Goal: Check status: Check status

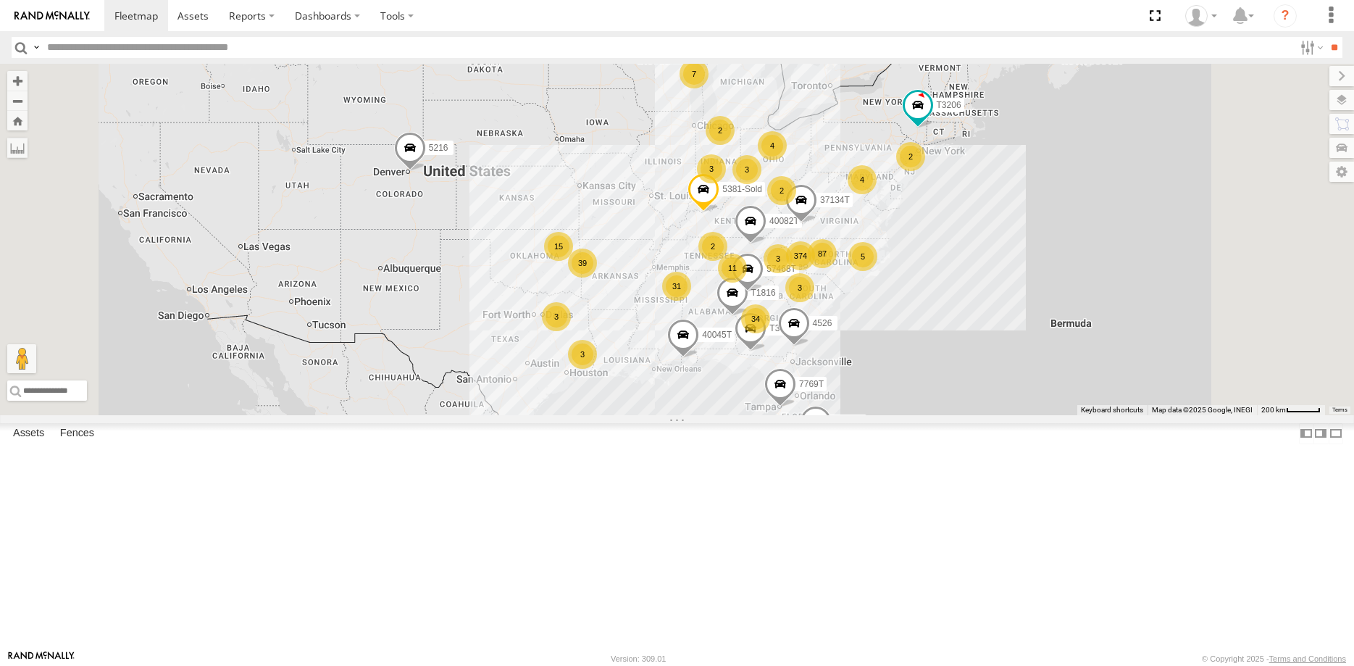
scroll to position [10388, 0]
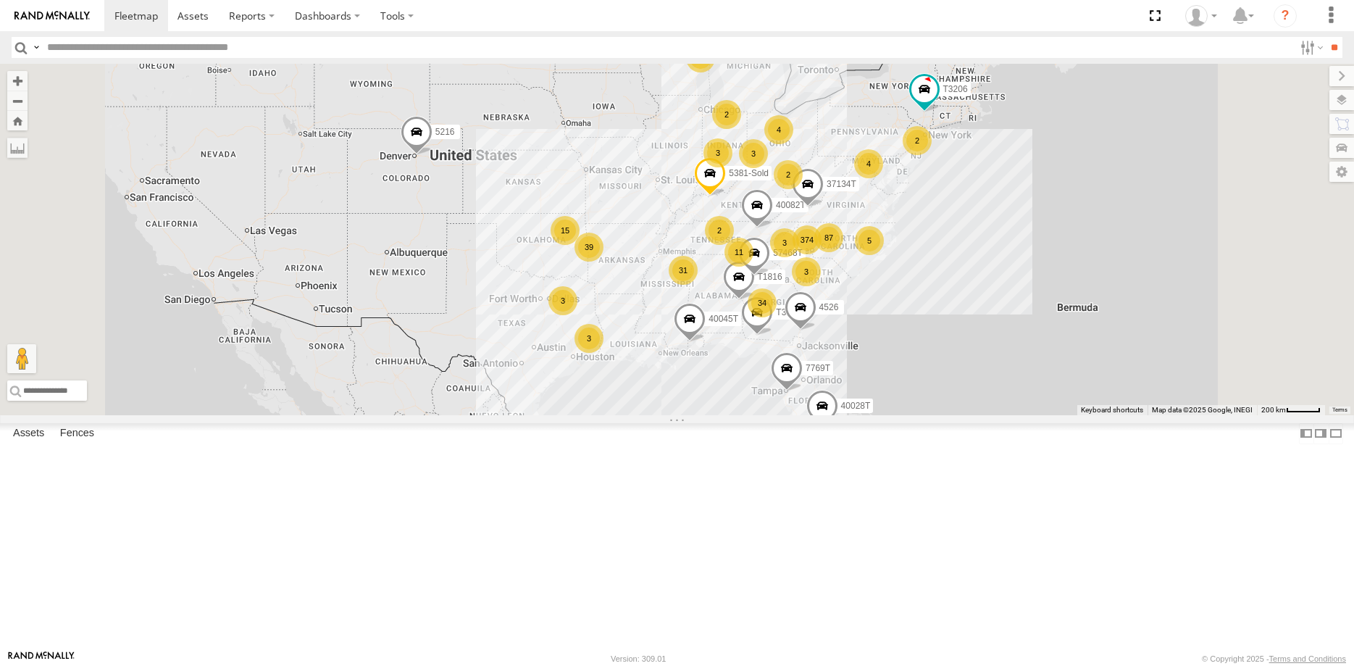
drag, startPoint x: 558, startPoint y: 377, endPoint x: 562, endPoint y: 359, distance: 18.5
click at [562, 359] on div "374 34 40082T 31 39 11 87 7 5216 5 15 T3204 4 40045T 3 40028T 2 3 3 4 3 7769T 8…" at bounding box center [677, 239] width 1354 height 351
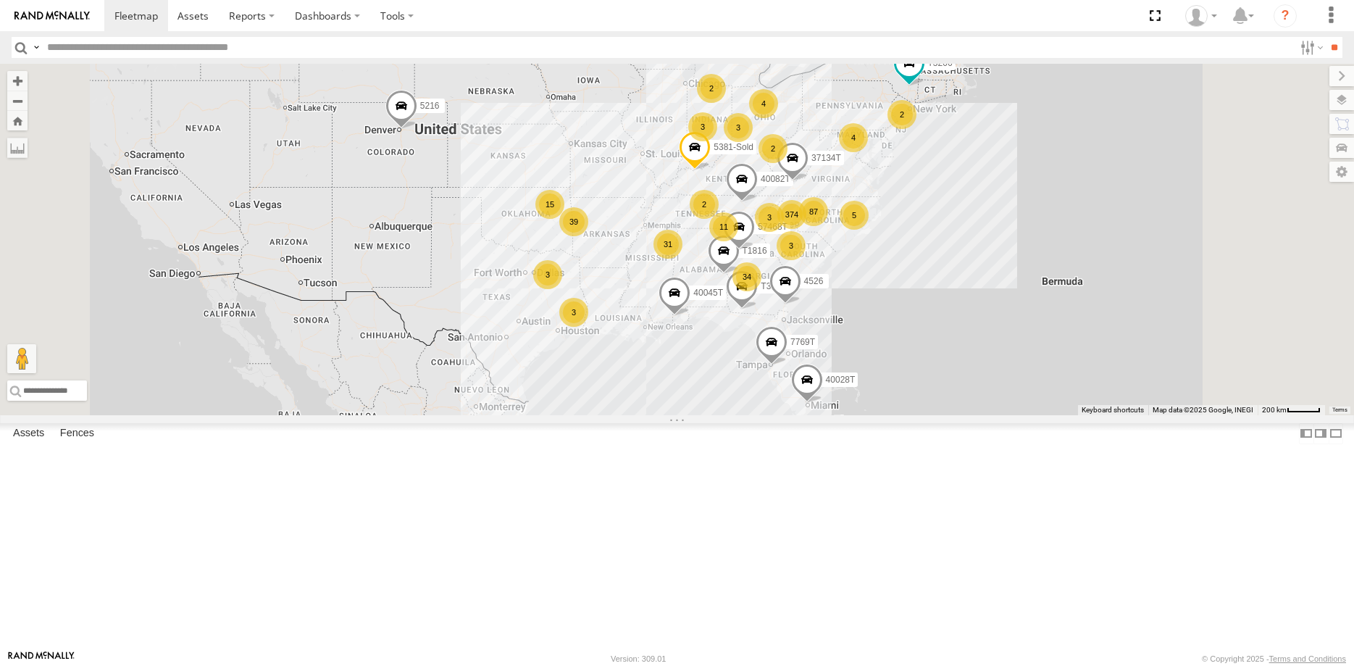
drag, startPoint x: 618, startPoint y: 433, endPoint x: 604, endPoint y: 407, distance: 29.5
click at [604, 407] on div "374 34 40082T 31 39 11 87 7 5216 5 15 T3204 4 40045T 3 40028T 2 3 3 4 3 7769T 8…" at bounding box center [677, 239] width 1354 height 351
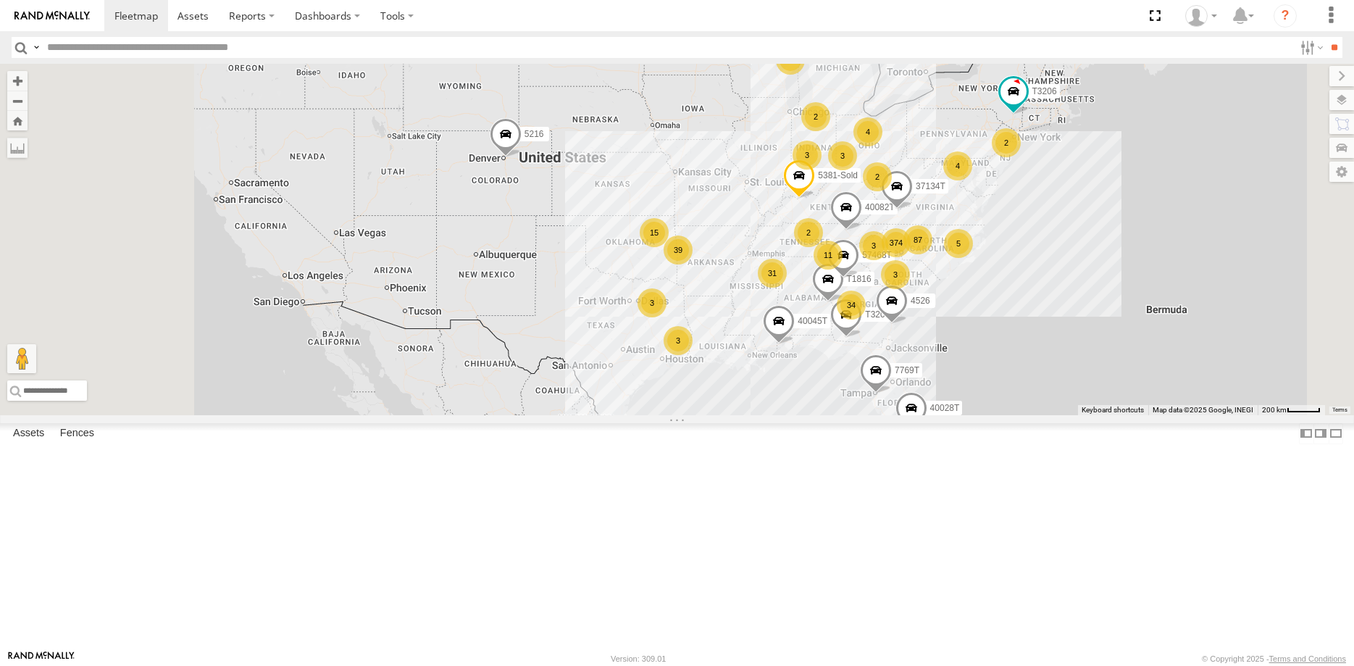
drag, startPoint x: 541, startPoint y: 470, endPoint x: 612, endPoint y: 488, distance: 73.3
click at [612, 415] on div "374 34 40082T 31 39 11 87 7 5216 5 15 T3204 4 40045T 3 40028T 2 3 3 4 3 7769T 8…" at bounding box center [677, 239] width 1354 height 351
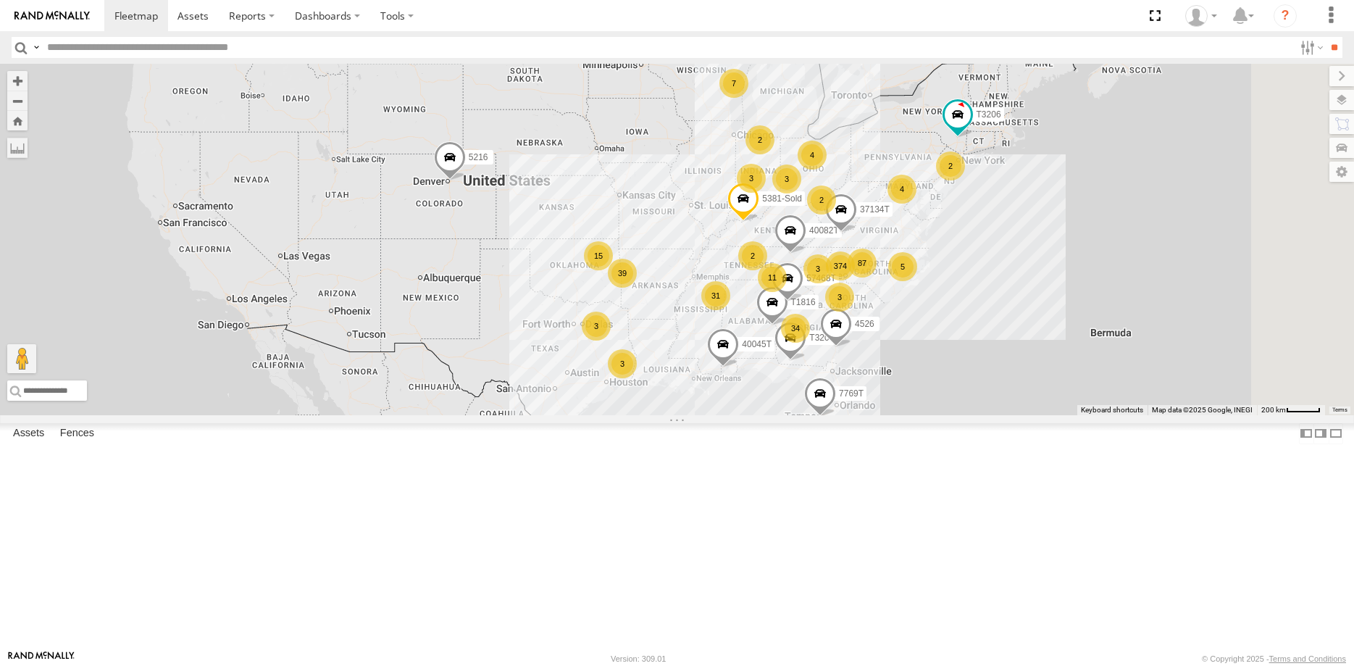
drag, startPoint x: 596, startPoint y: 364, endPoint x: 530, endPoint y: 386, distance: 69.4
click at [530, 386] on div "374 34 40082T 31 39 11 87 7 5216 5 15 T3204 4 40045T 3 40028T 2 3 3 4 3 7769T 8…" at bounding box center [677, 239] width 1354 height 351
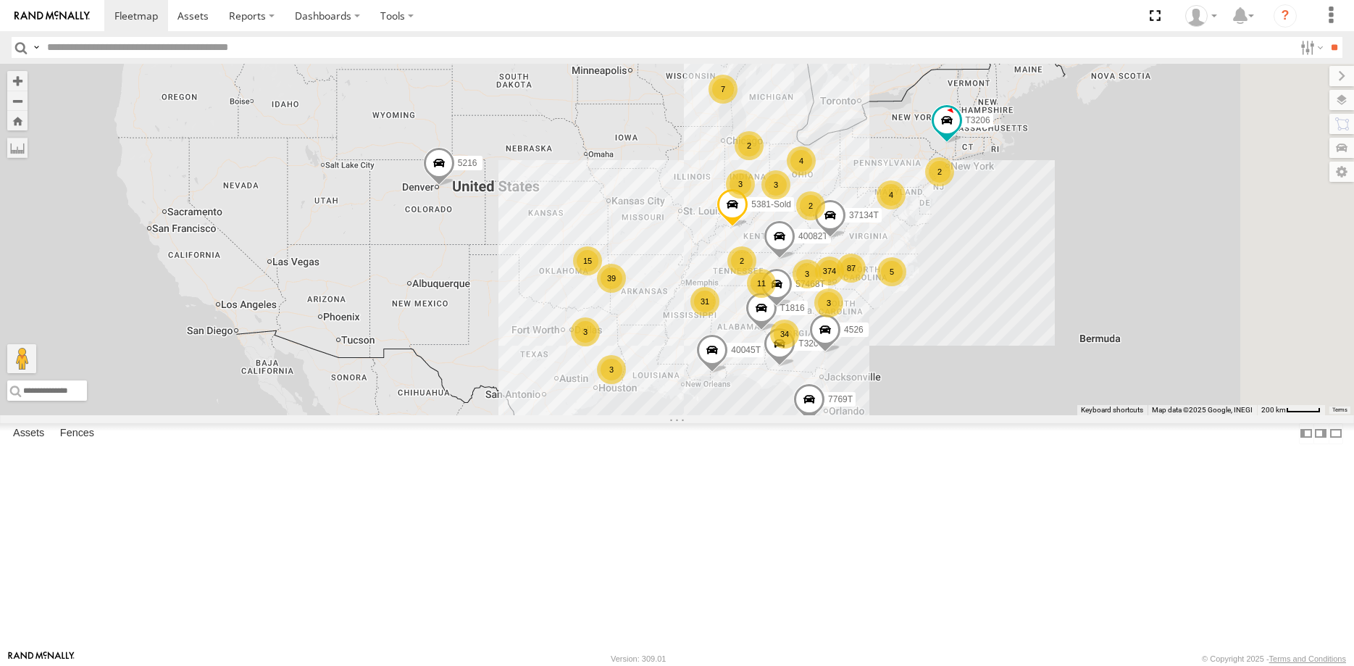
drag, startPoint x: 691, startPoint y: 465, endPoint x: 675, endPoint y: 473, distance: 17.2
click at [675, 415] on div "374 34 40082T 31 39 11 87 7 5216 5 15 T3204 4 40045T 3 40028T 2 3 3 4 3 7769T 8…" at bounding box center [677, 239] width 1354 height 351
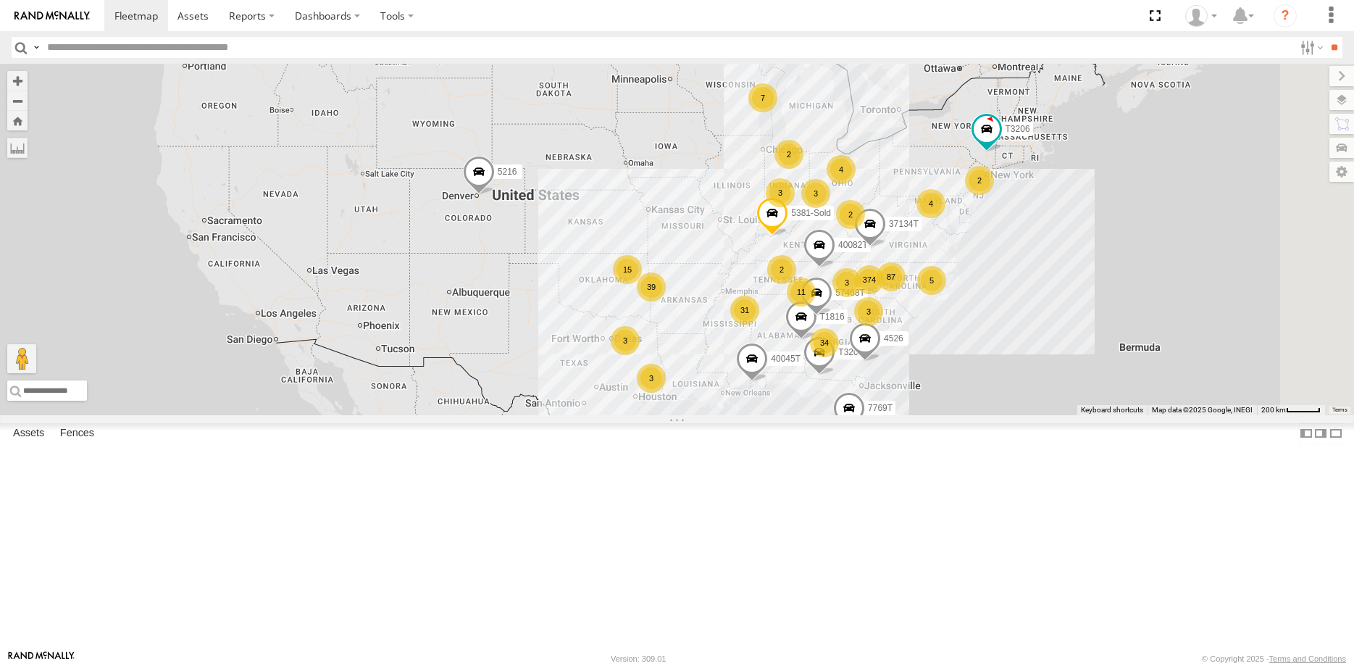
drag, startPoint x: 530, startPoint y: 386, endPoint x: 575, endPoint y: 393, distance: 45.5
click at [575, 393] on div "374 34 40082T 31 39 11 87 7 5216 5 15 T3204 4 40045T 3 40028T 2 3 3 4 3 7769T 8…" at bounding box center [677, 239] width 1354 height 351
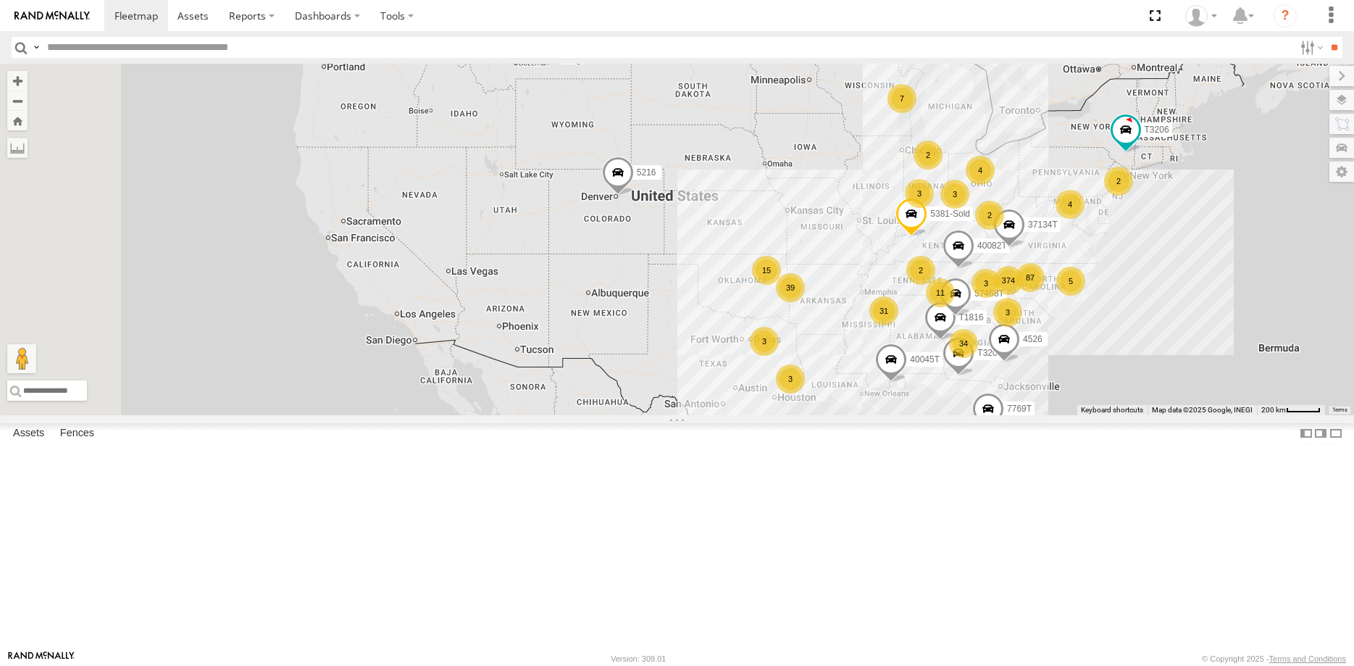
drag, startPoint x: 486, startPoint y: 380, endPoint x: 623, endPoint y: 380, distance: 136.2
click at [623, 380] on div "374 34 40082T 31 39 11 87 7 5216 5 15 T3204 4 40045T 3 40028T 2 3 3 4 3 7769T 8…" at bounding box center [677, 239] width 1354 height 351
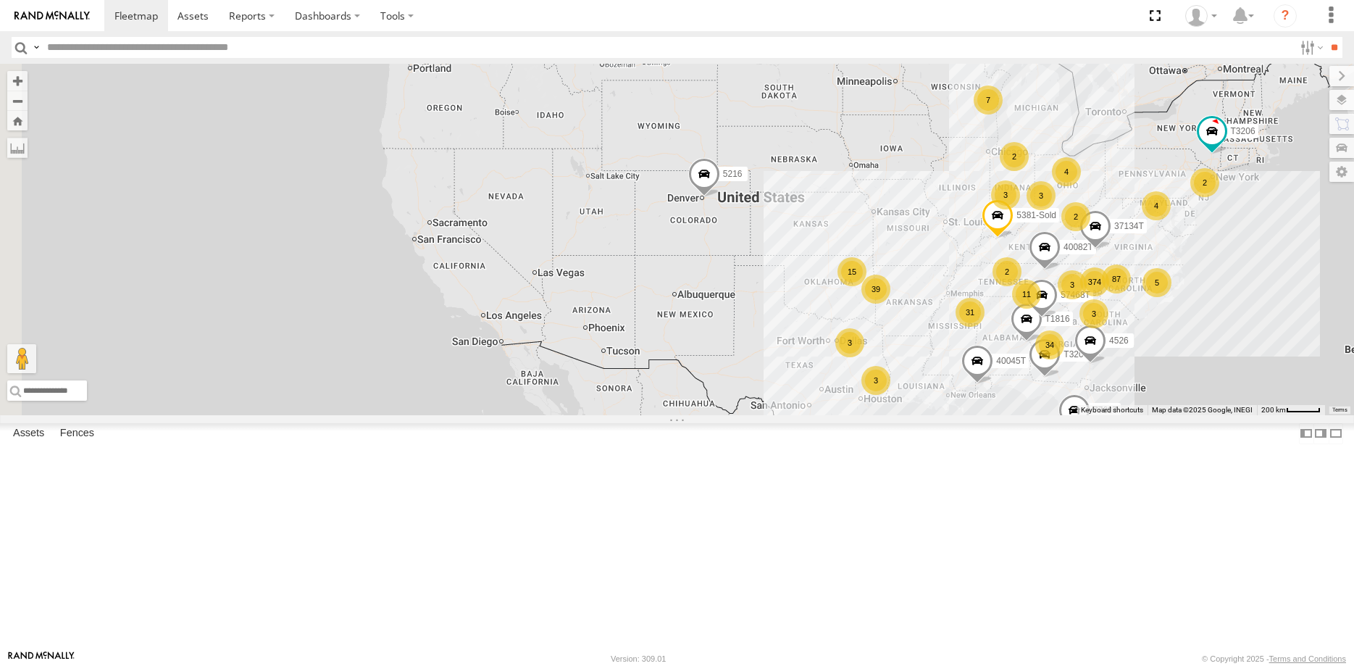
drag, startPoint x: 545, startPoint y: 385, endPoint x: 642, endPoint y: 387, distance: 97.1
click at [642, 387] on div "374 34 40082T 31 39 11 87 7 5216 5 15 T3204 4 40045T 3 40028T 2 3 3 4 3 7769T 8…" at bounding box center [677, 239] width 1354 height 351
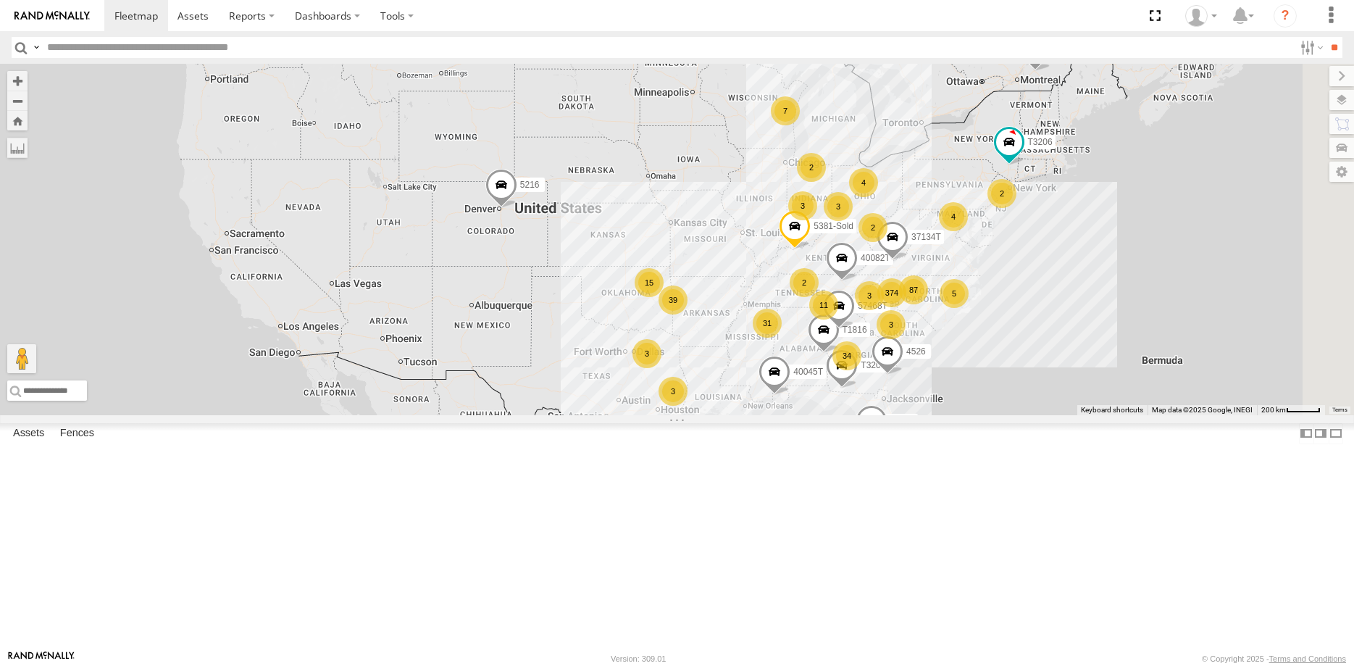
drag, startPoint x: 786, startPoint y: 363, endPoint x: 580, endPoint y: 373, distance: 206.1
click at [580, 373] on div "374 34 40082T 31 39 11 87 7 5216 5 15 T3204 4 40045T 3 40028T 2 3 3 4 3 7769T 8…" at bounding box center [677, 239] width 1354 height 351
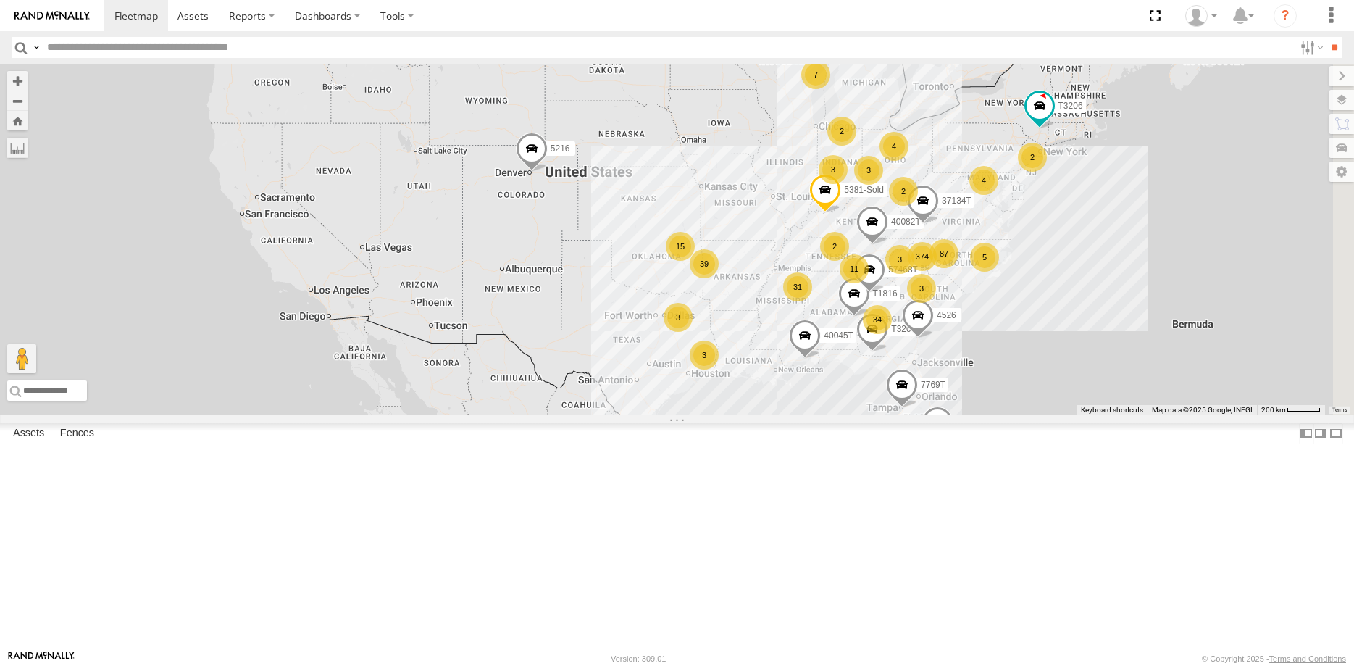
drag, startPoint x: 566, startPoint y: 414, endPoint x: 586, endPoint y: 391, distance: 30.3
click at [585, 391] on div "374 34 40082T 31 39 11 87 7 5216 5 15 T3204 4 40045T 3 40028T 2 3 3 4 3 7769T 8…" at bounding box center [677, 239] width 1354 height 351
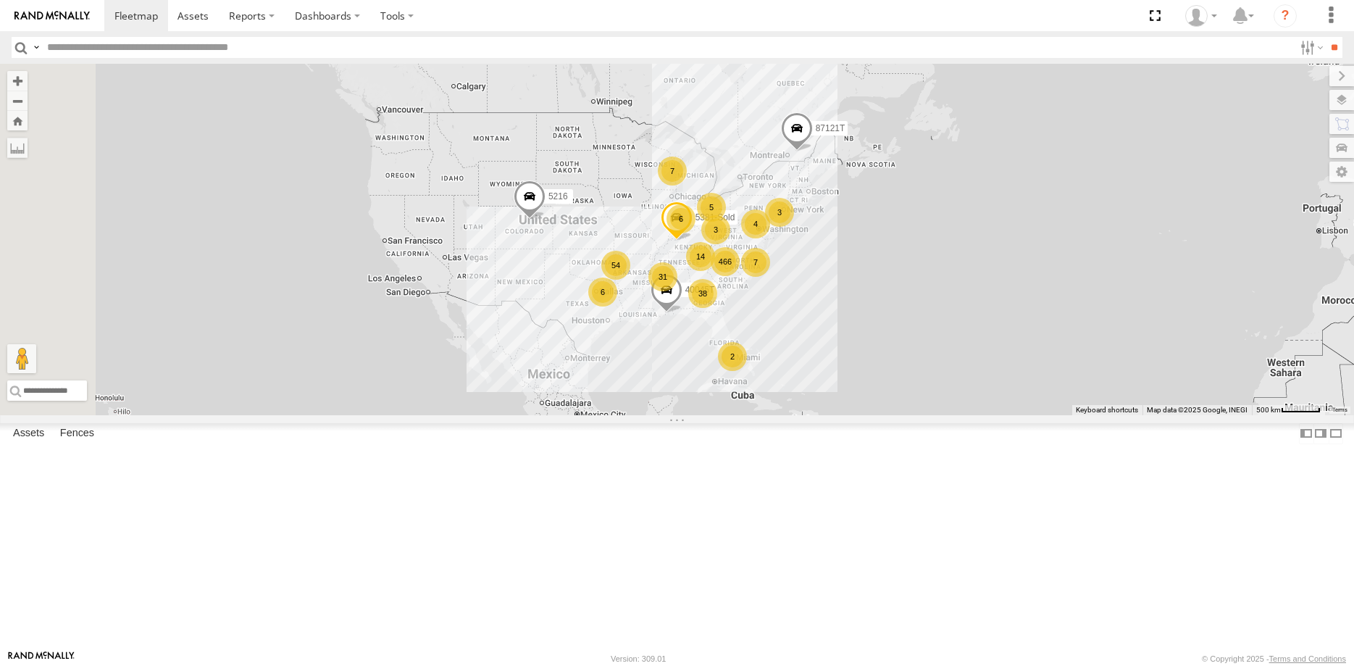
drag, startPoint x: 680, startPoint y: 417, endPoint x: 765, endPoint y: 417, distance: 85.5
click at [755, 415] on div "5216 40045T 87121T 5381-Sold 466 38 14 31 54 7 7 5 6 2 6 4 3 3" at bounding box center [677, 239] width 1354 height 351
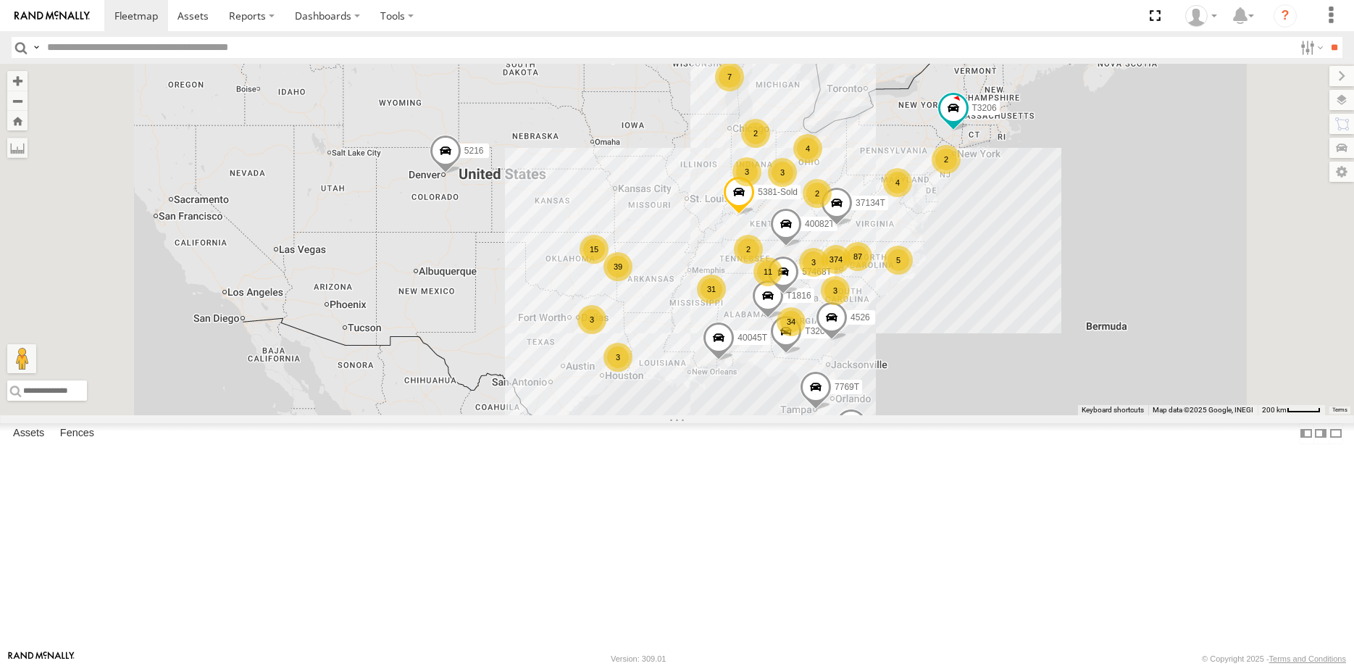
drag, startPoint x: 696, startPoint y: 410, endPoint x: 674, endPoint y: 434, distance: 32.3
click at [674, 415] on div "5216 40045T 87121T 5381-Sold 374 34 40082T 31 39 11 87 7 5 15 T3204 4 3 40028T …" at bounding box center [677, 239] width 1354 height 351
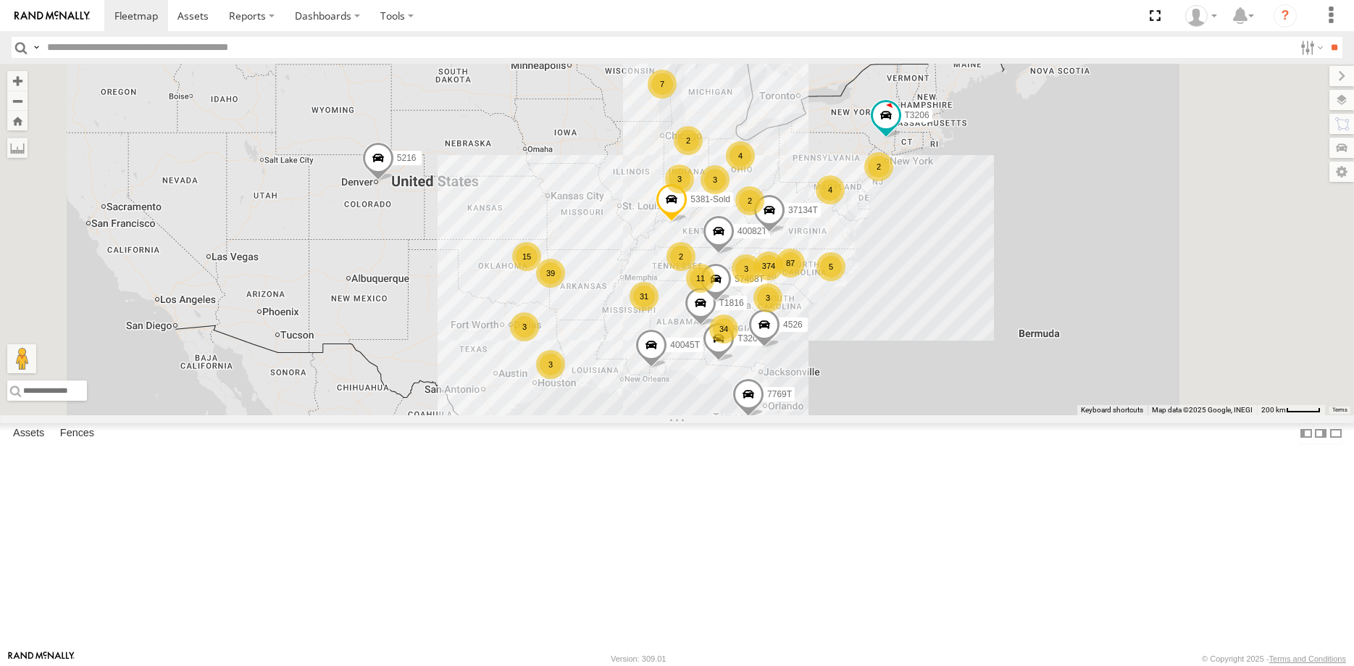
drag, startPoint x: 683, startPoint y: 411, endPoint x: 615, endPoint y: 417, distance: 68.4
click at [617, 415] on div "5216 40045T 87121T 5381-Sold 374 34 40082T 31 39 11 87 7 5 15 T3204 4 3 40028T …" at bounding box center [677, 239] width 1354 height 351
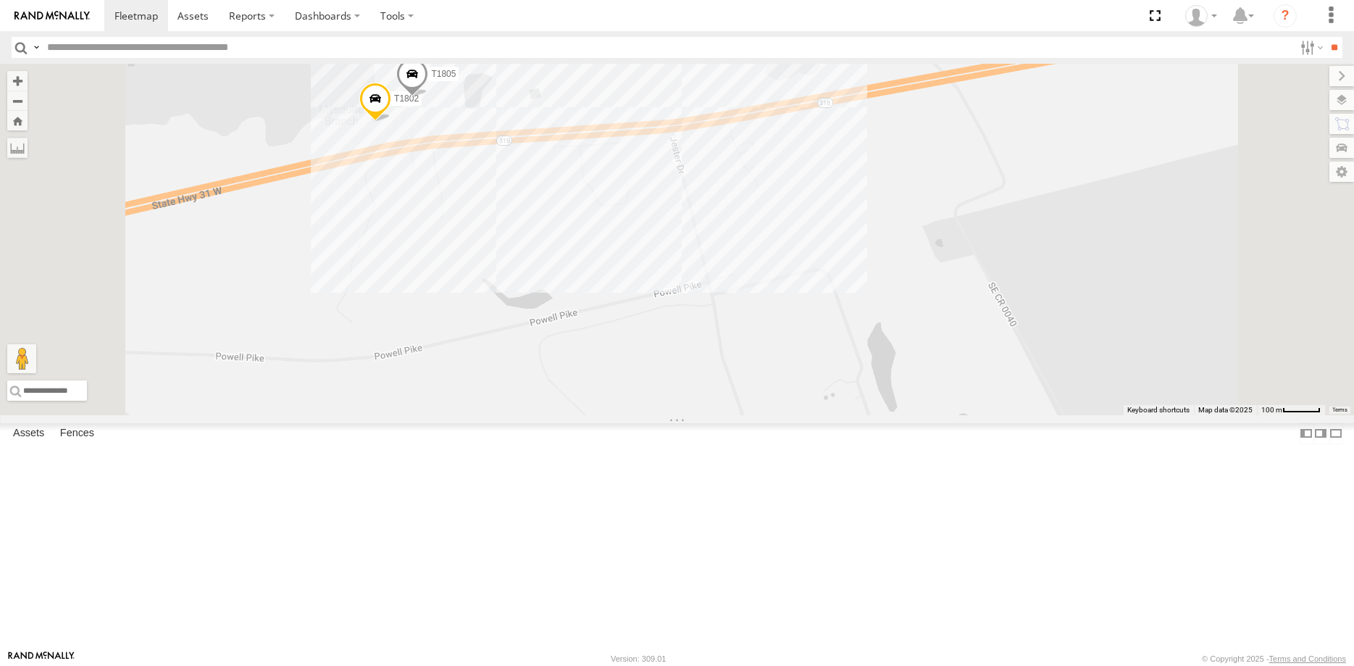
drag, startPoint x: 575, startPoint y: 289, endPoint x: 580, endPoint y: 394, distance: 104.5
click at [580, 394] on div "5216 40045T 87121T 5381-Sold 40082T T3204 40028T 7769T T1816 4526 57468T 37134T…" at bounding box center [677, 239] width 1354 height 351
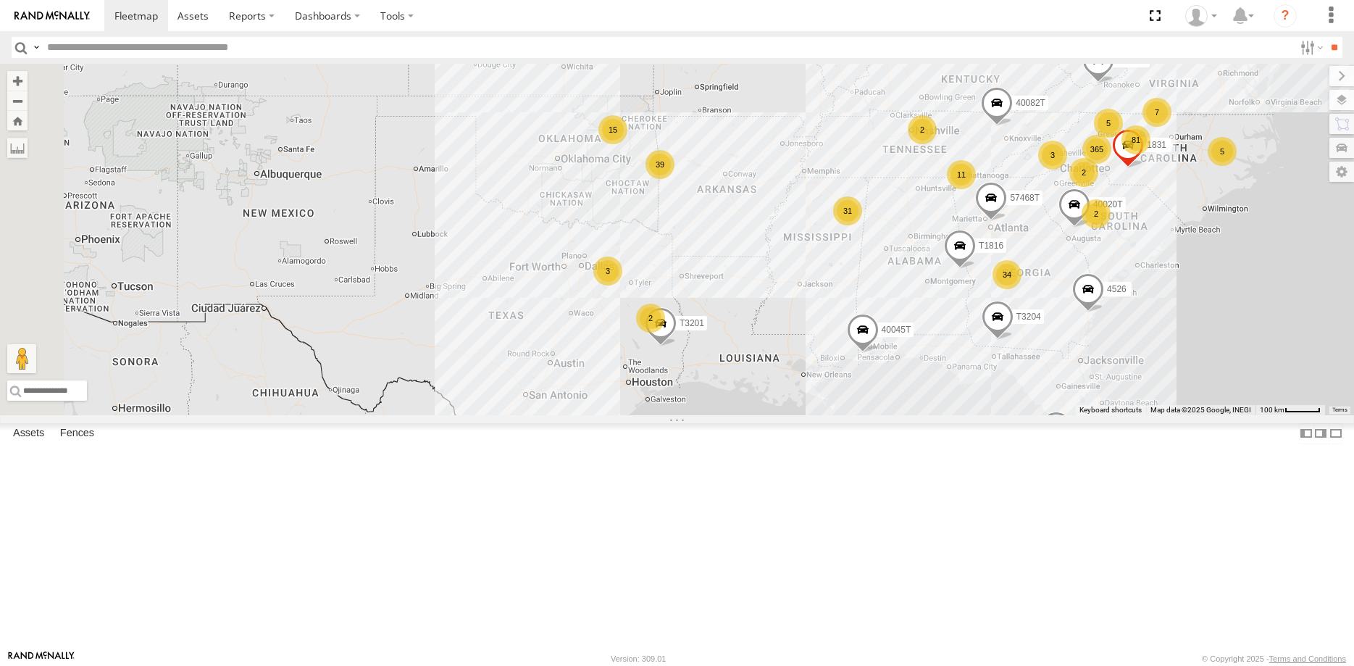
drag, startPoint x: 517, startPoint y: 462, endPoint x: 615, endPoint y: 443, distance: 98.9
click at [615, 415] on div "5216 40045T 87121T 5381-Sold 40082T T3204 40028T 7769T T1816 4526 57468T 37134T…" at bounding box center [677, 239] width 1354 height 351
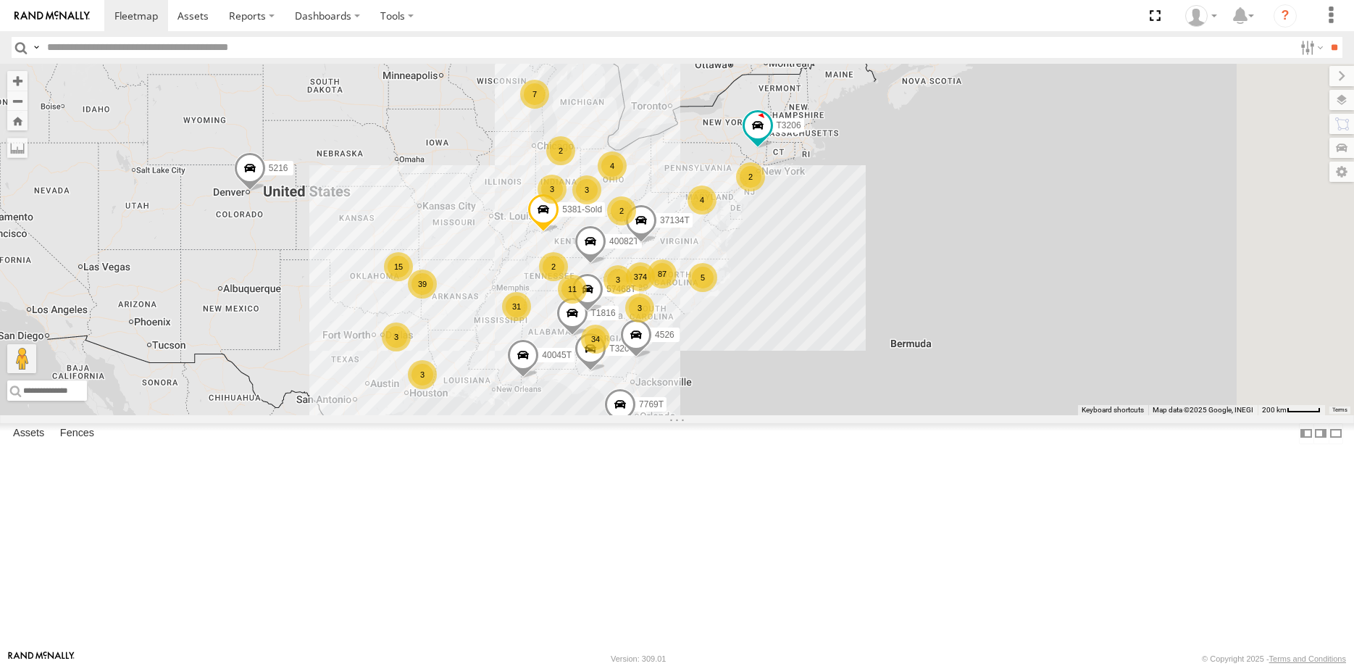
drag, startPoint x: 510, startPoint y: 375, endPoint x: 380, endPoint y: 407, distance: 133.4
click at [380, 407] on div "5216 40045T 87121T 5381-Sold 40082T T3204 40028T 7769T T1816 4526 57468T 37134T…" at bounding box center [677, 239] width 1354 height 351
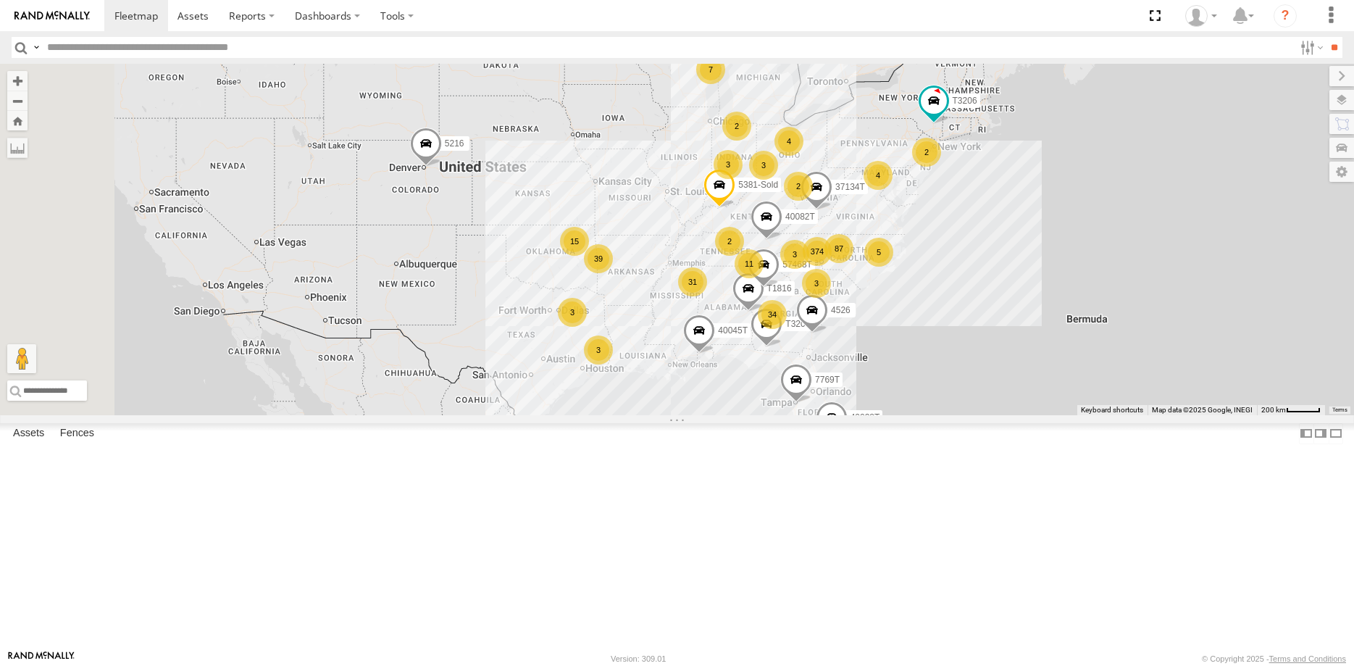
drag, startPoint x: 509, startPoint y: 449, endPoint x: 686, endPoint y: 422, distance: 179.5
click at [686, 415] on div "5216 40045T 87121T 5381-Sold 40082T T3204 40028T 7769T T1816 4526 57468T 37134T…" at bounding box center [677, 239] width 1354 height 351
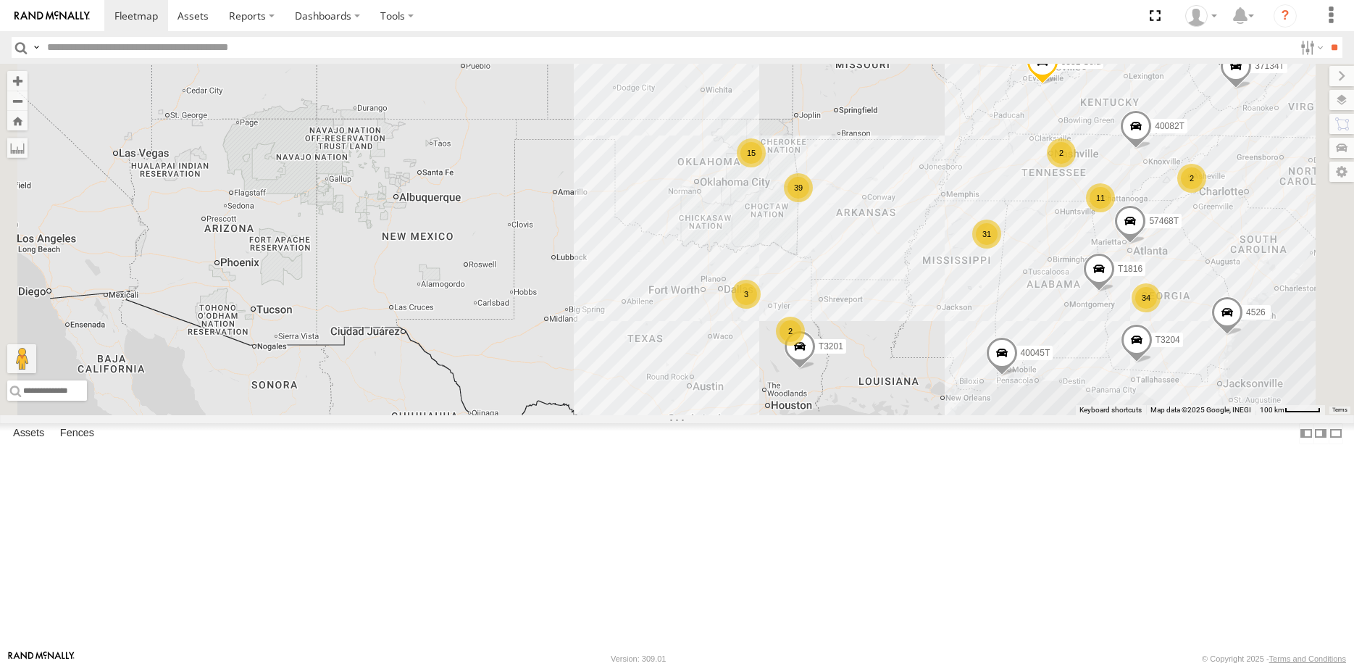
drag, startPoint x: 572, startPoint y: 502, endPoint x: 567, endPoint y: 460, distance: 42.3
click at [567, 415] on div "5216 40045T 87121T 5381-Sold 40082T T3204 40028T 7769T T1816 4526 57468T 37134T…" at bounding box center [677, 239] width 1354 height 351
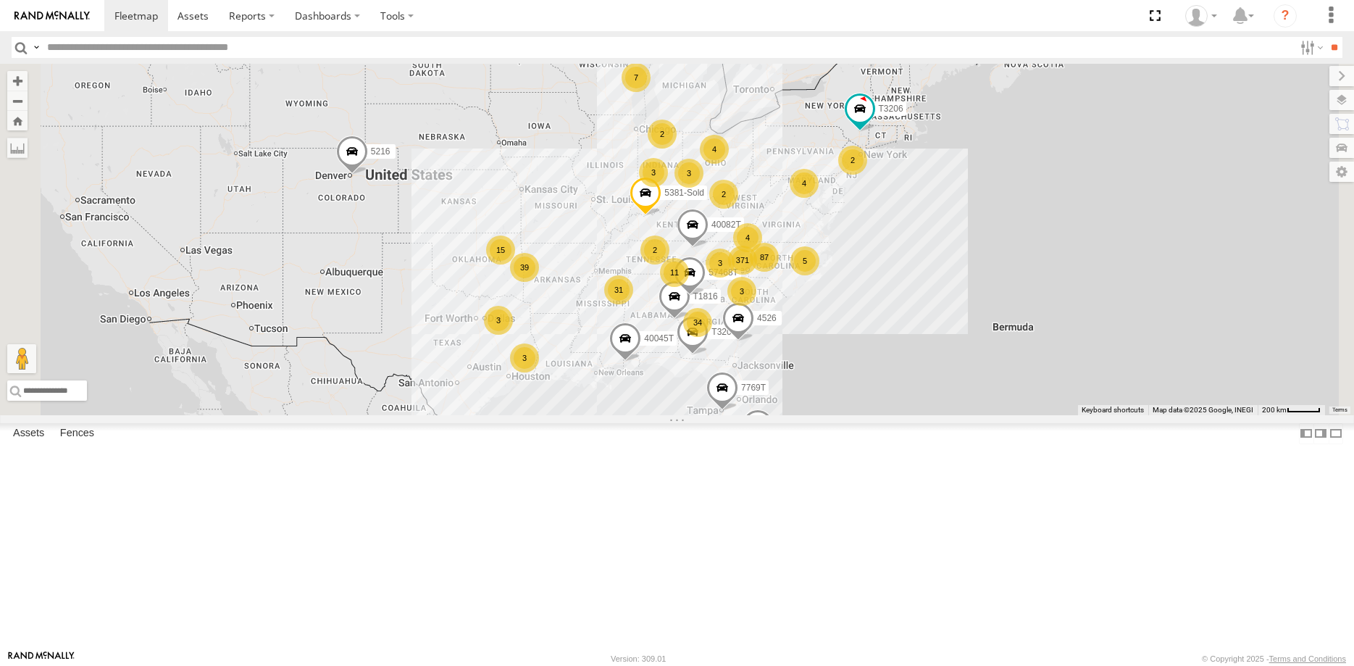
drag, startPoint x: 716, startPoint y: 472, endPoint x: 647, endPoint y: 500, distance: 74.4
click at [649, 415] on div "5216 40045T 87121T 5381-Sold 40082T T3204 40028T 7769T T1816 4526 57468T T3206 …" at bounding box center [677, 239] width 1354 height 351
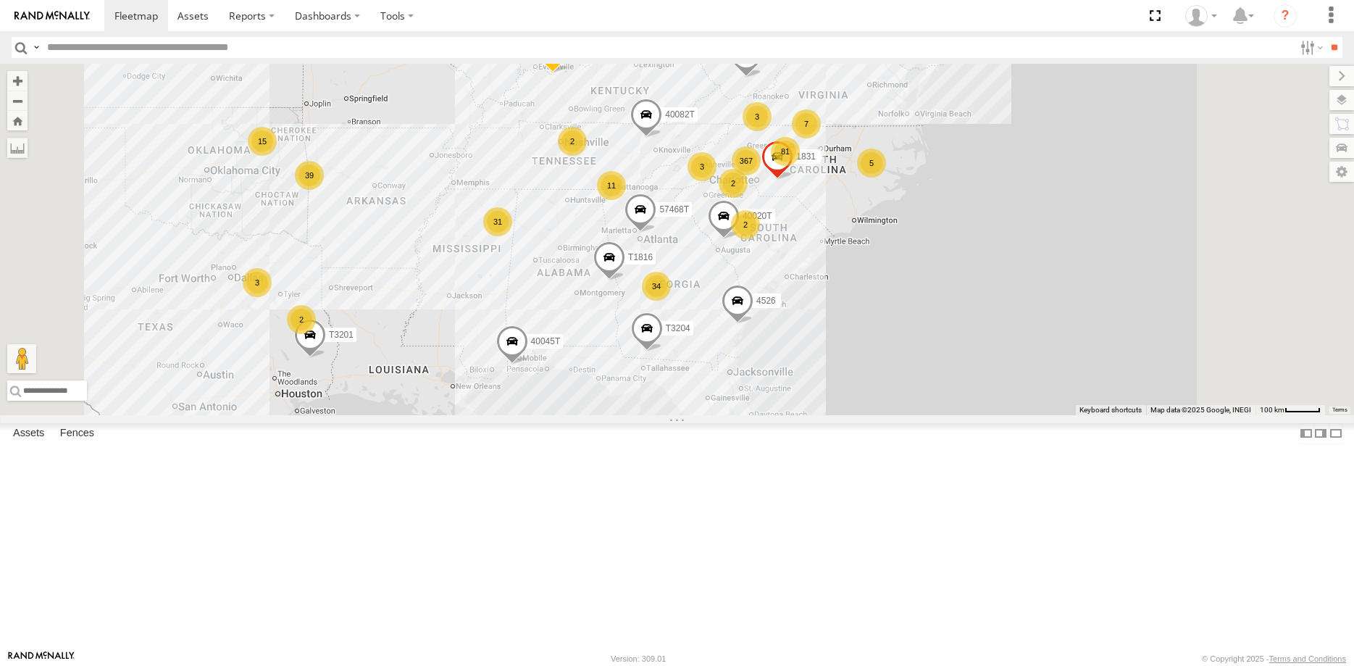
drag, startPoint x: 780, startPoint y: 457, endPoint x: 730, endPoint y: 370, distance: 100.7
click at [731, 371] on div "5216 40045T 87121T 5381-Sold 40082T T3204 40028T 7769T T1816 4526 57468T T3206 …" at bounding box center [677, 239] width 1354 height 351
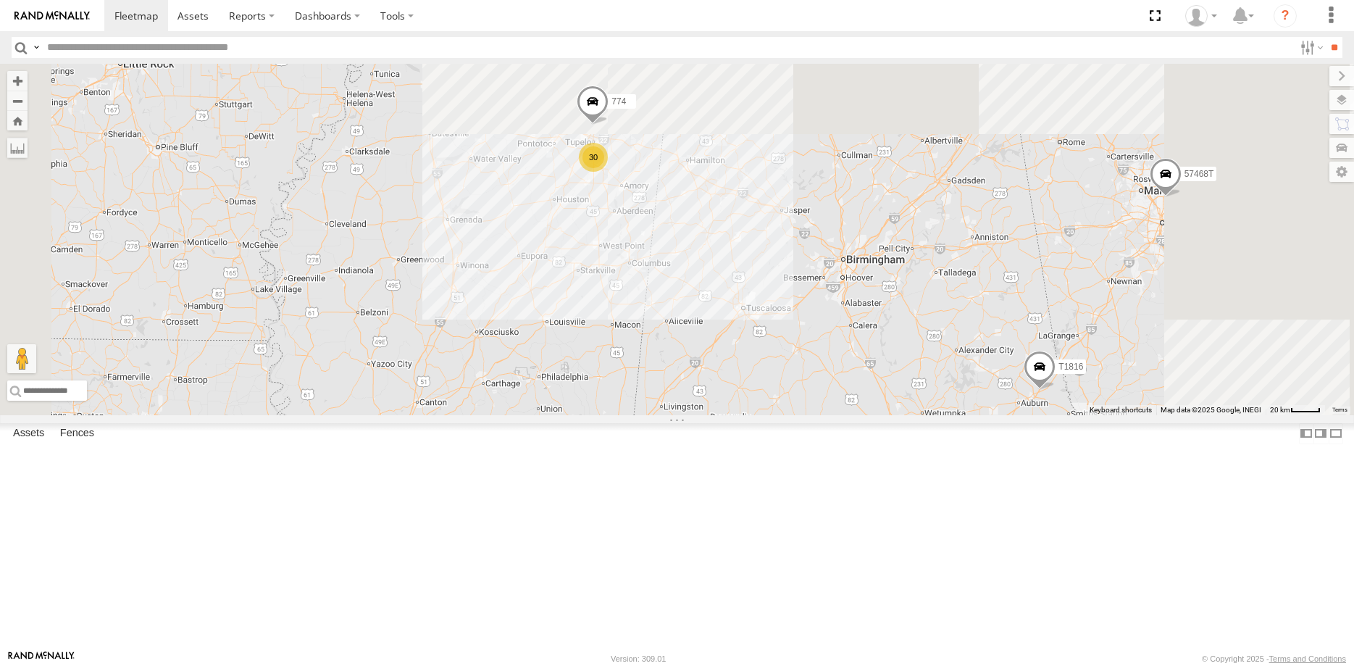
drag, startPoint x: 749, startPoint y: 237, endPoint x: 724, endPoint y: 451, distance: 216.0
click at [727, 415] on div "5216 40045T 87121T 5381-Sold 40082T T3204 40028T 7769T T1816 4526 57468T T3206 …" at bounding box center [677, 239] width 1354 height 351
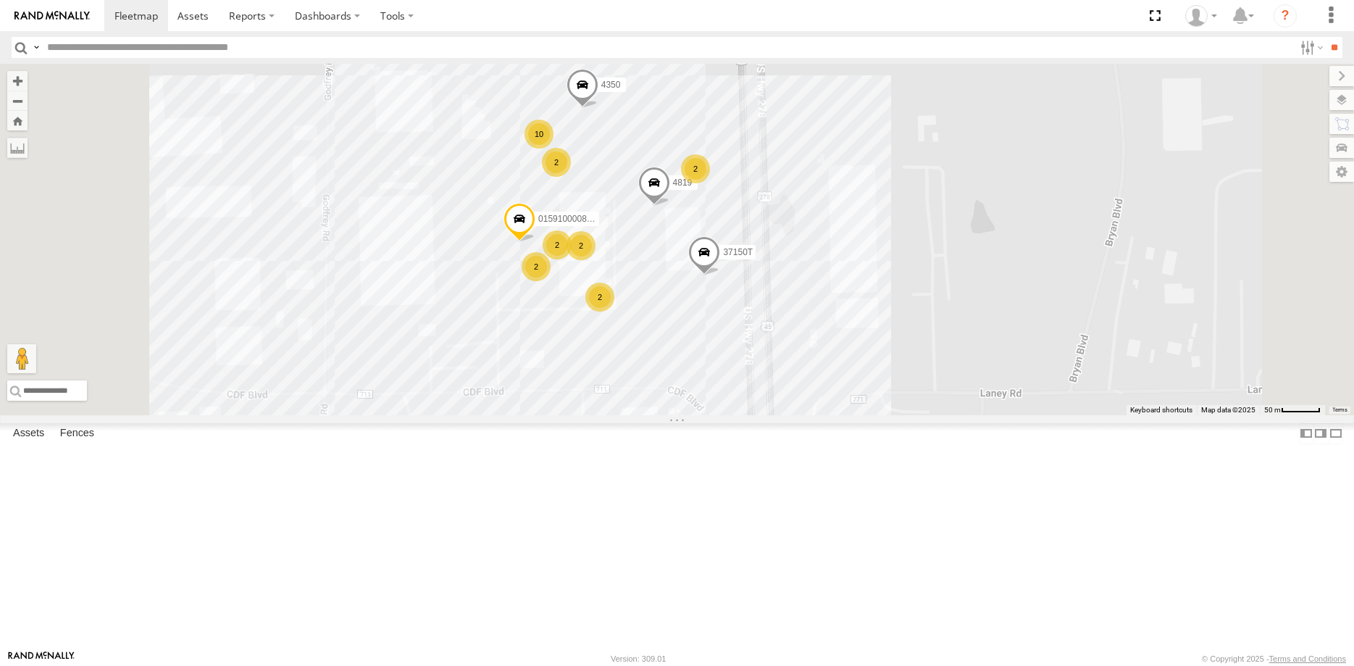
drag, startPoint x: 723, startPoint y: 304, endPoint x: 702, endPoint y: 431, distance: 129.4
click at [702, 415] on div "5216 40045T 87121T 5381-Sold 40082T T3204 40028T 7769T T1816 4526 57468T T3206 …" at bounding box center [677, 239] width 1354 height 351
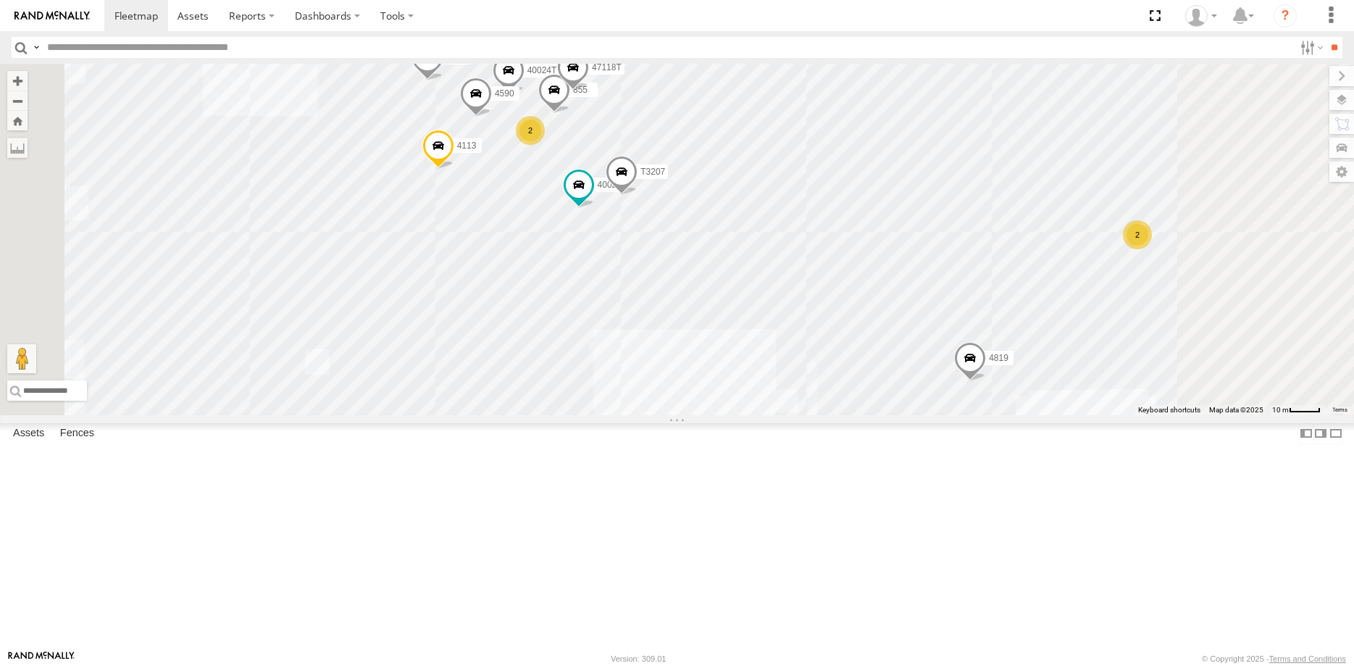
drag, startPoint x: 724, startPoint y: 257, endPoint x: 704, endPoint y: 377, distance: 121.2
click at [704, 377] on div "5216 40045T 87121T 5381-Sold 40082T T3204 40028T 7769T T1816 4526 57468T T3206 …" at bounding box center [677, 239] width 1354 height 351
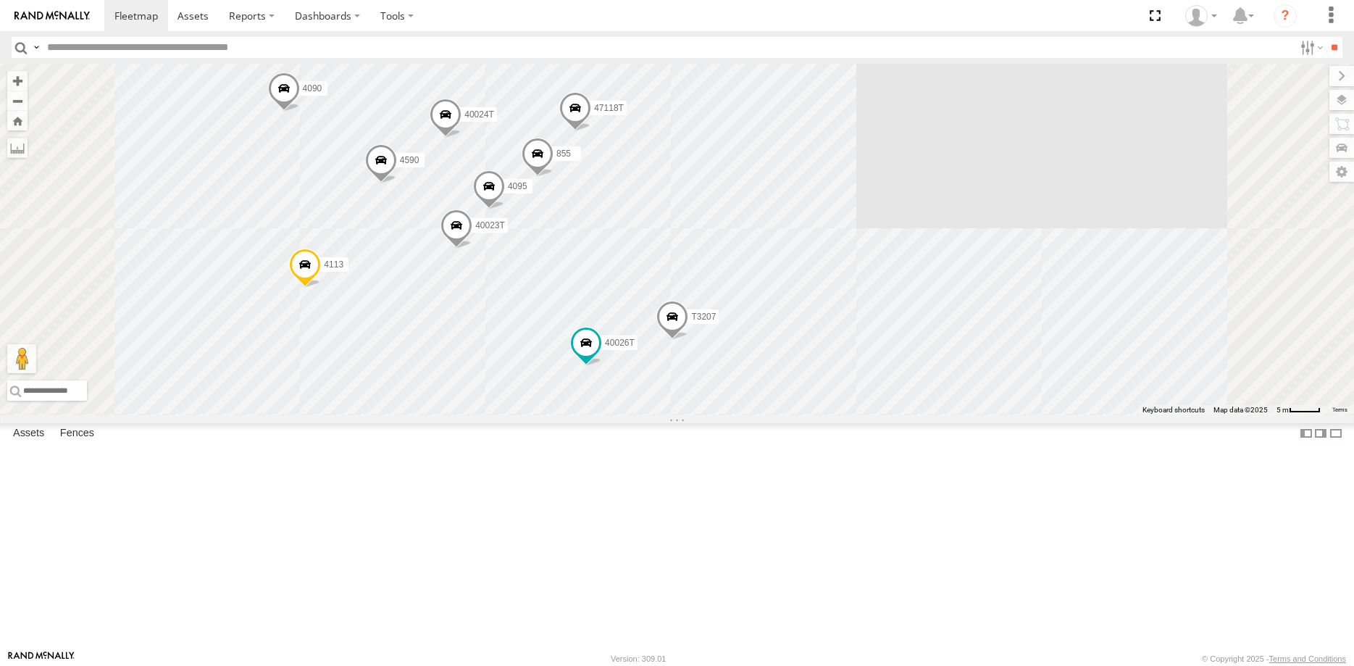
drag, startPoint x: 717, startPoint y: 363, endPoint x: 680, endPoint y: 392, distance: 47.5
click at [680, 392] on div "5216 40045T 87121T 5381-Sold 40082T T3204 40028T 7769T T1816 4526 57468T T3206 …" at bounding box center [677, 239] width 1354 height 351
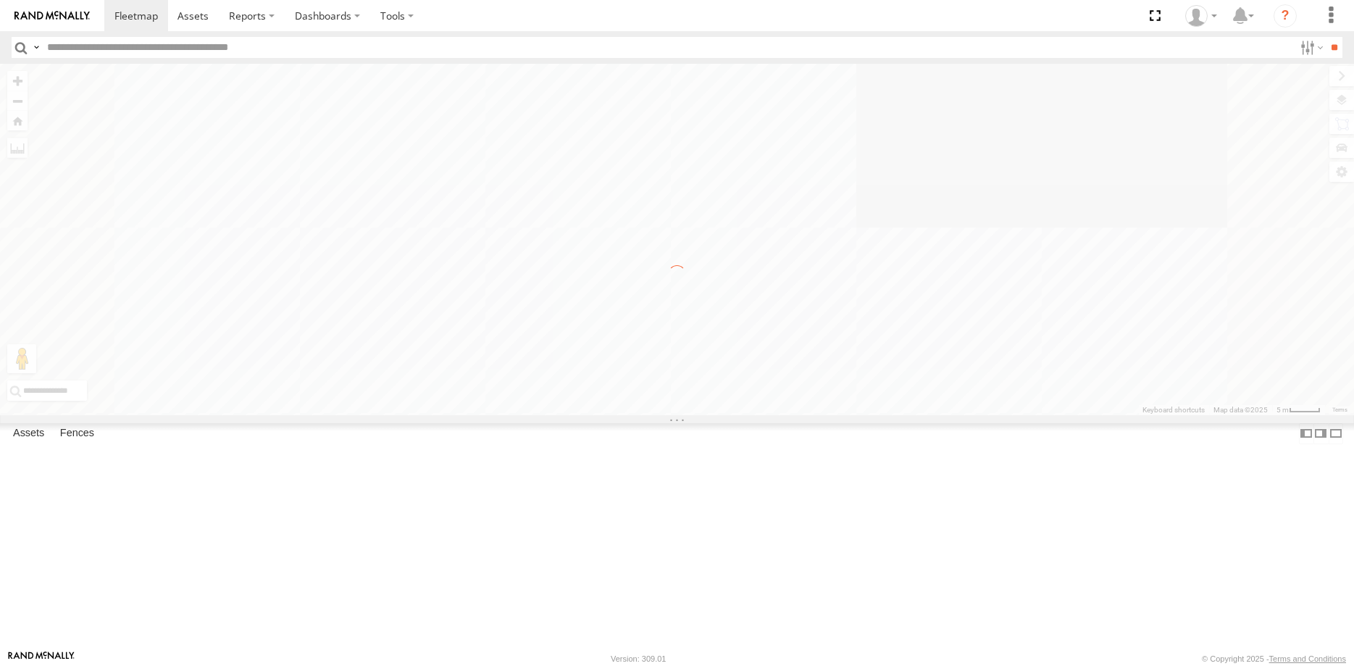
scroll to position [0, 0]
drag, startPoint x: 676, startPoint y: 454, endPoint x: 673, endPoint y: 447, distance: 7.5
click at [674, 415] on div "To navigate the map with touch gestures double-tap and hold your finger on the …" at bounding box center [677, 239] width 1354 height 351
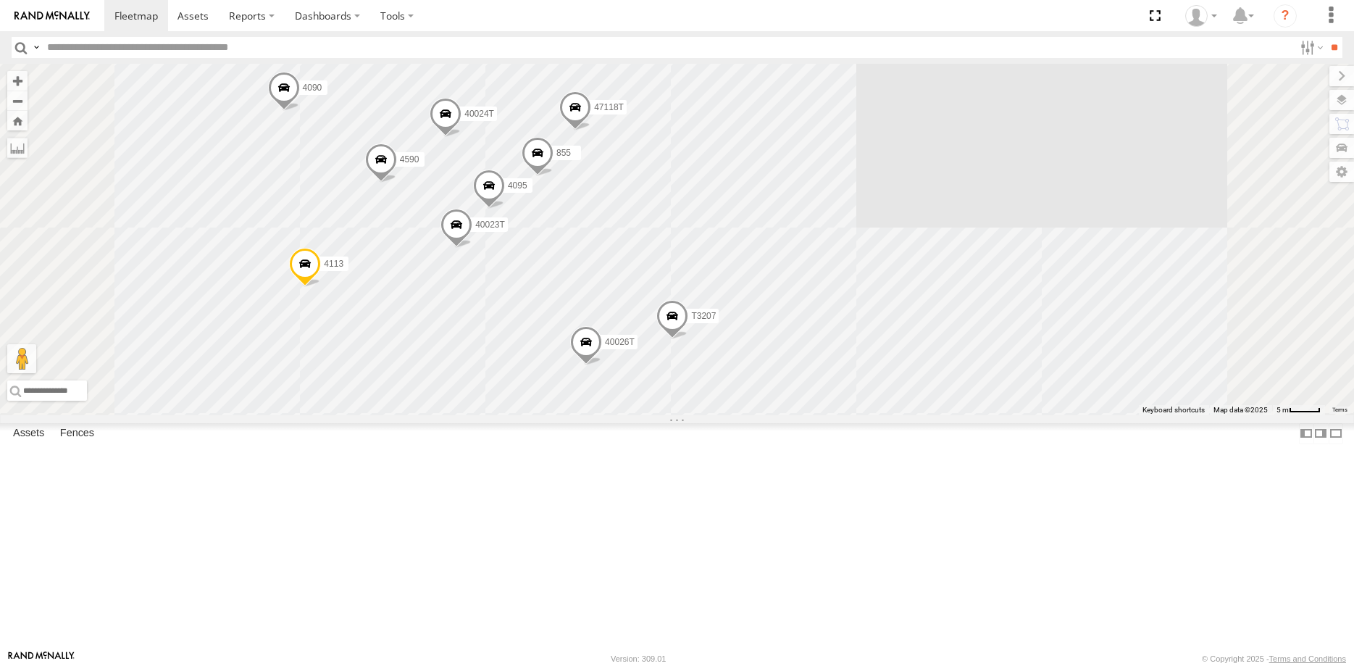
drag, startPoint x: 567, startPoint y: 451, endPoint x: 666, endPoint y: 455, distance: 98.7
click at [666, 415] on div "To navigate the map with touch gestures double-tap and hold your finger on the …" at bounding box center [677, 239] width 1354 height 351
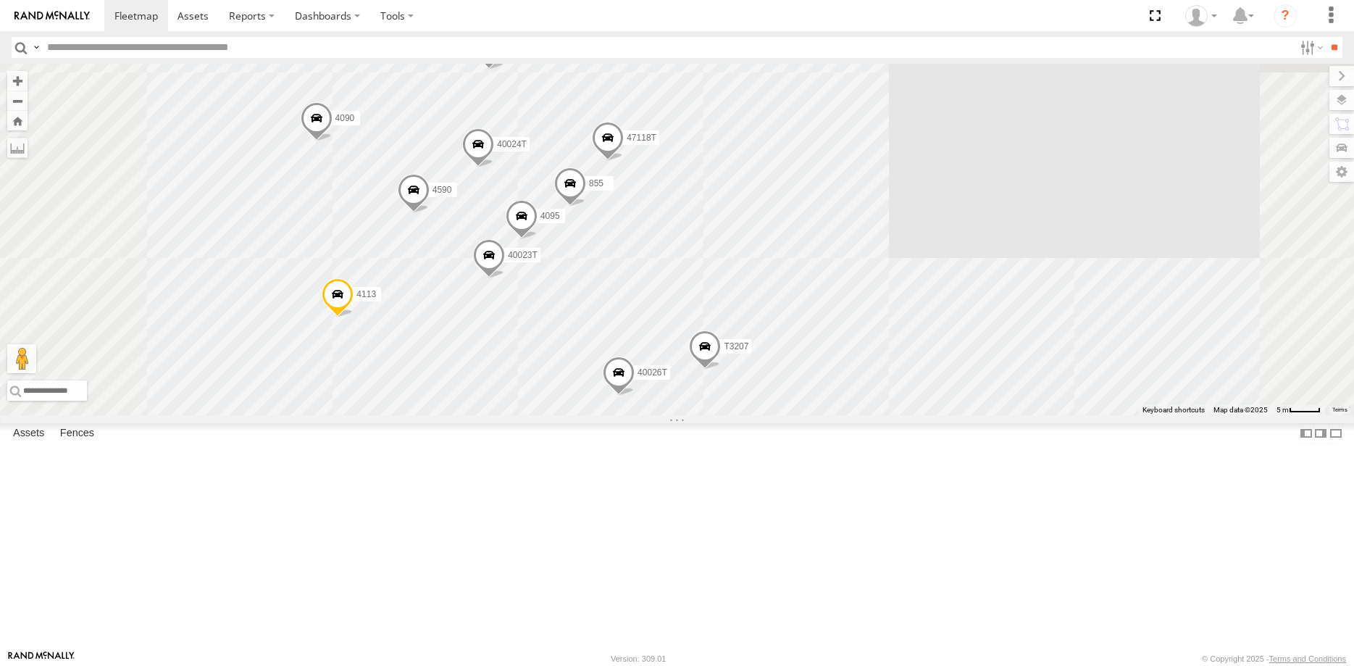
drag, startPoint x: 689, startPoint y: 446, endPoint x: 770, endPoint y: 352, distance: 123.9
click at [770, 363] on div "40026T 40024T 855 4090 4590 47118T T1801 T3207 4113 47212T 4350 4095 40023T" at bounding box center [677, 239] width 1354 height 351
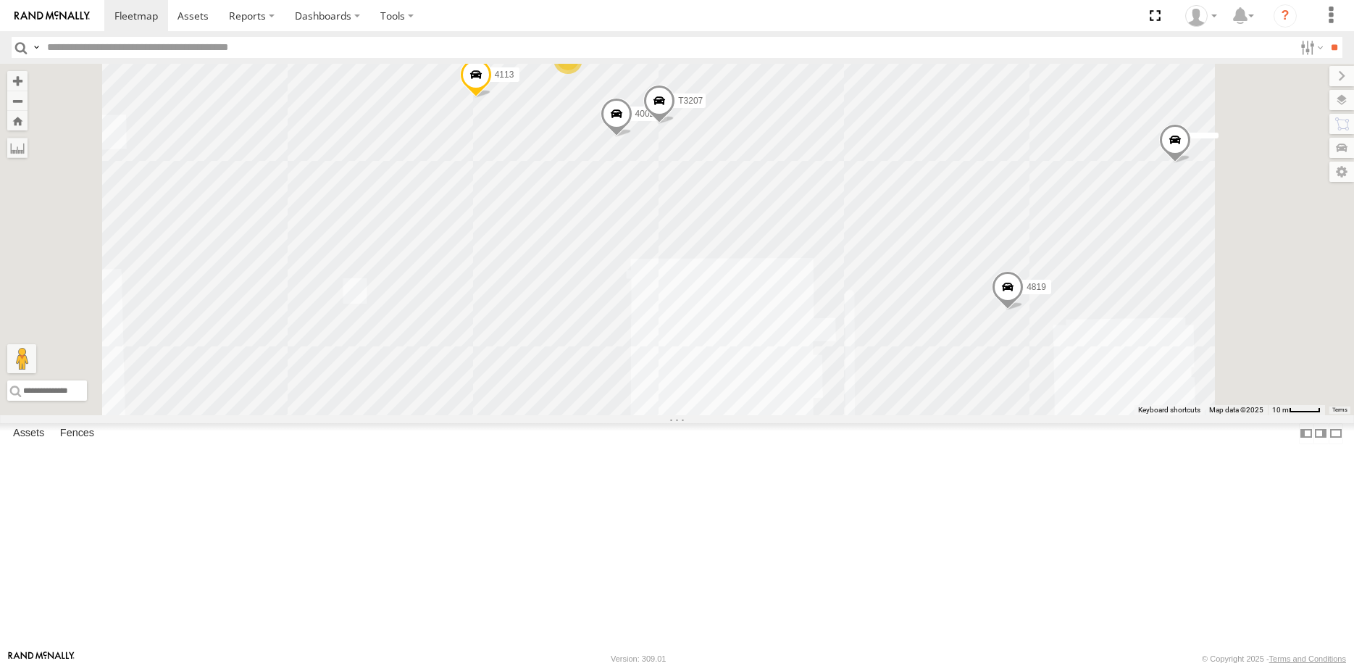
drag, startPoint x: 731, startPoint y: 467, endPoint x: 715, endPoint y: 299, distance: 169.7
click at [716, 320] on div "40026T 40024T 855 4090 4590 47118T T3207 4113 4350 4819 2 2" at bounding box center [677, 239] width 1354 height 351
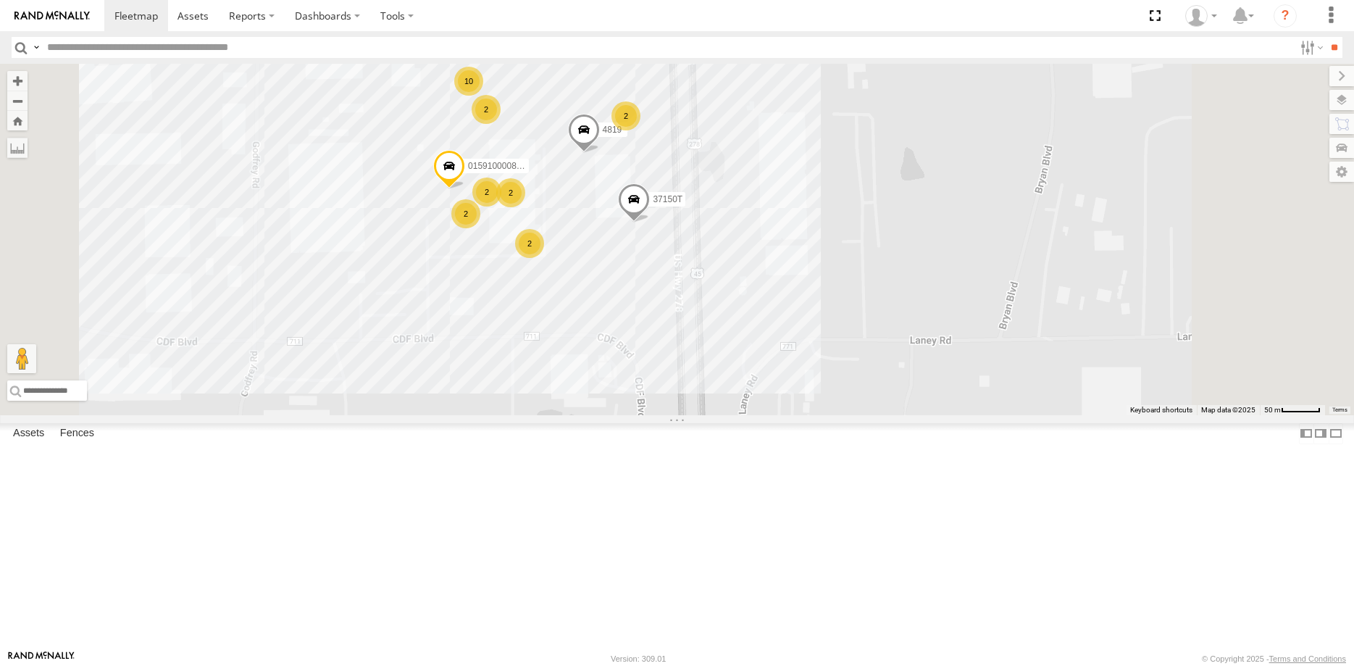
drag, startPoint x: 674, startPoint y: 411, endPoint x: 670, endPoint y: 364, distance: 47.3
click at [607, 380] on div "4350 4819 015910000819691 37150T 2 2 10 2 2 2 2" at bounding box center [677, 239] width 1354 height 351
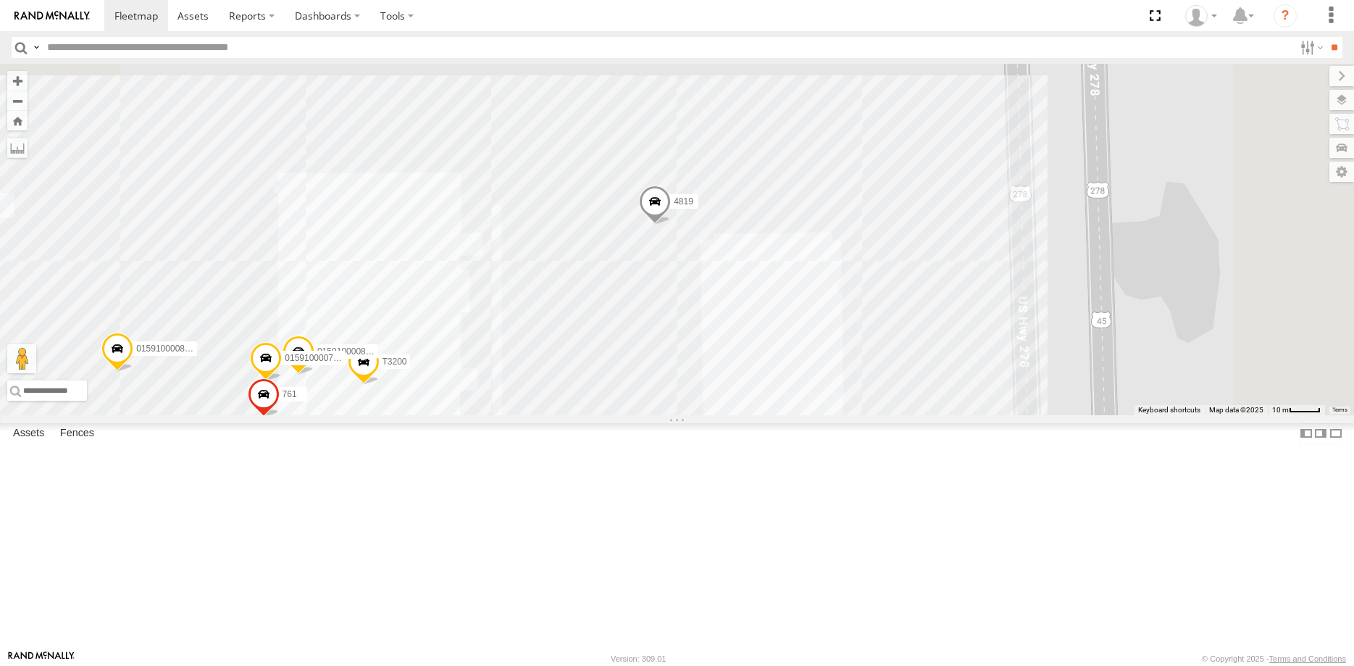
drag, startPoint x: 910, startPoint y: 238, endPoint x: 834, endPoint y: 454, distance: 229.7
click at [834, 415] on div "4350 4819 015910000819691 37150T 5434 4090 T3200 37113T 4113 1066 1057 01591000…" at bounding box center [677, 239] width 1354 height 351
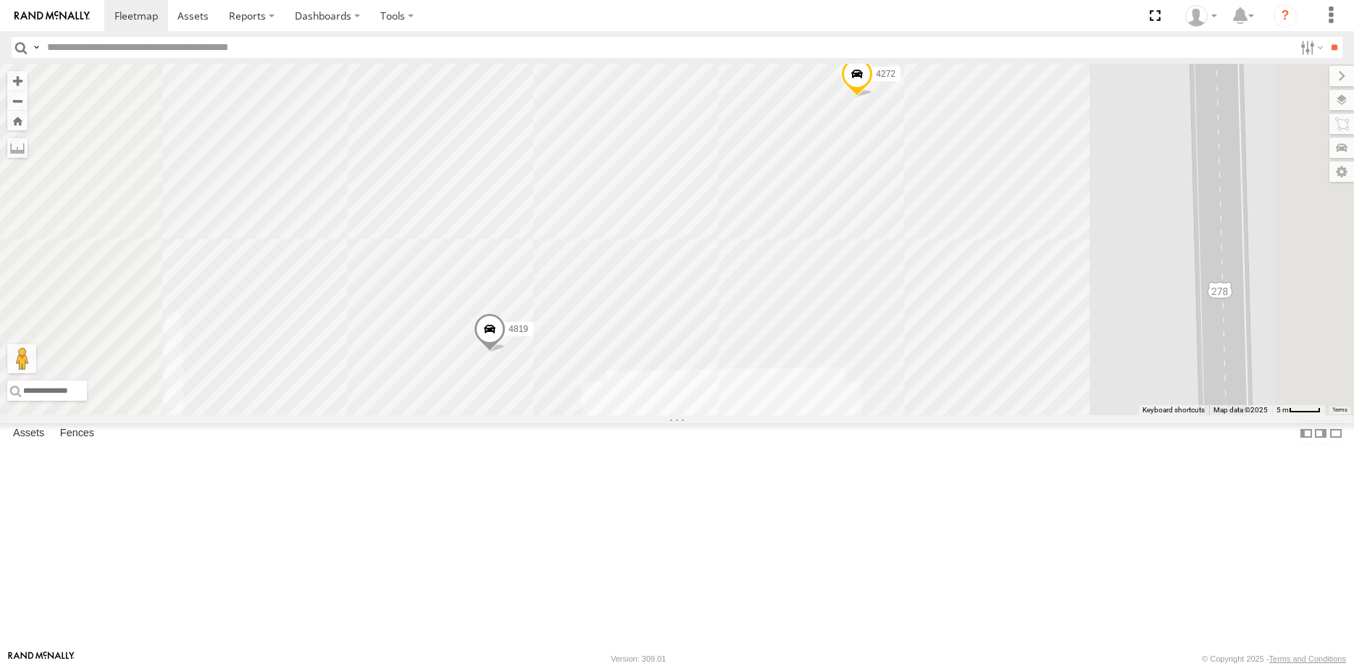
drag, startPoint x: 827, startPoint y: 290, endPoint x: 875, endPoint y: 251, distance: 62.4
click at [875, 251] on div "4350 4819 015910000819691 37150T 5434 4090 T3200 37113T 4113 1066 1057 01591000…" at bounding box center [677, 239] width 1354 height 351
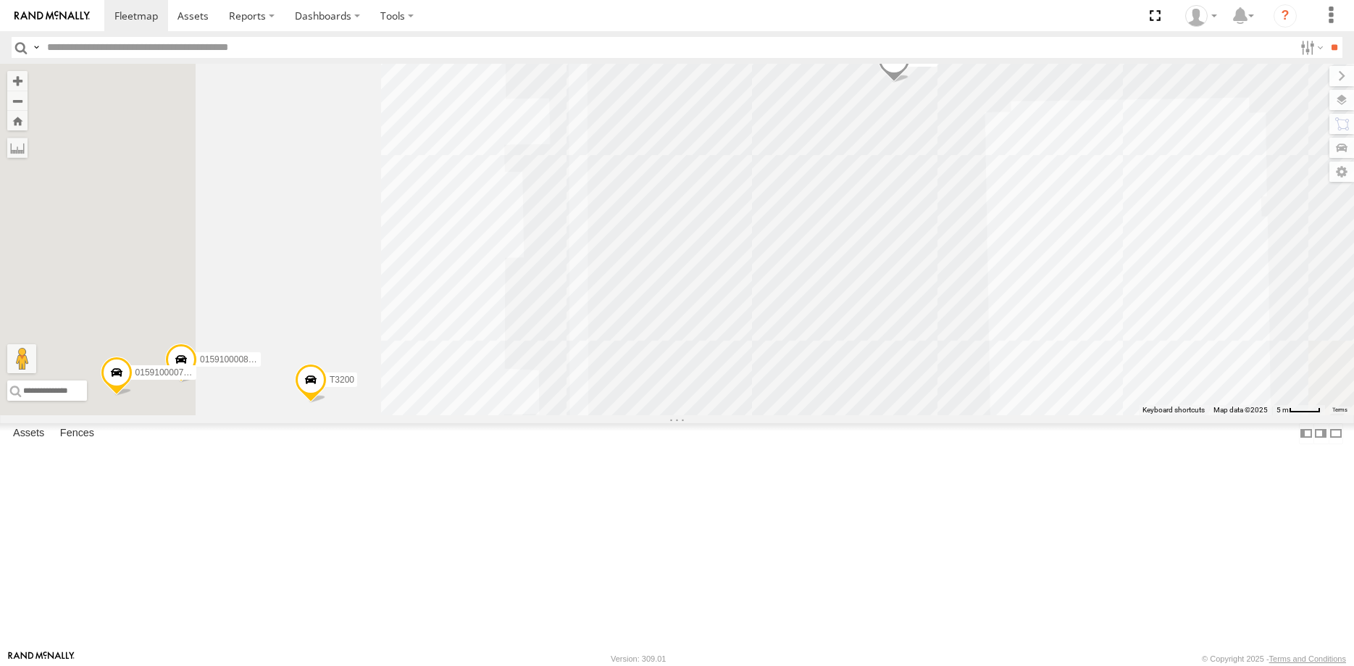
drag, startPoint x: 696, startPoint y: 481, endPoint x: 957, endPoint y: 367, distance: 285.6
click at [928, 378] on div "4350 4819 015910000819691 37150T 5434 4090 T3200 37113T 4113 1066 1057 01591000…" at bounding box center [677, 239] width 1354 height 351
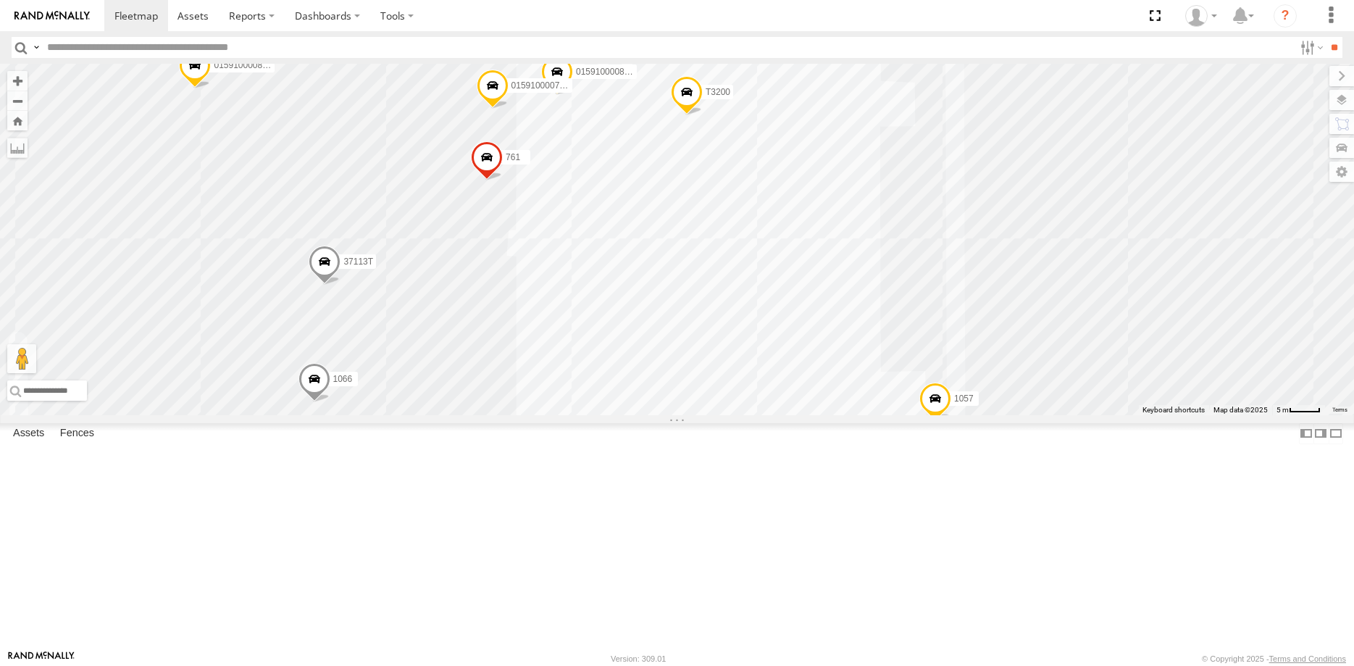
drag, startPoint x: 906, startPoint y: 449, endPoint x: 840, endPoint y: 329, distance: 137.2
click at [839, 329] on div "4350 4819 015910000819691 37150T 5434 4090 T3200 37113T 4113 1066 1057 01591000…" at bounding box center [677, 239] width 1354 height 351
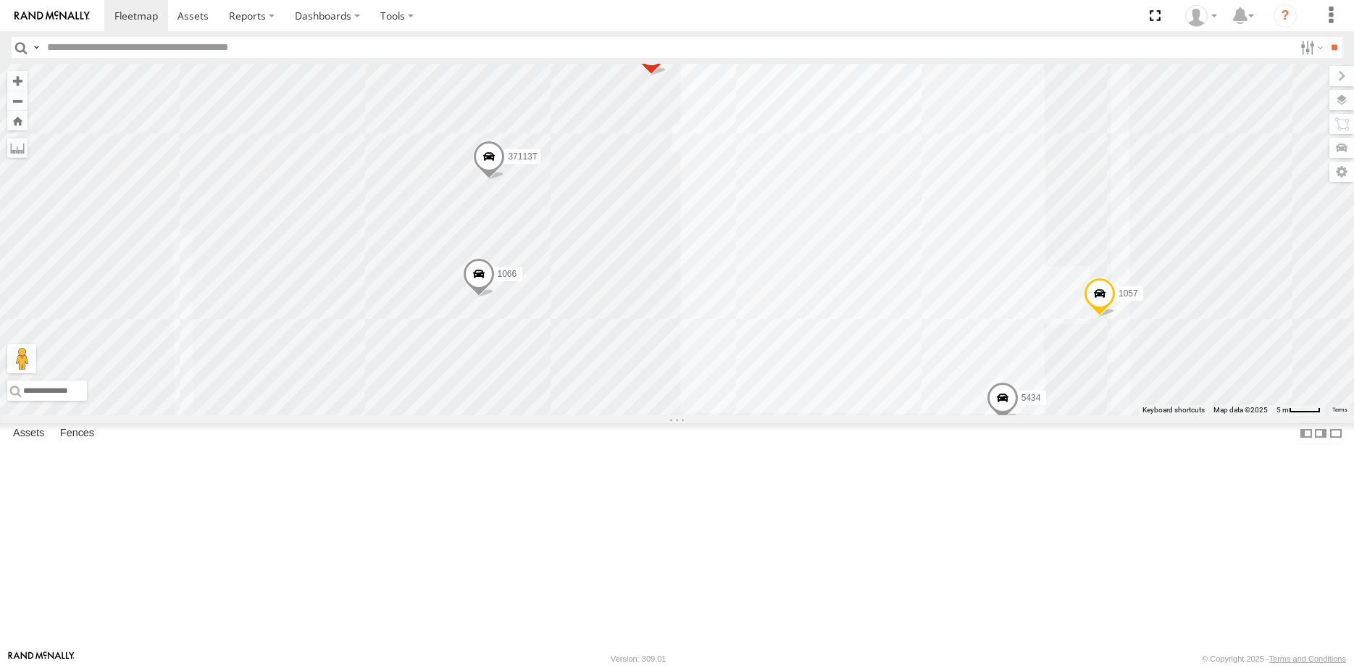
drag, startPoint x: 830, startPoint y: 459, endPoint x: 878, endPoint y: 351, distance: 118.4
click at [878, 356] on div "4350 4819 015910000819691 37150T 5434 4090 T3200 37113T 4113 1066 1057 01591000…" at bounding box center [677, 239] width 1354 height 351
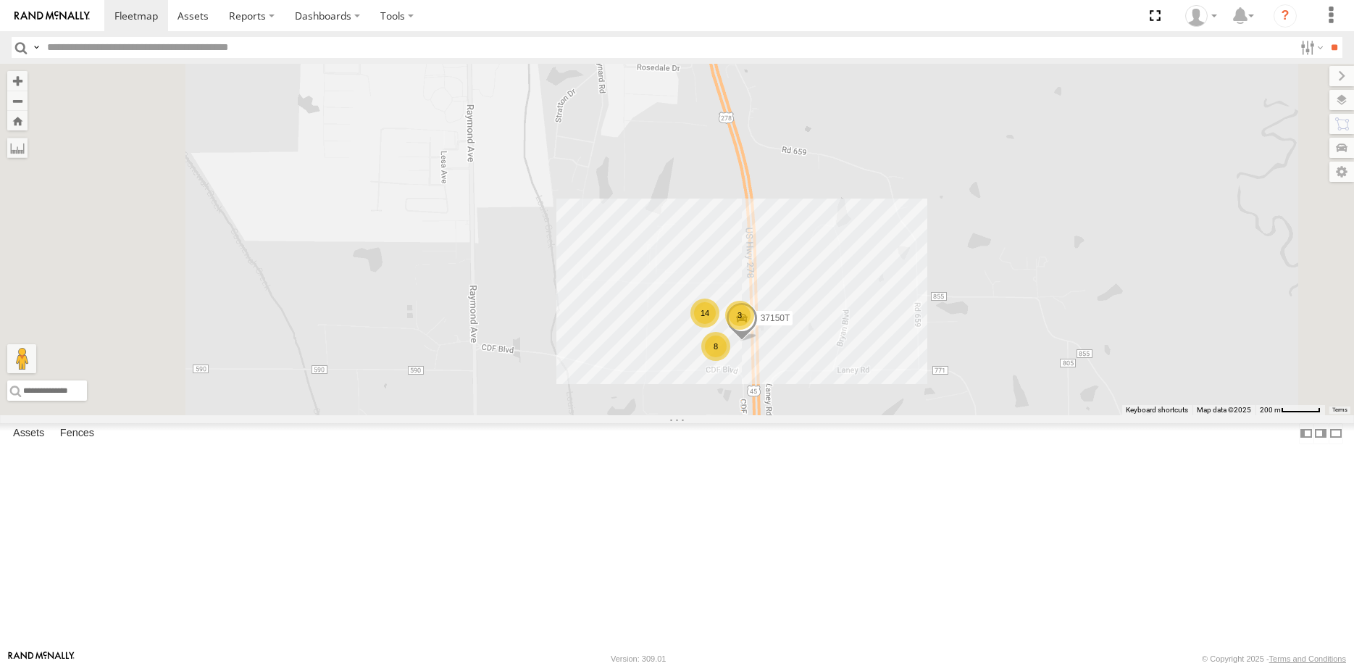
drag, startPoint x: 688, startPoint y: 407, endPoint x: 767, endPoint y: 463, distance: 97.7
click at [767, 415] on div "37150T 14 3 8 4459" at bounding box center [677, 239] width 1354 height 351
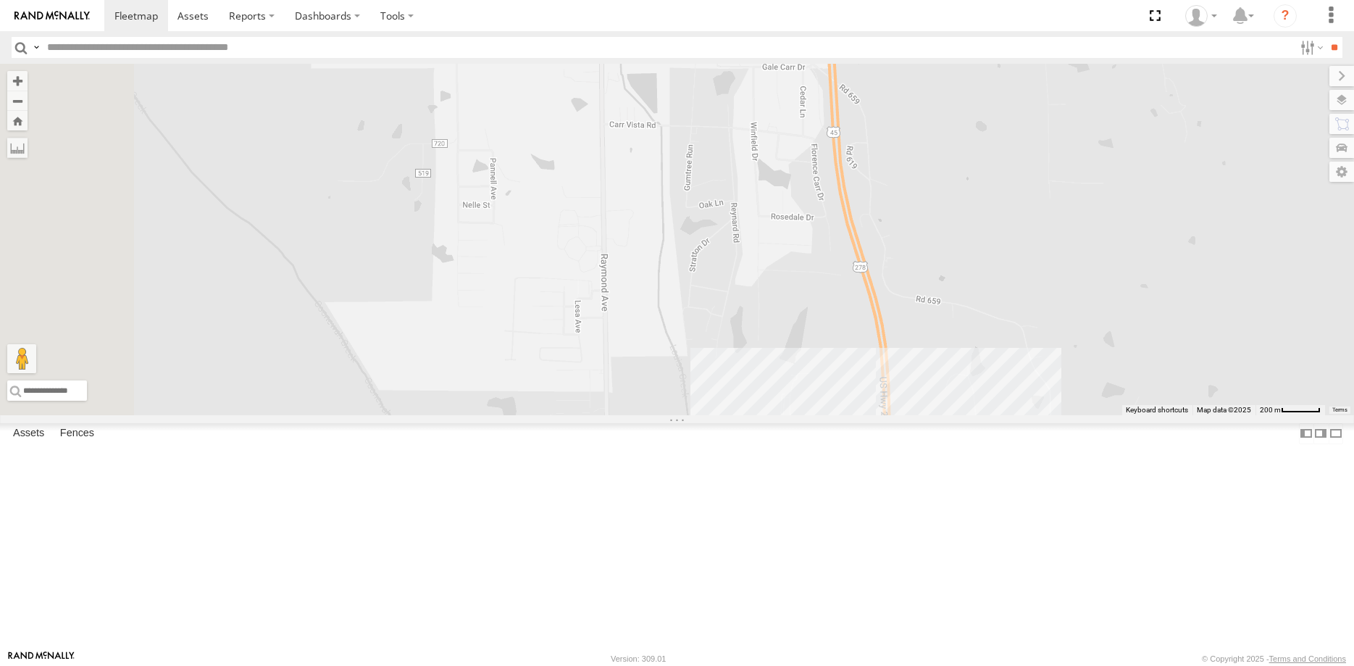
drag, startPoint x: 778, startPoint y: 262, endPoint x: 804, endPoint y: 487, distance: 226.1
click at [804, 415] on div "37150T 14 3 8 4459" at bounding box center [677, 239] width 1354 height 351
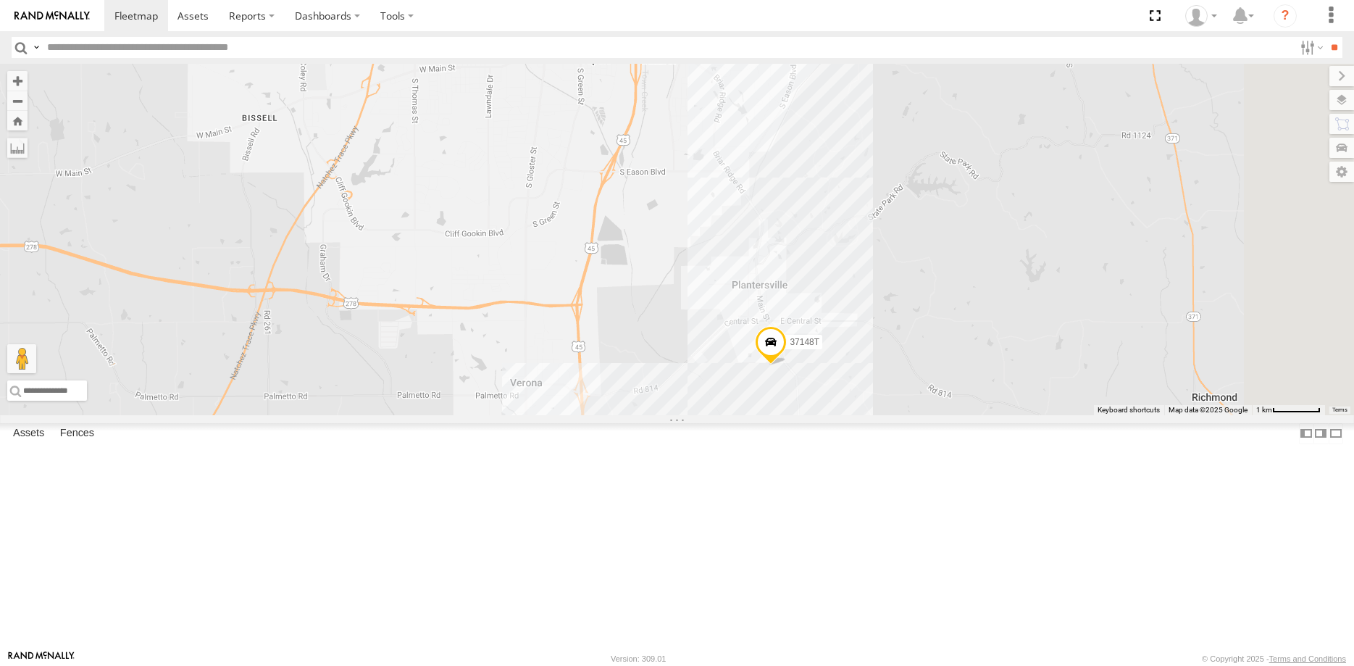
drag, startPoint x: 1039, startPoint y: 477, endPoint x: 920, endPoint y: 547, distance: 138.7
click at [920, 415] on div "4459 37148T 26 2" at bounding box center [677, 239] width 1354 height 351
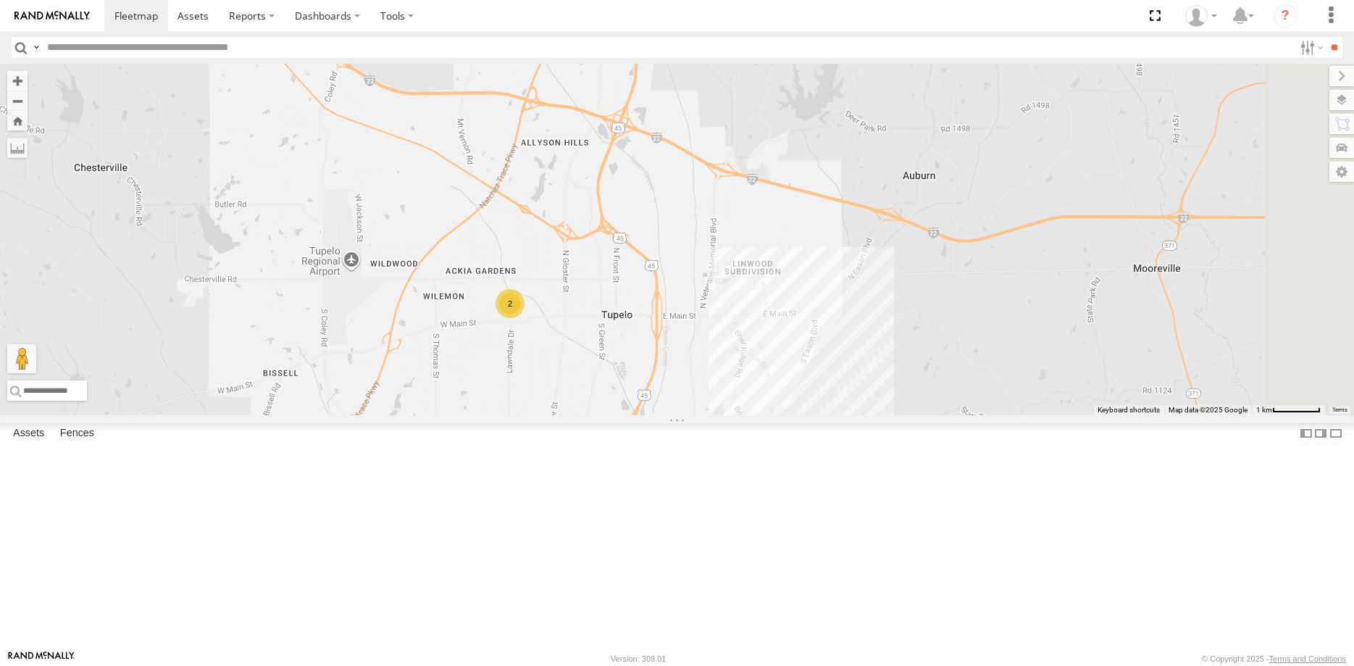
drag, startPoint x: 677, startPoint y: 304, endPoint x: 724, endPoint y: 523, distance: 224.6
click at [724, 415] on div "4459 37148T 26 2" at bounding box center [677, 239] width 1354 height 351
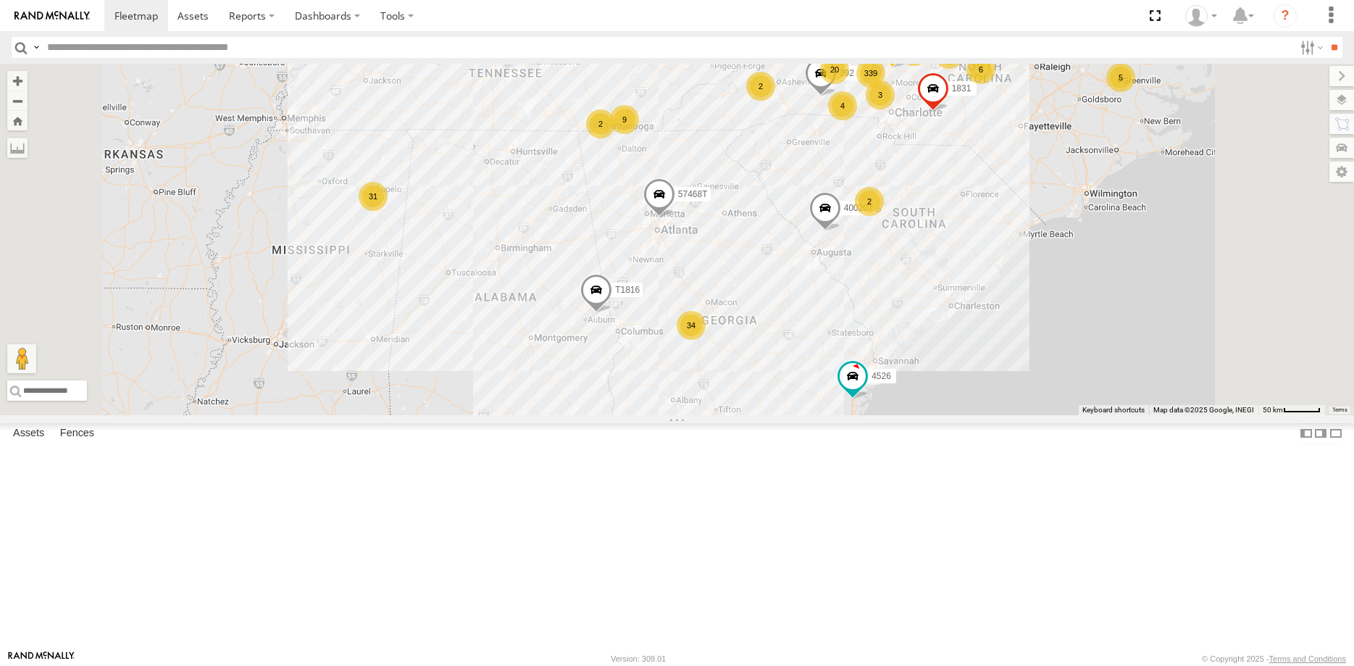
drag, startPoint x: 765, startPoint y: 552, endPoint x: 733, endPoint y: 425, distance: 131.5
click at [736, 415] on div "339 61 34 40082T 20 31 2 5 4 5 6 3 16 9 1831 2 2 3 392 T1816 24090T 5176 4526 5…" at bounding box center [677, 239] width 1354 height 351
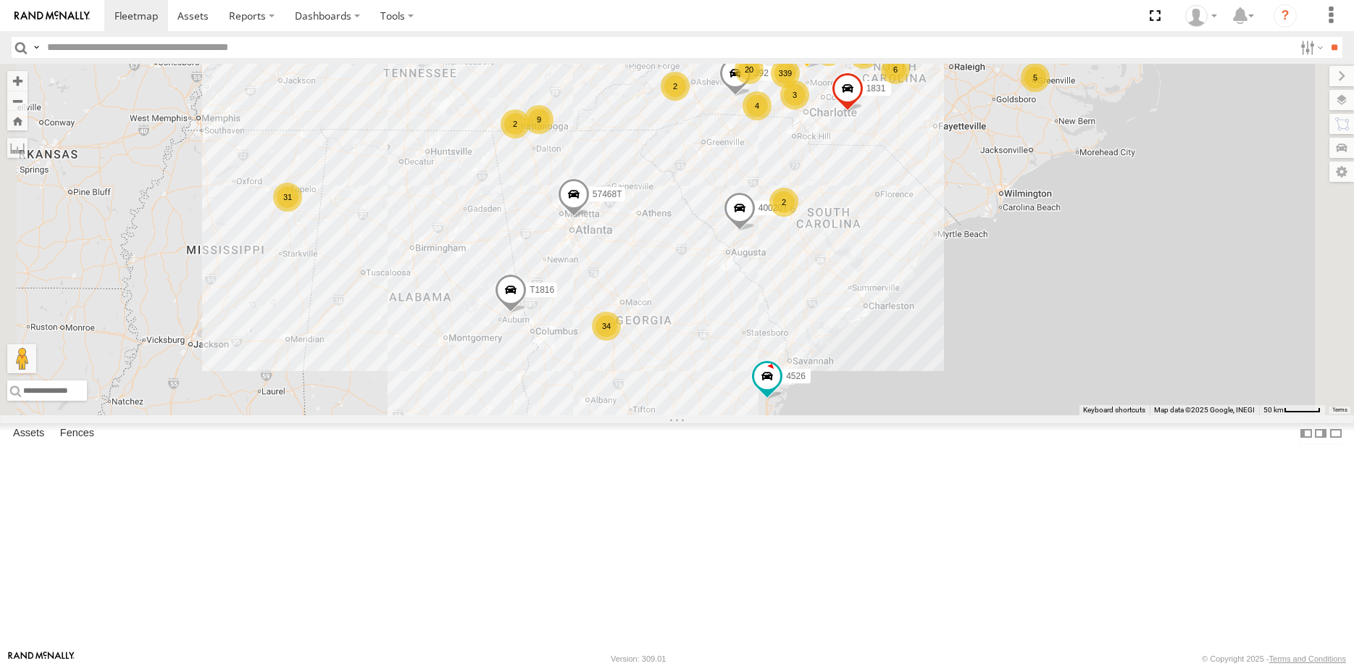
drag, startPoint x: 895, startPoint y: 436, endPoint x: 807, endPoint y: 475, distance: 95.7
click at [830, 415] on div "339 61 34 40082T 20 31 2 5 4 5 6 3 16 9 1831 2 2 3 392 T1816 24090T 5176 4526 5…" at bounding box center [677, 239] width 1354 height 351
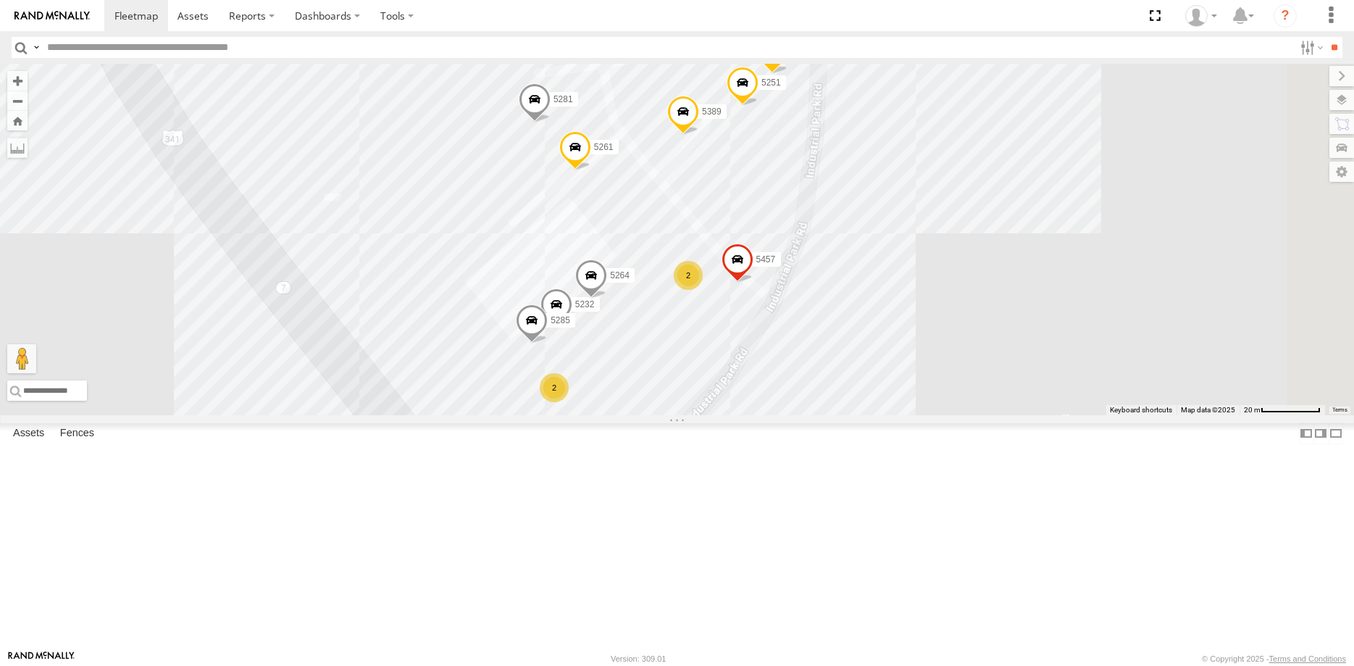
drag, startPoint x: 936, startPoint y: 549, endPoint x: 881, endPoint y: 466, distance: 99.5
click at [891, 415] on div "40082T 1831 392 T1816 24090T 5176 4526 57468T 37134T 5381-Sold T3203 40020T T32…" at bounding box center [677, 239] width 1354 height 351
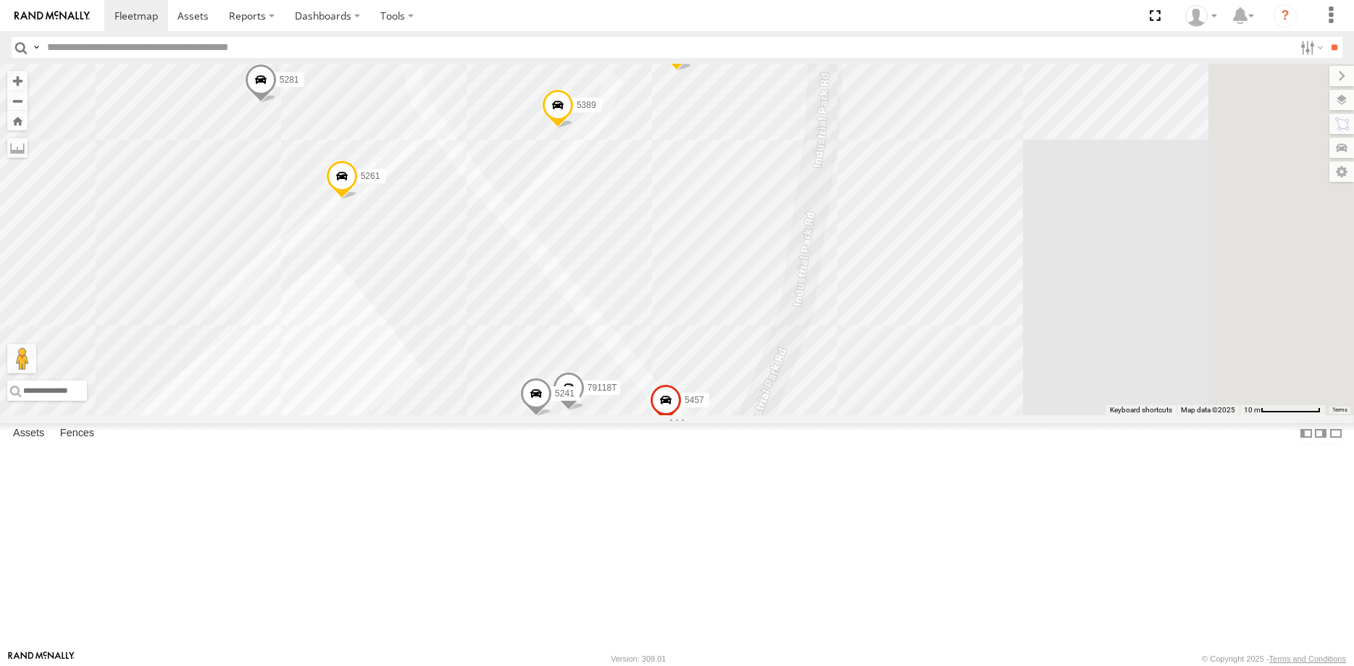
drag, startPoint x: 871, startPoint y: 417, endPoint x: 767, endPoint y: 611, distance: 220.5
click at [763, 415] on div "40082T 1831 392 T1816 24090T 5176 4526 57468T 37134T 5381-Sold T3203 40020T T32…" at bounding box center [677, 239] width 1354 height 351
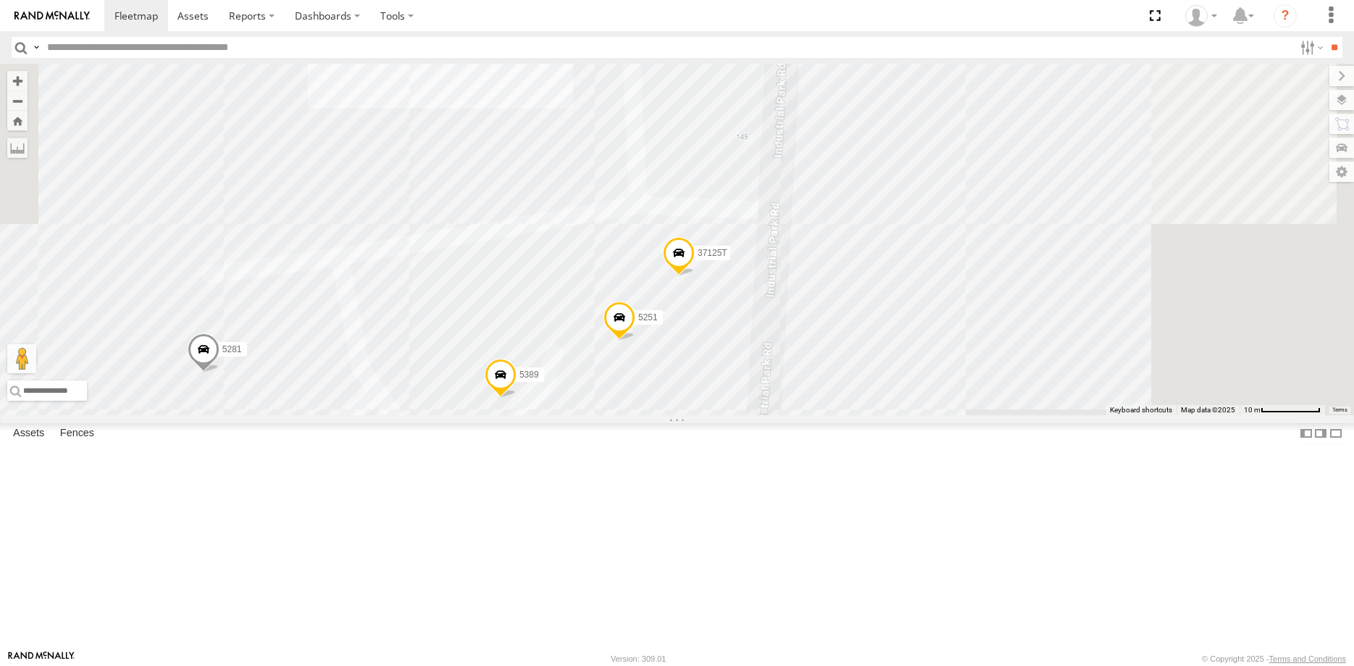
drag, startPoint x: 947, startPoint y: 255, endPoint x: 885, endPoint y: 529, distance: 280.9
click at [888, 415] on div "40082T 1831 392 T1816 24090T 5176 4526 57468T 37134T 5381-Sold T3203 40020T T32…" at bounding box center [677, 239] width 1354 height 351
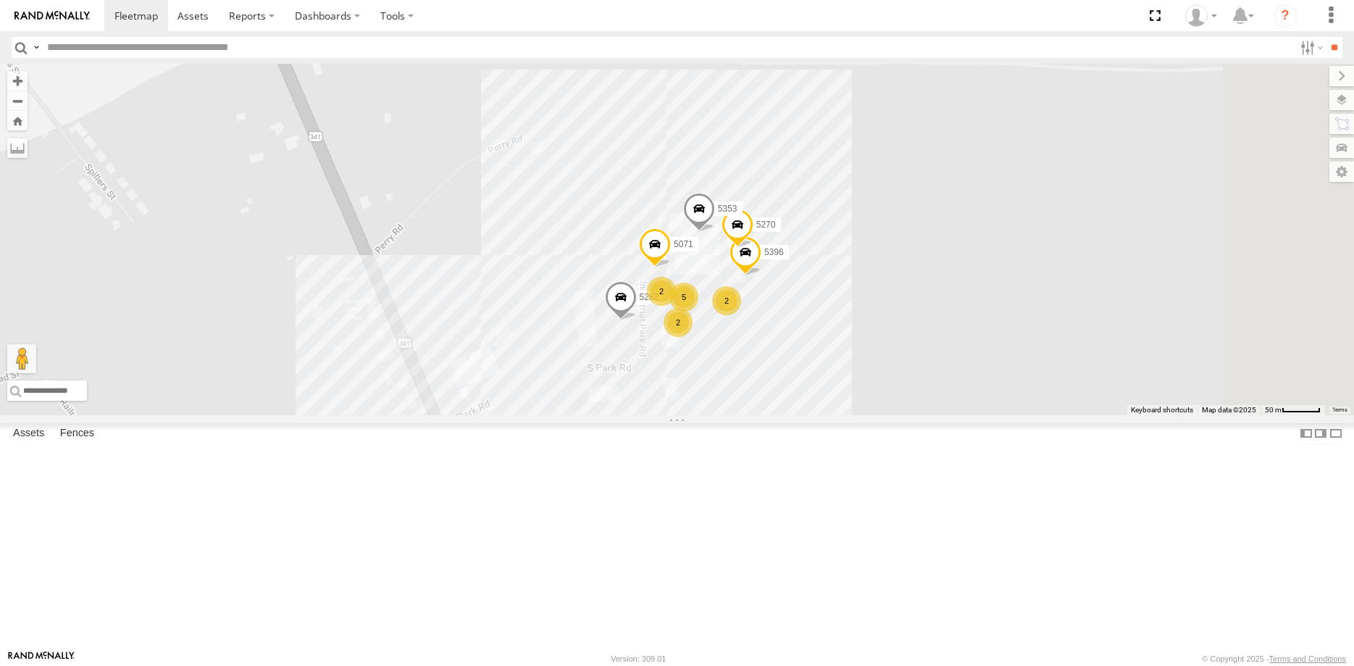
drag, startPoint x: 1013, startPoint y: 333, endPoint x: 921, endPoint y: 454, distance: 152.6
click at [934, 415] on div "40082T 1831 392 T1816 24090T 5176 4526 57468T 37134T 5381-Sold T3203 40020T T32…" at bounding box center [677, 239] width 1354 height 351
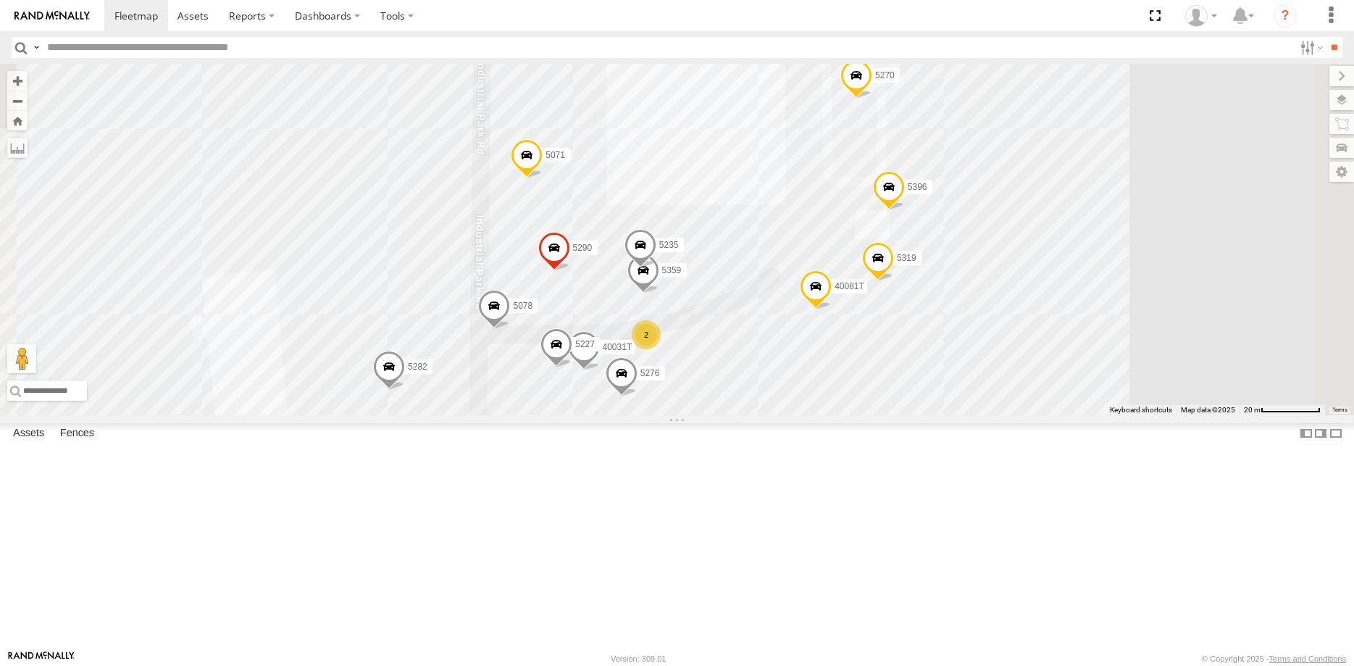
drag, startPoint x: 851, startPoint y: 479, endPoint x: 884, endPoint y: 504, distance: 41.9
click at [859, 415] on div "40082T 1831 392 T1816 24090T 5176 4526 57468T 37134T 5381-Sold T3203 40020T T32…" at bounding box center [677, 239] width 1354 height 351
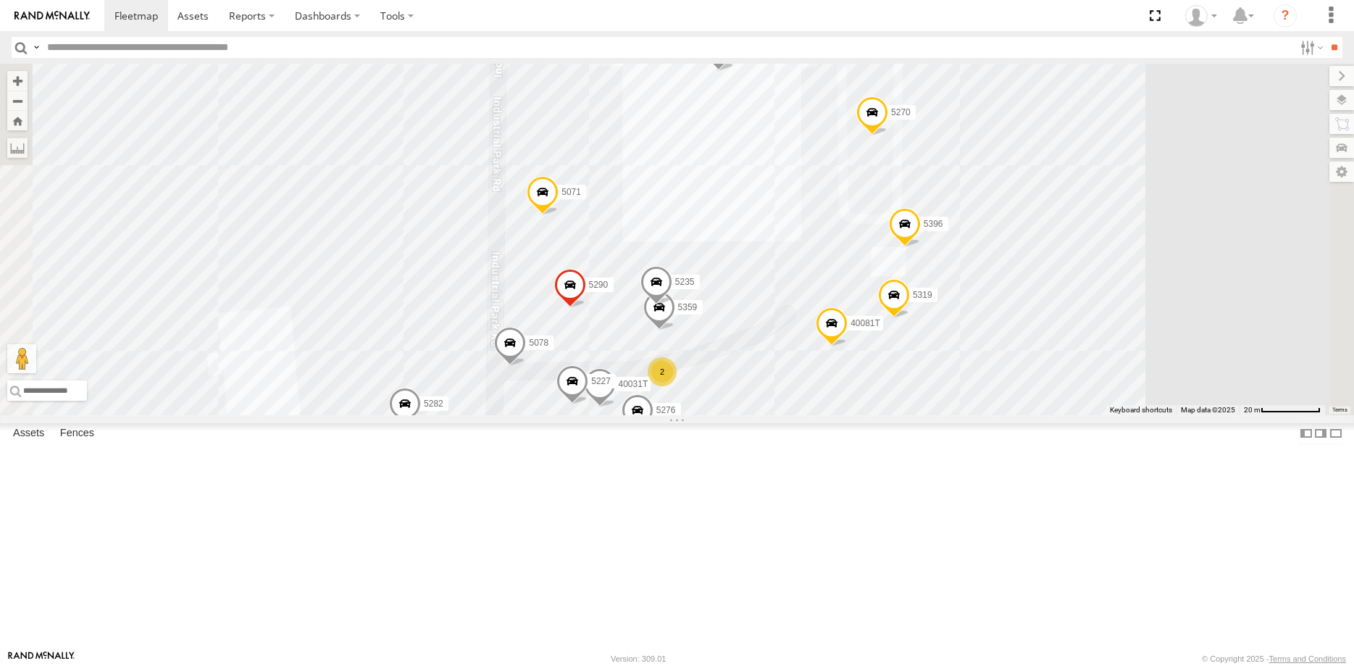
drag, startPoint x: 944, startPoint y: 446, endPoint x: 962, endPoint y: 420, distance: 31.8
click at [965, 415] on div "40082T 1831 392 T1816 24090T 5176 4526 57468T 37134T 5381-Sold T3203 40020T T32…" at bounding box center [677, 239] width 1354 height 351
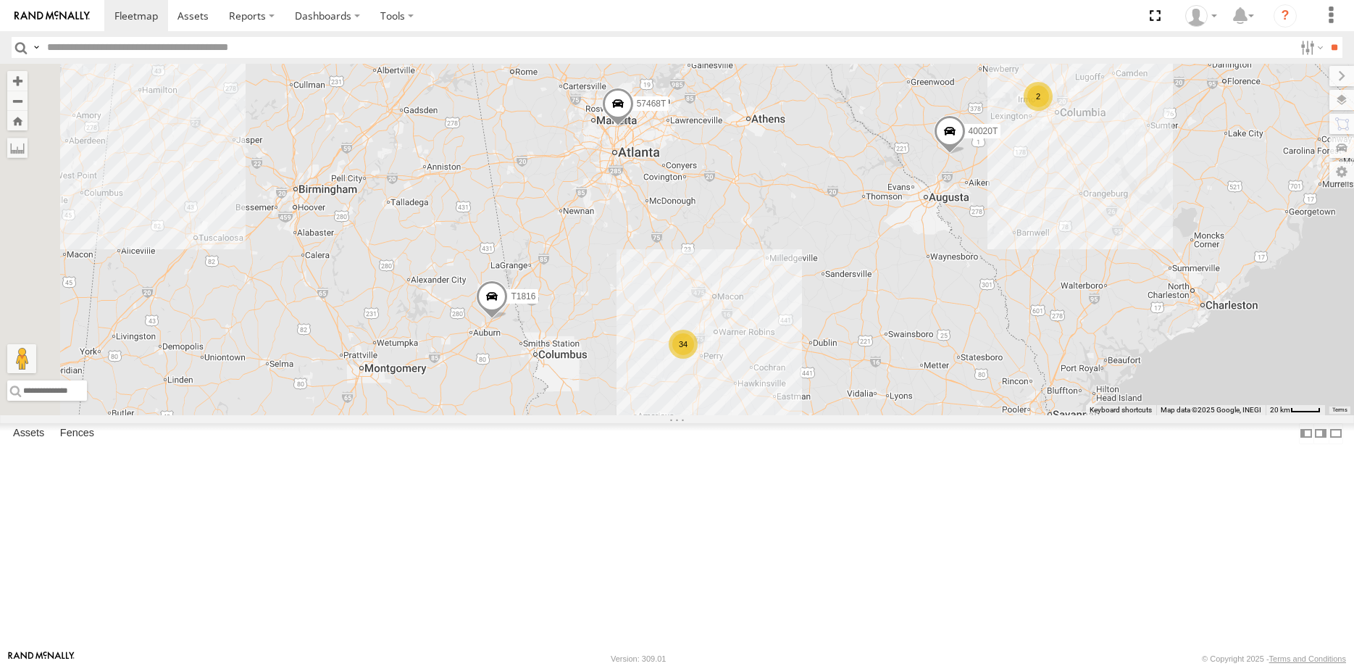
drag, startPoint x: 838, startPoint y: 547, endPoint x: 765, endPoint y: 394, distance: 170.5
click at [765, 394] on div "40082T 1831 392 T1816 24090T 5176 4526 57468T 37134T 5381-Sold T3203 40020T T32…" at bounding box center [677, 239] width 1354 height 351
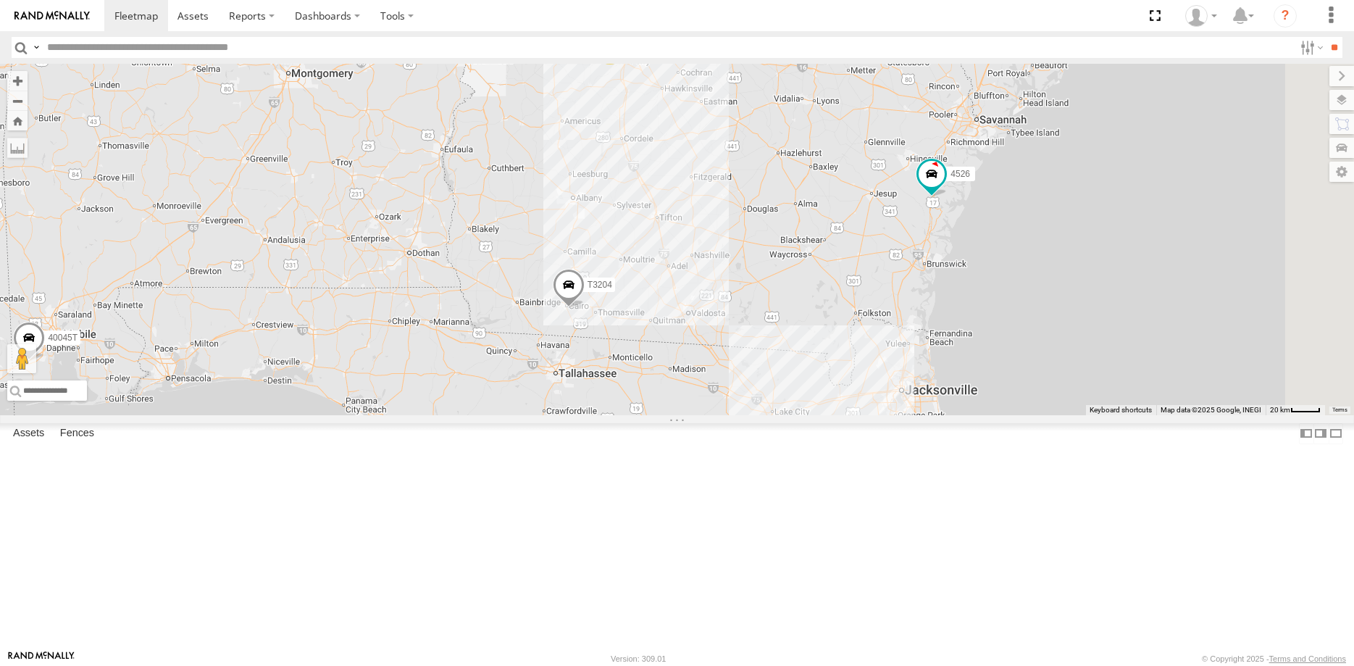
drag, startPoint x: 709, startPoint y: 508, endPoint x: 769, endPoint y: 467, distance: 72.0
click at [769, 415] on div "40082T 1831 392 T1816 24090T 5176 4526 57468T 37134T 5381-Sold T3203 40020T T32…" at bounding box center [677, 239] width 1354 height 351
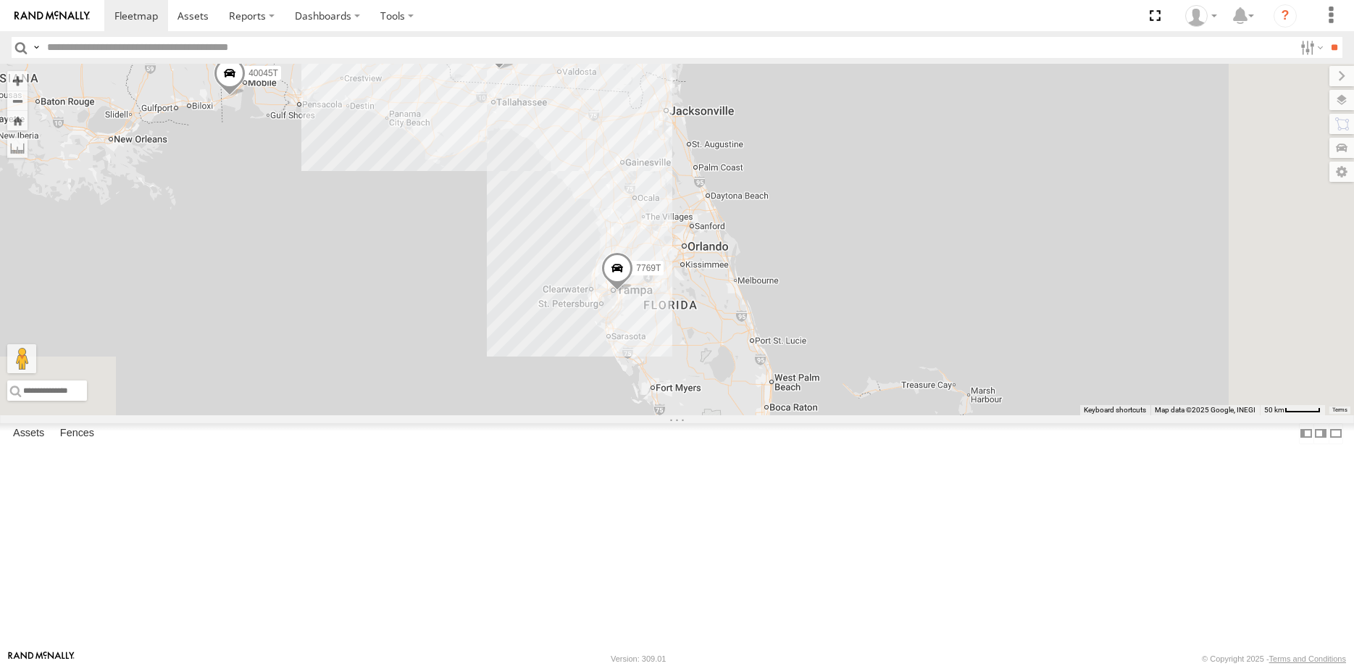
drag, startPoint x: 870, startPoint y: 509, endPoint x: 781, endPoint y: 288, distance: 238.1
click at [781, 288] on div "40082T 1831 392 T1816 24090T 5176 4526 57468T 37134T 5381-Sold T3203 40020T T32…" at bounding box center [677, 239] width 1354 height 351
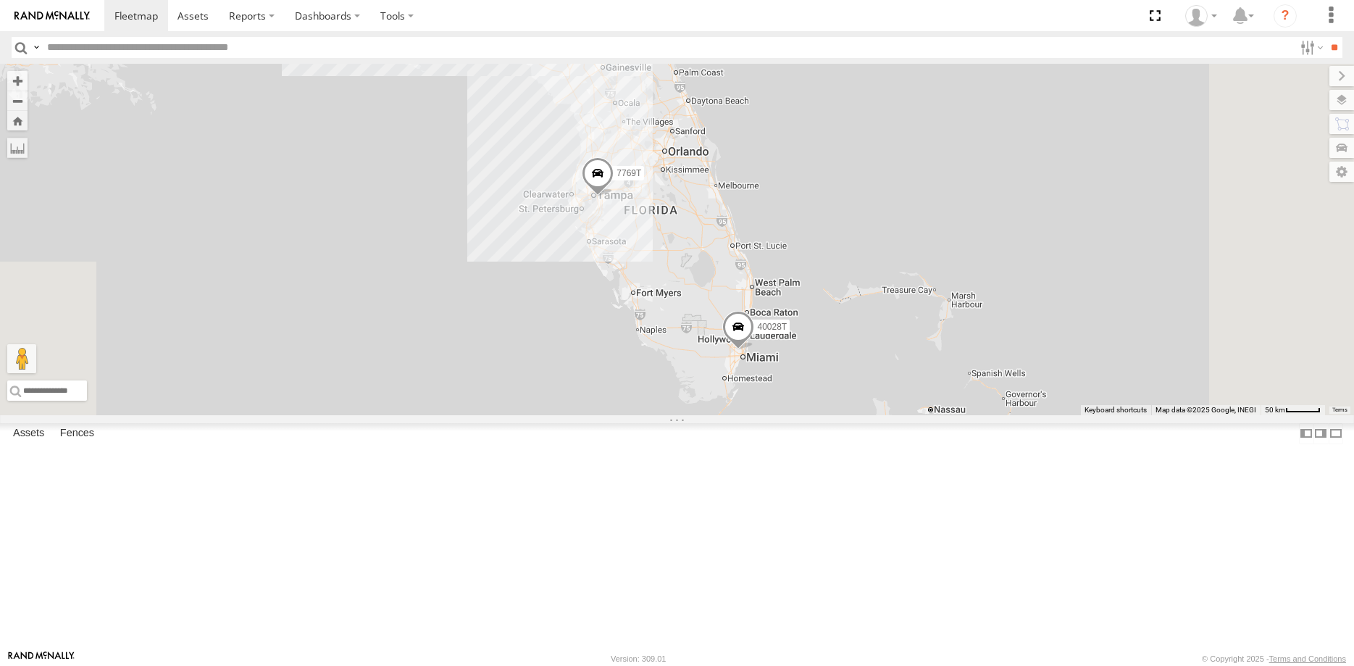
drag, startPoint x: 907, startPoint y: 494, endPoint x: 902, endPoint y: 602, distance: 108.8
click at [902, 415] on div "40082T 1831 392 T1816 24090T 5176 4526 57468T 37134T 5381-Sold T3203 40020T T32…" at bounding box center [677, 239] width 1354 height 351
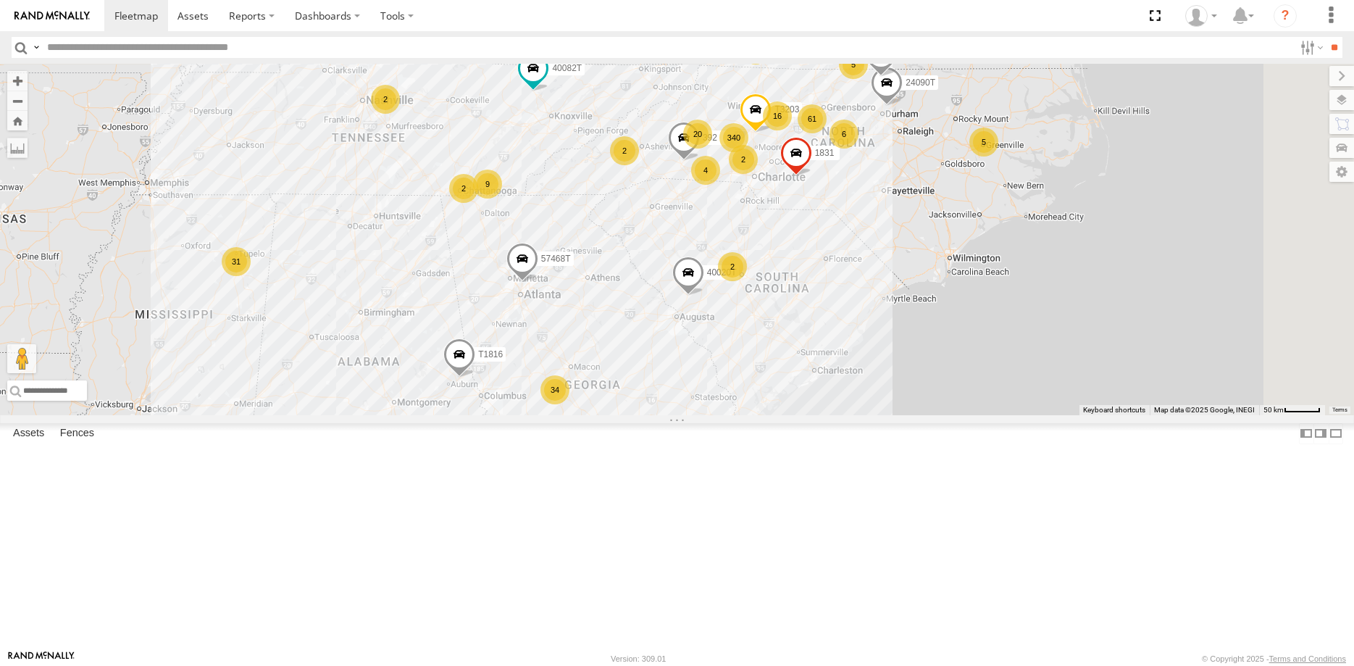
drag, startPoint x: 891, startPoint y: 433, endPoint x: 881, endPoint y: 541, distance: 108.4
click at [881, 415] on div "40082T 1831 392 T1816 24090T 5176 4526 57468T 37134T 5381-Sold T3203 40020T T32…" at bounding box center [677, 239] width 1354 height 351
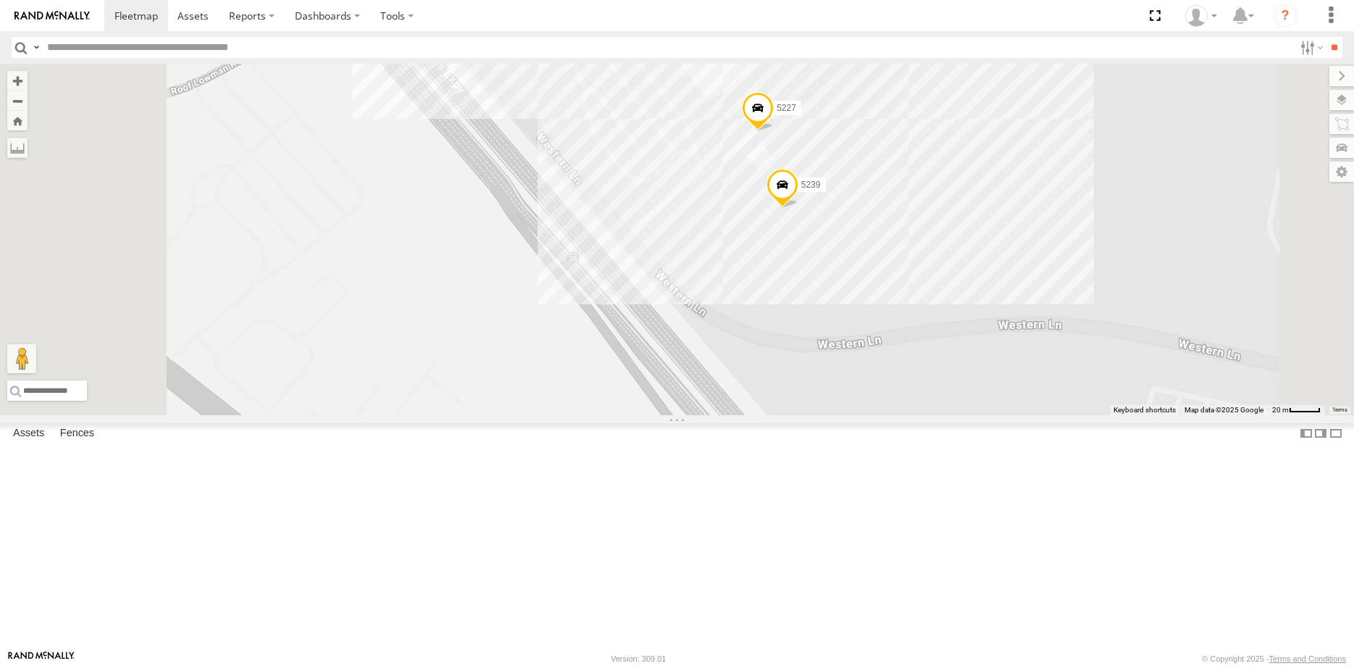
click at [983, 146] on div "40082T 1831 392 T1816 24090T 5176 4526 57468T 37134T 5381-Sold T3203 40020T T32…" at bounding box center [677, 239] width 1354 height 351
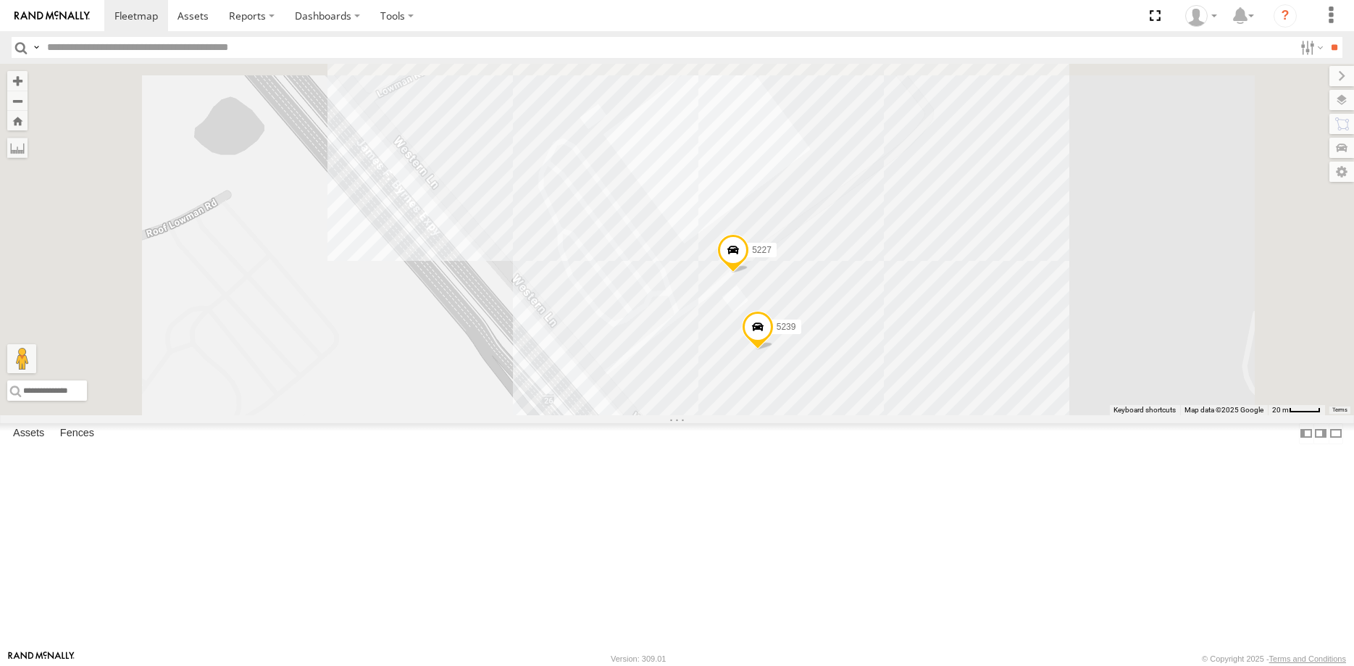
drag, startPoint x: 1168, startPoint y: 345, endPoint x: 1128, endPoint y: 520, distance: 179.1
click at [1128, 415] on div "40082T 1831 392 T1816 24090T 5176 4526 57468T 37134T 5381-Sold T3203 40020T T32…" at bounding box center [677, 239] width 1354 height 351
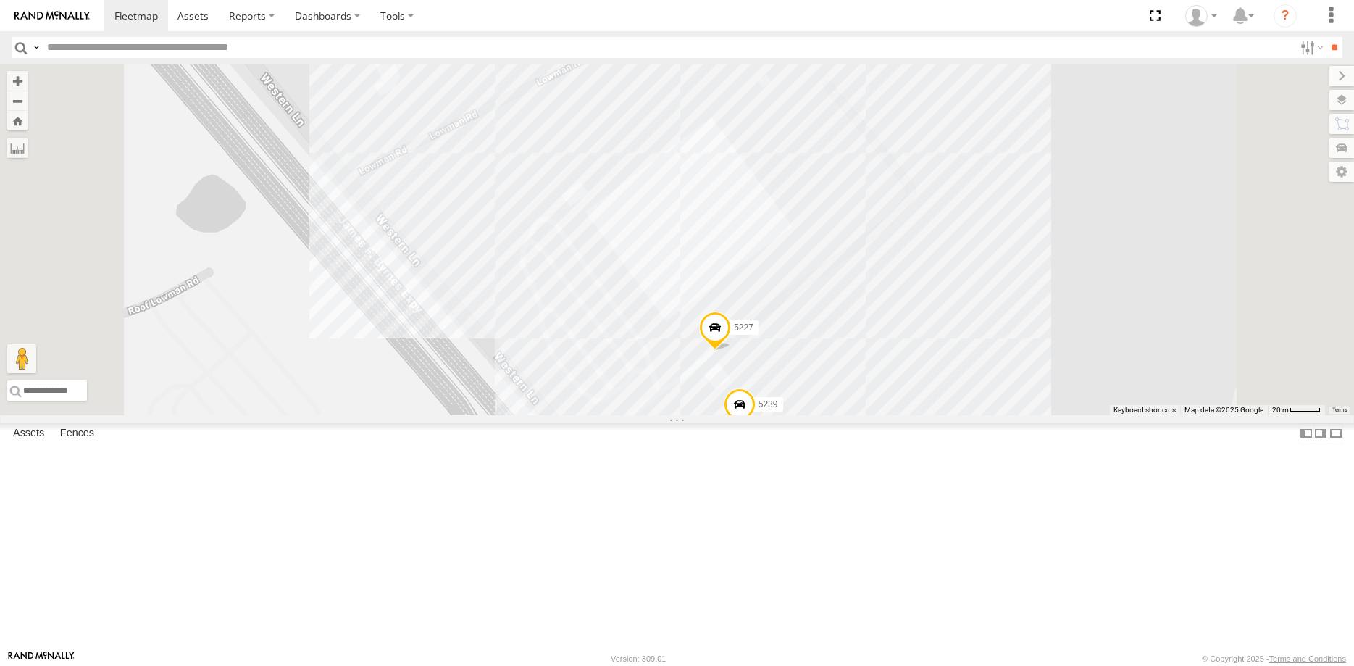
click at [917, 312] on div "40082T 1831 392 T1816 24090T 5176 4526 57468T 37134T 5381-Sold T3203 40020T T32…" at bounding box center [677, 239] width 1354 height 351
click at [770, 380] on div "40082T 1831 392 T1816 24090T 5176 4526 57468T 37134T 5381-Sold T3203 40020T T32…" at bounding box center [677, 239] width 1354 height 351
click at [1157, 415] on div "40082T 1831 392 T1816 24090T 5176 4526 57468T 37134T 5381-Sold T3203 40020T T32…" at bounding box center [677, 239] width 1354 height 351
click at [549, 415] on div "40082T 1831 392 T1816 24090T 5176 4526 57468T 37134T 5381-Sold T3203 40020T T32…" at bounding box center [677, 239] width 1354 height 351
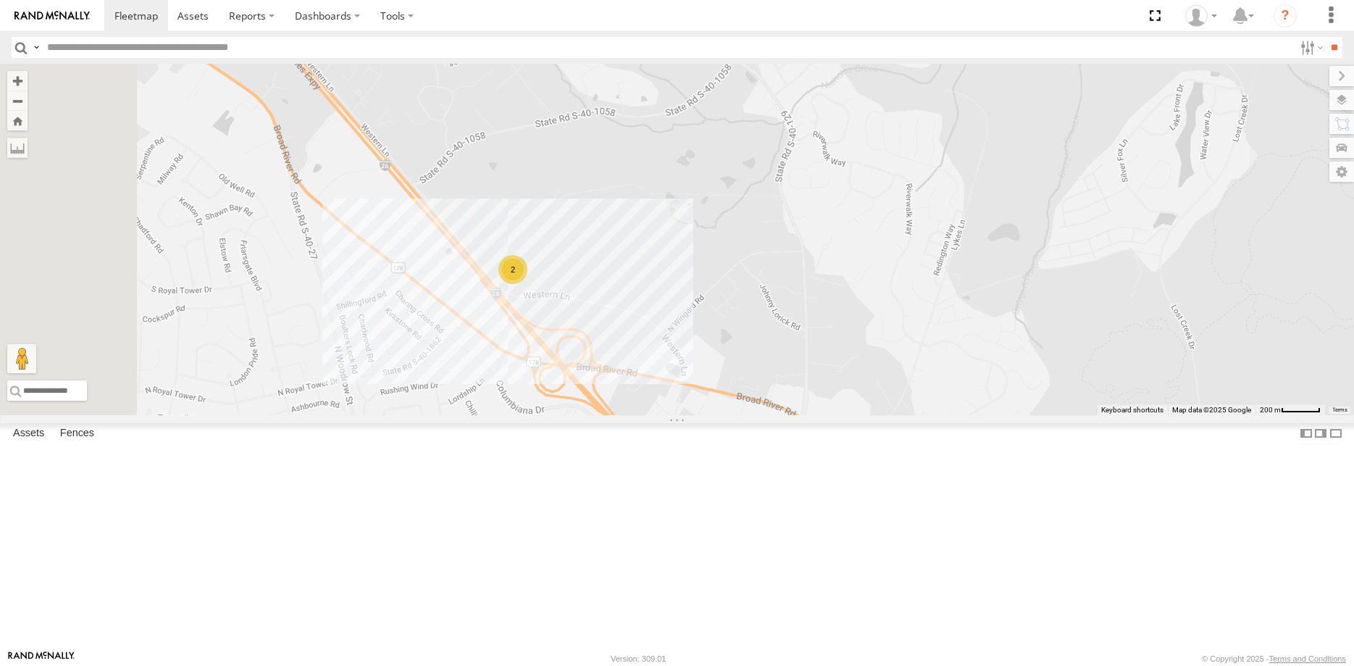
drag, startPoint x: 555, startPoint y: 536, endPoint x: 638, endPoint y: 448, distance: 121.0
click at [638, 415] on div "40082T 1831 392 T1816 24090T 5176 4526 57468T 37134T 5381-Sold T3203 40020T T32…" at bounding box center [677, 239] width 1354 height 351
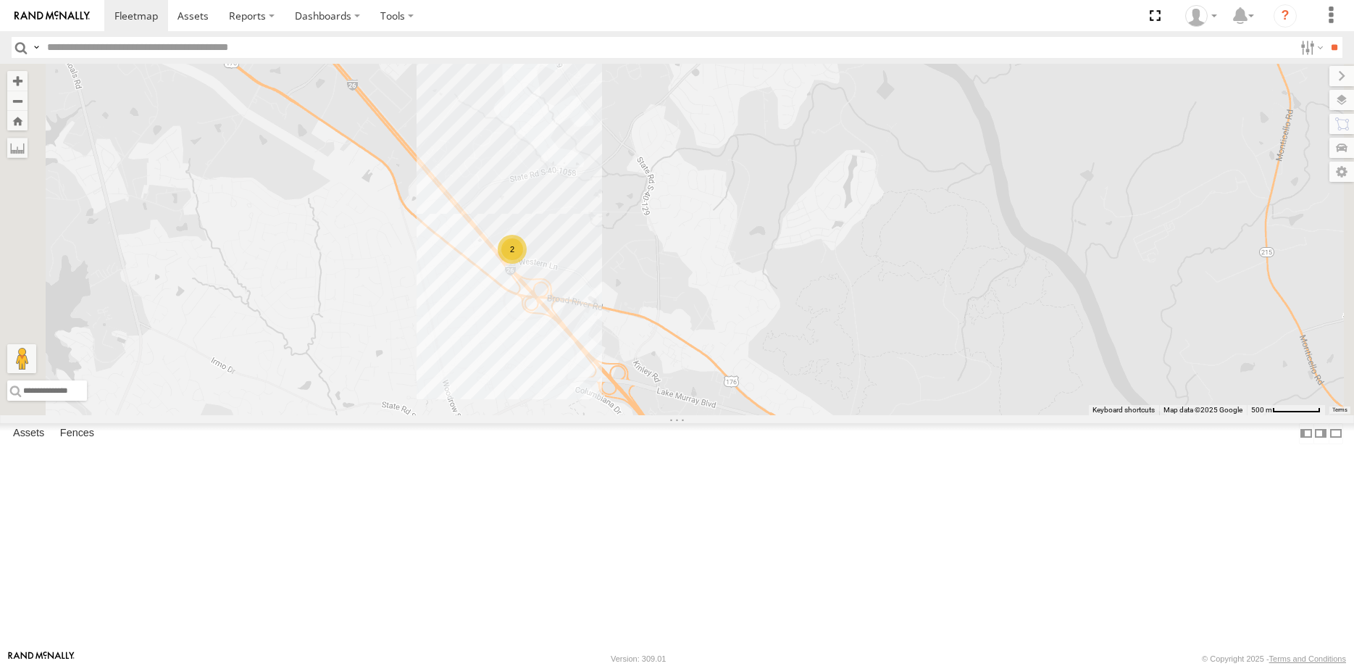
drag, startPoint x: 653, startPoint y: 497, endPoint x: 670, endPoint y: 454, distance: 46.6
click at [670, 415] on div "40082T 1831 392 T1816 24090T 5176 4526 57468T 37134T 5381-Sold T3203 40020T T32…" at bounding box center [677, 239] width 1354 height 351
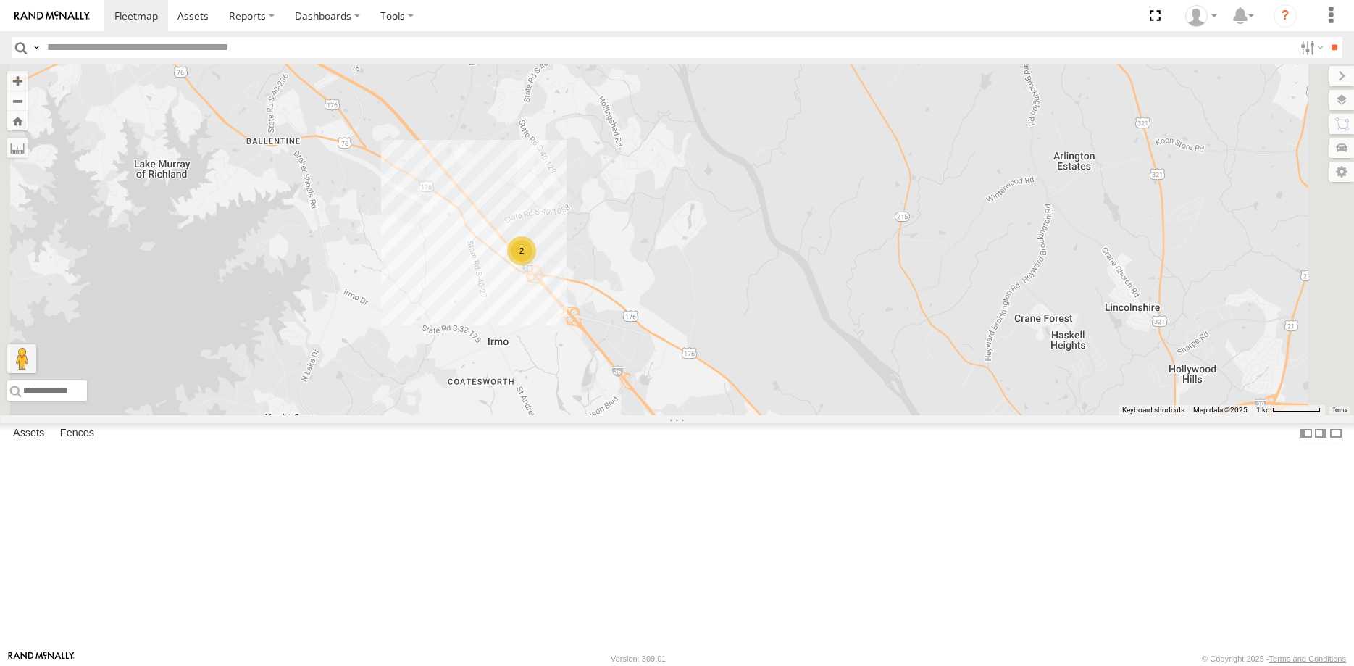
drag, startPoint x: 709, startPoint y: 509, endPoint x: 761, endPoint y: 426, distance: 97.7
click at [759, 415] on div "40082T 1831 392 T1816 24090T 5176 4526 57468T 37134T 5381-Sold T3203 40020T T32…" at bounding box center [677, 239] width 1354 height 351
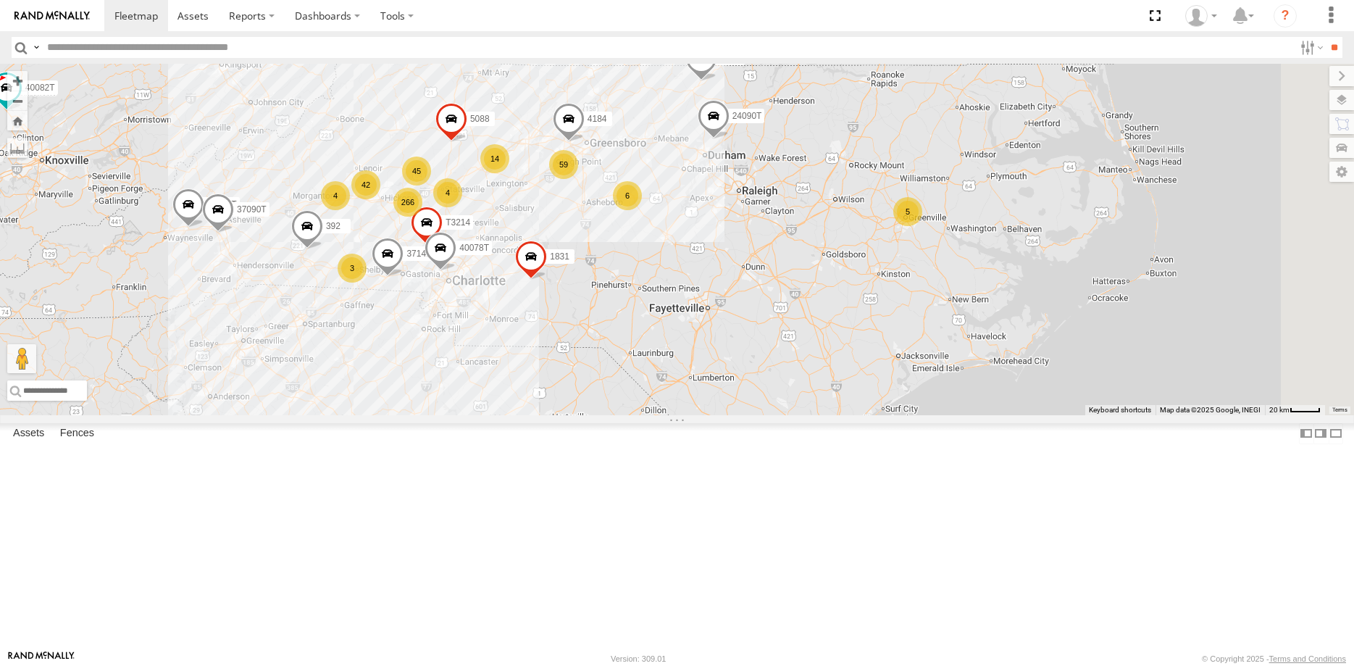
drag, startPoint x: 970, startPoint y: 373, endPoint x: 903, endPoint y: 491, distance: 135.6
click at [801, 415] on div "40082T 1831 392 T1816 24090T 5176 4526 57468T 37134T 5381-Sold 40020T T3204 400…" at bounding box center [677, 239] width 1354 height 351
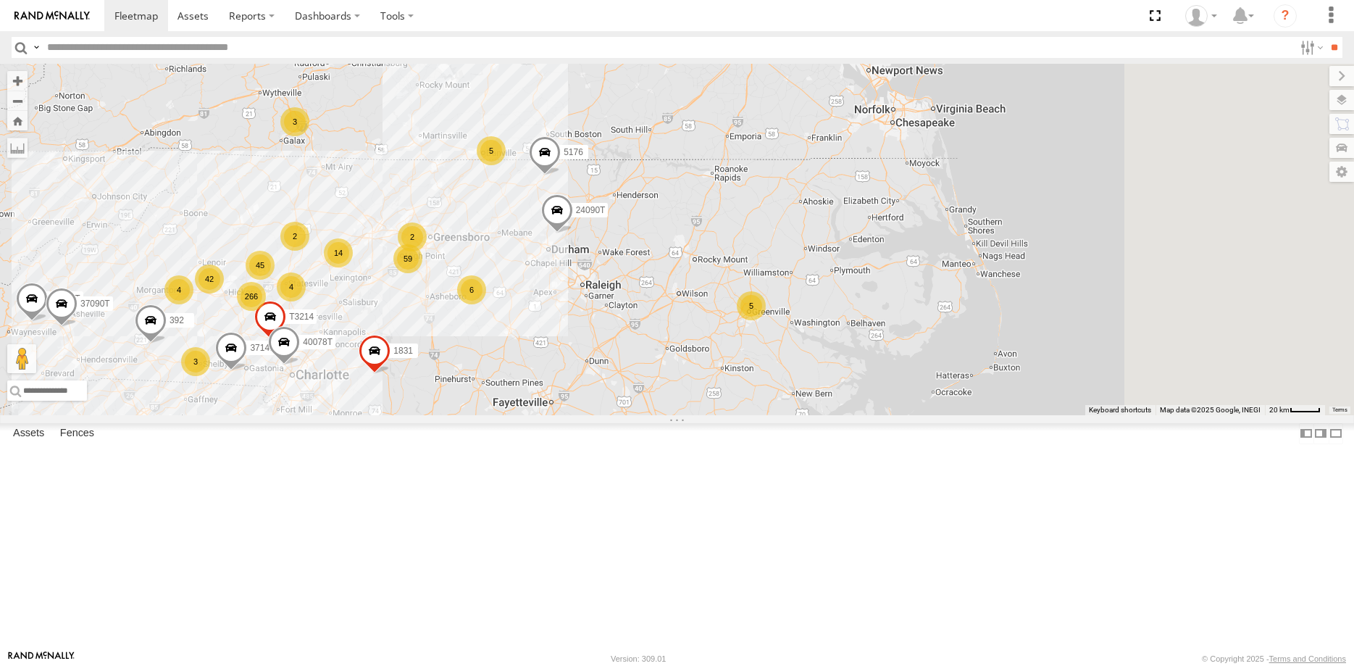
drag, startPoint x: 1103, startPoint y: 381, endPoint x: 892, endPoint y: 494, distance: 239.3
click at [909, 415] on div "40082T 1831 392 T1816 24090T 5176 4526 57468T 37134T 5381-Sold 40020T T3204 400…" at bounding box center [677, 239] width 1354 height 351
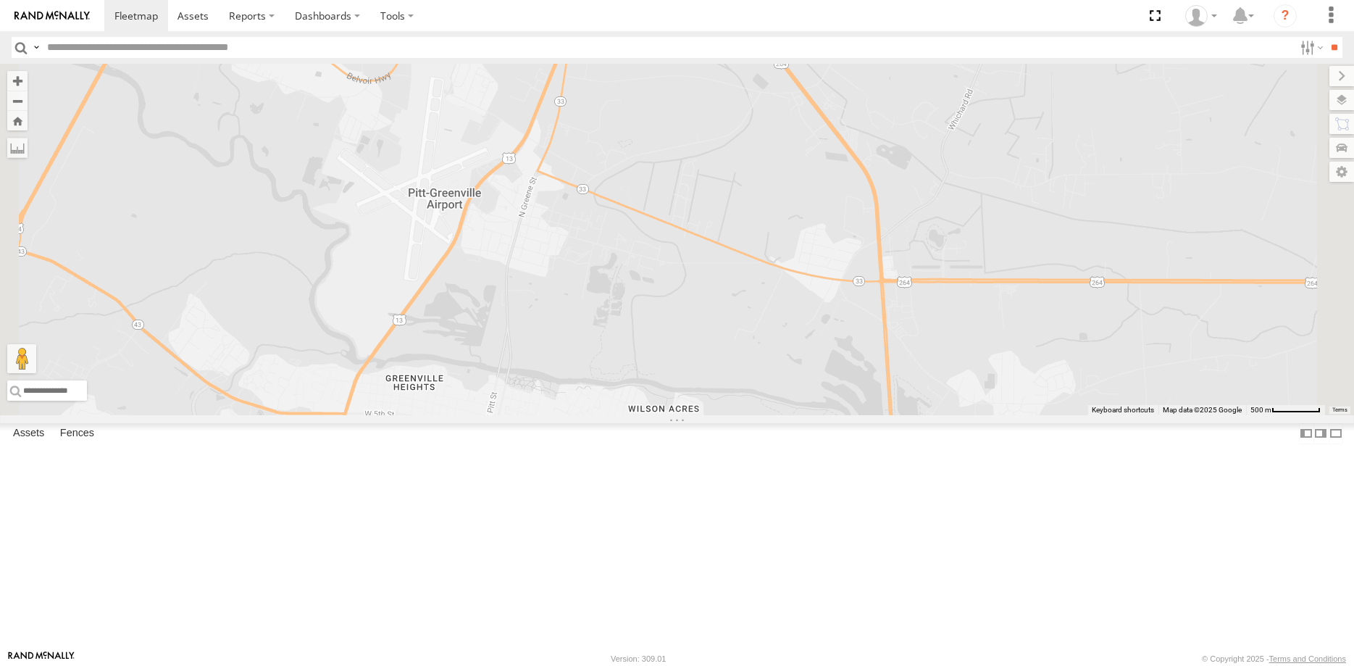
drag, startPoint x: 823, startPoint y: 213, endPoint x: 807, endPoint y: 499, distance: 286.7
click at [807, 415] on div "40082T 1831 392 T1816 24090T 5176 4526 57468T 37134T 5381-Sold 40020T T3204 400…" at bounding box center [677, 239] width 1354 height 351
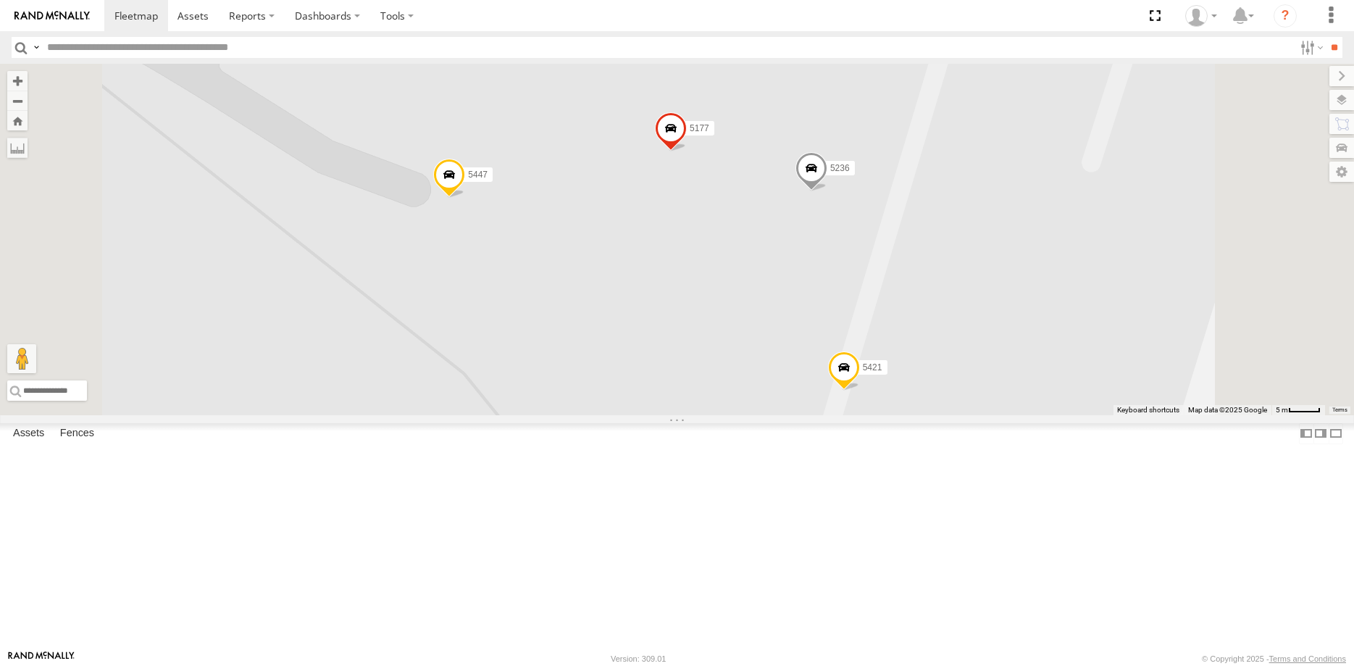
drag, startPoint x: 723, startPoint y: 397, endPoint x: 700, endPoint y: 573, distance: 177.6
click at [700, 415] on div "40082T 1831 392 T1816 24090T 5176 4526 57468T 37134T 5381-Sold 40020T T3204 400…" at bounding box center [677, 239] width 1354 height 351
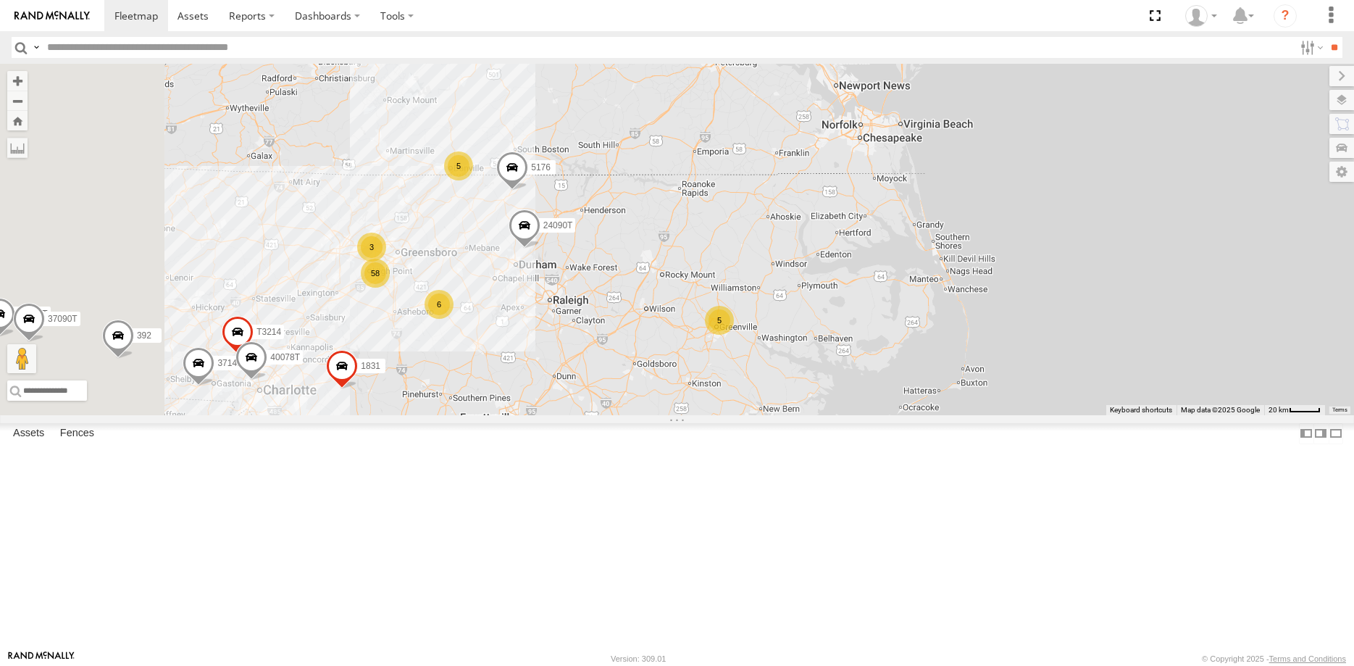
drag, startPoint x: 643, startPoint y: 501, endPoint x: 802, endPoint y: 452, distance: 166.7
click at [802, 415] on div "40082T 1831 392 T1816 24090T 5176 4526 57468T 37134T 5381-Sold 40020T T3204 400…" at bounding box center [677, 239] width 1354 height 351
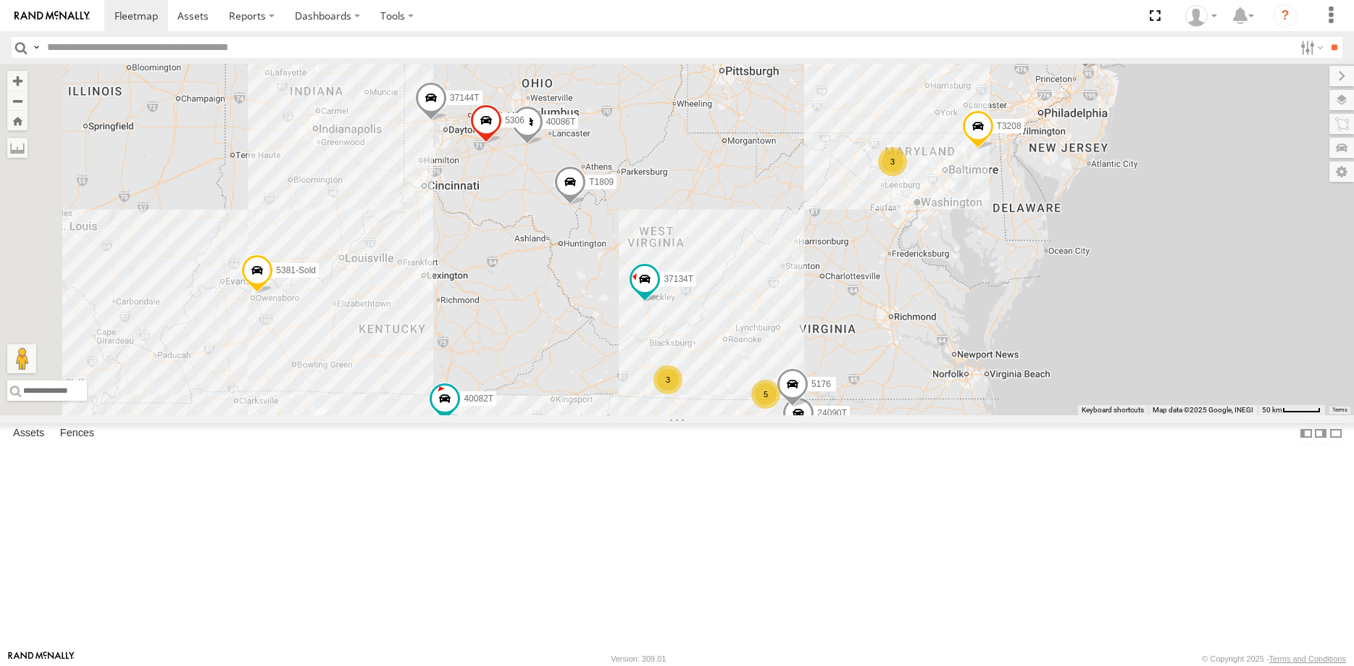
drag, startPoint x: 520, startPoint y: 413, endPoint x: 755, endPoint y: 470, distance: 241.5
click at [755, 415] on div "40082T 1831 392 T1816 24090T 5176 4526 57468T 37134T 5381-Sold 40020T T3204 400…" at bounding box center [677, 239] width 1354 height 351
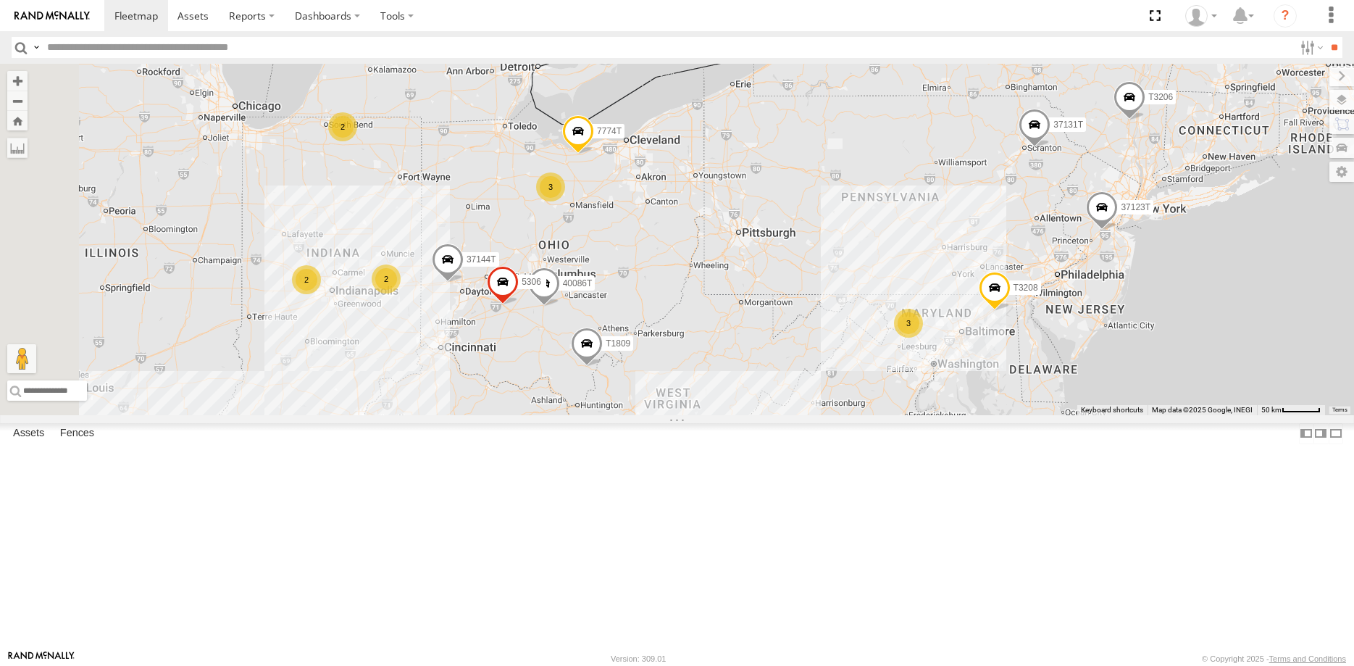
drag, startPoint x: 723, startPoint y: 358, endPoint x: 740, endPoint y: 525, distance: 167.5
click at [740, 415] on div "40082T 1831 392 T1816 24090T 5176 4526 57468T 37134T 5381-Sold 40020T T3204 400…" at bounding box center [677, 239] width 1354 height 351
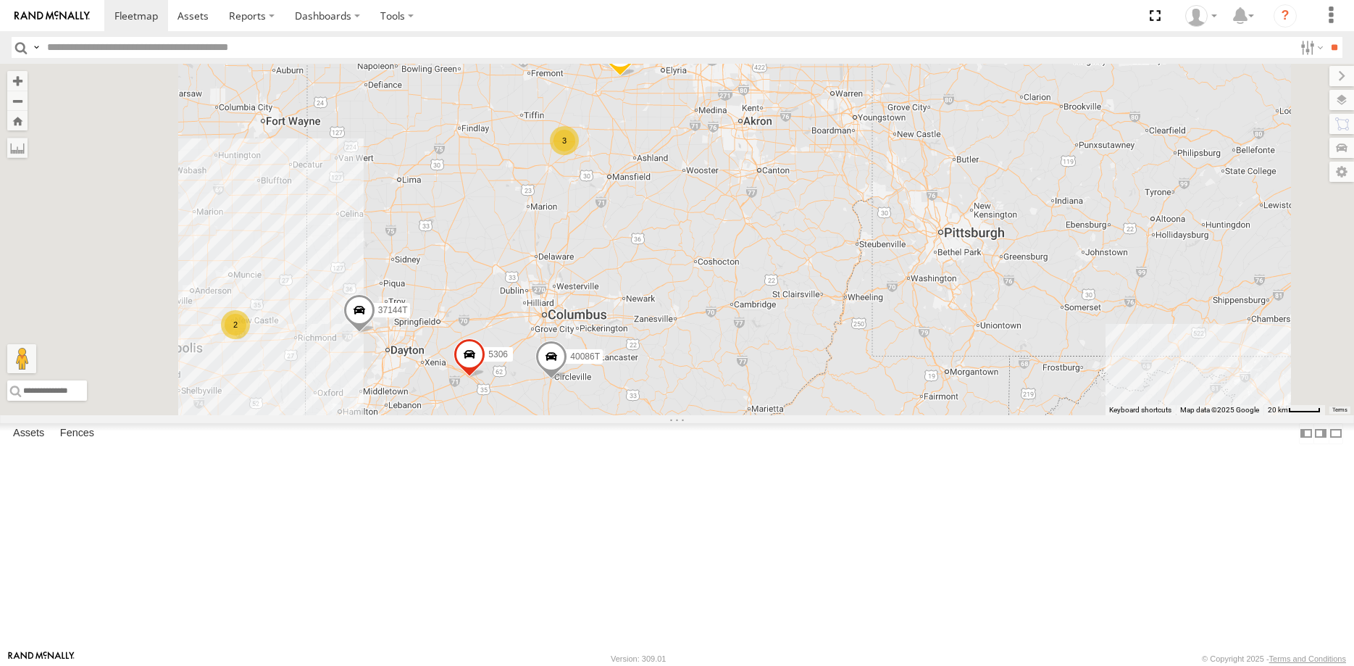
drag, startPoint x: 641, startPoint y: 430, endPoint x: 696, endPoint y: 551, distance: 132.3
click at [696, 415] on div "40082T 1831 392 T1816 24090T 5176 4526 57468T 37134T 5381-Sold 40020T T3204 400…" at bounding box center [677, 239] width 1354 height 351
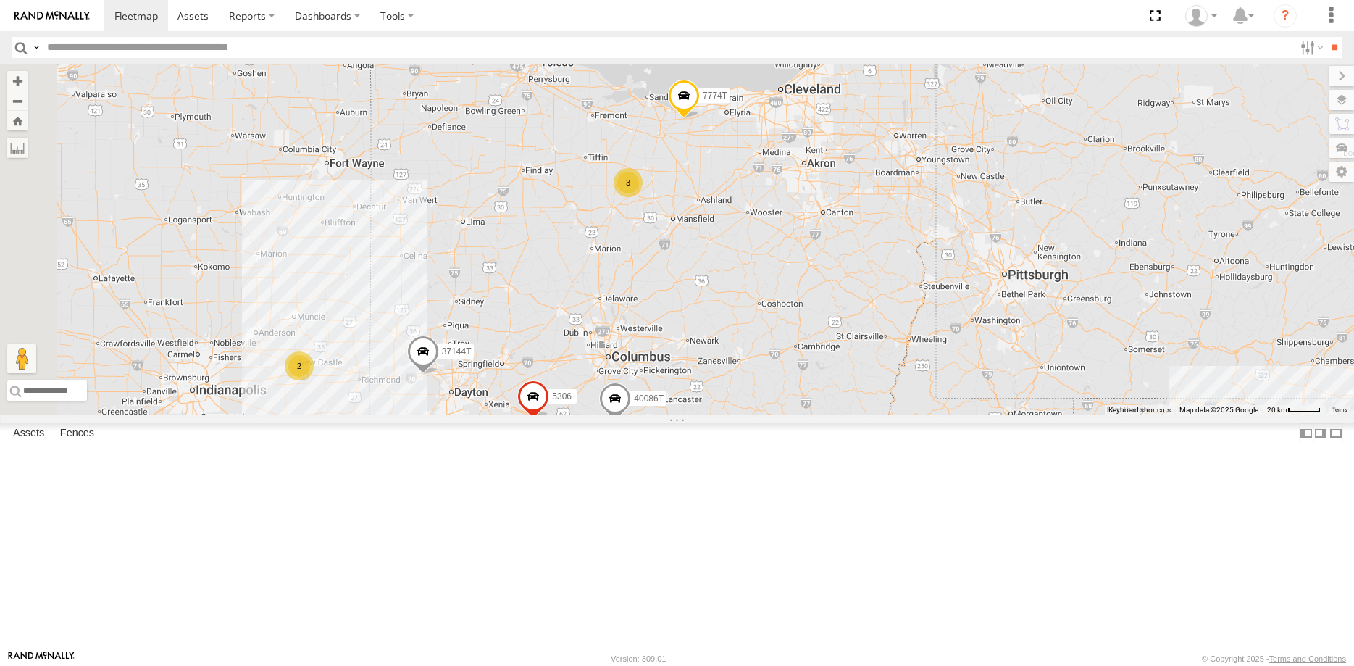
drag, startPoint x: 552, startPoint y: 488, endPoint x: 610, endPoint y: 523, distance: 67.6
click at [610, 415] on div "40082T 1831 392 T1816 24090T 5176 4526 57468T 37134T 5381-Sold 40020T T3204 400…" at bounding box center [677, 239] width 1354 height 351
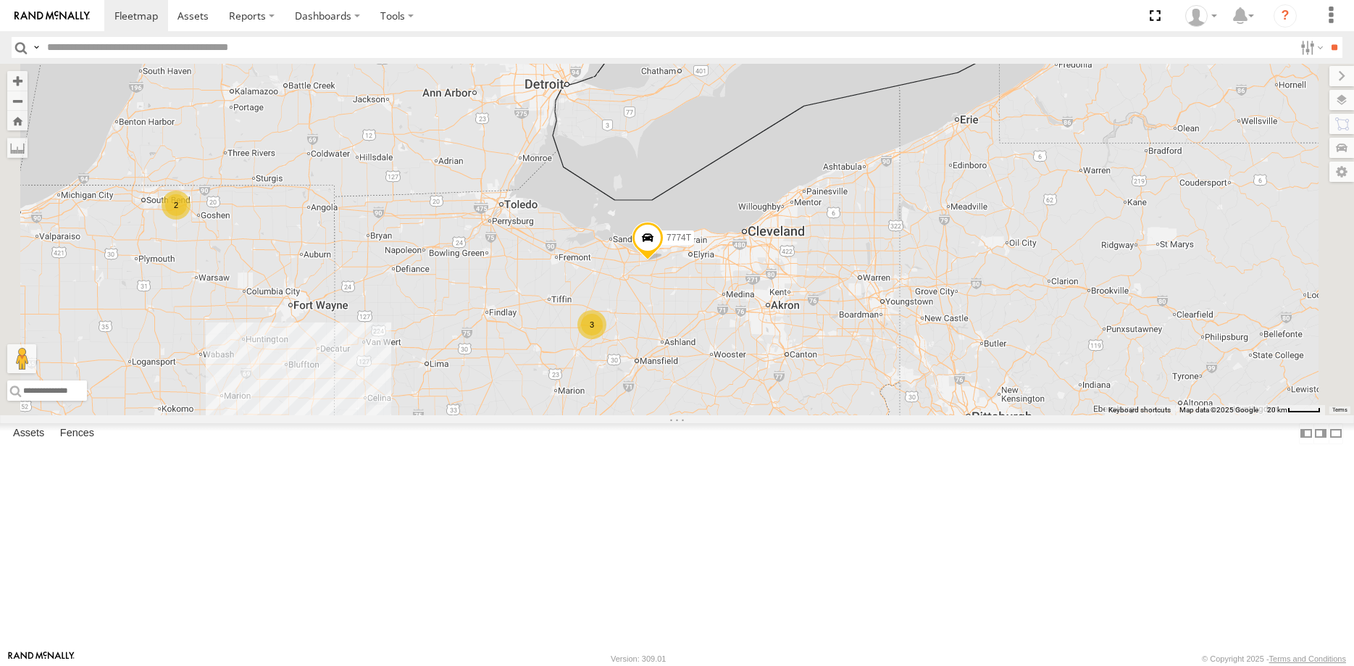
drag, startPoint x: 802, startPoint y: 476, endPoint x: 780, endPoint y: 530, distance: 58.8
click at [782, 415] on div "40082T 1831 392 T1816 24090T 5176 4526 57468T 37134T 5381-Sold 40020T T3204 400…" at bounding box center [677, 239] width 1354 height 351
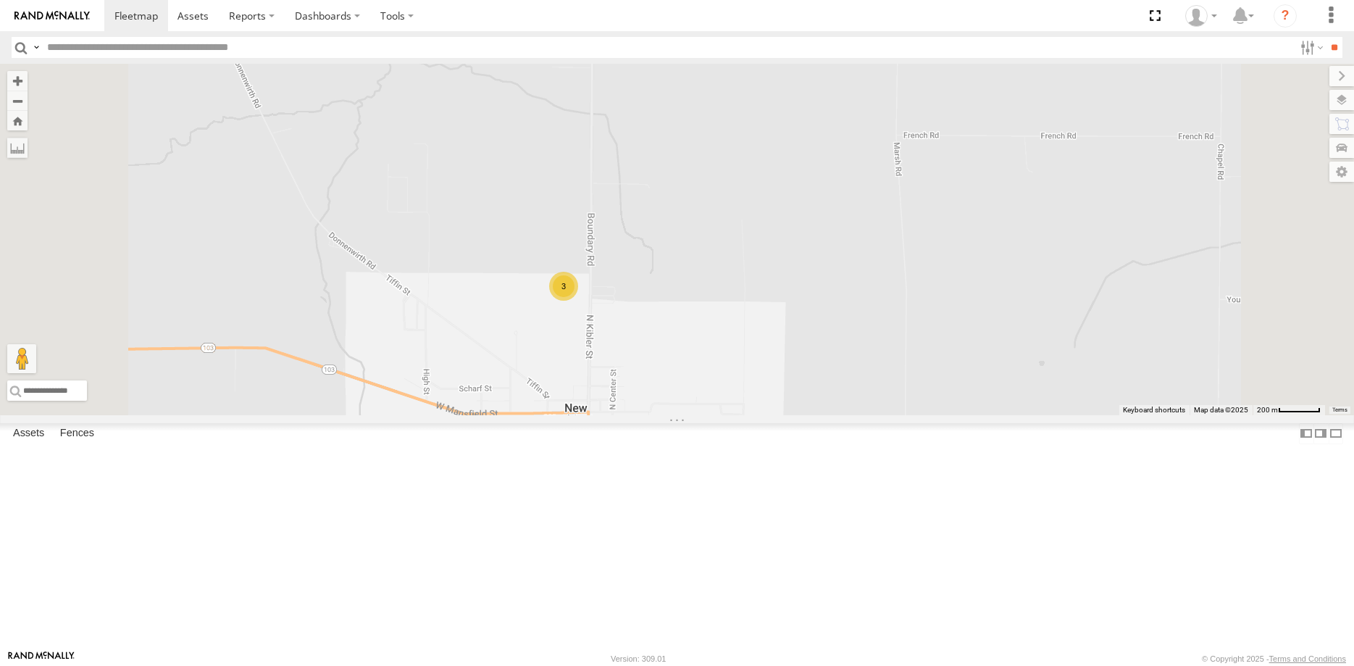
drag, startPoint x: 782, startPoint y: 345, endPoint x: 761, endPoint y: 615, distance: 271.1
click at [761, 415] on div "40082T 1831 392 T1816 24090T 5176 4526 57468T 37134T 5381-Sold 40020T T3204 400…" at bounding box center [677, 239] width 1354 height 351
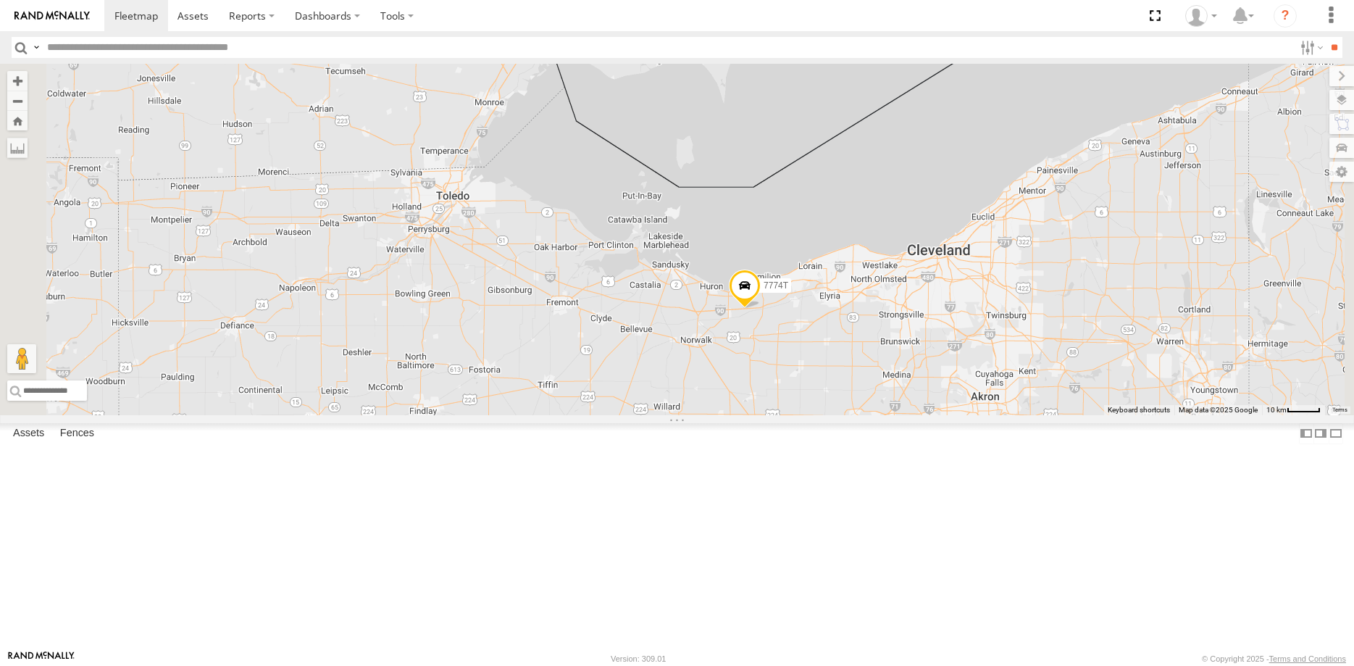
drag, startPoint x: 581, startPoint y: 572, endPoint x: 675, endPoint y: 504, distance: 115.2
click at [656, 415] on div "40082T 1831 392 T1816 24090T 5176 4526 57468T 37134T 5381-Sold 40020T T3204 400…" at bounding box center [677, 239] width 1354 height 351
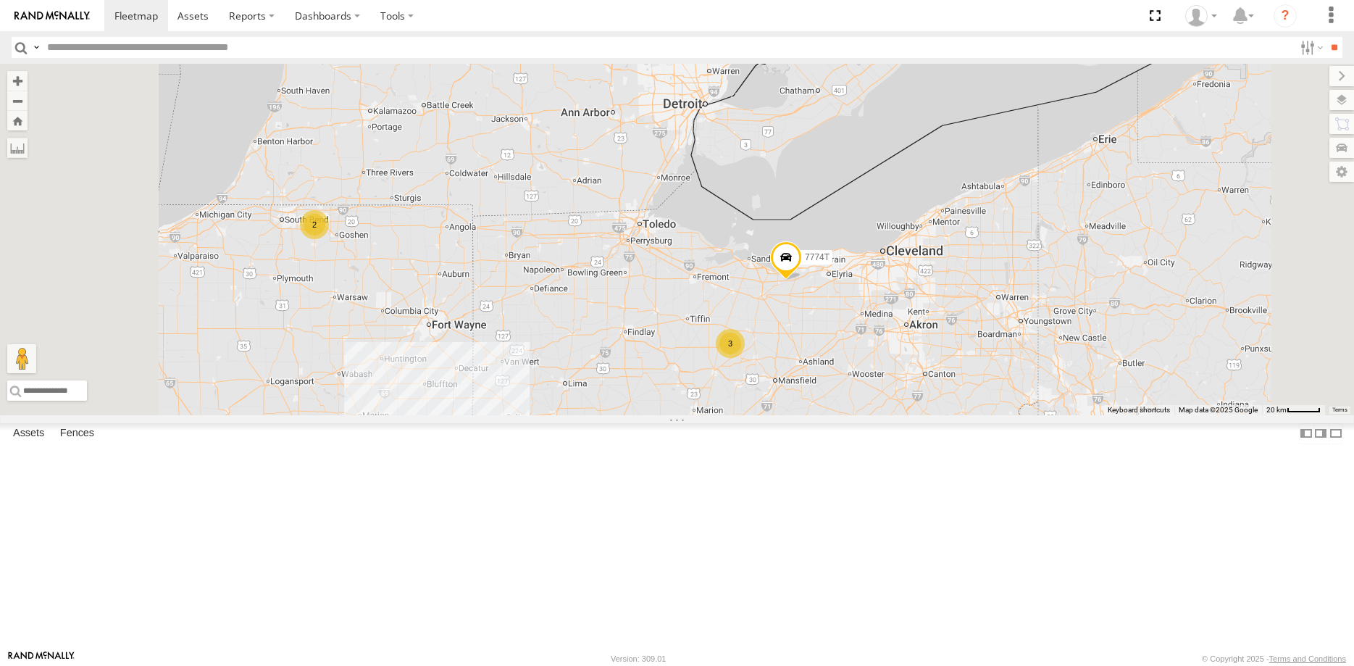
drag, startPoint x: 580, startPoint y: 517, endPoint x: 768, endPoint y: 525, distance: 188.6
click at [768, 415] on div "40082T 1831 392 T1816 24090T 5176 4526 57468T 37134T 5381-Sold 40020T T3204 400…" at bounding box center [677, 239] width 1354 height 351
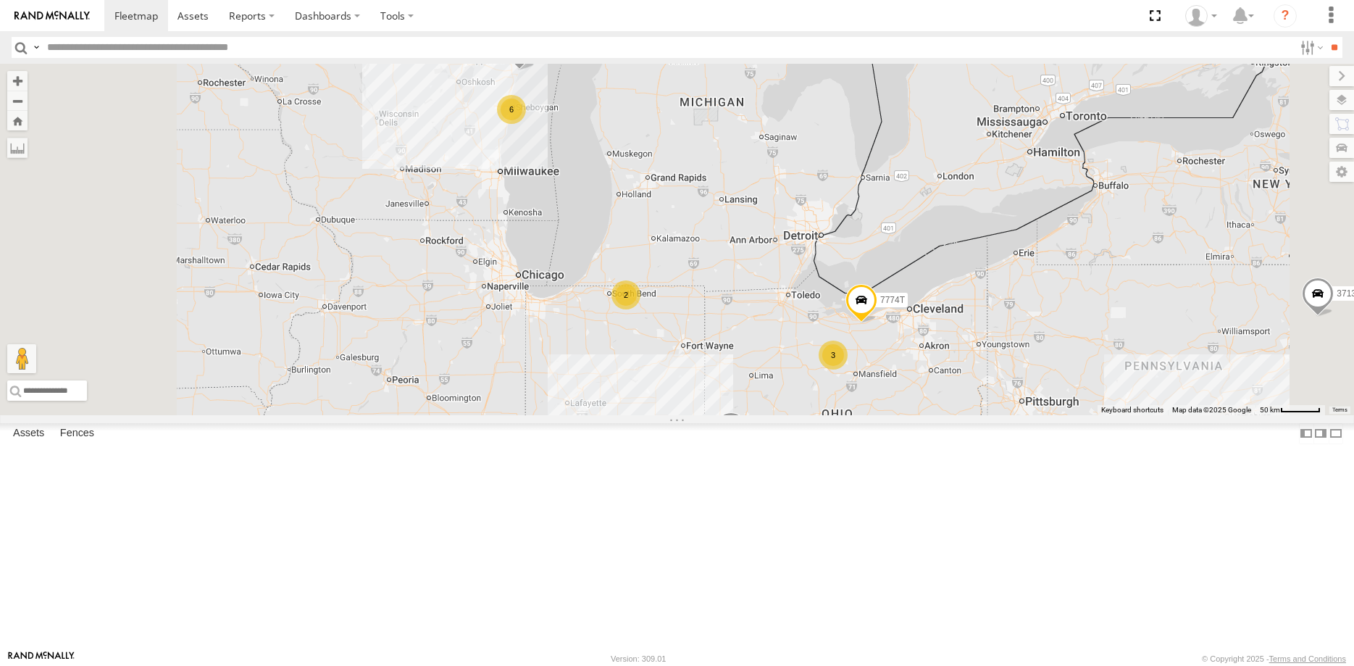
drag, startPoint x: 630, startPoint y: 449, endPoint x: 642, endPoint y: 386, distance: 65.0
click at [685, 415] on div "40082T 1831 392 T1816 24090T 5176 4526 57468T 37134T 5381-Sold 40020T T3204 400…" at bounding box center [677, 239] width 1354 height 351
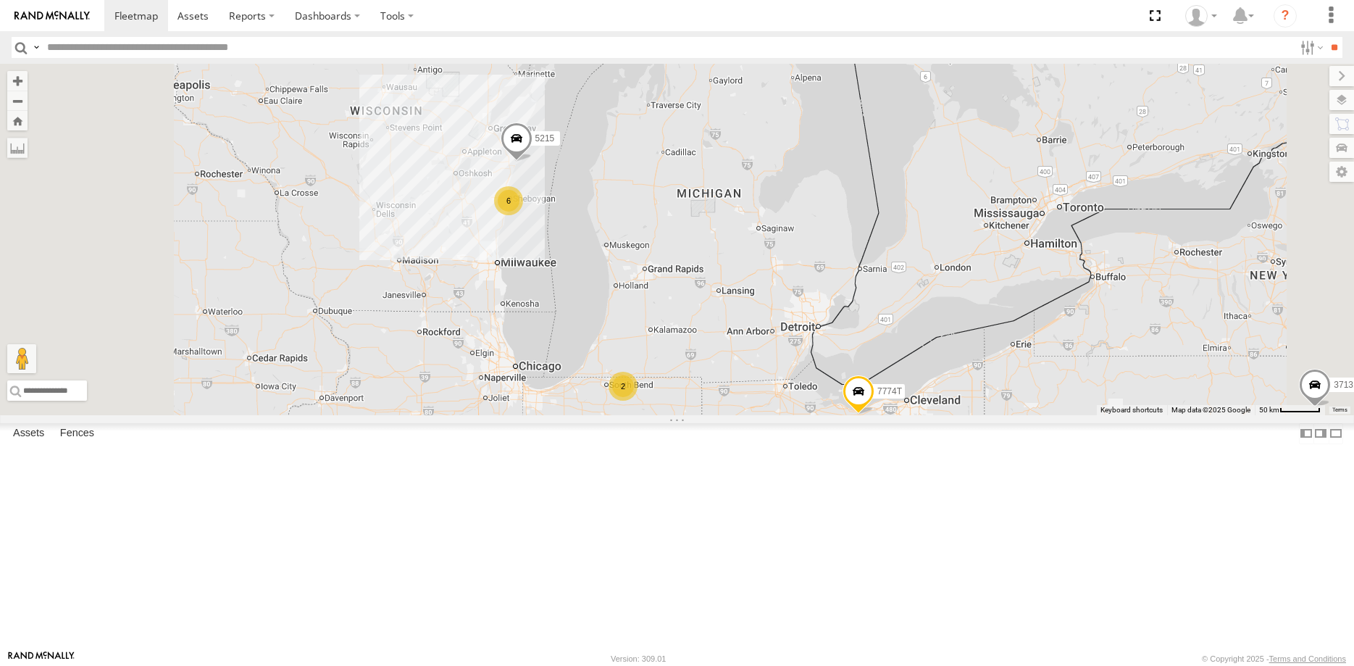
drag, startPoint x: 674, startPoint y: 270, endPoint x: 670, endPoint y: 395, distance: 125.4
click at [670, 395] on div "40082T 1831 392 T1816 24090T 5176 4526 57468T 37134T 5381-Sold 40020T T3204 400…" at bounding box center [677, 239] width 1354 height 351
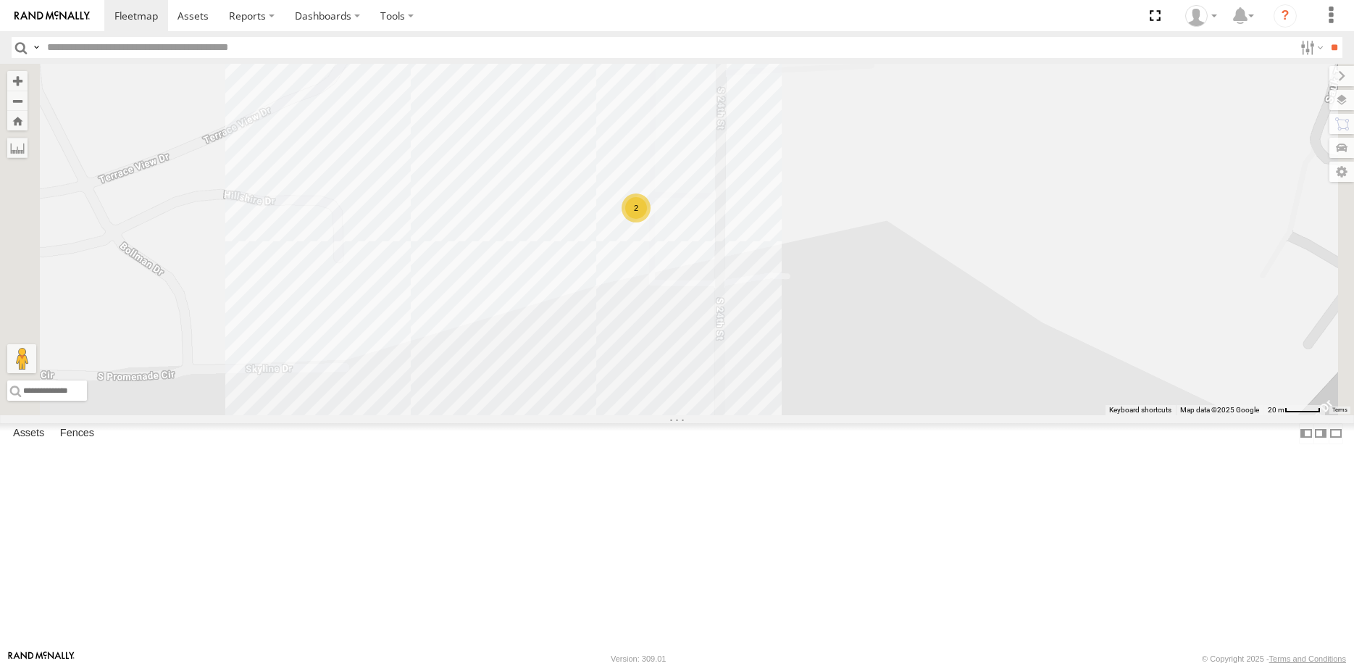
drag, startPoint x: 757, startPoint y: 337, endPoint x: 757, endPoint y: 417, distance: 79.7
click at [757, 415] on div "40082T 1831 392 T1816 24090T 5176 4526 57468T 37134T 5381-Sold 40020T T3204 400…" at bounding box center [677, 239] width 1354 height 351
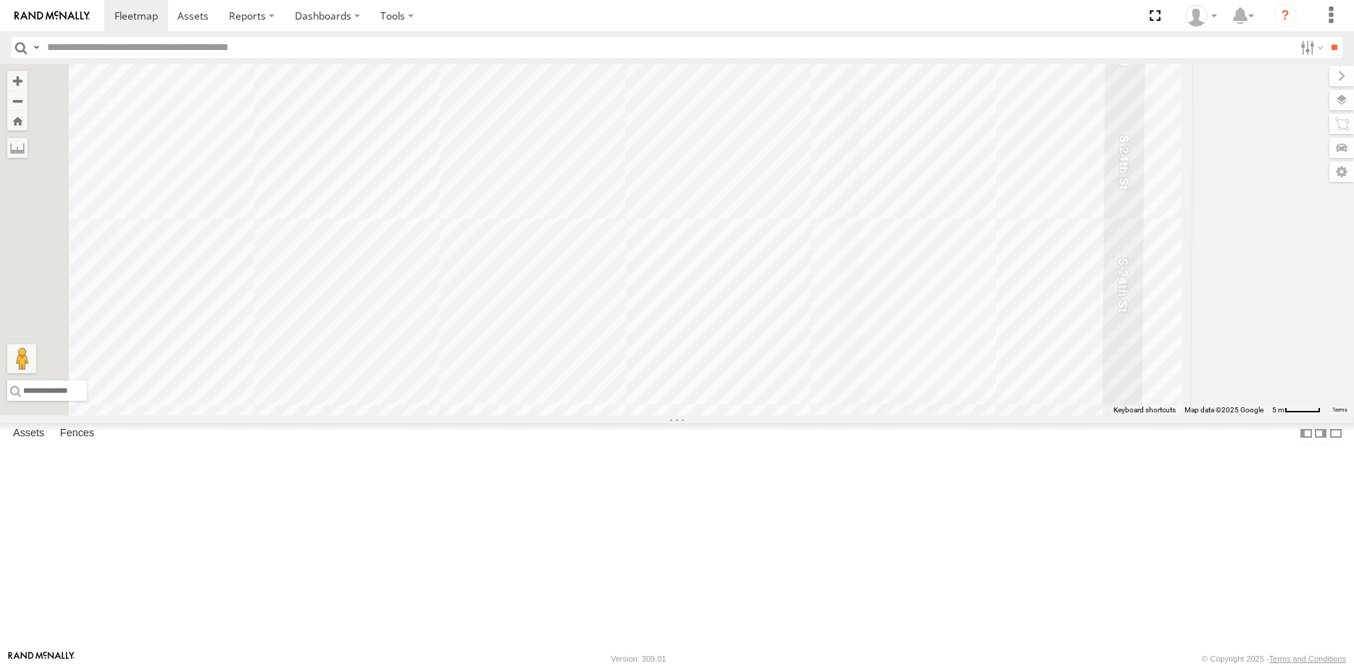
drag, startPoint x: 778, startPoint y: 346, endPoint x: 833, endPoint y: 499, distance: 163.2
click at [833, 415] on div "40082T 1831 392 T1816 24090T 5176 4526 57468T 37134T 5381-Sold 40020T T3204 400…" at bounding box center [677, 239] width 1354 height 351
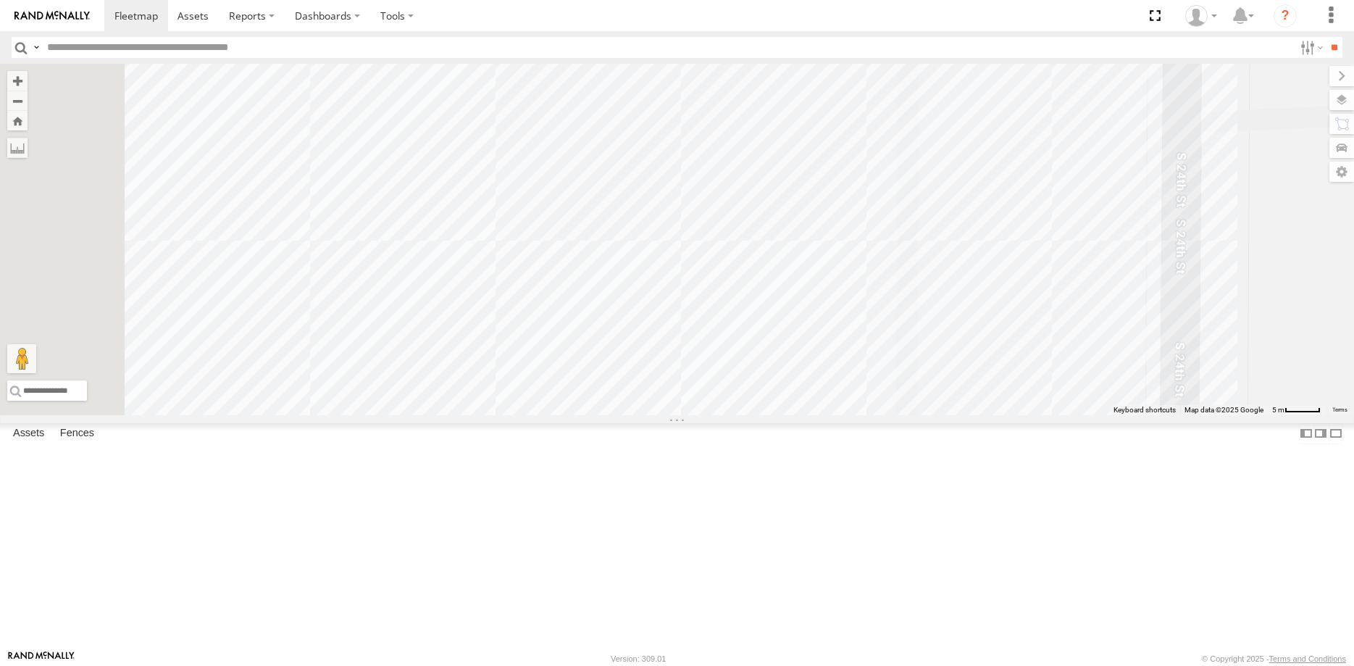
drag, startPoint x: 683, startPoint y: 293, endPoint x: 782, endPoint y: 517, distance: 245.3
click at [781, 415] on div "40082T 1831 392 T1816 24090T 5176 4526 57468T 37134T 5381-Sold 40020T T3204 400…" at bounding box center [677, 239] width 1354 height 351
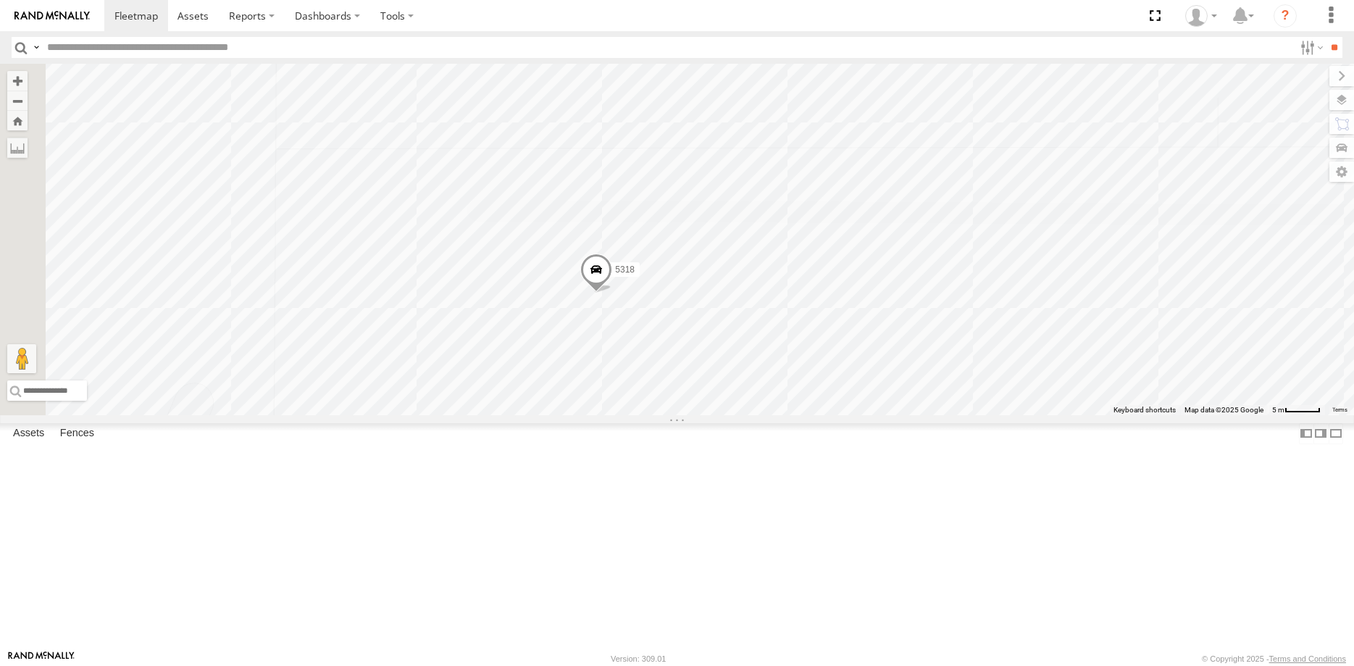
drag, startPoint x: 578, startPoint y: 385, endPoint x: 788, endPoint y: 391, distance: 211.0
click at [800, 404] on div "40082T 1831 392 T1816 24090T 5176 4526 57468T 37134T 5381-Sold 40020T T3204 400…" at bounding box center [677, 239] width 1354 height 351
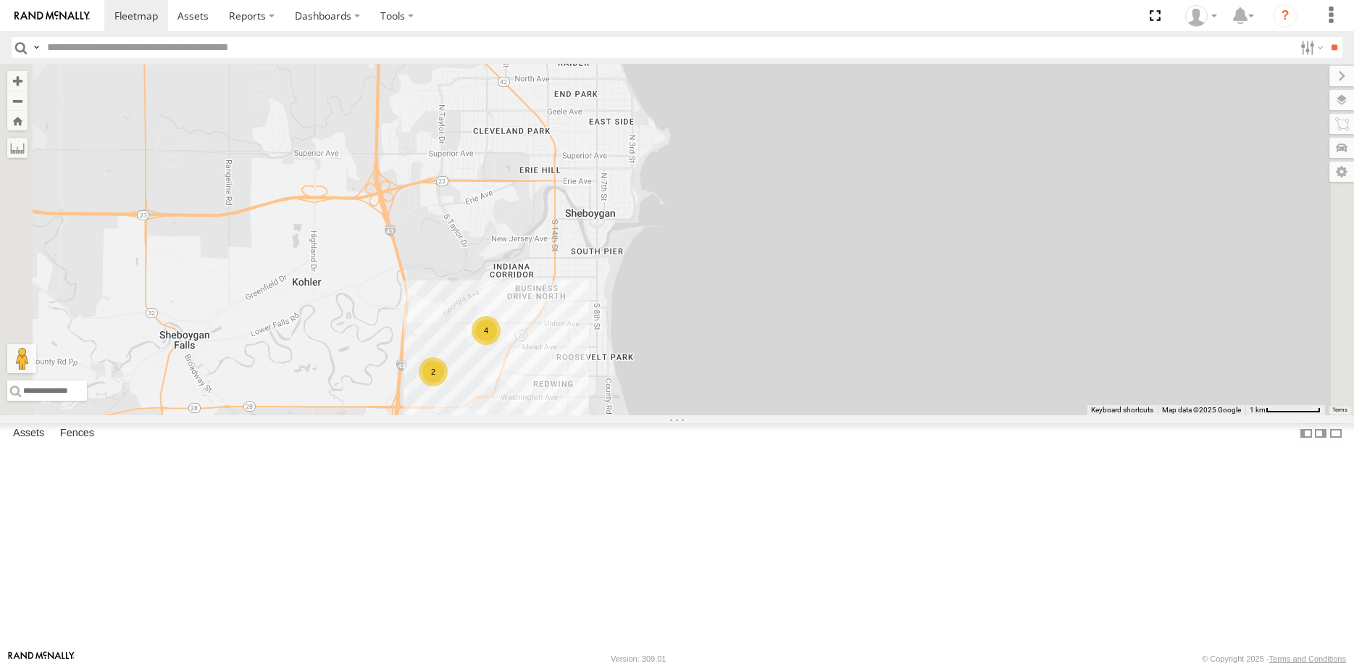
drag, startPoint x: 645, startPoint y: 550, endPoint x: 646, endPoint y: 447, distance: 102.9
click at [649, 415] on div "40082T 1831 392 T1816 24090T 5176 4526 57468T 37134T 5381-Sold 40020T T3204 400…" at bounding box center [677, 239] width 1354 height 351
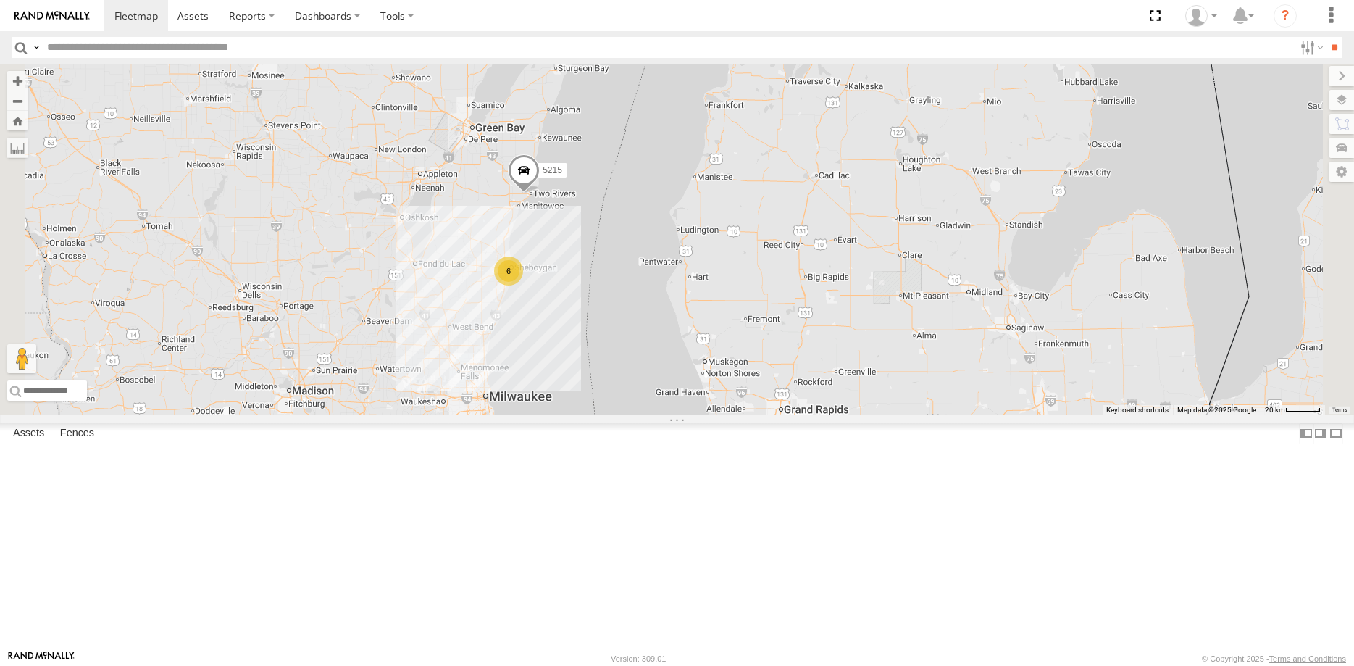
drag, startPoint x: 624, startPoint y: 553, endPoint x: 607, endPoint y: 438, distance: 115.8
click at [607, 415] on div "40082T 1831 392 T1816 24090T 5176 4526 57468T 37134T 5381-Sold 40020T T3204 400…" at bounding box center [677, 239] width 1354 height 351
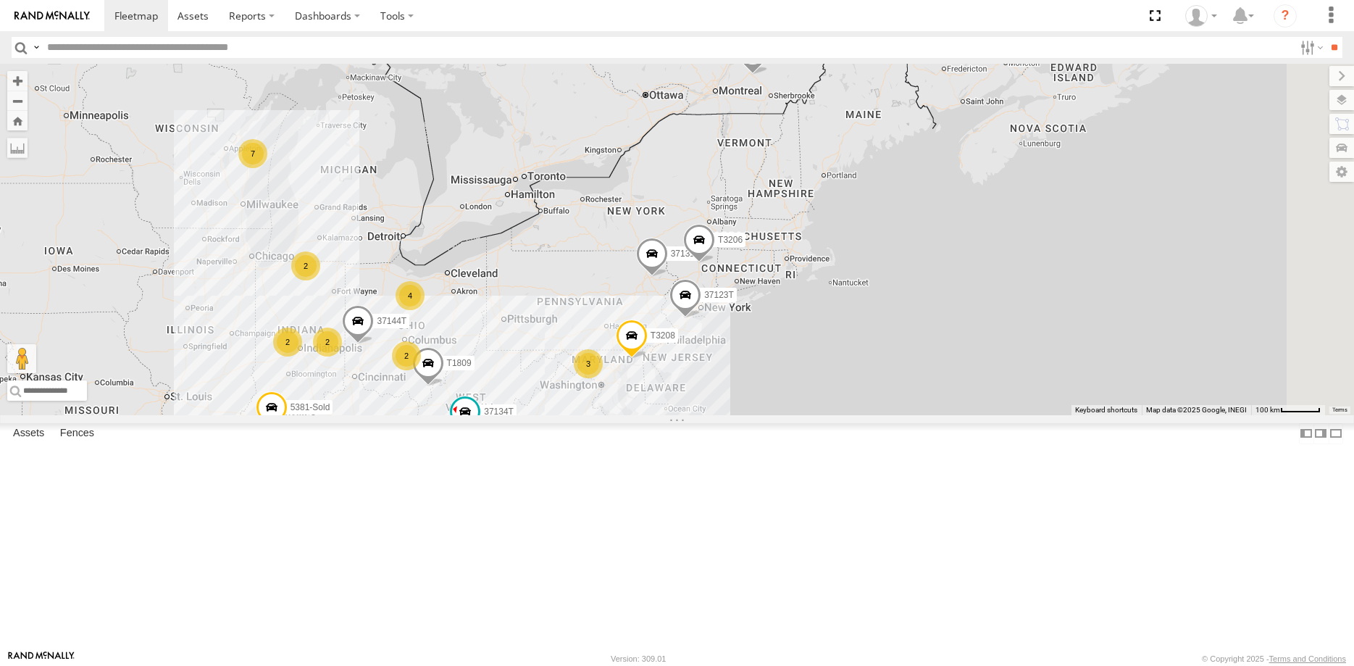
drag, startPoint x: 894, startPoint y: 516, endPoint x: 704, endPoint y: 426, distance: 209.4
click at [704, 415] on div "40082T 1831 392 T1816 24090T 5176 4526 57468T 37134T 5381-Sold 40020T T3204 400…" at bounding box center [677, 239] width 1354 height 351
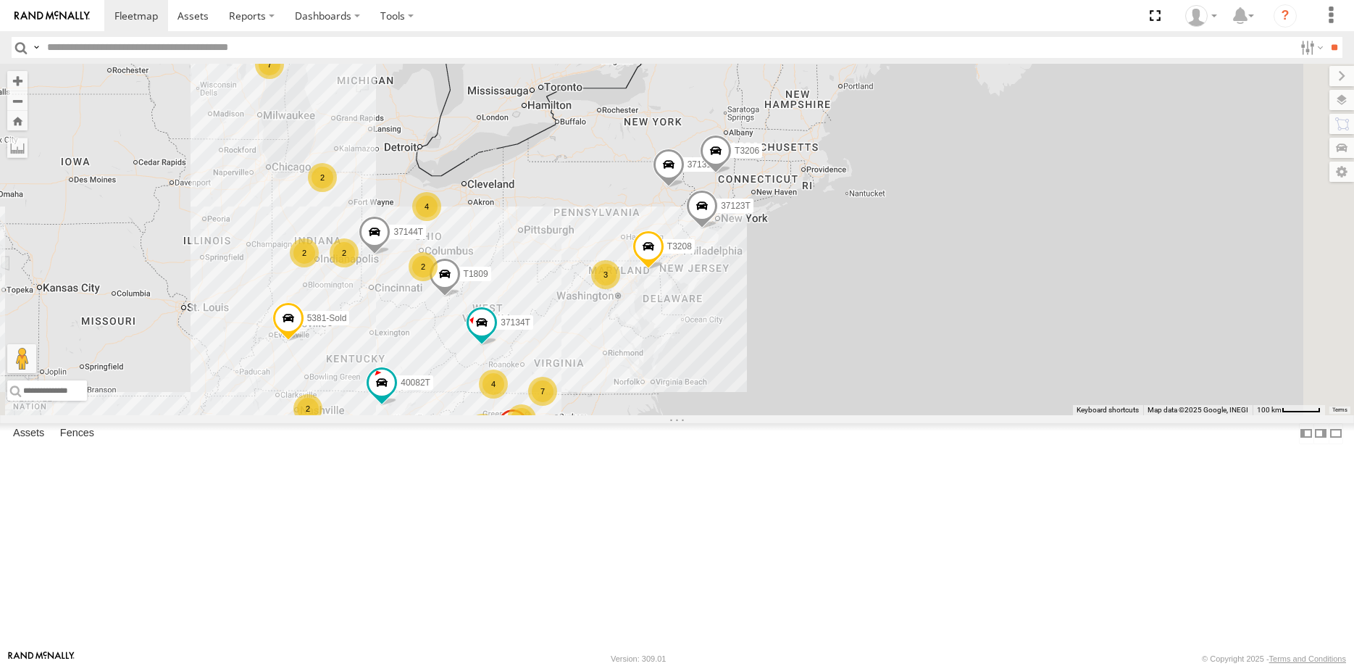
drag, startPoint x: 725, startPoint y: 480, endPoint x: 734, endPoint y: 423, distance: 57.3
click at [734, 415] on div "40082T 1831 T1816 4526 57468T 37134T 5381-Sold 40020T T3204 40045T 7769T 40028T…" at bounding box center [677, 239] width 1354 height 351
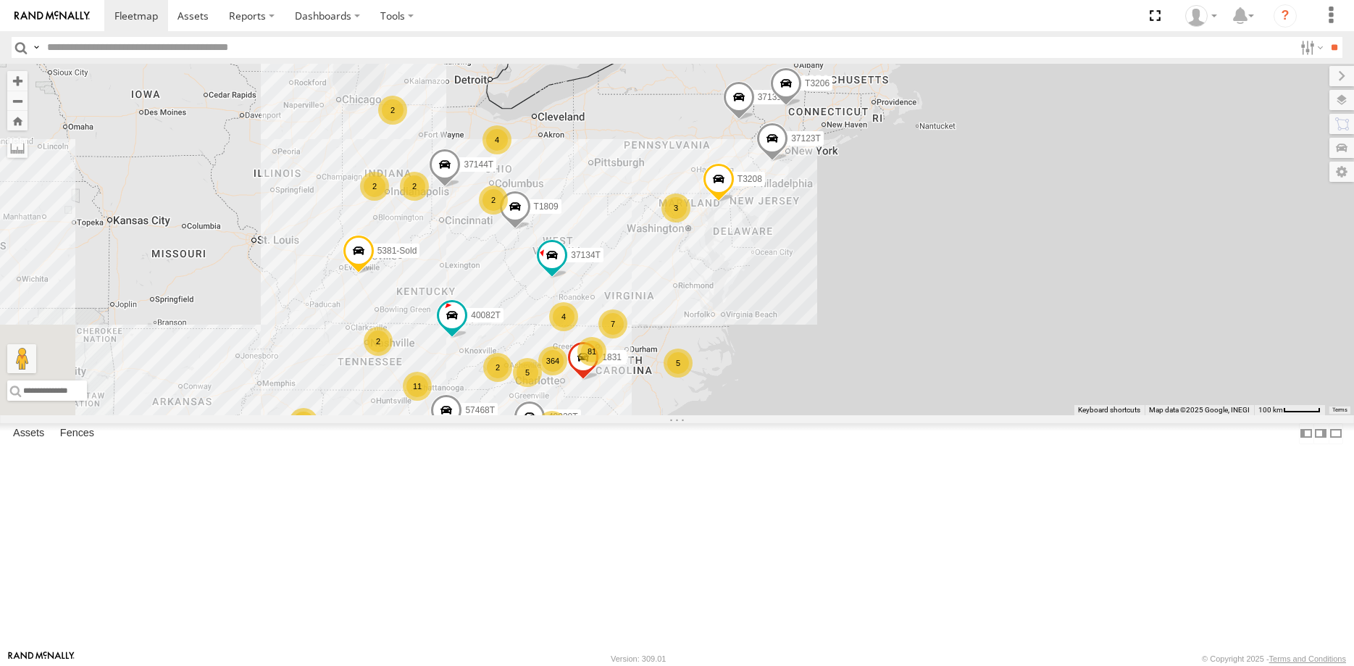
drag, startPoint x: 793, startPoint y: 543, endPoint x: 828, endPoint y: 515, distance: 44.8
click at [828, 415] on div "40082T 1831 T1816 4526 57468T 37134T 5381-Sold 40020T T3204 40045T 7769T 40028T…" at bounding box center [677, 239] width 1354 height 351
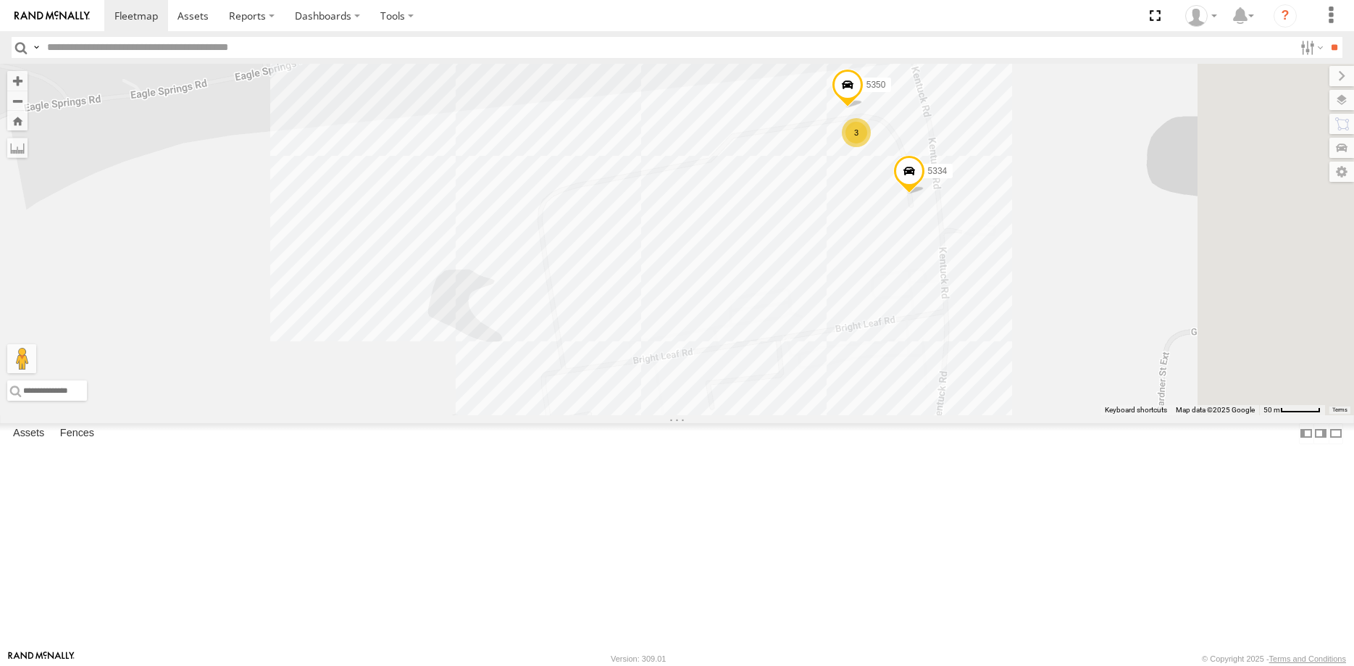
drag, startPoint x: 1053, startPoint y: 291, endPoint x: 821, endPoint y: 551, distance: 348.5
click at [821, 415] on div "40082T 1831 T1816 4526 57468T 37134T 5381-Sold 40020T T3204 40045T 7769T 40028T…" at bounding box center [677, 239] width 1354 height 351
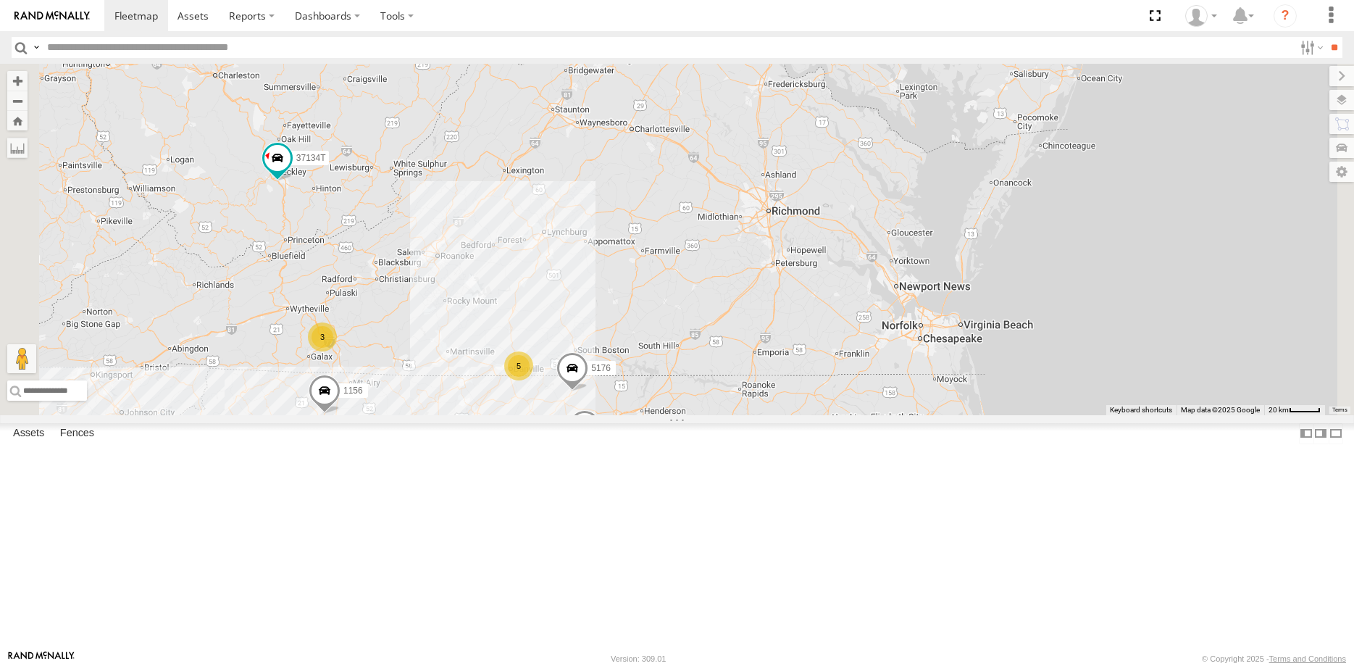
drag, startPoint x: 617, startPoint y: 510, endPoint x: 716, endPoint y: 393, distance: 153.3
click at [707, 409] on div "40082T 1831 T1816 4526 57468T 37134T 5381-Sold 40020T T3204 40045T 7769T 40028T…" at bounding box center [677, 239] width 1354 height 351
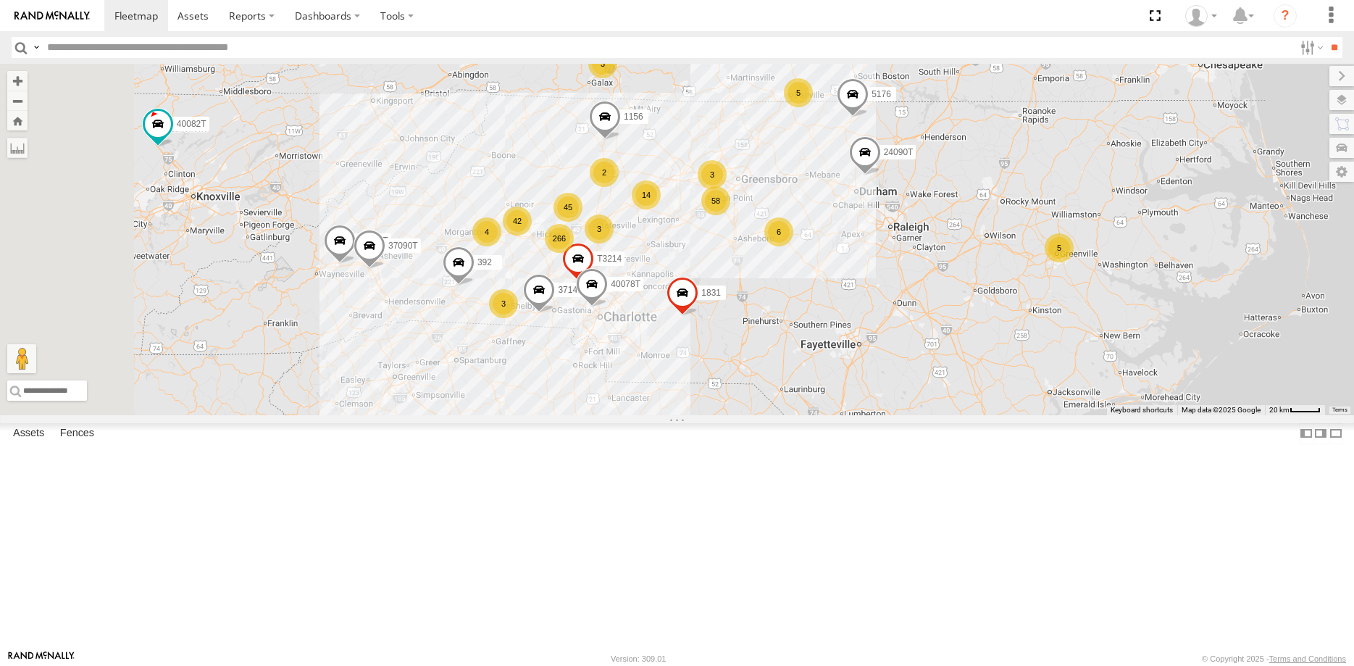
click at [820, 415] on div "40082T 1831 T1816 4526 57468T 37134T 5381-Sold 40020T T3204 40045T 7769T 40028T…" at bounding box center [677, 239] width 1354 height 351
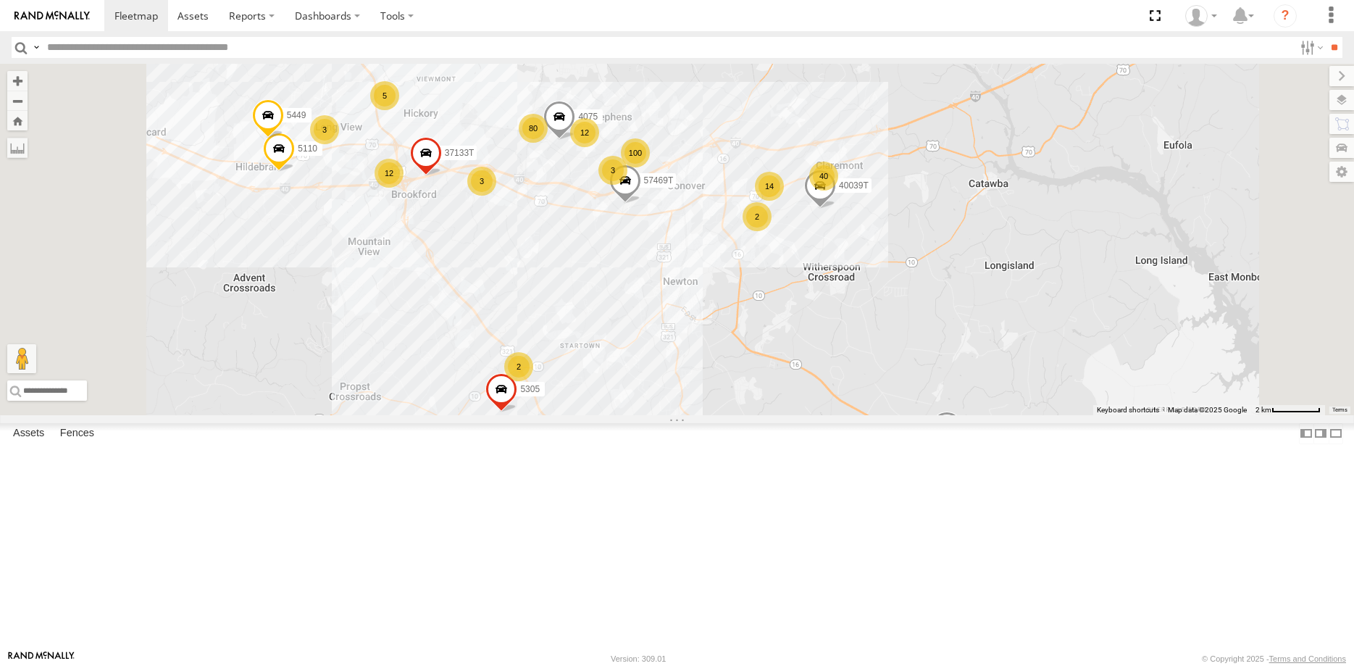
drag, startPoint x: 745, startPoint y: 362, endPoint x: 710, endPoint y: 462, distance: 105.2
click at [711, 415] on div "40082T 1831 T1816 4526 57468T 37134T 5381-Sold 40020T T3204 40045T 7769T 40028T…" at bounding box center [677, 239] width 1354 height 351
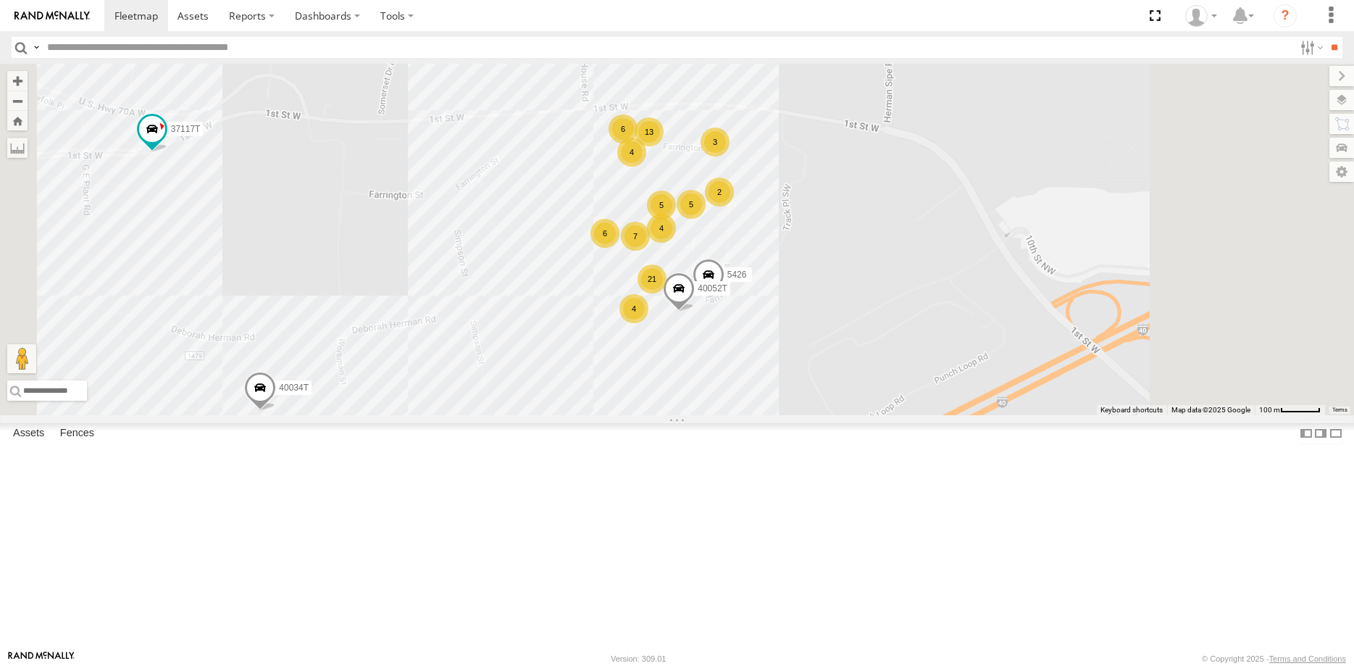
drag, startPoint x: 854, startPoint y: 437, endPoint x: 836, endPoint y: 496, distance: 61.4
click at [838, 415] on div "40082T 1831 T1816 4526 57468T 37134T 5381-Sold 40020T T3204 40045T 7769T 40028T…" at bounding box center [677, 239] width 1354 height 351
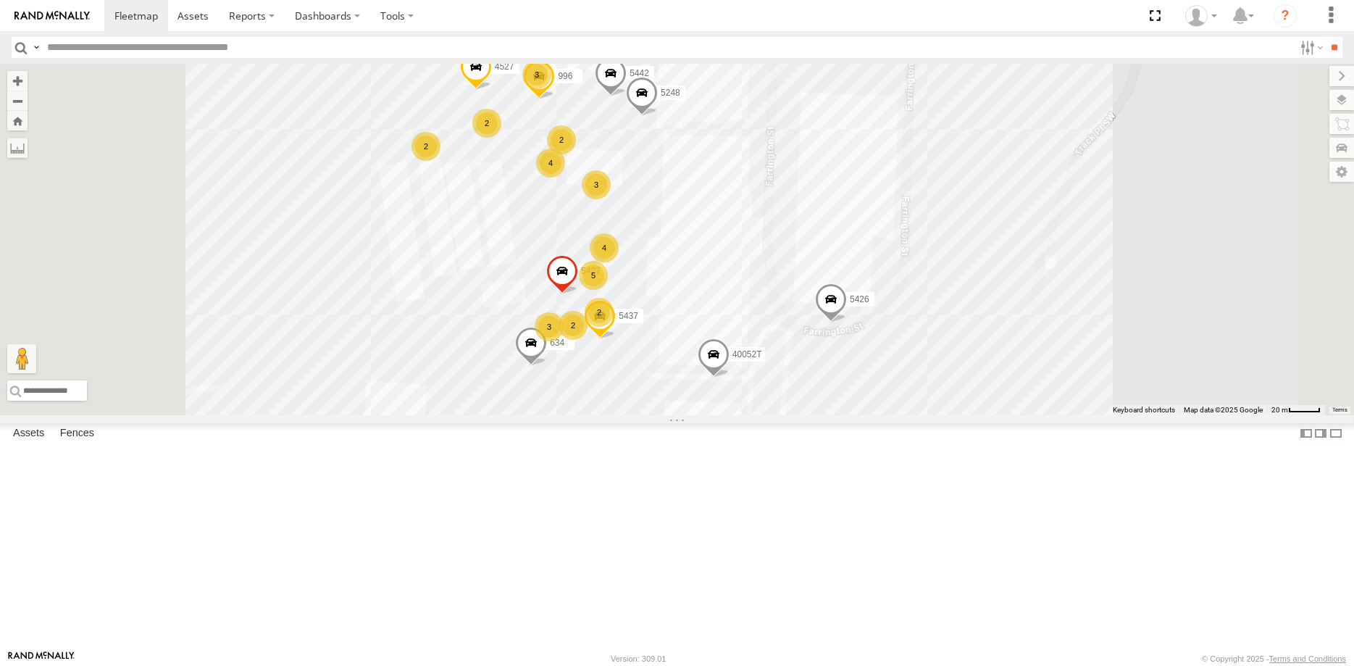
drag, startPoint x: 866, startPoint y: 359, endPoint x: 902, endPoint y: 362, distance: 35.7
click at [902, 362] on div "40082T 1831 T1816 4526 57468T 37134T 5381-Sold 40020T T3204 40045T 7769T 40028T…" at bounding box center [677, 239] width 1354 height 351
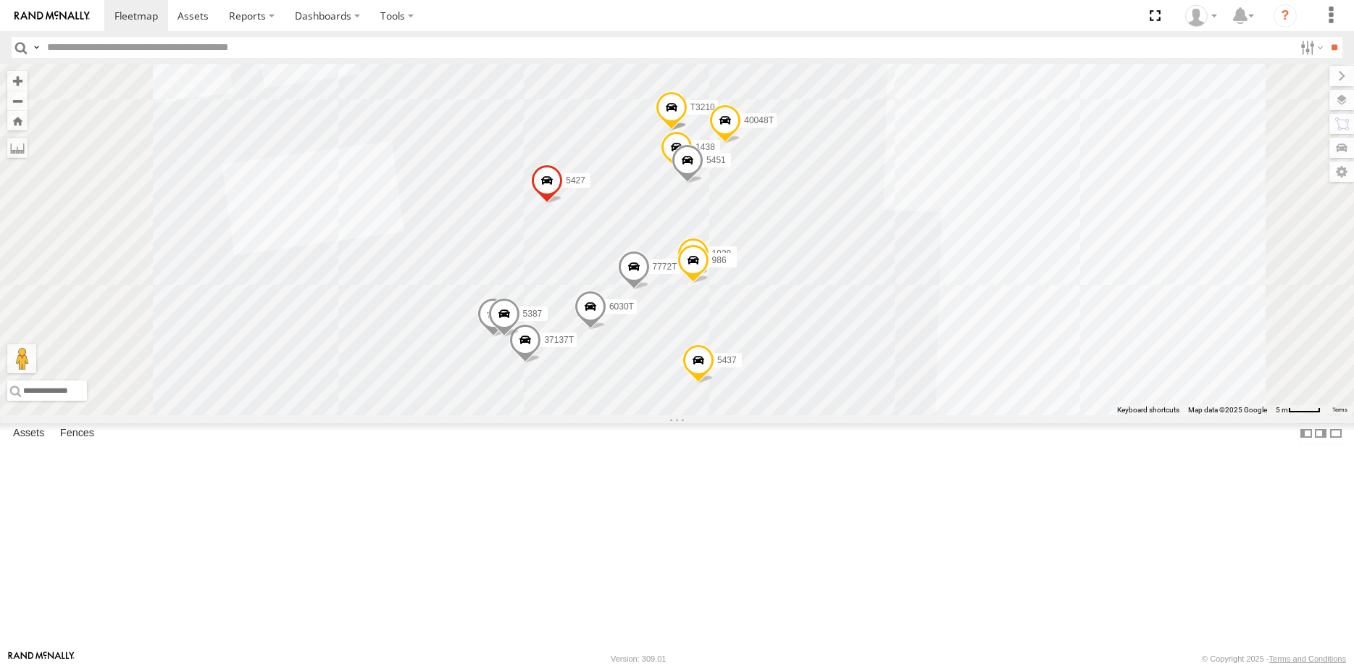
drag, startPoint x: 815, startPoint y: 457, endPoint x: 805, endPoint y: 486, distance: 30.5
click at [805, 415] on div "40082T 1831 T1816 4526 57468T 37134T 5381-Sold 40020T T3204 40045T 7769T 40028T…" at bounding box center [677, 239] width 1354 height 351
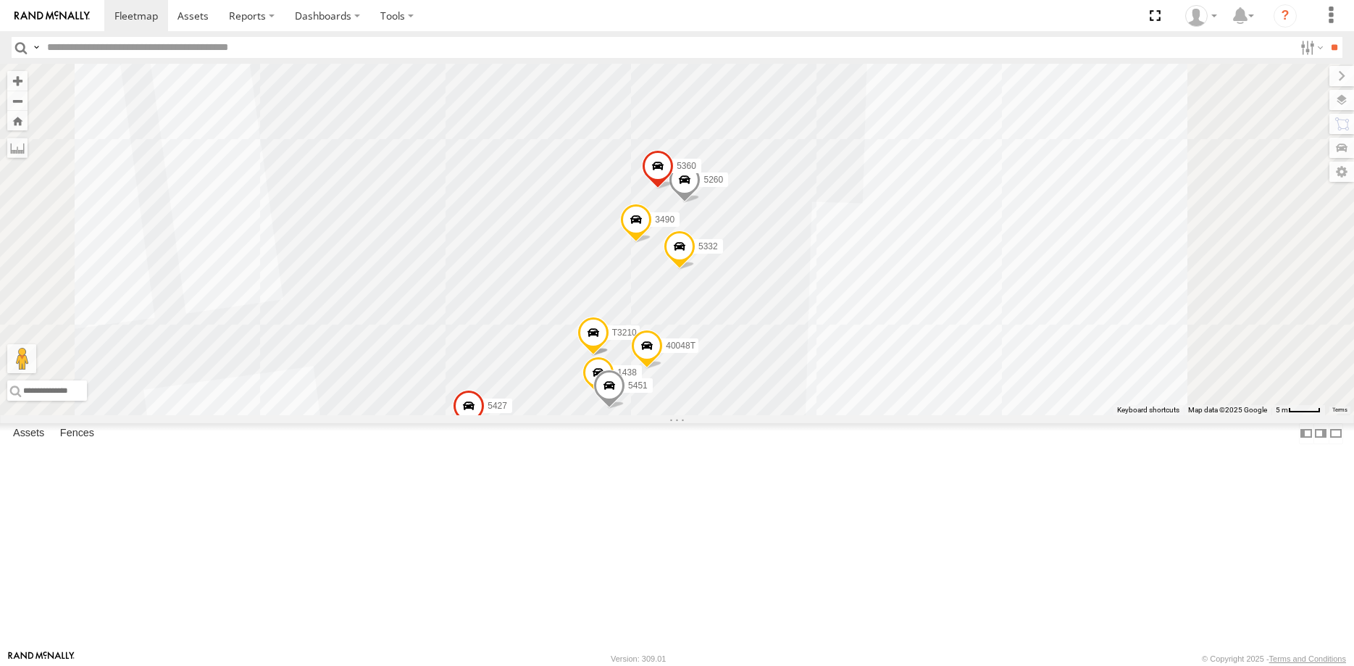
drag, startPoint x: 958, startPoint y: 349, endPoint x: 875, endPoint y: 544, distance: 211.7
click at [881, 415] on div "40082T 1831 T1816 4526 57468T 37134T 5381-Sold 40020T T3204 40045T 7769T 40028T…" at bounding box center [677, 239] width 1354 height 351
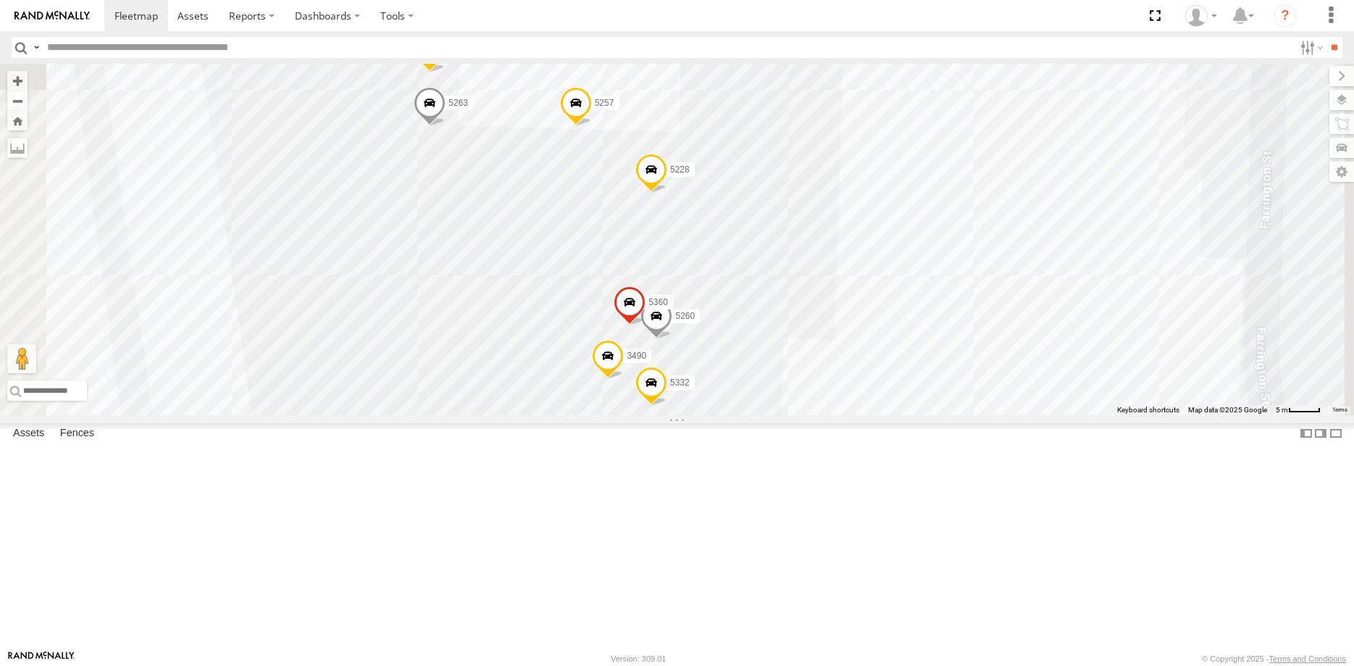
drag, startPoint x: 746, startPoint y: 383, endPoint x: 719, endPoint y: 522, distance: 141.1
click at [719, 415] on div "40082T 1831 T1816 4526 57468T 37134T 5381-Sold 40020T T3204 40045T 7769T 40028T…" at bounding box center [677, 239] width 1354 height 351
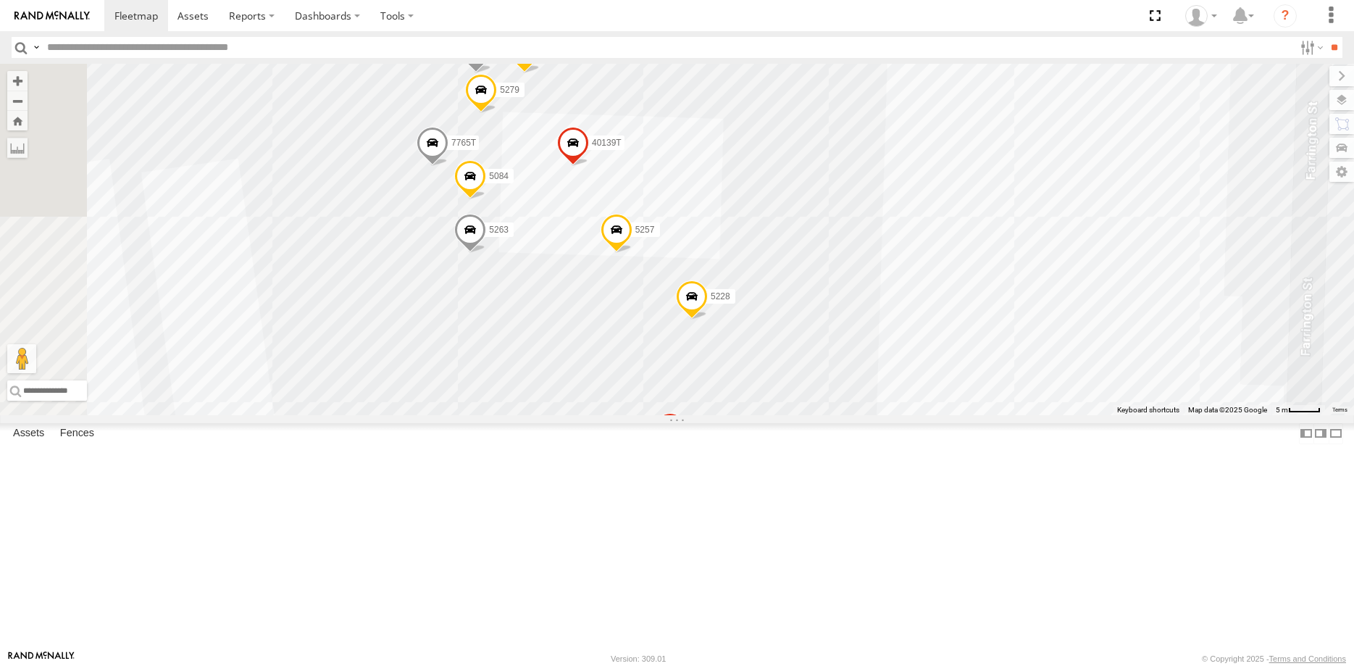
drag, startPoint x: 732, startPoint y: 349, endPoint x: 779, endPoint y: 491, distance: 149.0
click at [779, 415] on div "40082T 1831 T1816 4526 57468T 37134T 5381-Sold 40020T T3204 40045T 7769T 40028T…" at bounding box center [677, 239] width 1354 height 351
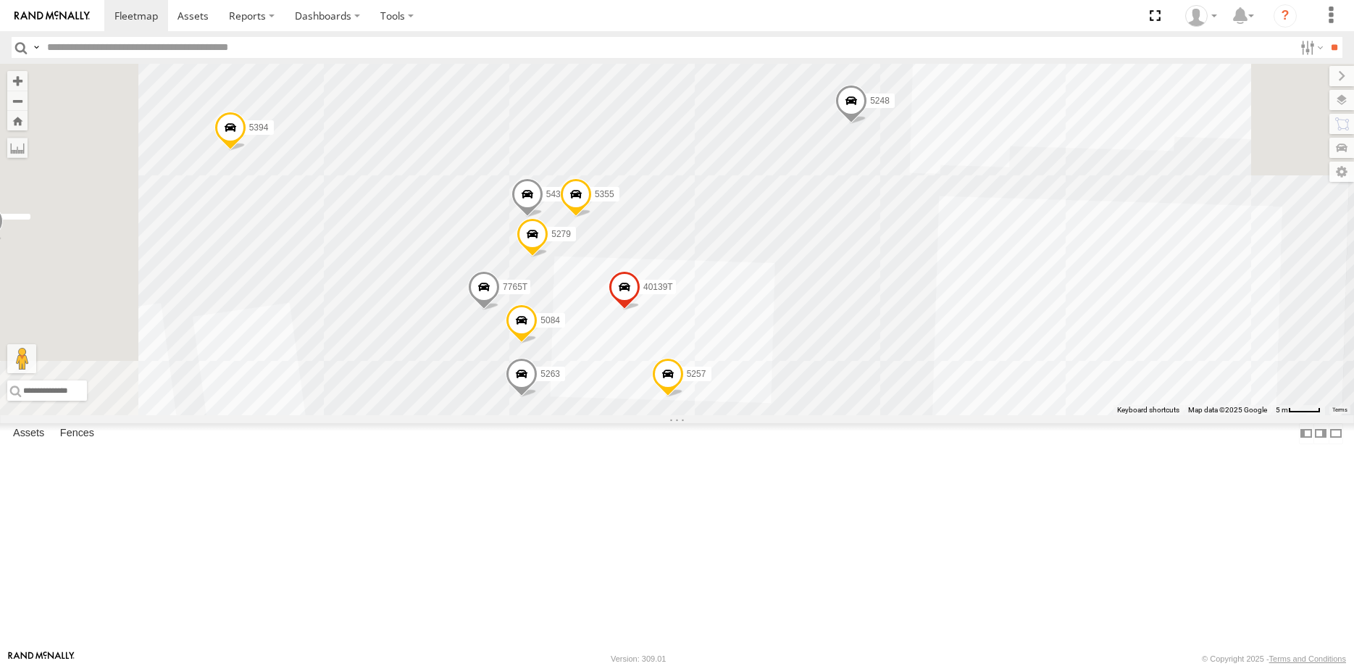
drag, startPoint x: 750, startPoint y: 385, endPoint x: 807, endPoint y: 530, distance: 155.6
click at [812, 415] on div "40082T 1831 T1816 4526 57468T 37134T 5381-Sold 40020T T3204 40045T 7769T 40028T…" at bounding box center [677, 239] width 1354 height 351
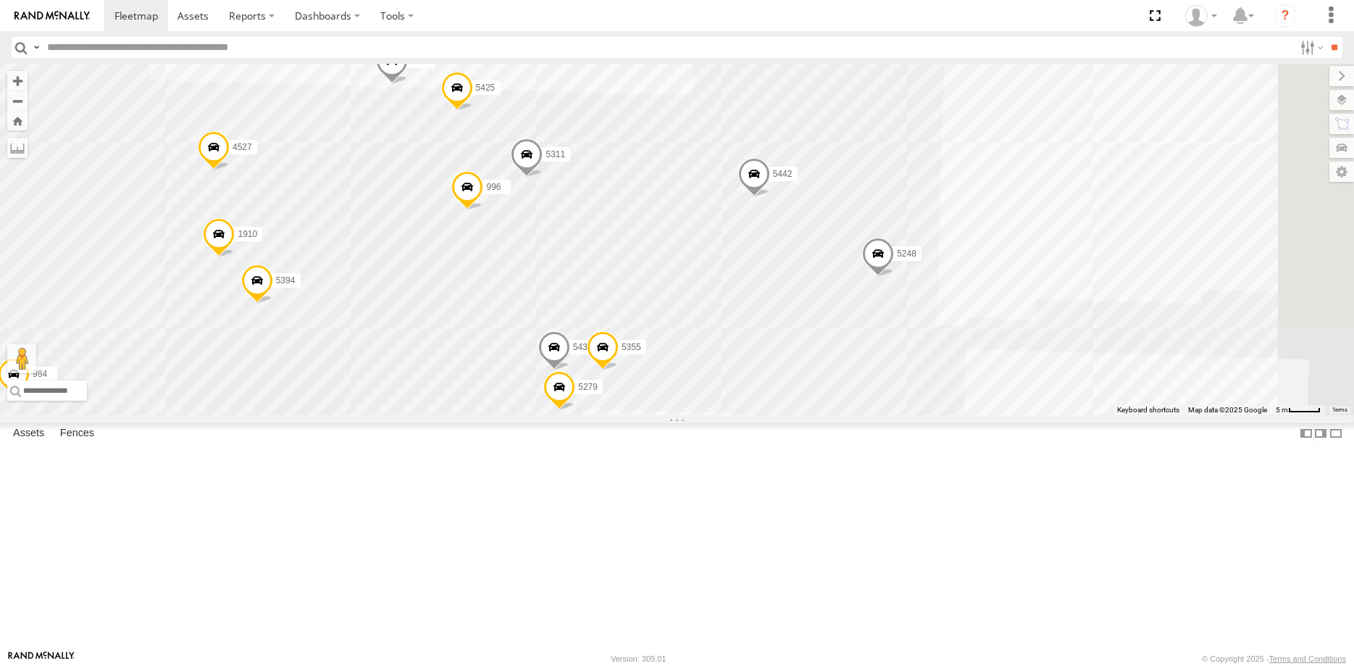
drag, startPoint x: 578, startPoint y: 329, endPoint x: 693, endPoint y: 441, distance: 160.4
click at [591, 415] on div "40082T 1831 T1816 4526 57468T 37134T 5381-Sold 40020T T3204 40045T 7769T 40028T…" at bounding box center [677, 239] width 1354 height 351
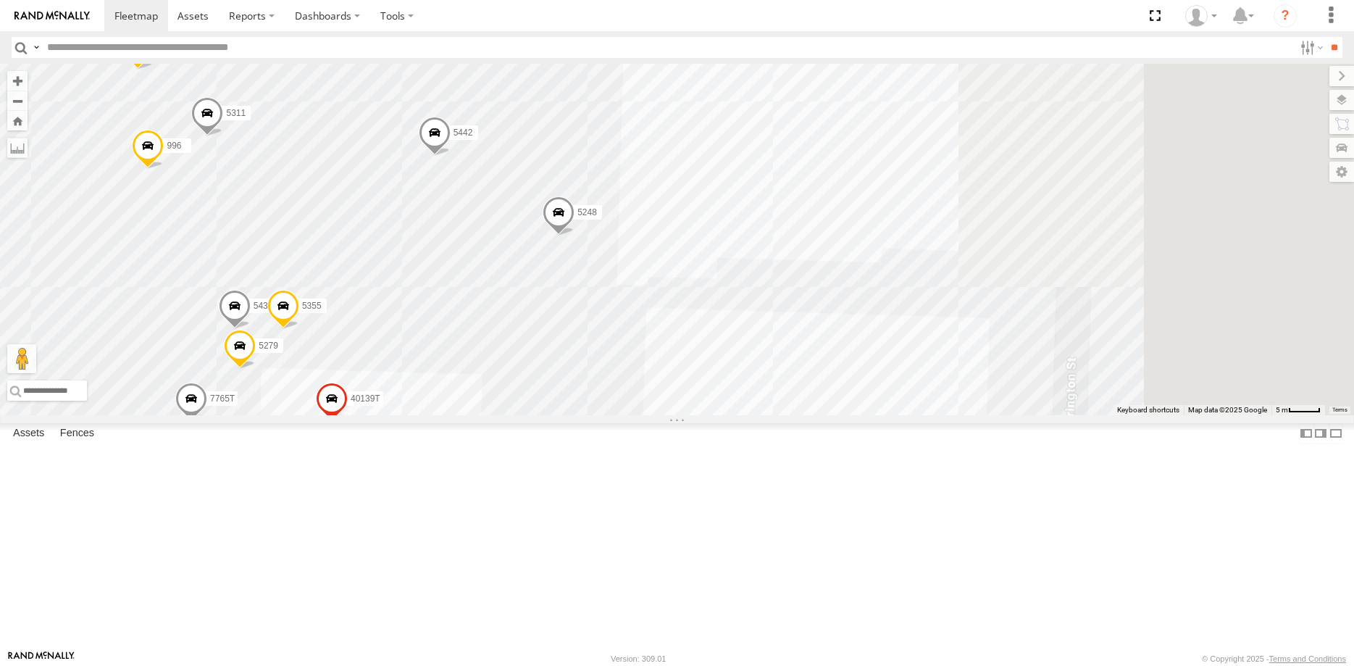
drag, startPoint x: 944, startPoint y: 417, endPoint x: 629, endPoint y: 354, distance: 320.6
click at [632, 359] on div "40082T 1831 T1816 4526 57468T 37134T 5381-Sold 40020T T3204 40045T 7769T 40028T…" at bounding box center [677, 239] width 1354 height 351
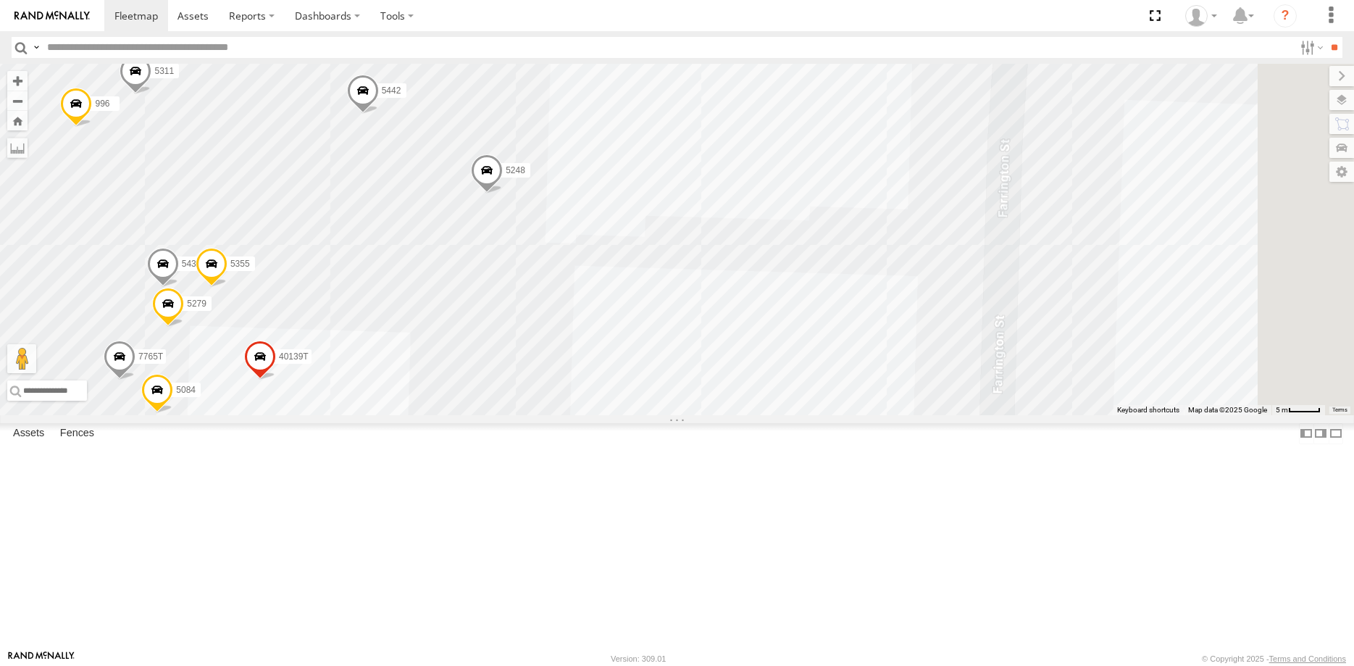
drag, startPoint x: 851, startPoint y: 479, endPoint x: 857, endPoint y: 335, distance: 144.4
click at [855, 370] on div "40082T 1831 T1816 4526 57468T 37134T 5381-Sold 40020T T3204 40045T 7769T 40028T…" at bounding box center [677, 239] width 1354 height 351
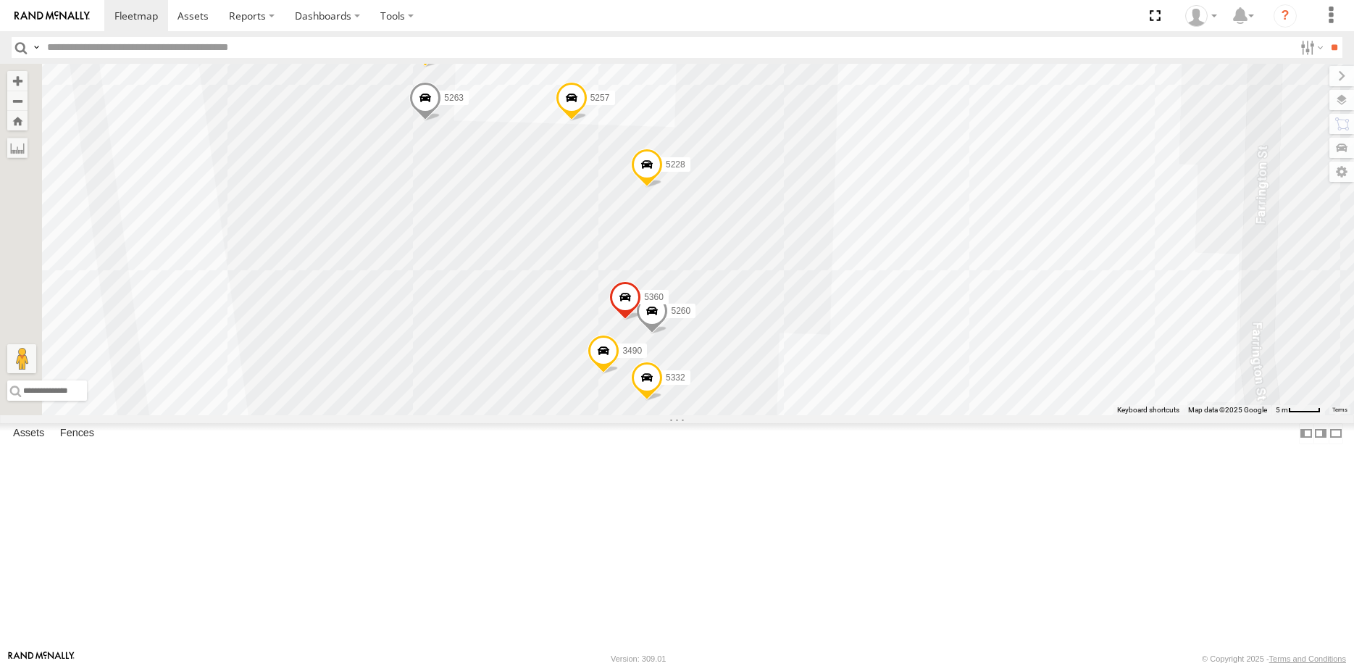
drag, startPoint x: 660, startPoint y: 446, endPoint x: 959, endPoint y: 320, distance: 324.1
click at [954, 323] on div "40082T 1831 T1816 4526 57468T 37134T 5381-Sold 40020T T3204 40045T 7769T 40028T…" at bounding box center [677, 239] width 1354 height 351
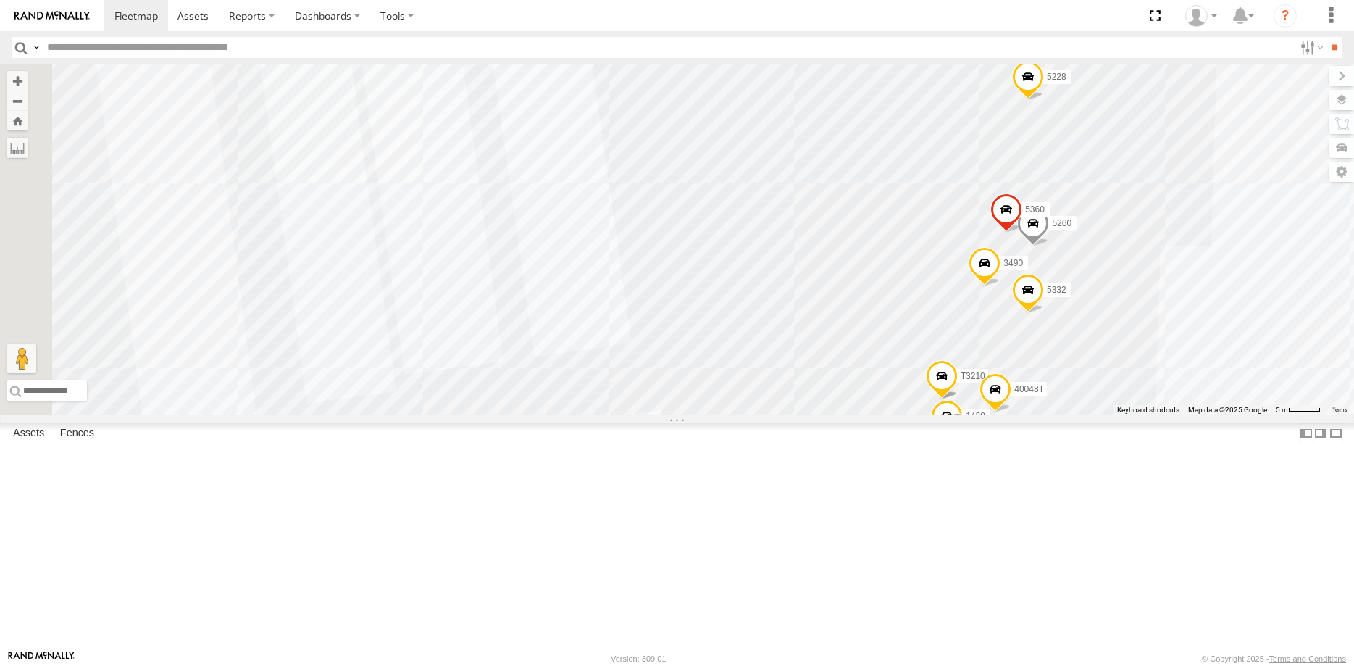
click at [926, 244] on div "40082T 1831 T1816 4526 57468T 37134T 5381-Sold 40020T T3204 40045T 7769T 40028T…" at bounding box center [677, 239] width 1354 height 351
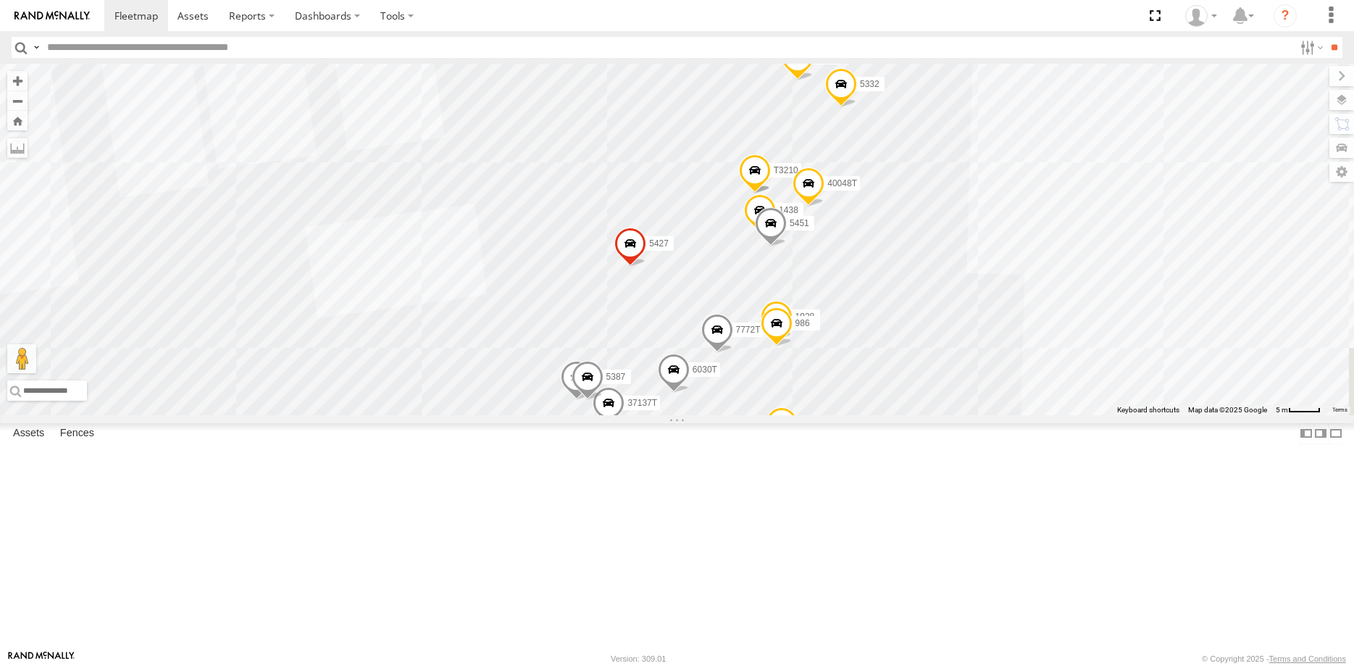
drag, startPoint x: 767, startPoint y: 351, endPoint x: 764, endPoint y: 275, distance: 76.9
click at [765, 275] on div "40082T 1831 T1816 4526 57468T 37134T 5381-Sold 40020T T3204 40045T 7769T 40028T…" at bounding box center [677, 239] width 1354 height 351
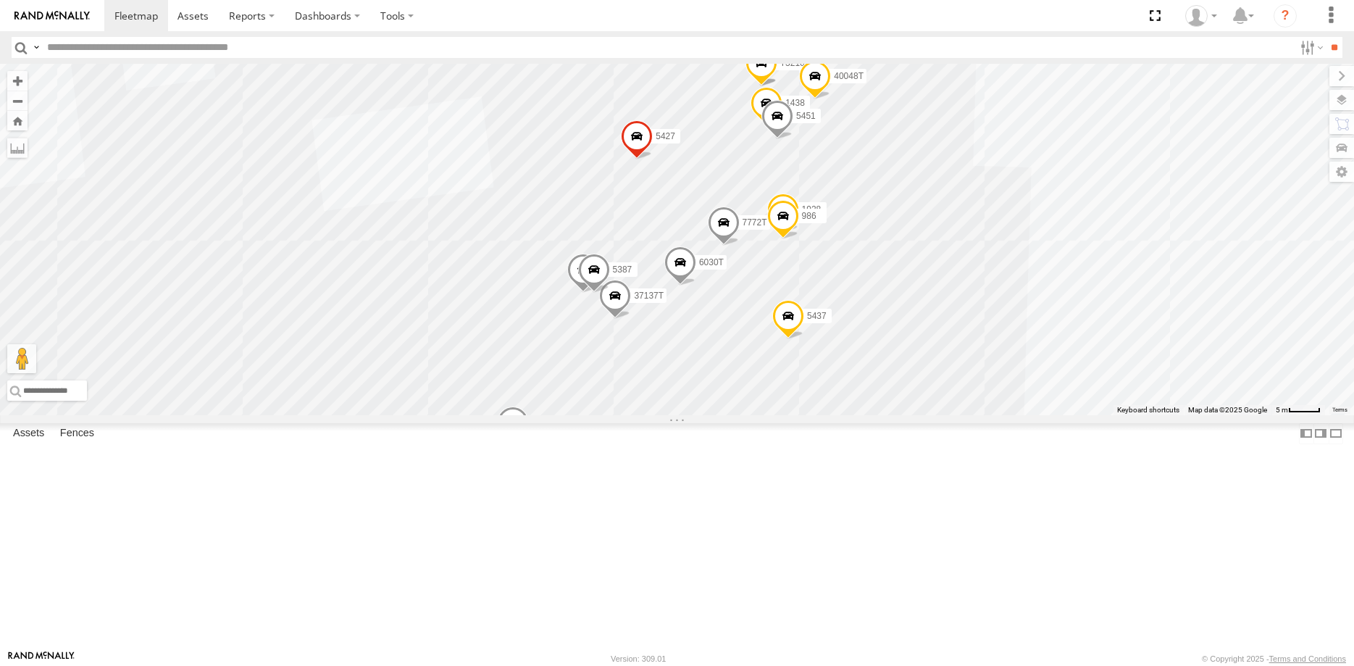
drag, startPoint x: 675, startPoint y: 391, endPoint x: 684, endPoint y: 313, distance: 78.0
click at [684, 313] on div "40082T 1831 T1816 4526 57468T 37134T 5381-Sold 40020T T3204 40045T 7769T 40028T…" at bounding box center [677, 239] width 1354 height 351
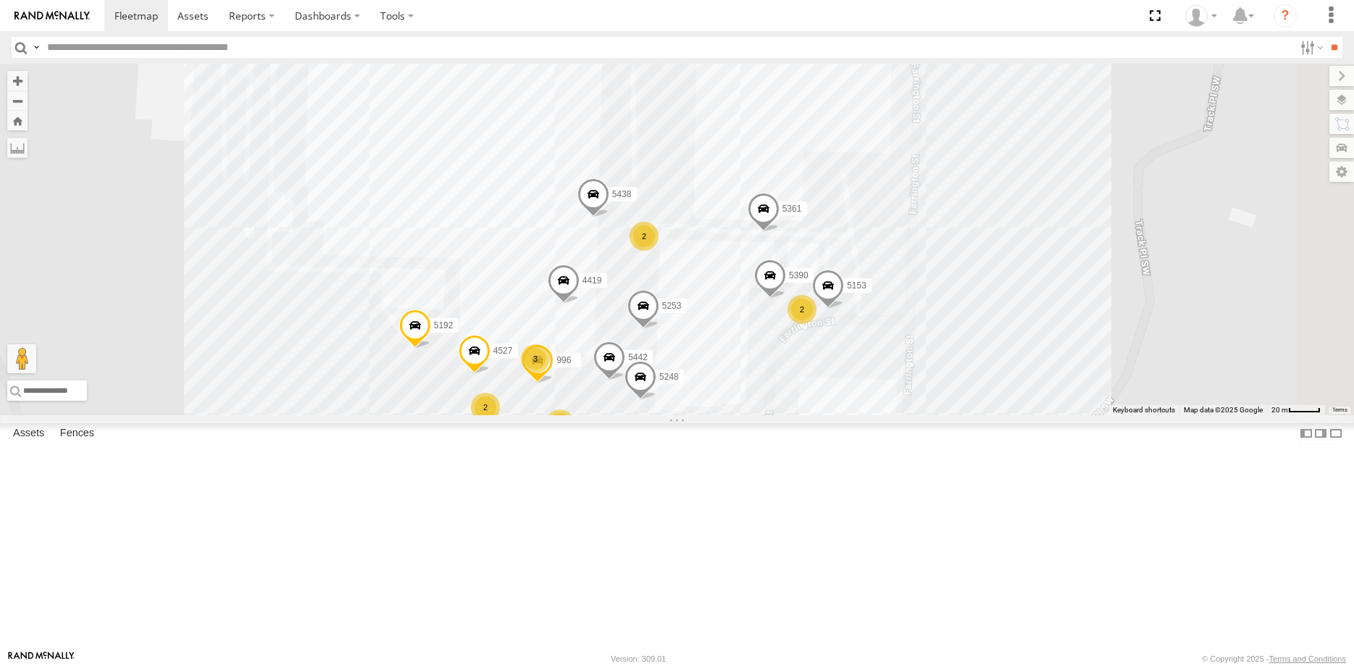
drag, startPoint x: 1060, startPoint y: 313, endPoint x: 936, endPoint y: 594, distance: 307.6
click at [936, 415] on div "40082T 1831 T1816 4526 57468T 37134T 5381-Sold 40020T T3204 40045T 7769T 40028T…" at bounding box center [677, 239] width 1354 height 351
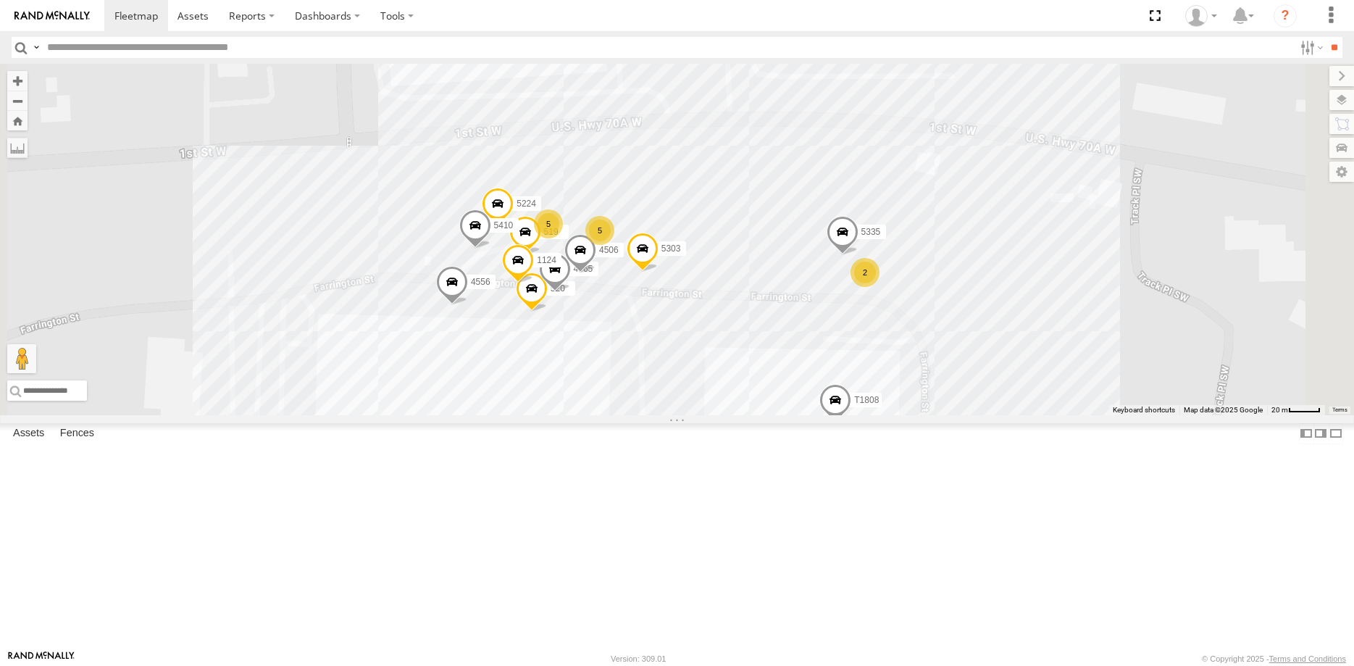
drag, startPoint x: 928, startPoint y: 270, endPoint x: 934, endPoint y: 540, distance: 270.4
click at [934, 415] on div "40082T 1831 T1816 4526 57468T 37134T 5381-Sold 40020T T3204 40045T 7769T 40028T…" at bounding box center [677, 239] width 1354 height 351
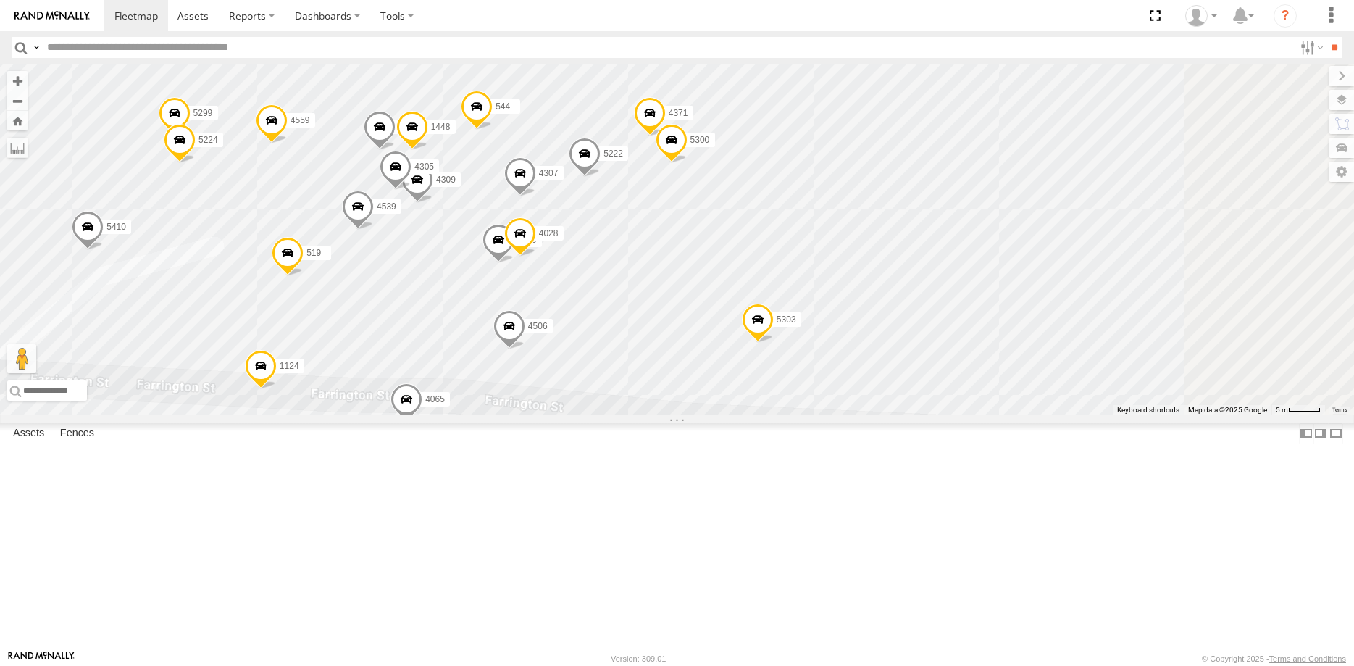
drag, startPoint x: 839, startPoint y: 259, endPoint x: 725, endPoint y: 296, distance: 119.4
click at [694, 317] on div "40082T 1831 T1816 4526 57468T 37134T 5381-Sold 40020T T3204 40045T 7769T 40028T…" at bounding box center [677, 239] width 1354 height 351
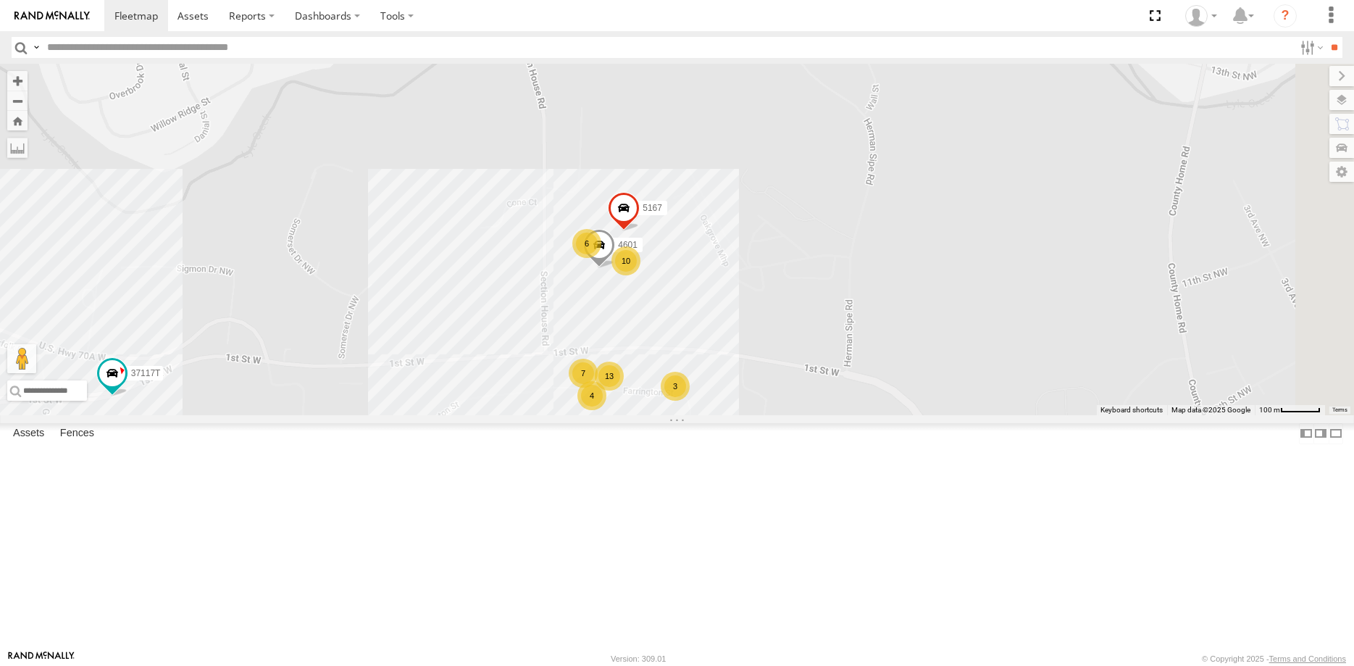
drag, startPoint x: 828, startPoint y: 355, endPoint x: 807, endPoint y: 451, distance: 97.9
click at [807, 415] on div "40082T 1831 T1816 4526 57468T 37134T 5381-Sold 40020T T3204 40045T 7769T 40028T…" at bounding box center [677, 239] width 1354 height 351
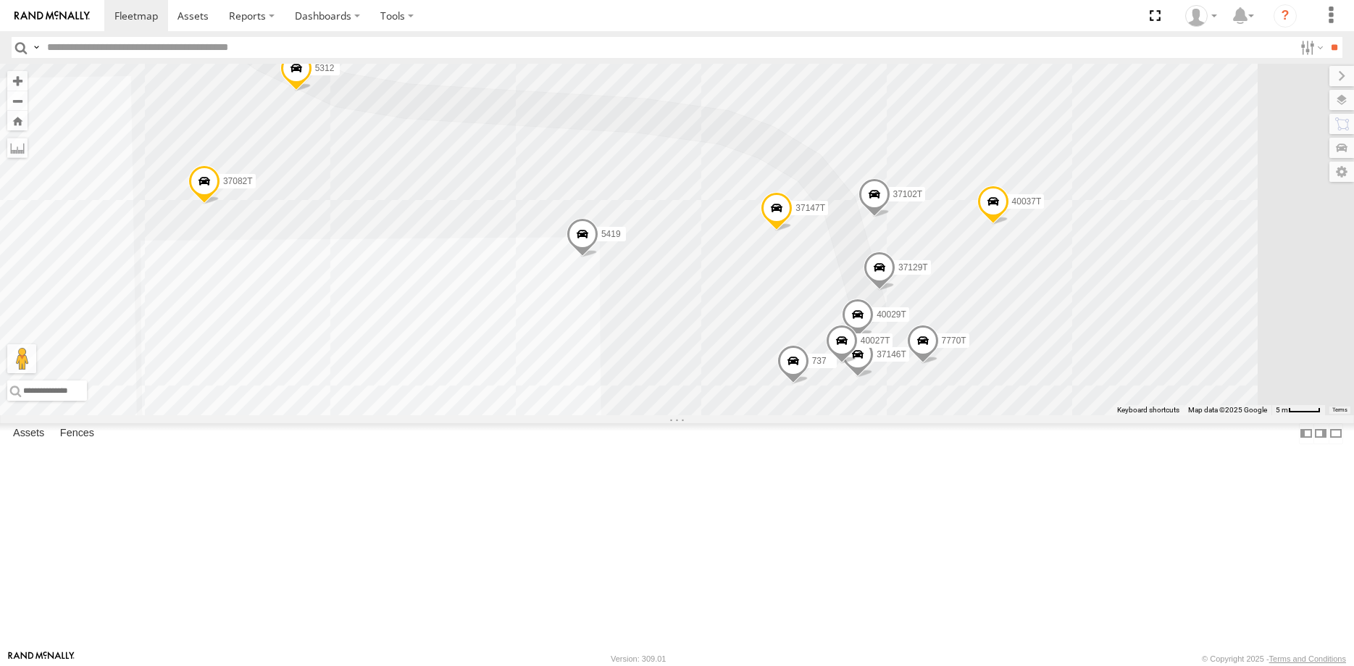
drag, startPoint x: 815, startPoint y: 450, endPoint x: 740, endPoint y: 378, distance: 104.1
click at [754, 392] on div "40082T 1831 T1816 4526 57468T 37134T 5381-Sold 40020T T3204 40045T 7769T 40028T…" at bounding box center [677, 239] width 1354 height 351
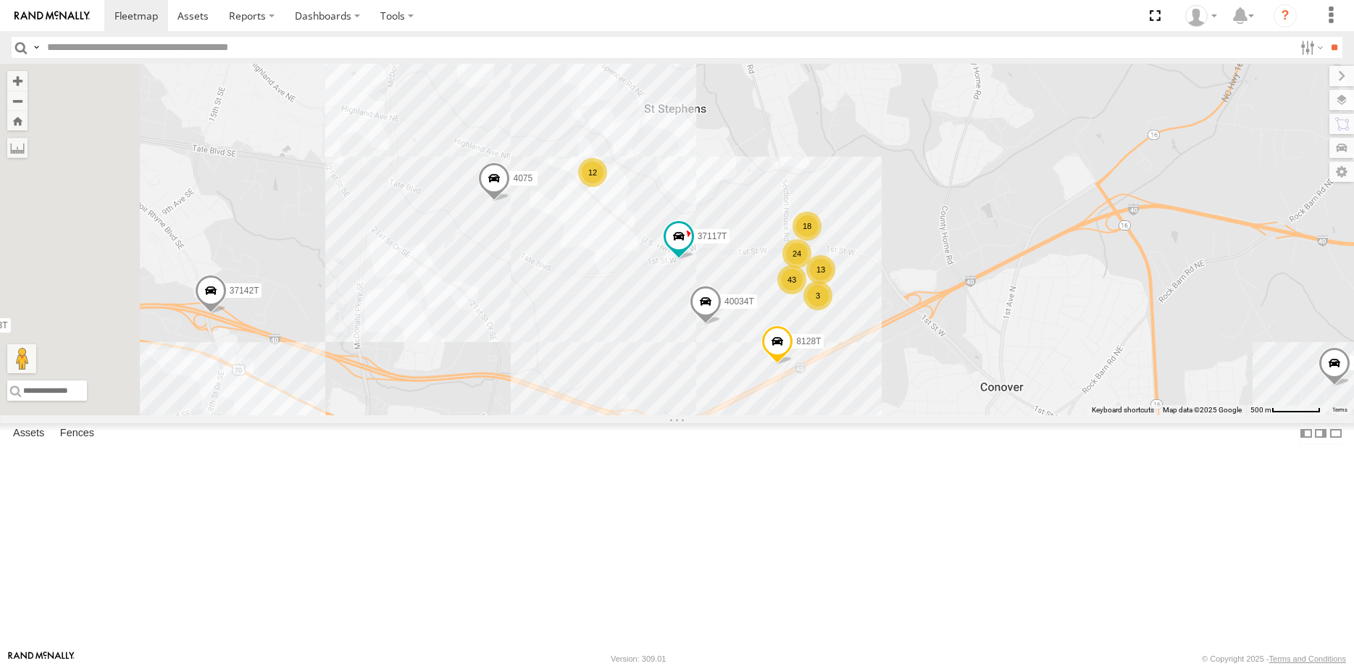
drag, startPoint x: 610, startPoint y: 504, endPoint x: 878, endPoint y: 475, distance: 269.0
click at [883, 415] on div "40082T 1831 T1816 4526 57468T 37134T 5381-Sold 40020T T3204 40045T 7769T 40028T…" at bounding box center [677, 239] width 1354 height 351
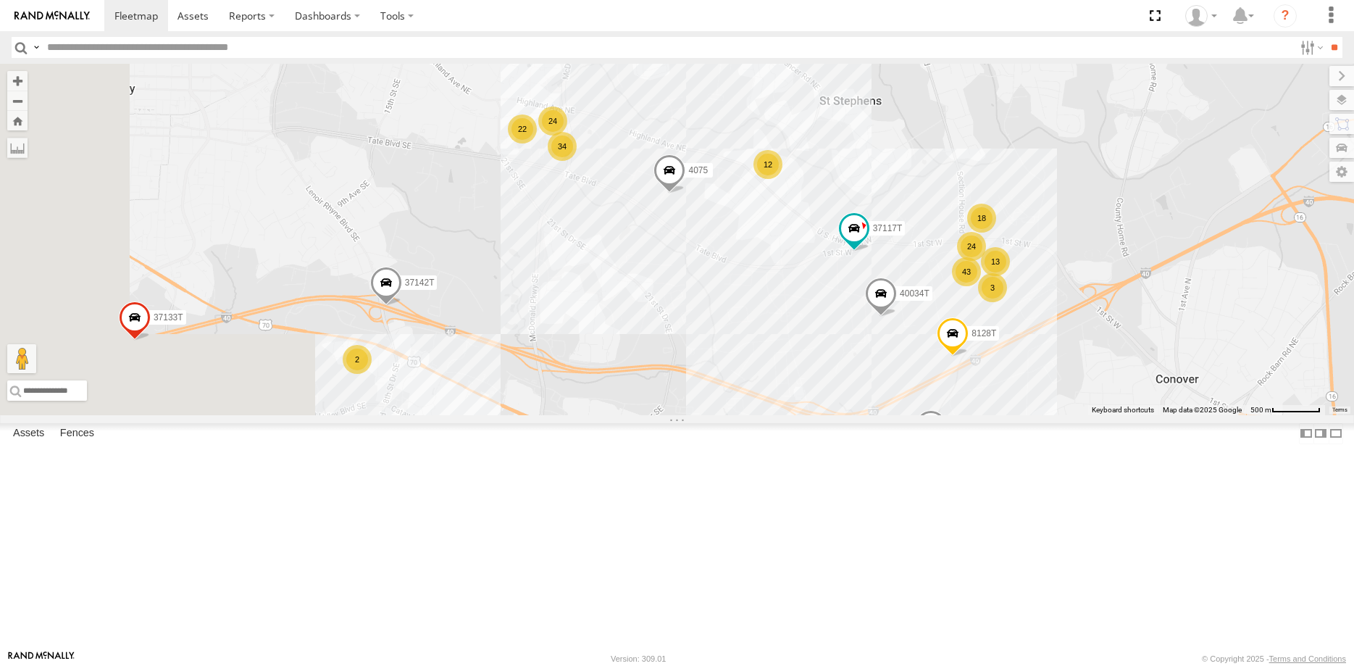
drag, startPoint x: 575, startPoint y: 438, endPoint x: 776, endPoint y: 443, distance: 200.8
click at [776, 415] on div "40082T 1831 T1816 4526 57468T 37134T 5381-Sold 40020T T3204 40045T 7769T 40028T…" at bounding box center [677, 239] width 1354 height 351
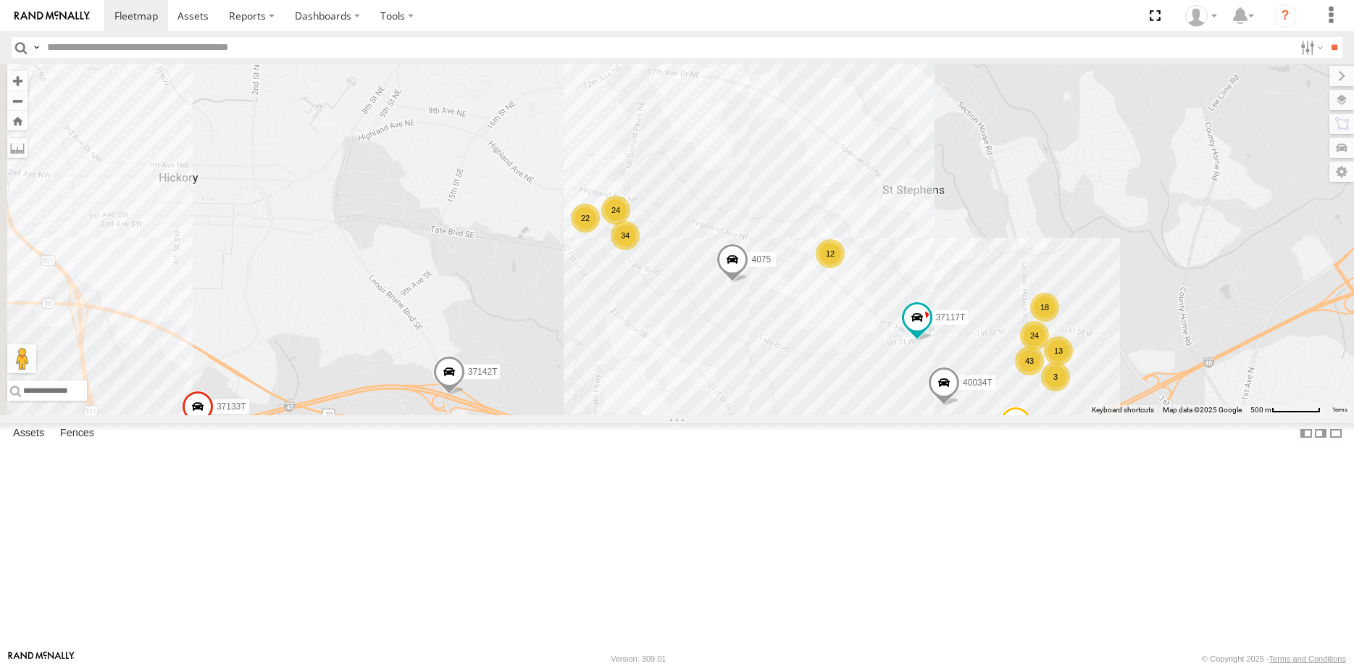
drag, startPoint x: 775, startPoint y: 301, endPoint x: 783, endPoint y: 441, distance: 140.1
click at [783, 415] on div "40082T 1831 T1816 4526 57468T 37134T 5381-Sold 40020T T3204 40045T 7769T 40028T…" at bounding box center [677, 239] width 1354 height 351
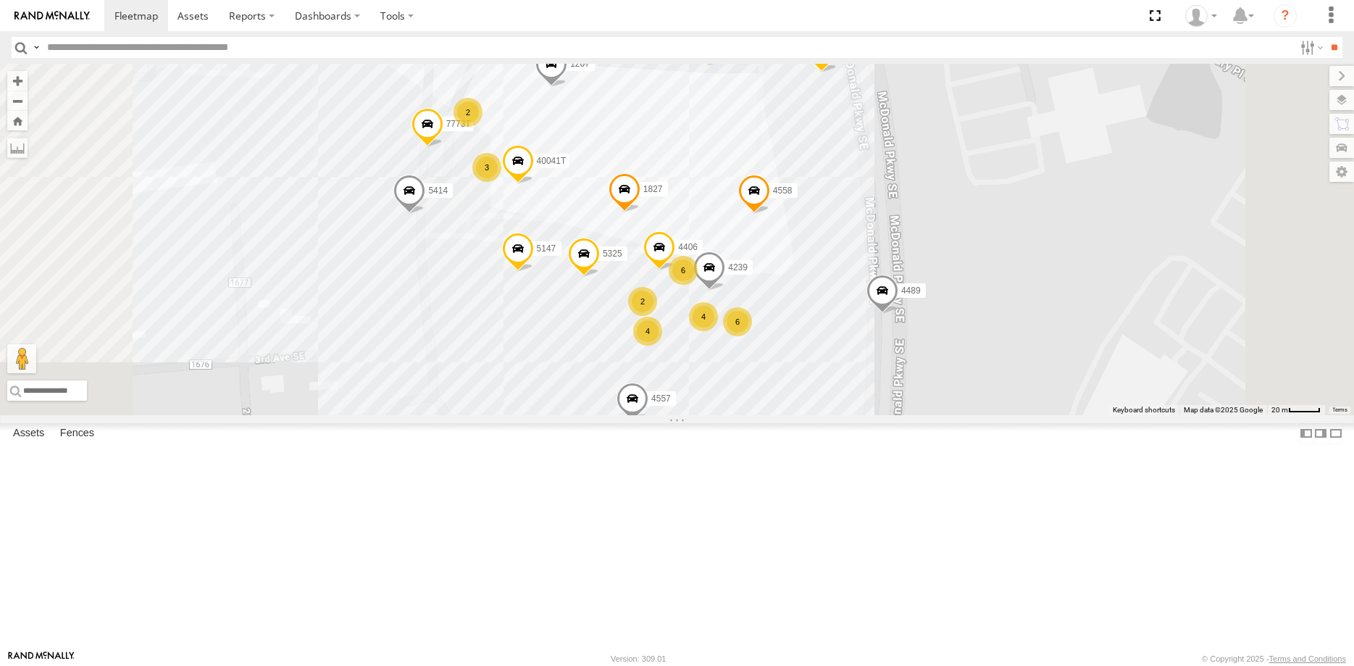
drag, startPoint x: 784, startPoint y: 473, endPoint x: 738, endPoint y: 444, distance: 55.1
click at [738, 415] on div "40082T 1831 T1816 4526 57468T 37134T 5381-Sold 40020T T3204 40045T 7769T 40028T…" at bounding box center [677, 239] width 1354 height 351
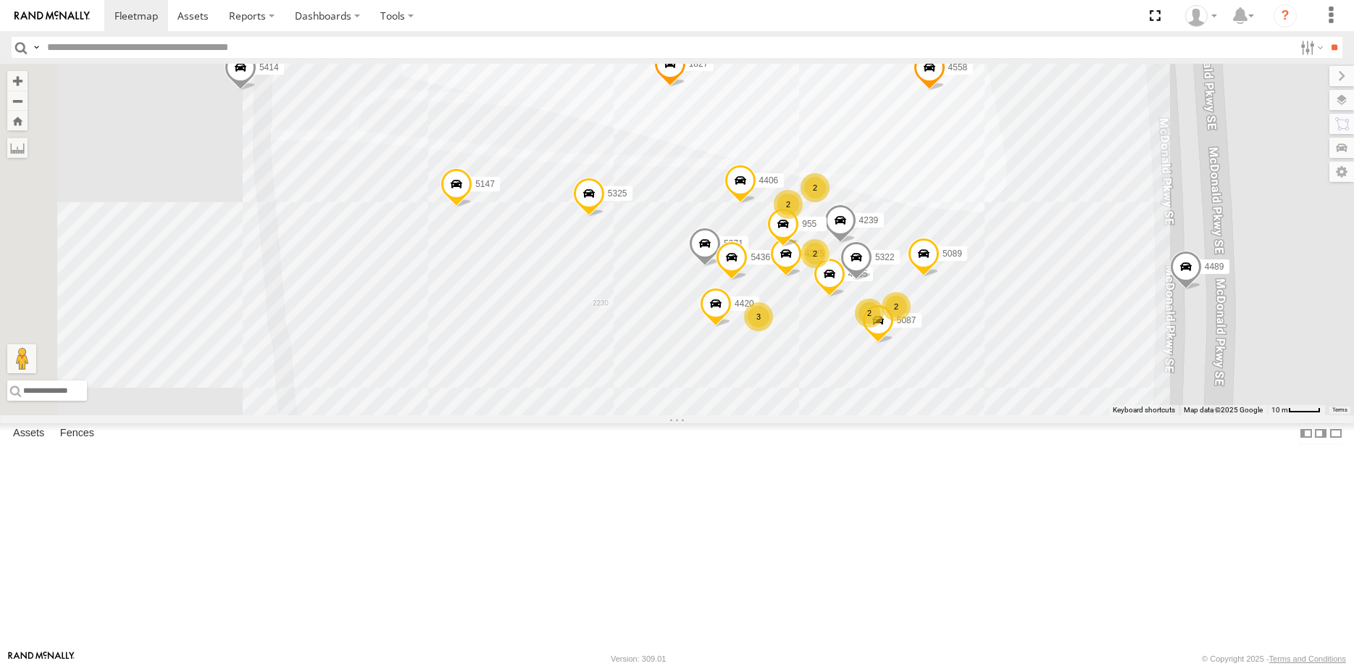
drag, startPoint x: 822, startPoint y: 462, endPoint x: 654, endPoint y: 417, distance: 173.1
click at [654, 415] on div "40082T 1831 T1816 4526 57468T 37134T 5381-Sold 40020T T3204 40045T 7769T 40028T…" at bounding box center [677, 239] width 1354 height 351
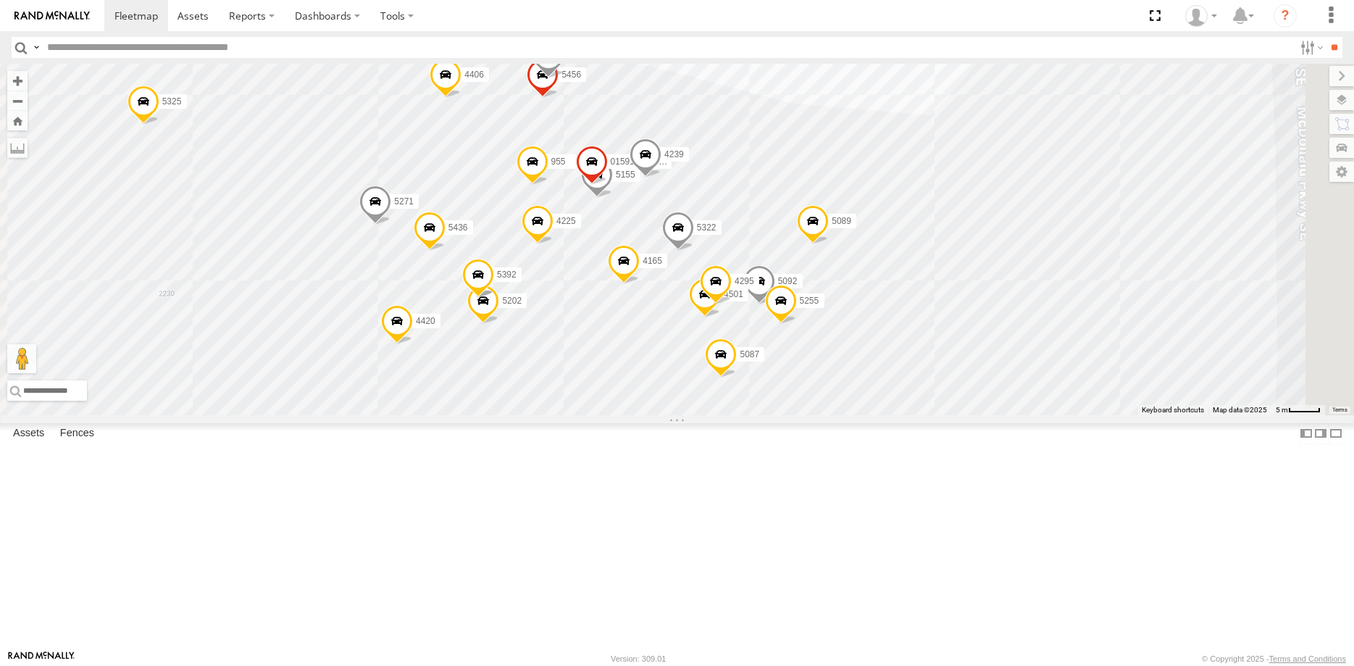
drag, startPoint x: 881, startPoint y: 407, endPoint x: 833, endPoint y: 498, distance: 103.1
click at [833, 415] on div "5092 5456 4165 5155 4501 5271 5436 5089 4420 5255 4406 4295 4485 5087 5202 4300…" at bounding box center [677, 239] width 1354 height 351
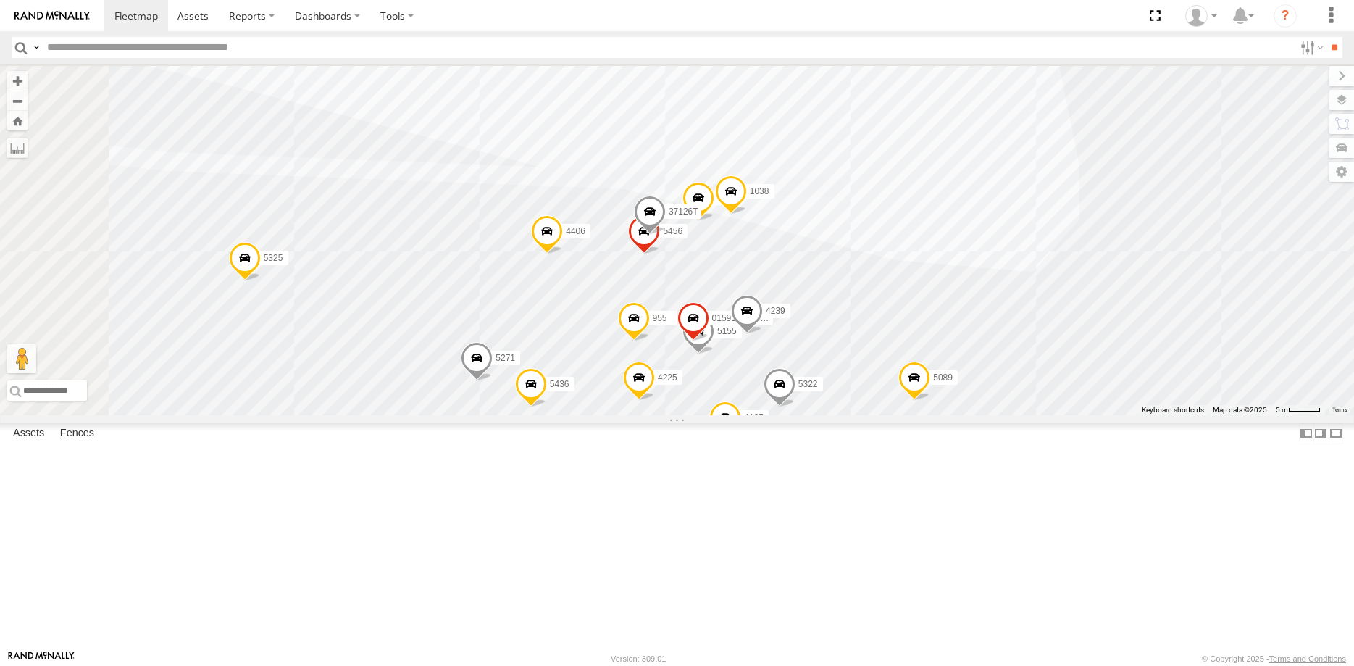
drag, startPoint x: 691, startPoint y: 388, endPoint x: 702, endPoint y: 453, distance: 65.4
click at [702, 415] on div "5092 5456 4165 5155 4501 5271 5436 5089 4420 5255 4406 4295 4485 5087 5202 4300…" at bounding box center [677, 239] width 1354 height 351
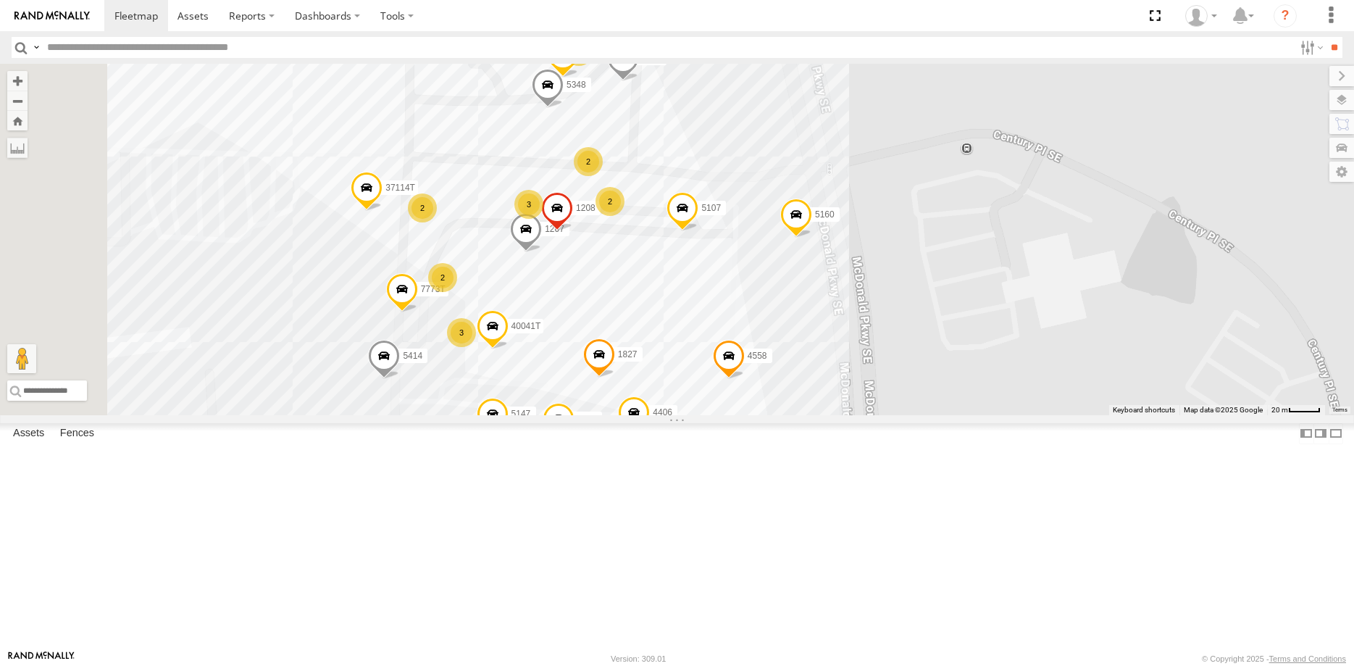
drag, startPoint x: 718, startPoint y: 307, endPoint x: 816, endPoint y: 409, distance: 141.5
click at [821, 398] on div "4406 5325 4239 4558 1827 6 6 4185 2 3 4 2 3 2 2 2 5414 4 7773T 5147 5160 40041T…" at bounding box center [677, 239] width 1354 height 351
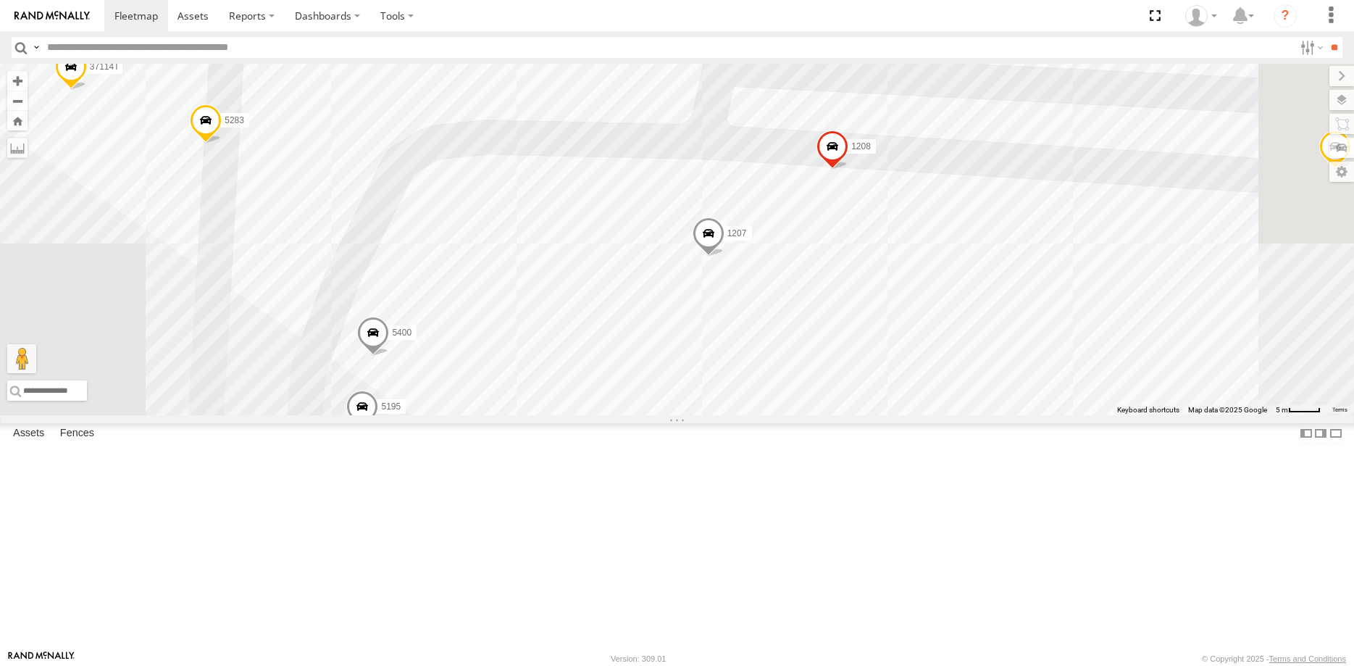
drag, startPoint x: 963, startPoint y: 315, endPoint x: 796, endPoint y: 549, distance: 287.4
click at [805, 415] on div "4406 5325 4239 4558 1827 4185 5414 7773T 5147 5160 40041T 1207 4557 5314 1208 5…" at bounding box center [677, 239] width 1354 height 351
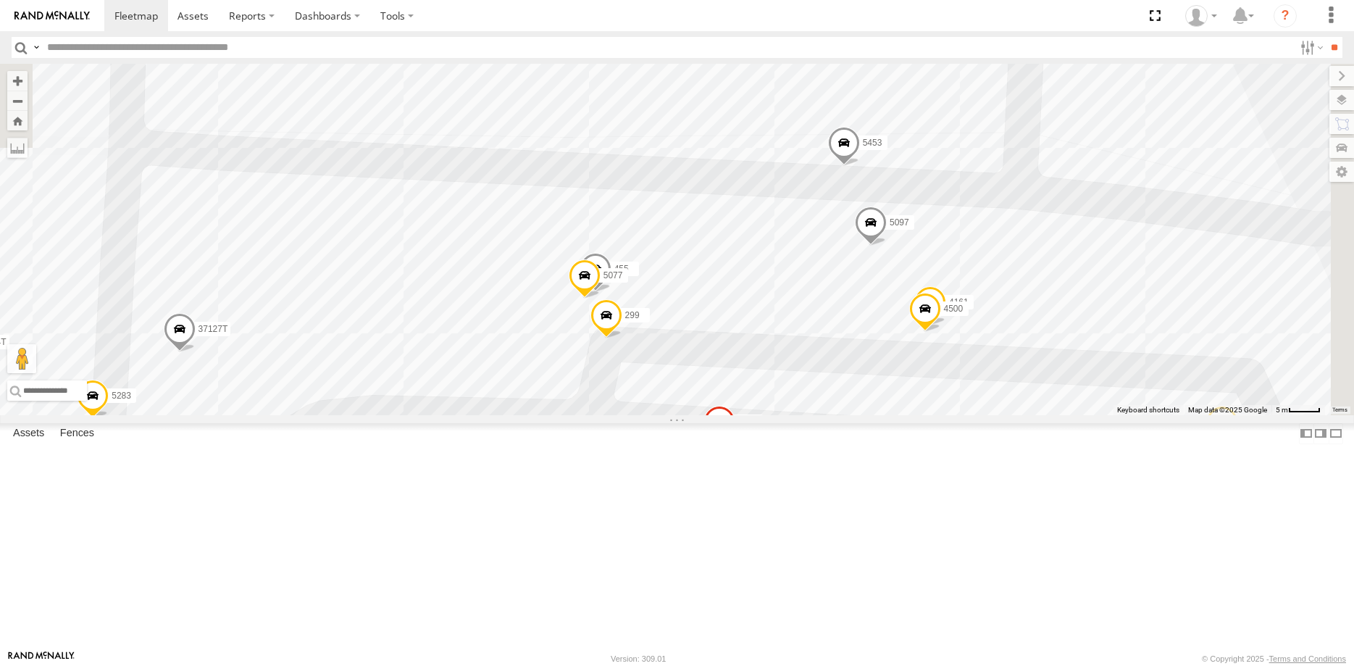
drag, startPoint x: 828, startPoint y: 289, endPoint x: 745, endPoint y: 517, distance: 242.8
click at [745, 415] on div "4406 5325 4239 4558 1827 4185 5414 7773T 5147 5160 40041T 1207 4557 5314 1208 5…" at bounding box center [677, 239] width 1354 height 351
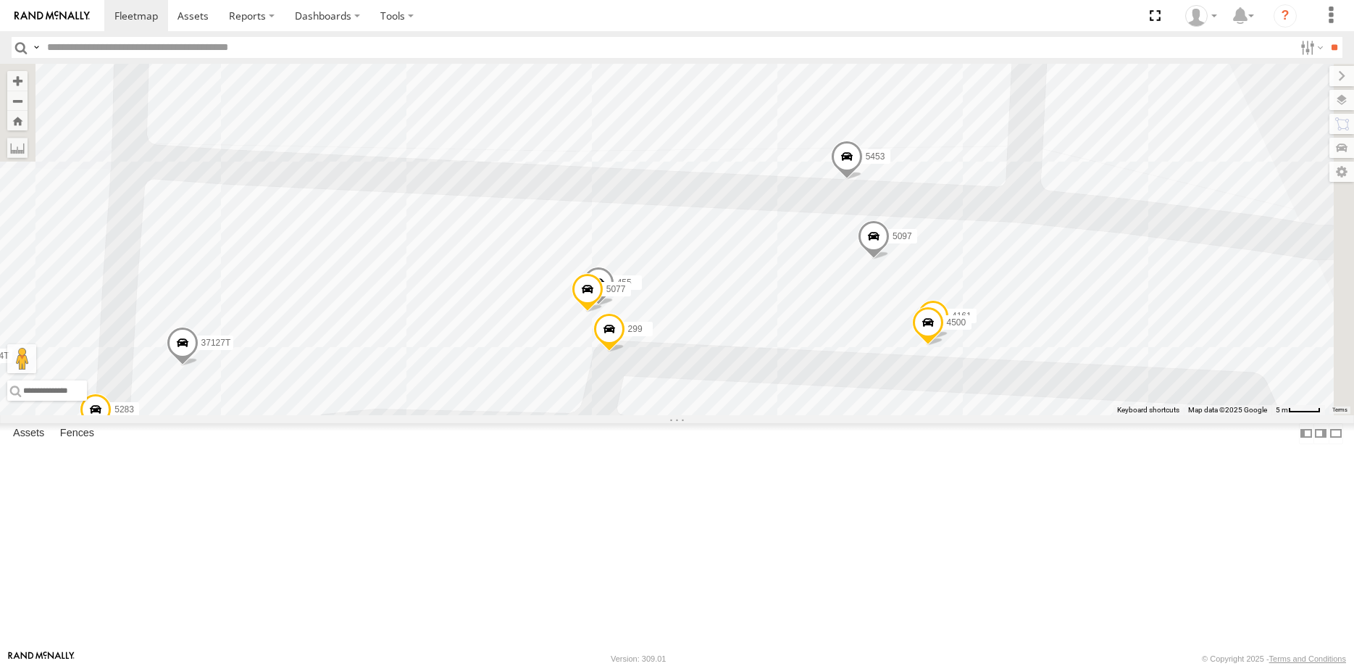
drag, startPoint x: 676, startPoint y: 283, endPoint x: 743, endPoint y: 481, distance: 209.5
click at [741, 415] on div "4406 5325 4239 4558 1827 4185 5414 7773T 5147 5160 40041T 1207 4557 5314 1208 5…" at bounding box center [677, 239] width 1354 height 351
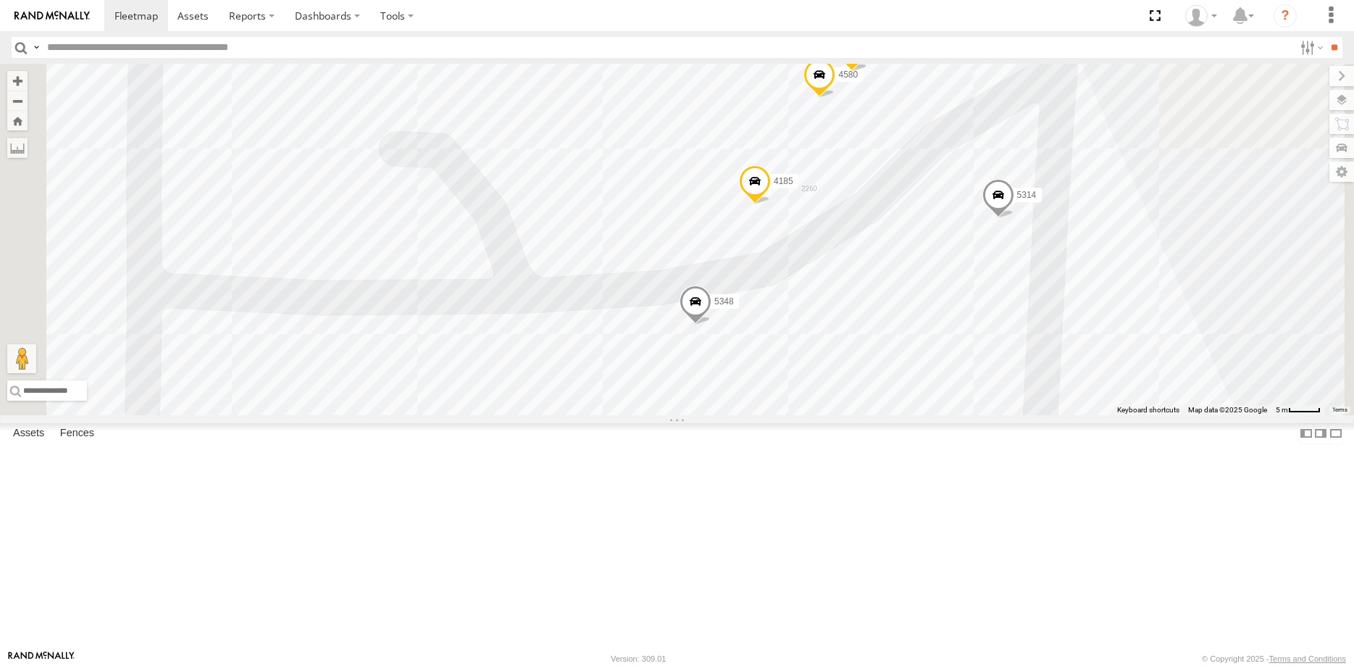
drag, startPoint x: 752, startPoint y: 330, endPoint x: 680, endPoint y: 477, distance: 162.7
click at [680, 415] on div "4406 5325 4239 4558 1827 4185 5414 7773T 5147 5160 40041T 1207 4557 5314 1208 5…" at bounding box center [677, 239] width 1354 height 351
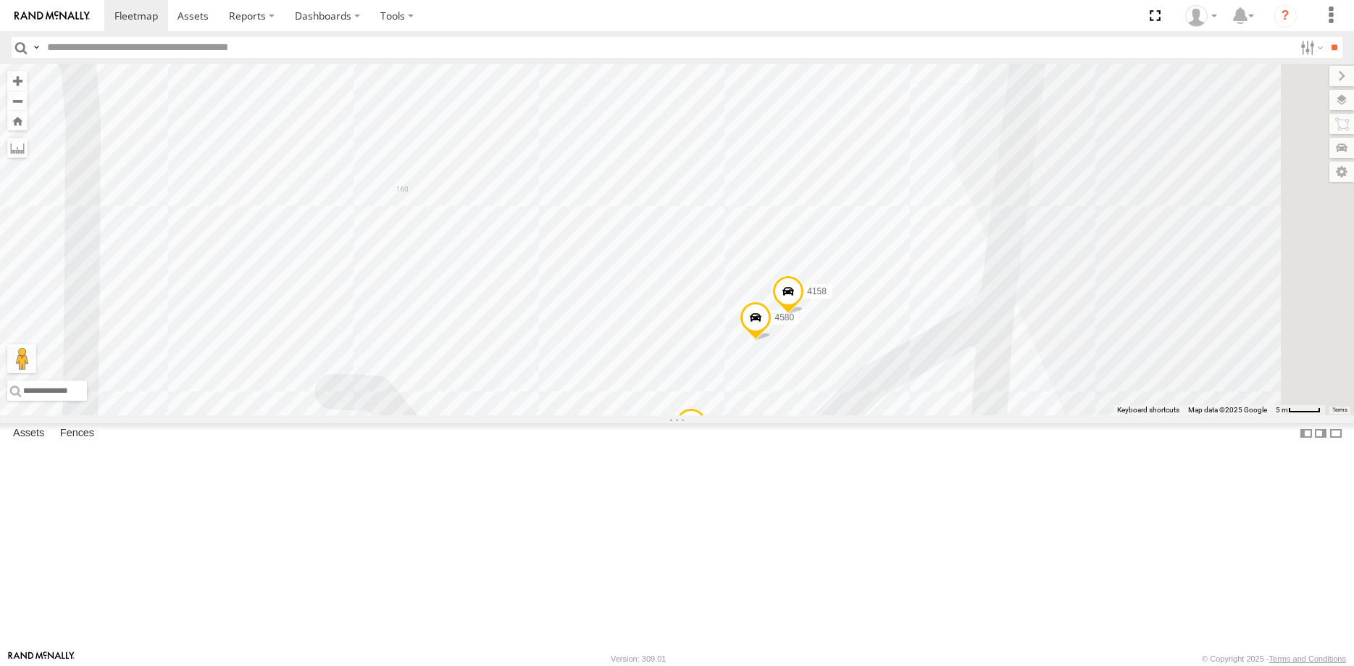
drag, startPoint x: 674, startPoint y: 336, endPoint x: 653, endPoint y: 504, distance: 168.7
click at [653, 415] on div "4406 5325 4239 4558 1827 4185 5414 7773T 5147 5160 40041T 1207 4557 5314 1208 5…" at bounding box center [677, 239] width 1354 height 351
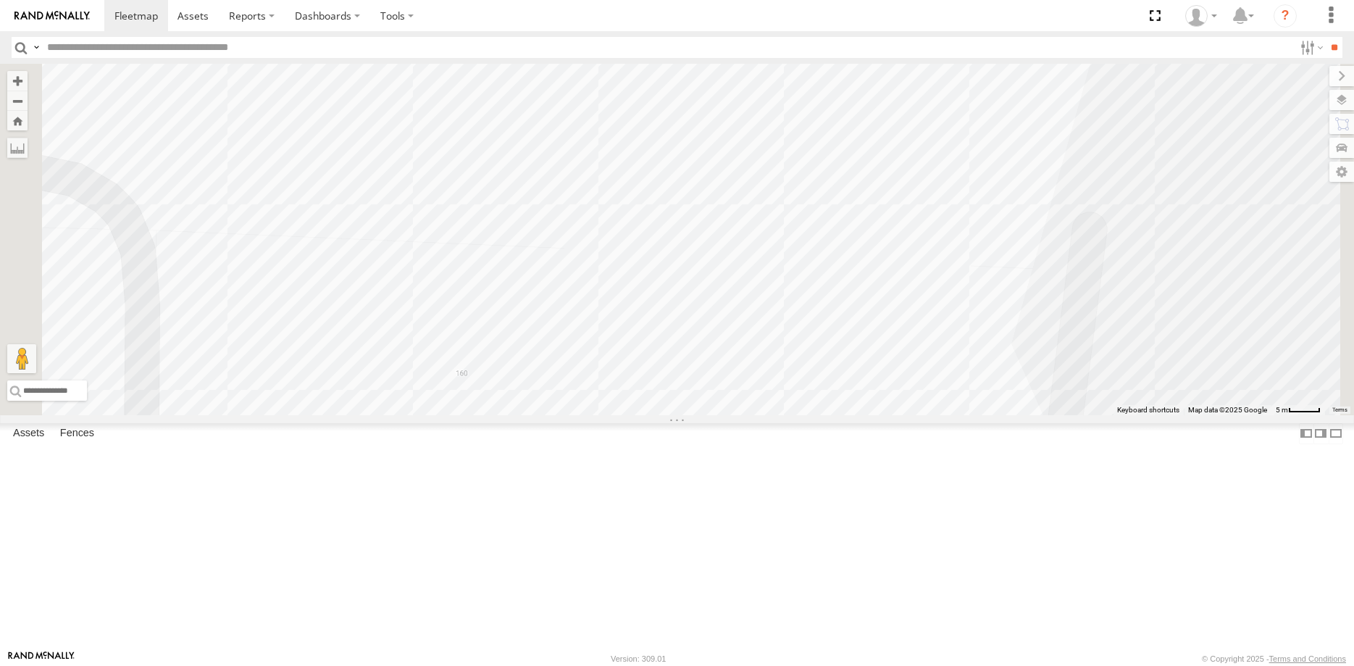
drag, startPoint x: 692, startPoint y: 291, endPoint x: 754, endPoint y: 482, distance: 200.3
click at [754, 415] on div "4406 5325 4239 4558 1827 4185 5414 7773T 5147 5160 40041T 1207 4557 5314 1208 5…" at bounding box center [677, 239] width 1354 height 351
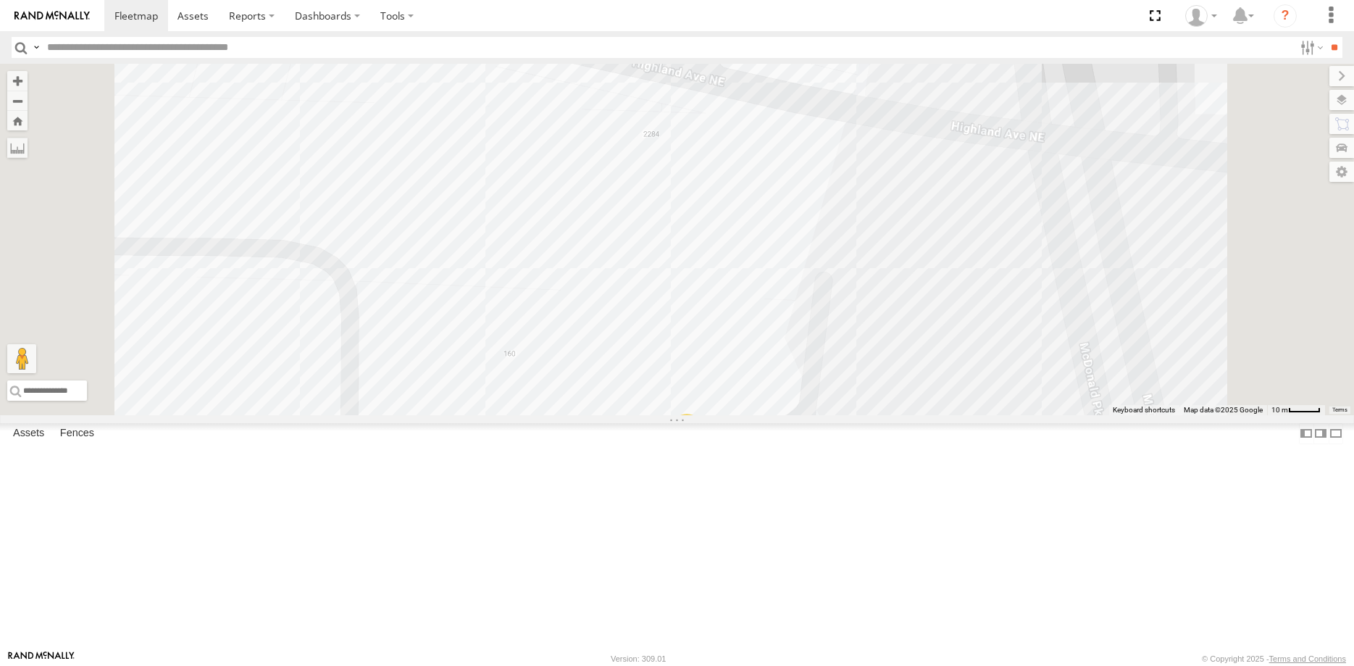
drag, startPoint x: 796, startPoint y: 416, endPoint x: 976, endPoint y: 372, distance: 184.9
click at [939, 386] on div "4406 5325 4239 4558 1827 4185 5414 7773T 5147 5160 40041T 1207 4557 5314 1208 5…" at bounding box center [677, 239] width 1354 height 351
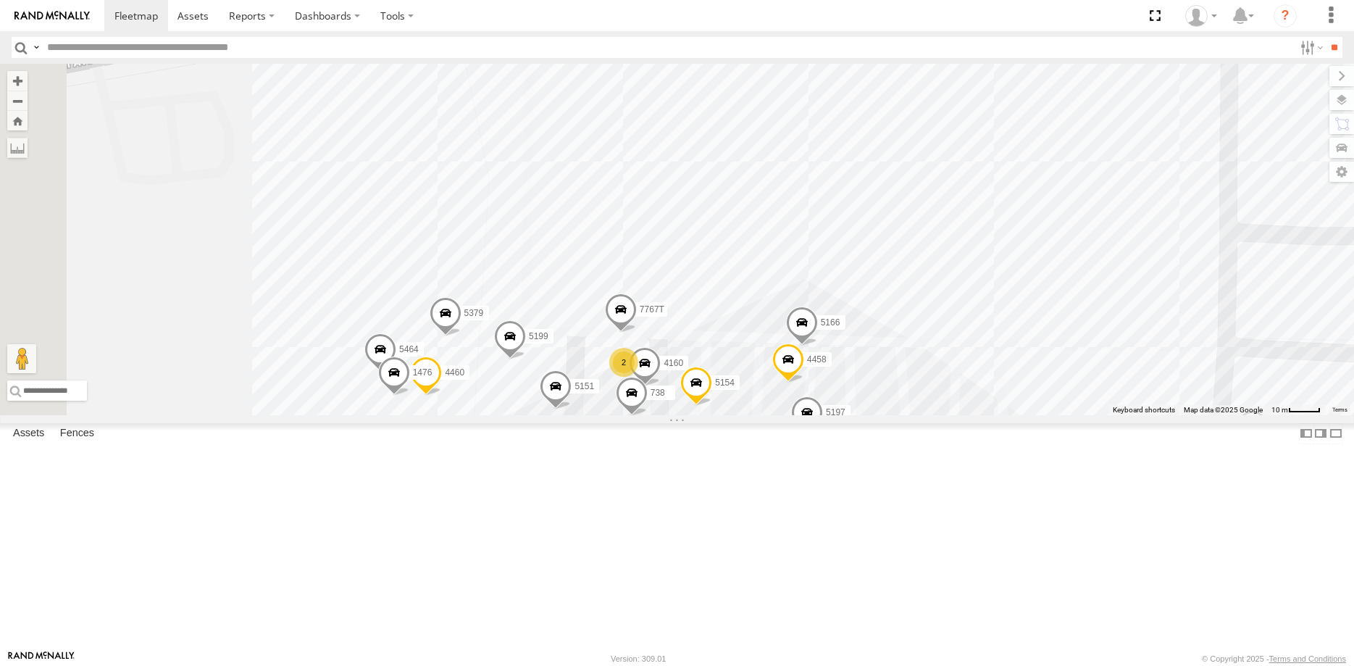
drag, startPoint x: 803, startPoint y: 462, endPoint x: 843, endPoint y: 301, distance: 165.0
click at [841, 311] on div "4406 5325 4239 4558 1827 4185 5414 7773T 5147 5160 40041T 1207 4557 5314 1208 5…" at bounding box center [677, 239] width 1354 height 351
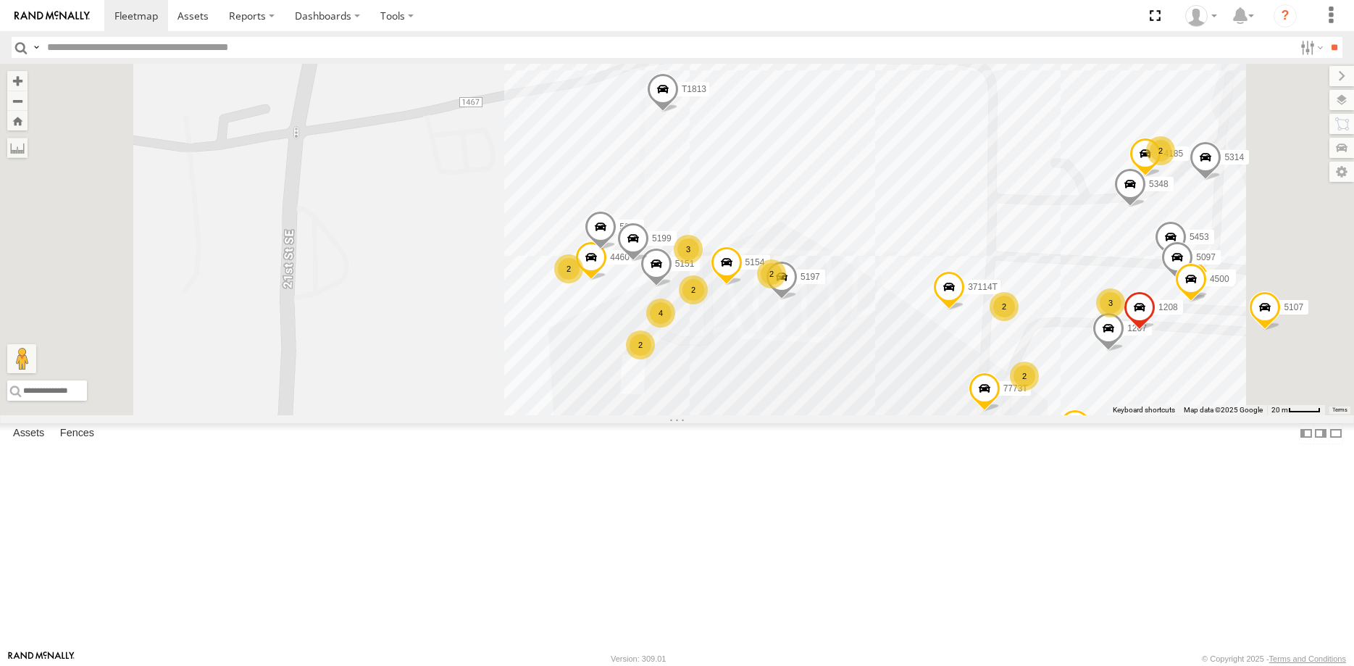
drag, startPoint x: 793, startPoint y: 443, endPoint x: 779, endPoint y: 444, distance: 13.8
click at [770, 415] on div "4406 5325 4239 4558 1827 4185 5414 7773T 5147 5160 40041T 1207 4557 5314 1208 5…" at bounding box center [677, 239] width 1354 height 351
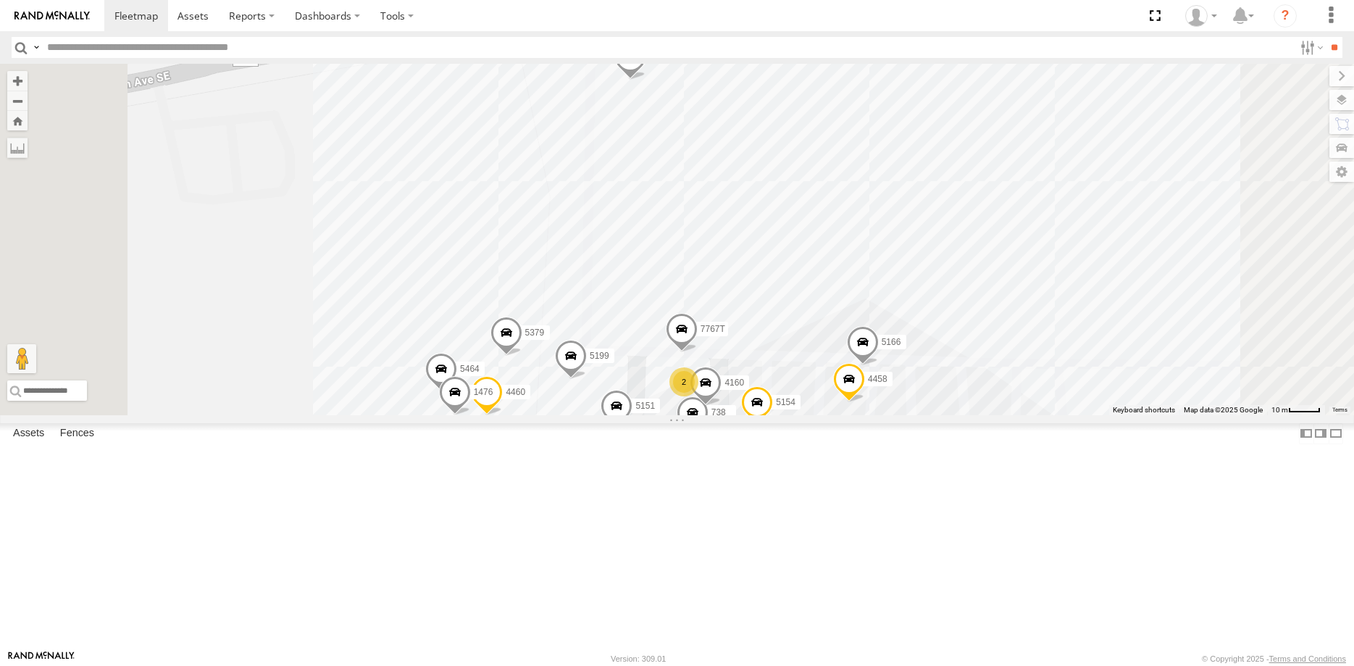
drag, startPoint x: 740, startPoint y: 311, endPoint x: 692, endPoint y: 262, distance: 68.7
click at [702, 269] on div "4406 5325 4239 4558 1827 4185 5414 7773T 5147 5160 40041T 1207 4557 5314 1208 5…" at bounding box center [677, 239] width 1354 height 351
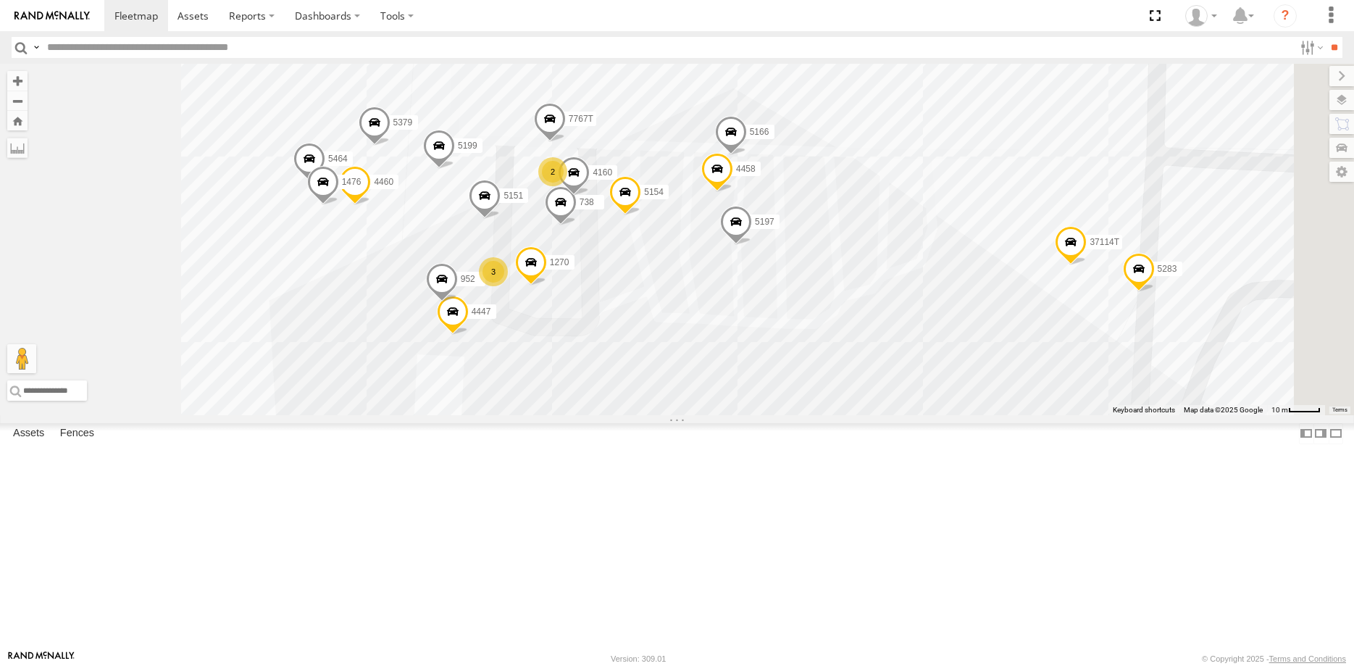
drag, startPoint x: 948, startPoint y: 514, endPoint x: 891, endPoint y: 367, distance: 157.6
click at [891, 367] on div "4406 5325 4239 4558 1827 4185 5414 7773T 5147 5160 40041T 1207 4557 5314 1208 5…" at bounding box center [677, 239] width 1354 height 351
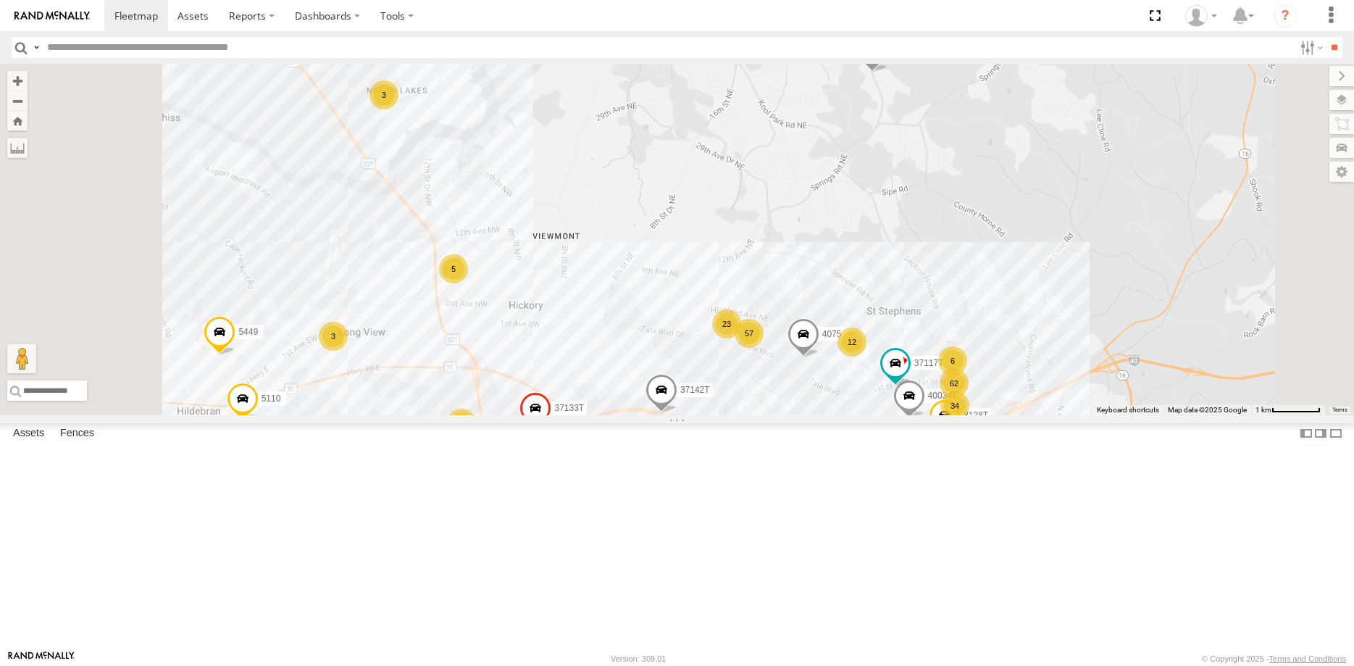
drag, startPoint x: 723, startPoint y: 442, endPoint x: 815, endPoint y: 455, distance: 92.2
click at [815, 415] on div "4075 57 62 12 40034T 13 12 3 3 57469T 23 34 2 5 37133T 5110 4555 37142T 6 8128T…" at bounding box center [677, 239] width 1354 height 351
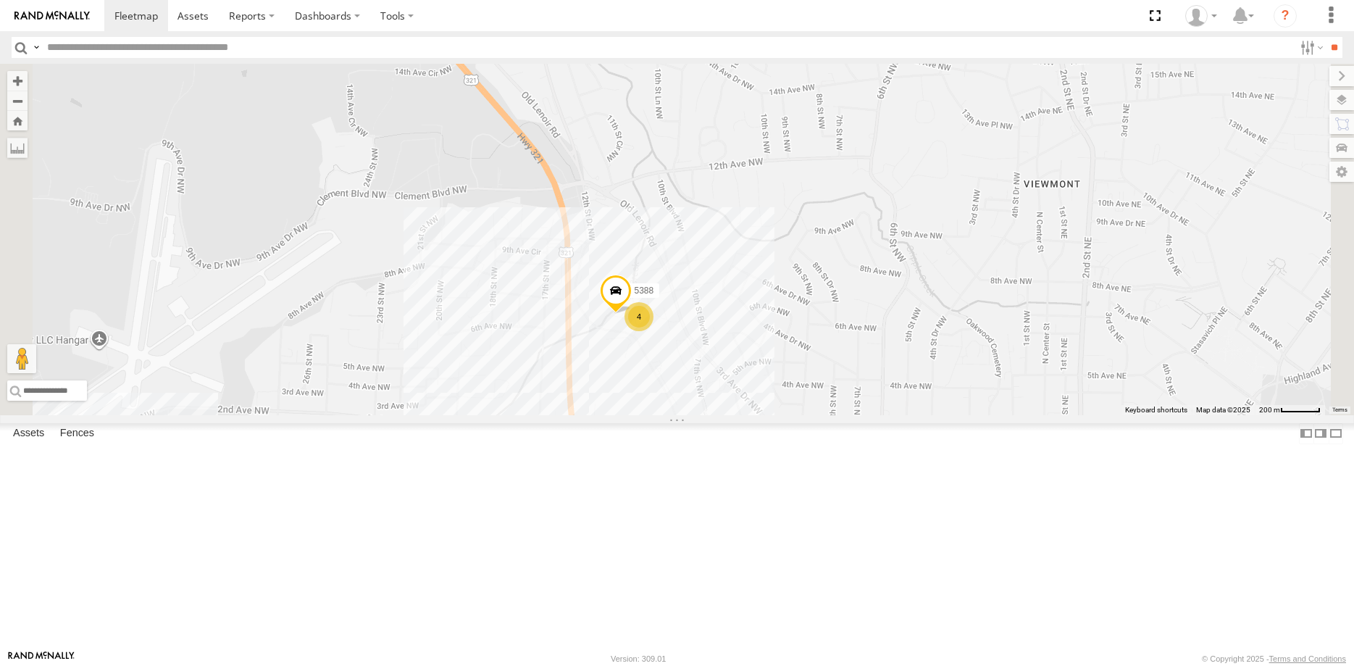
drag, startPoint x: 702, startPoint y: 325, endPoint x: 765, endPoint y: 559, distance: 242.4
click at [764, 415] on div "4075 40034T 57469T 37133T 5110 4555 37142T 8128T 37117T 5449 5388 4" at bounding box center [677, 239] width 1354 height 351
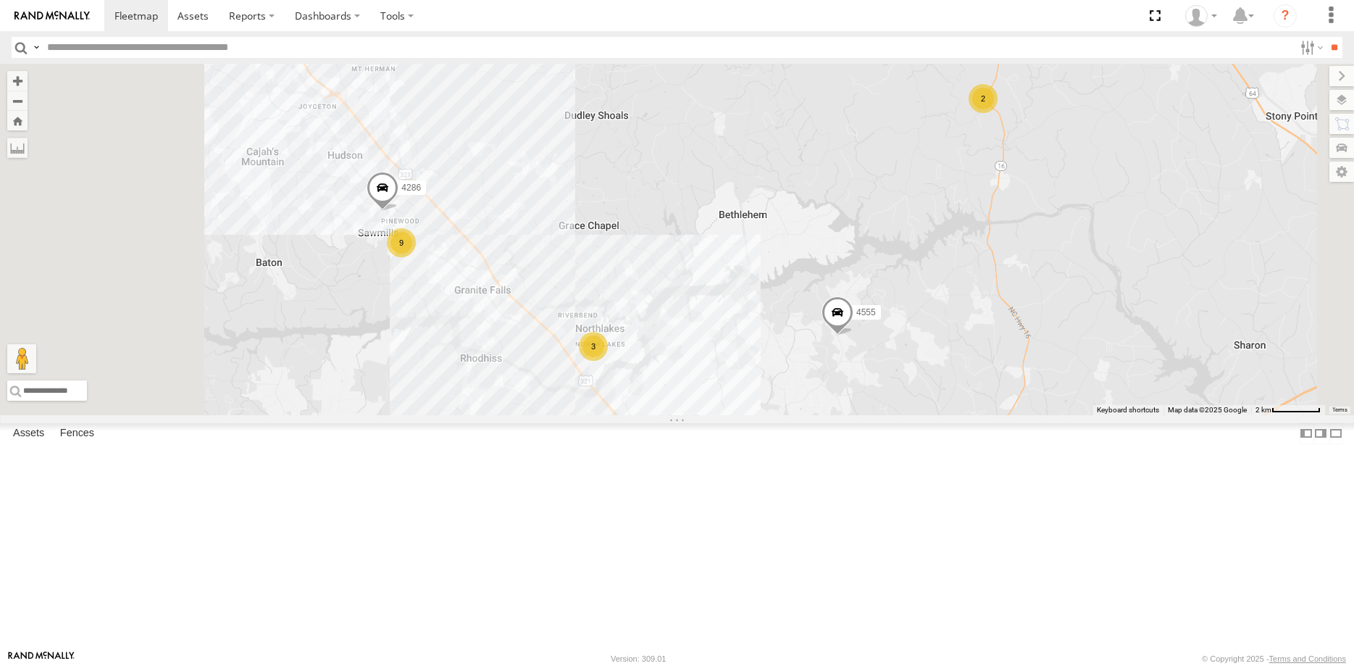
drag, startPoint x: 698, startPoint y: 514, endPoint x: 810, endPoint y: 554, distance: 119.2
click at [825, 415] on div "4075 57469T 37133T 5110 4555 5449 40 80 102 9 14 12 3 41 957 12 3 2 3 4286 2 3 …" at bounding box center [677, 239] width 1354 height 351
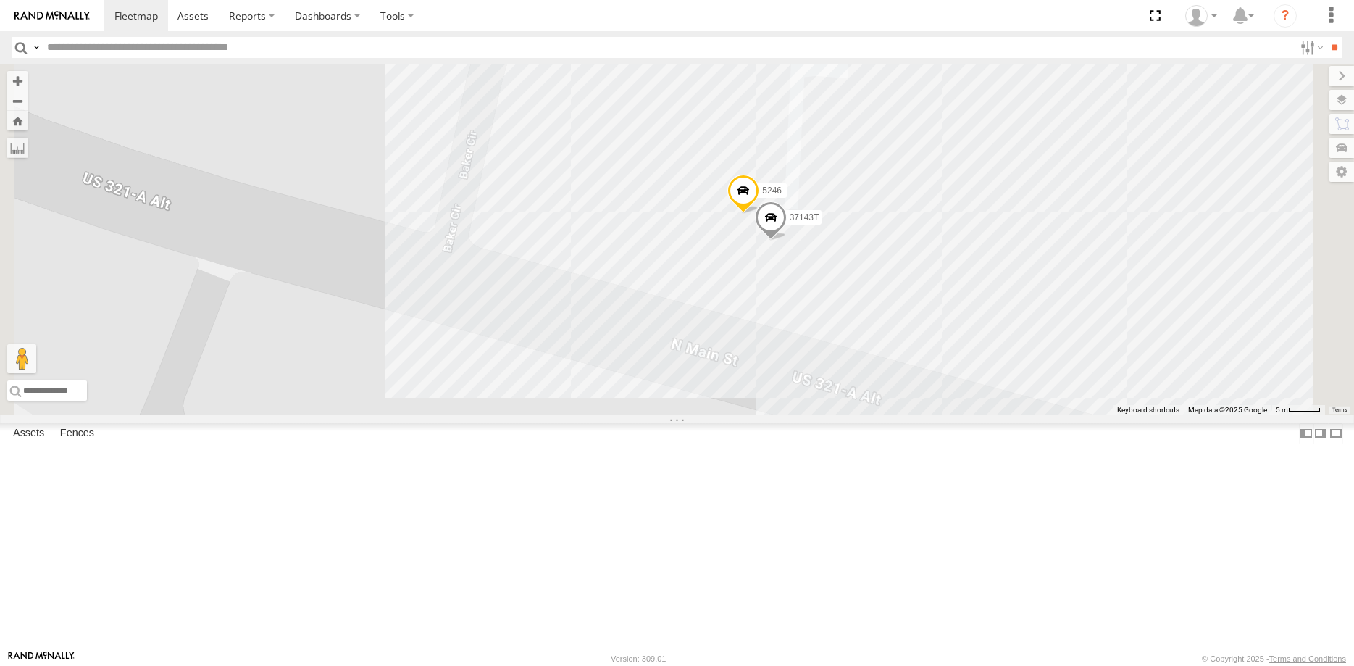
drag, startPoint x: 997, startPoint y: 438, endPoint x: 812, endPoint y: 557, distance: 219.9
click at [819, 415] on div "4075 57469T 37133T 5110 4555 5449 957 4286 4288 40039T 732 1701 40021T 37122T 4…" at bounding box center [677, 239] width 1354 height 351
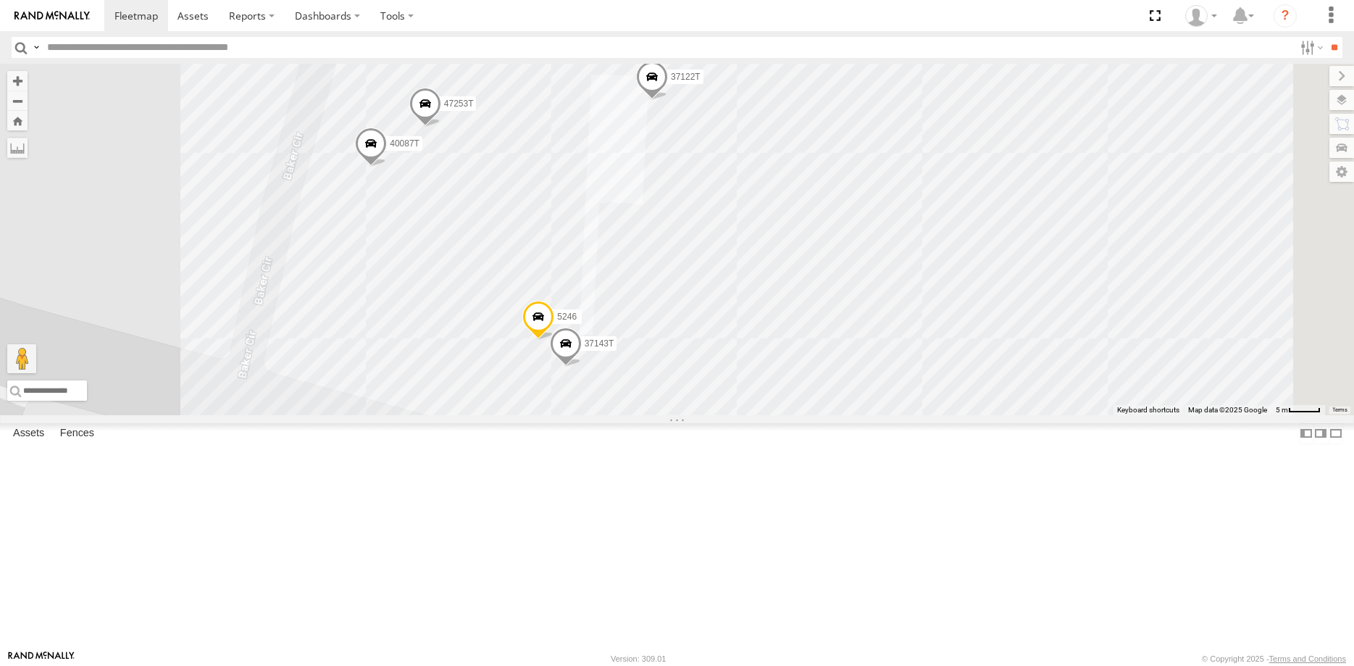
click at [989, 415] on div "4075 57469T 37133T 5110 4555 5449 957 4286 4288 40039T 732 1701 40021T 37122T 4…" at bounding box center [677, 239] width 1354 height 351
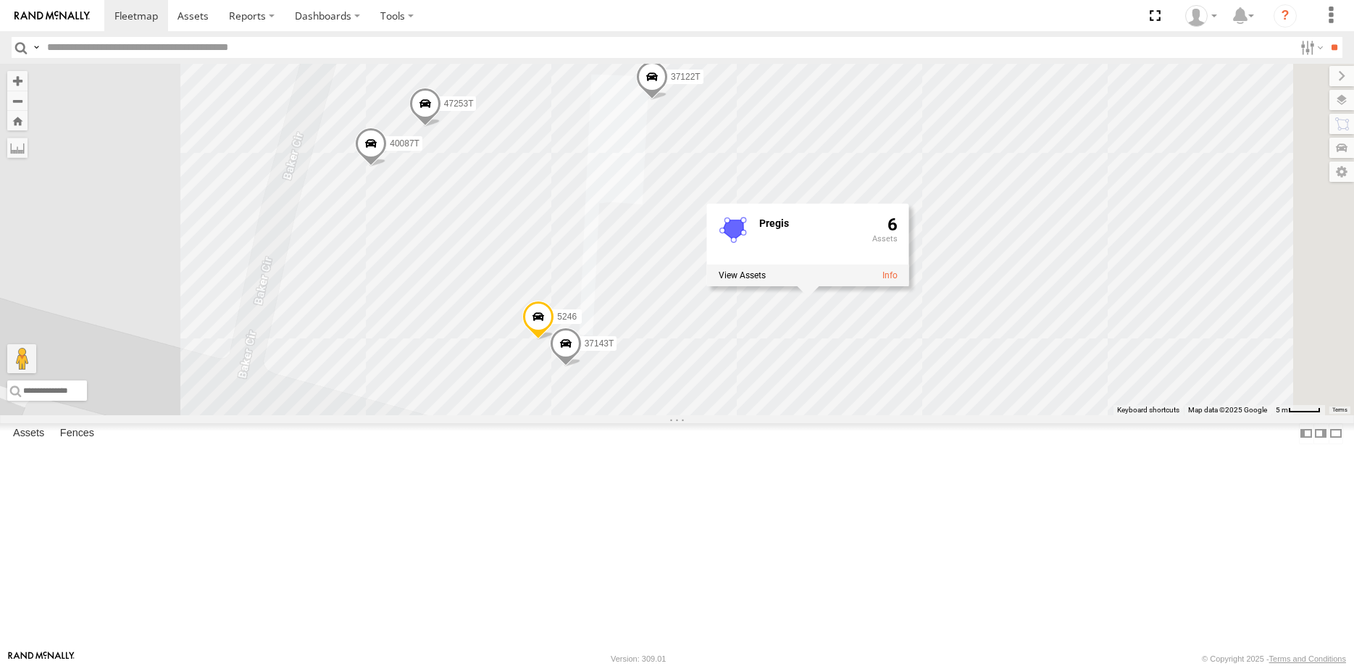
click at [624, 415] on div "4075 57469T 37133T 5110 4555 5449 957 4286 4288 40039T 732 1701 40021T 37122T 4…" at bounding box center [677, 239] width 1354 height 351
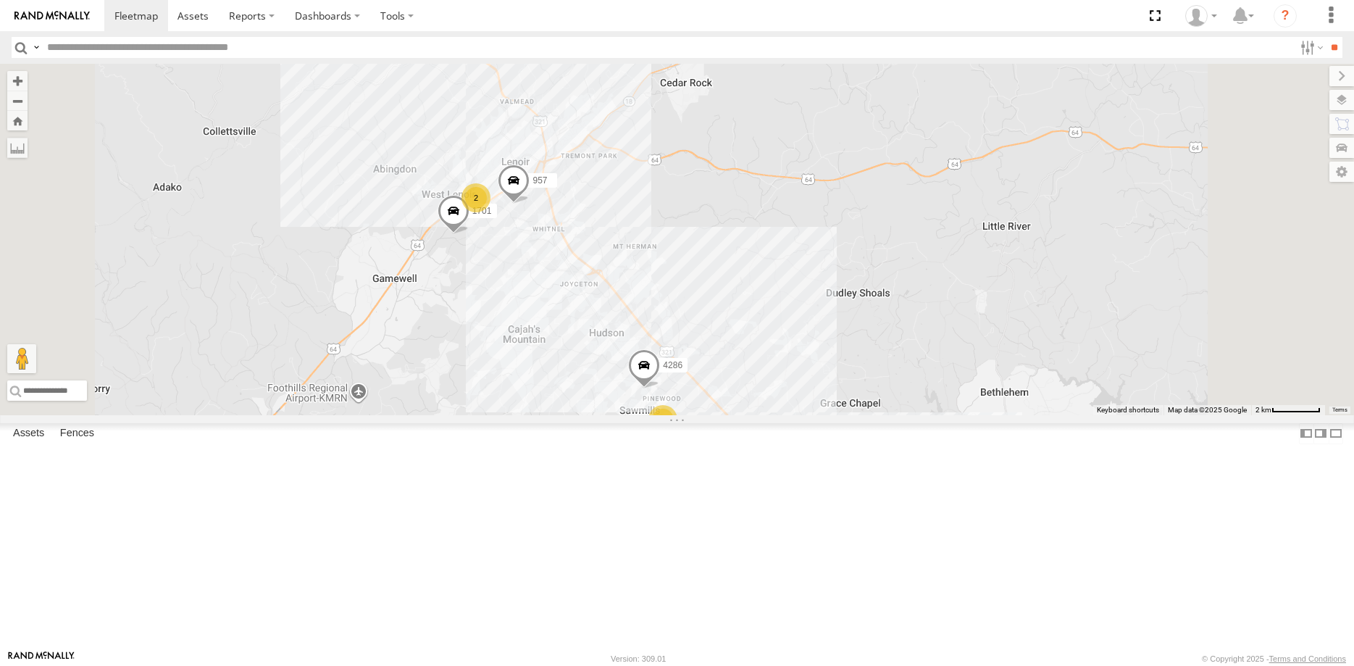
drag, startPoint x: 1159, startPoint y: 494, endPoint x: 815, endPoint y: 328, distance: 381.8
click at [865, 353] on div "4075 57469T 37133T 5110 4555 5449 957 4286 4288 40039T 732 1701 9 3 2" at bounding box center [677, 239] width 1354 height 351
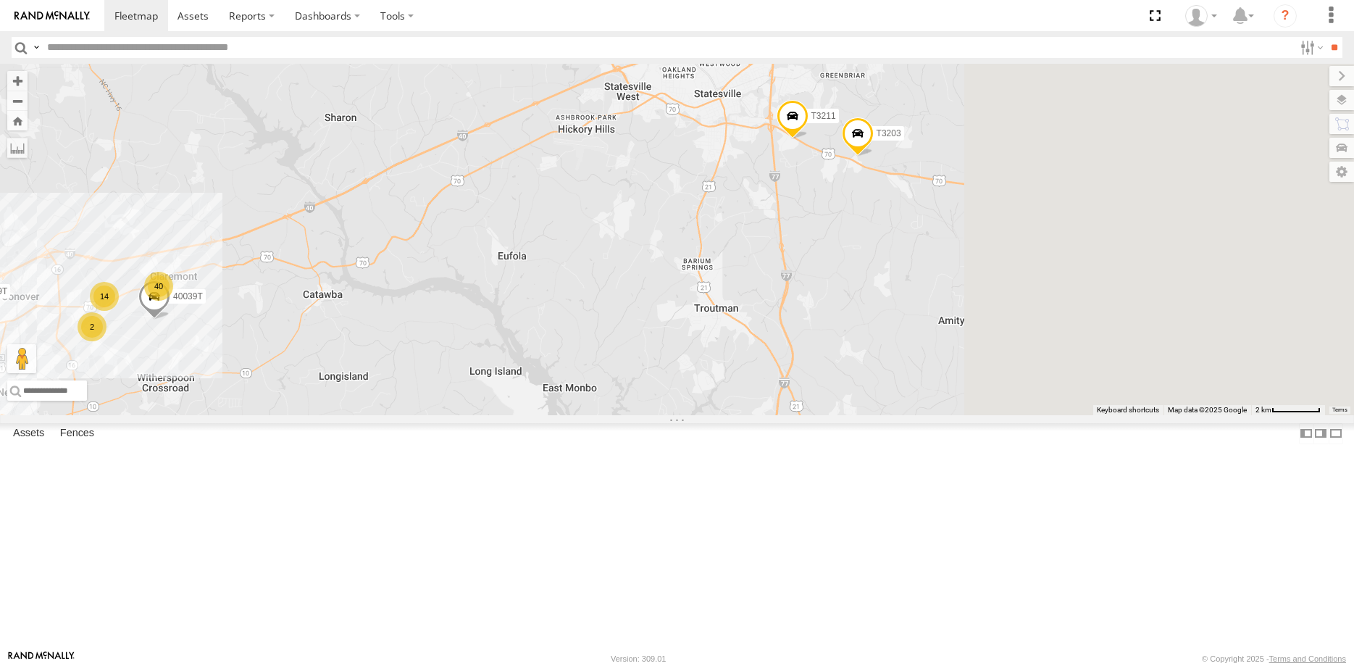
drag, startPoint x: 892, startPoint y: 467, endPoint x: 553, endPoint y: 522, distance: 343.6
click at [554, 415] on div "4075 57469T 37133T 5110 4555 5449 957 4286 4288 40039T 732 1701 9 3 2 40 102 14…" at bounding box center [677, 239] width 1354 height 351
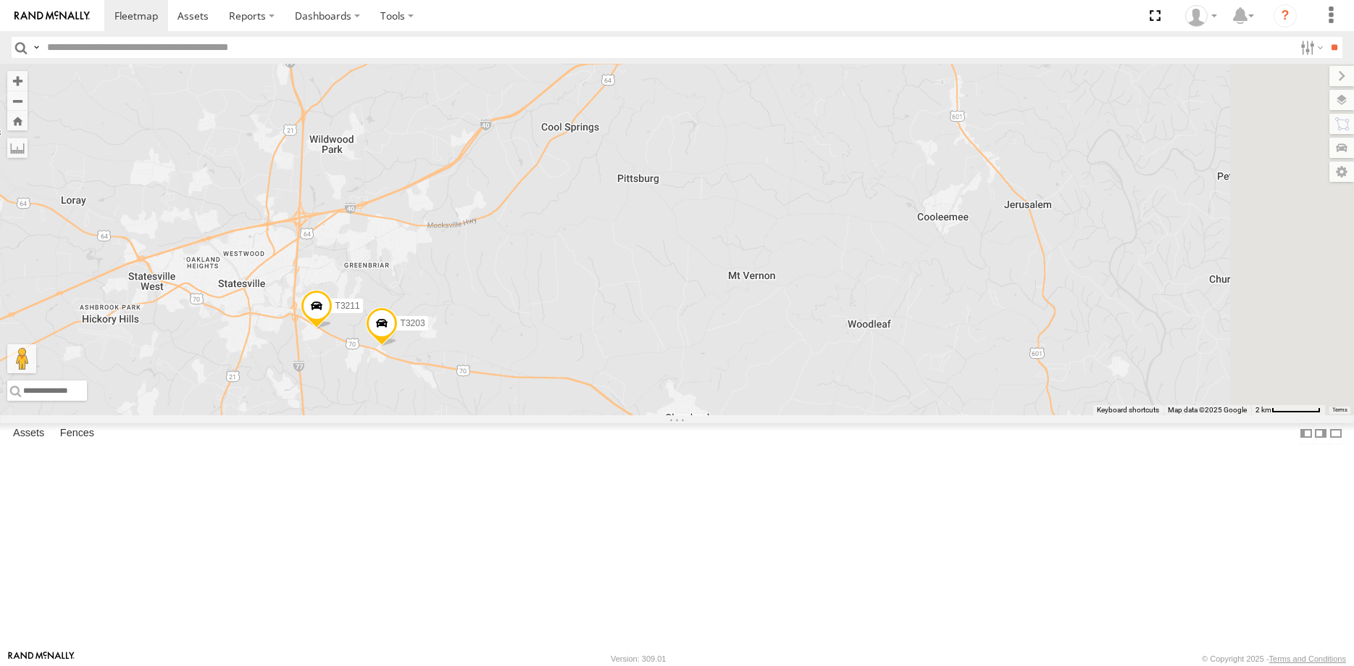
drag, startPoint x: 923, startPoint y: 390, endPoint x: 782, endPoint y: 518, distance: 190.3
click at [782, 415] on div "4075 57469T 37133T 5110 4555 5449 957 4286 4288 40039T 732 1701 9 3 2 40 102 14…" at bounding box center [677, 239] width 1354 height 351
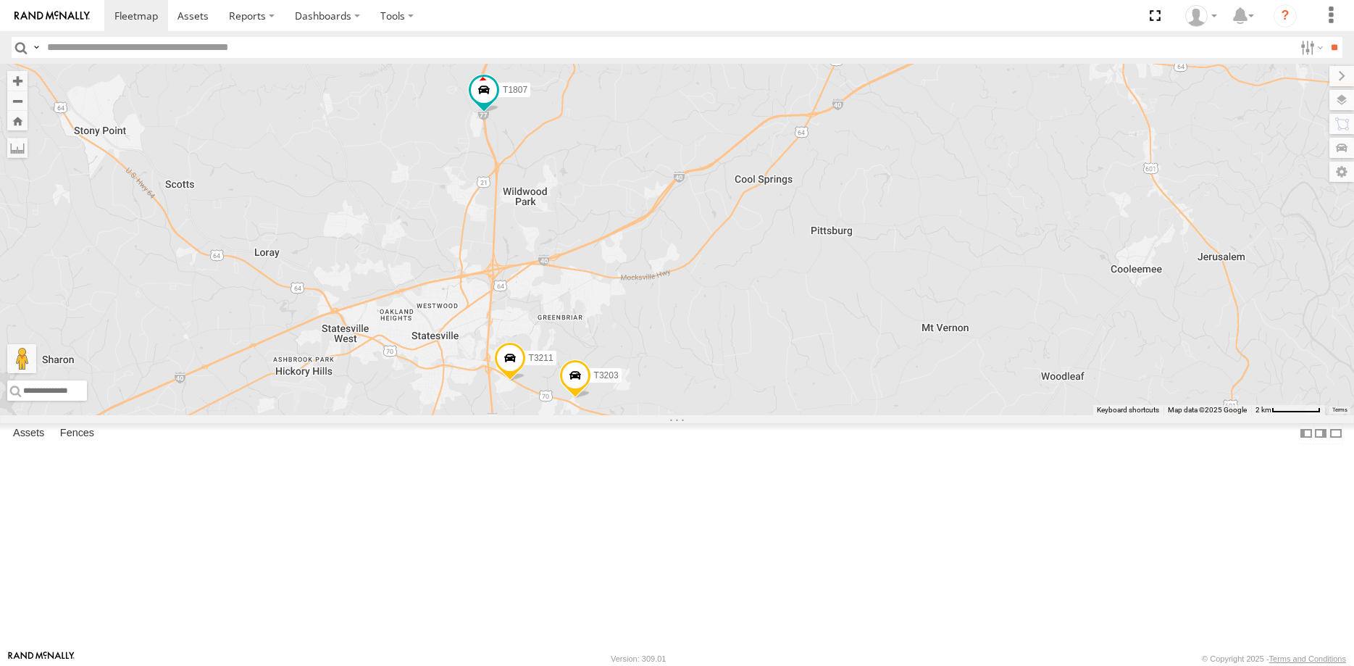
drag, startPoint x: 1025, startPoint y: 418, endPoint x: 1148, endPoint y: 459, distance: 129.9
click at [1217, 415] on div "4075 57469T 37133T 5110 4555 5449 957 4286 4288 40039T 732 1701 9 3 2 40 102 14…" at bounding box center [677, 239] width 1354 height 351
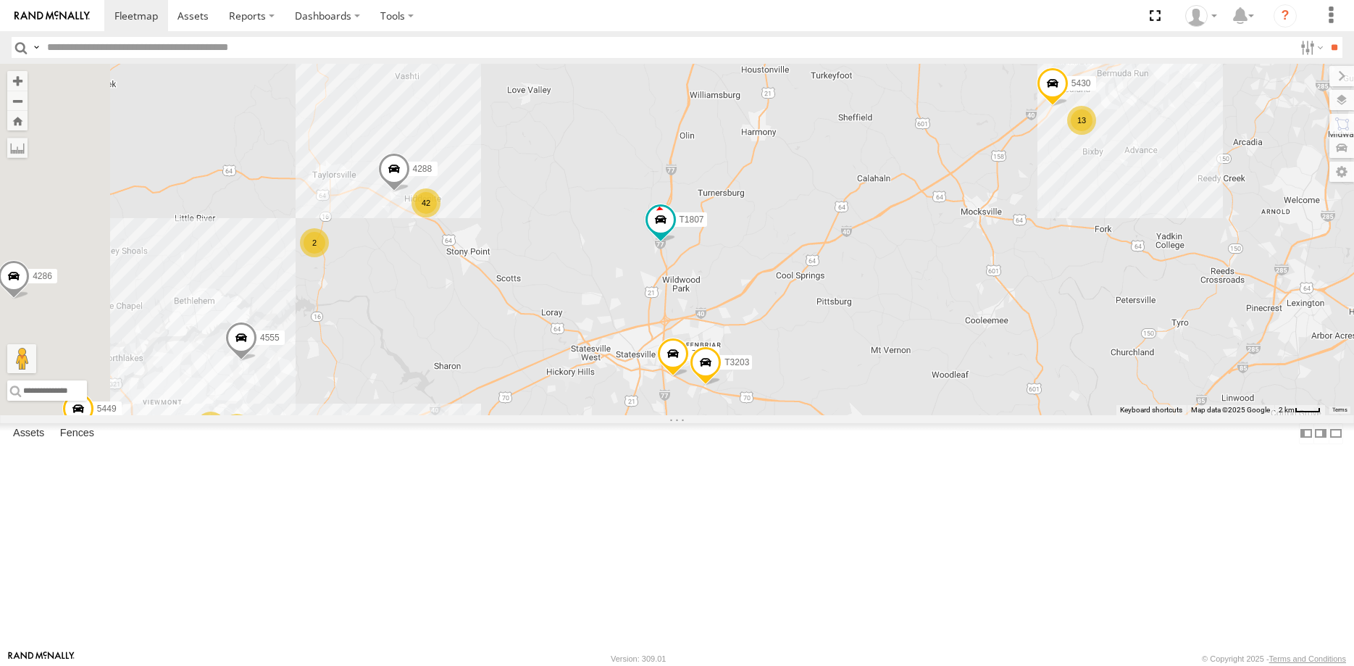
drag, startPoint x: 1175, startPoint y: 400, endPoint x: 1149, endPoint y: 430, distance: 40.0
click at [1149, 415] on div "5110 4555 5449 957 4286 4288 732 1701 5170 T3211 T3203 T1807 41 80 104 16 4 42 …" at bounding box center [677, 239] width 1354 height 351
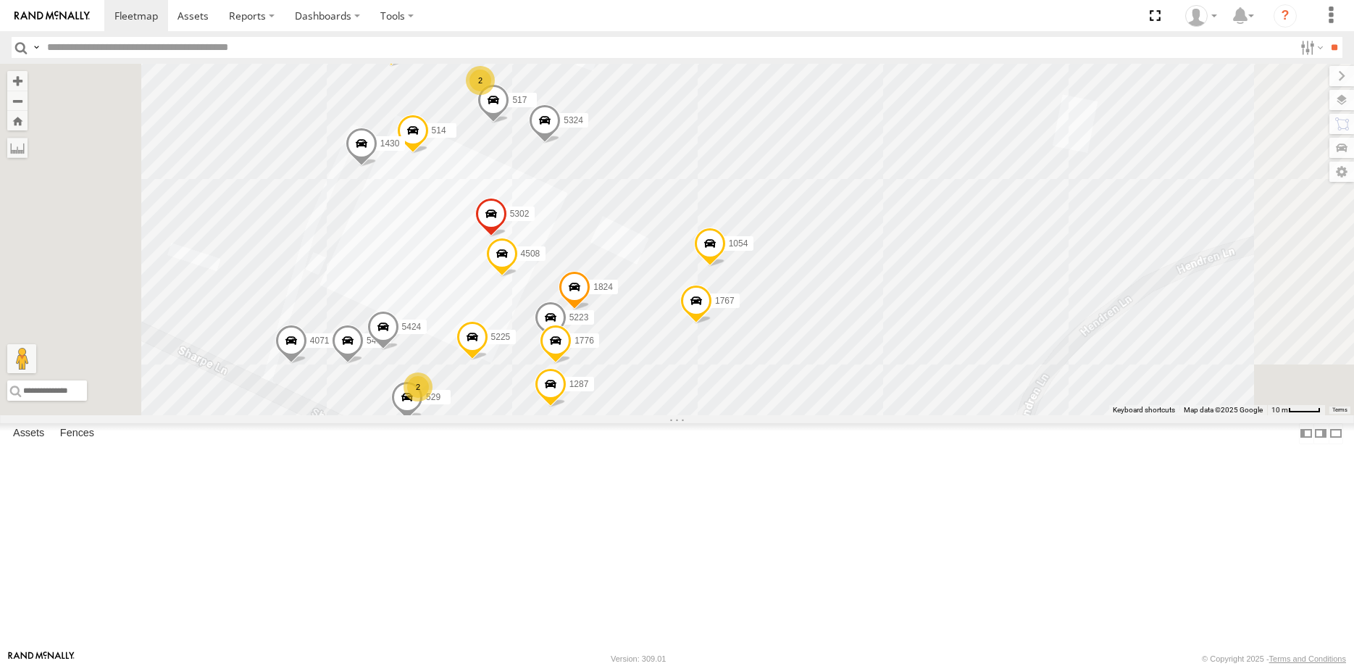
drag, startPoint x: 621, startPoint y: 415, endPoint x: 680, endPoint y: 502, distance: 105.9
click at [680, 415] on div "5110 4555 5449 957 4286 4288 732 1701 5170 T3211 T3203 T1807 5430 5088 5079 411…" at bounding box center [677, 239] width 1354 height 351
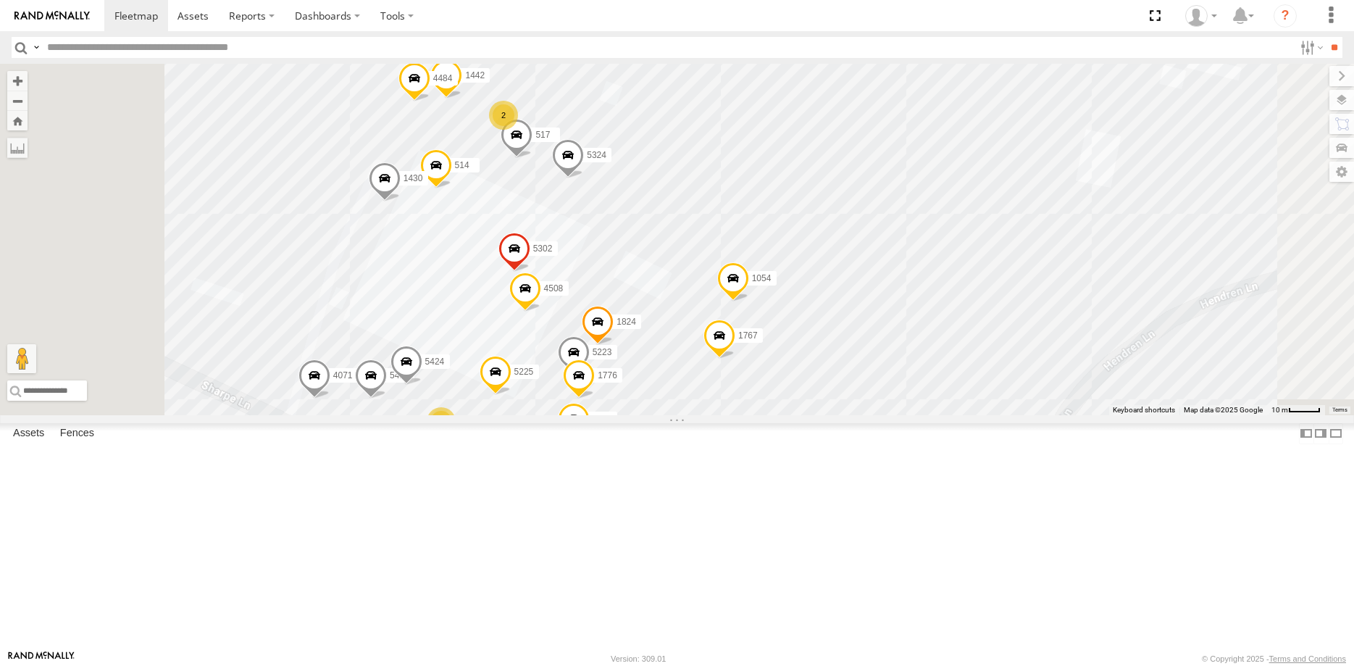
drag, startPoint x: 613, startPoint y: 380, endPoint x: 638, endPoint y: 333, distance: 52.9
click at [638, 337] on div "5110 4555 5449 957 4286 4288 732 1701 5170 T3211 T3203 T1807 5430 5088 5079 411…" at bounding box center [677, 239] width 1354 height 351
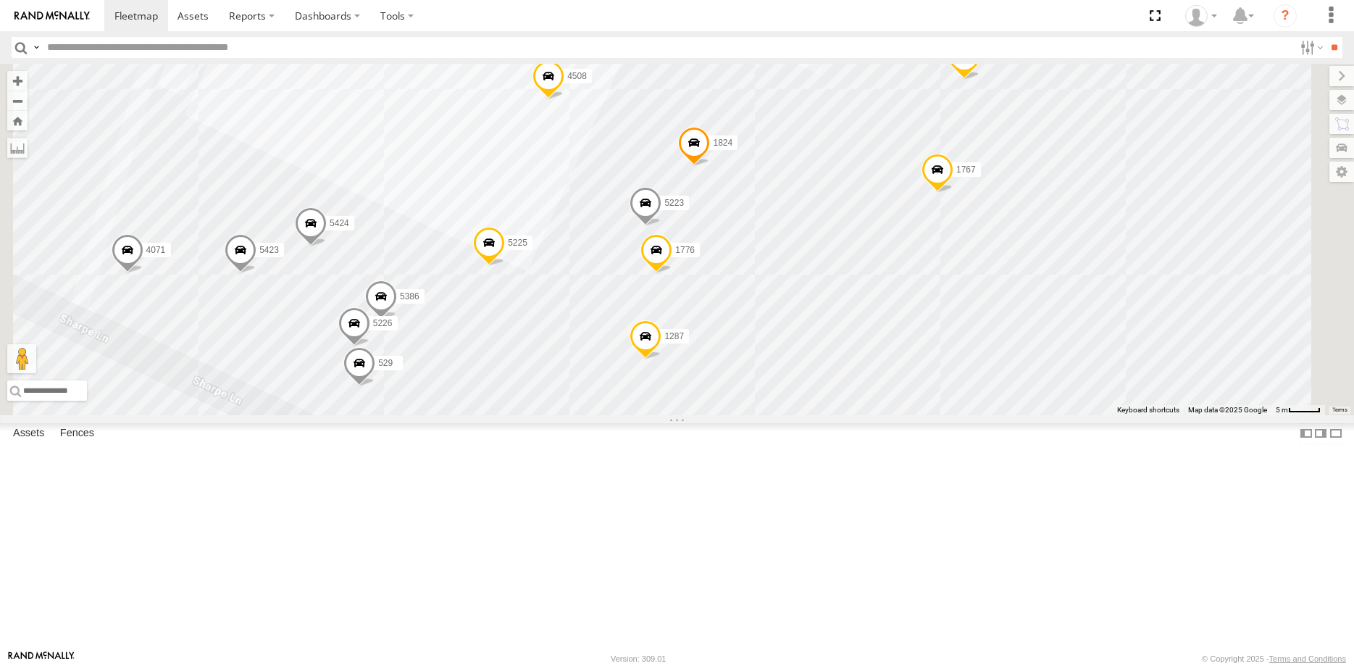
drag, startPoint x: 753, startPoint y: 520, endPoint x: 717, endPoint y: 396, distance: 129.1
click at [717, 400] on div "5110 4555 5449 957 4286 4288 732 1701 5170 T3211 T3203 T1807 5430 5088 5079 411…" at bounding box center [677, 239] width 1354 height 351
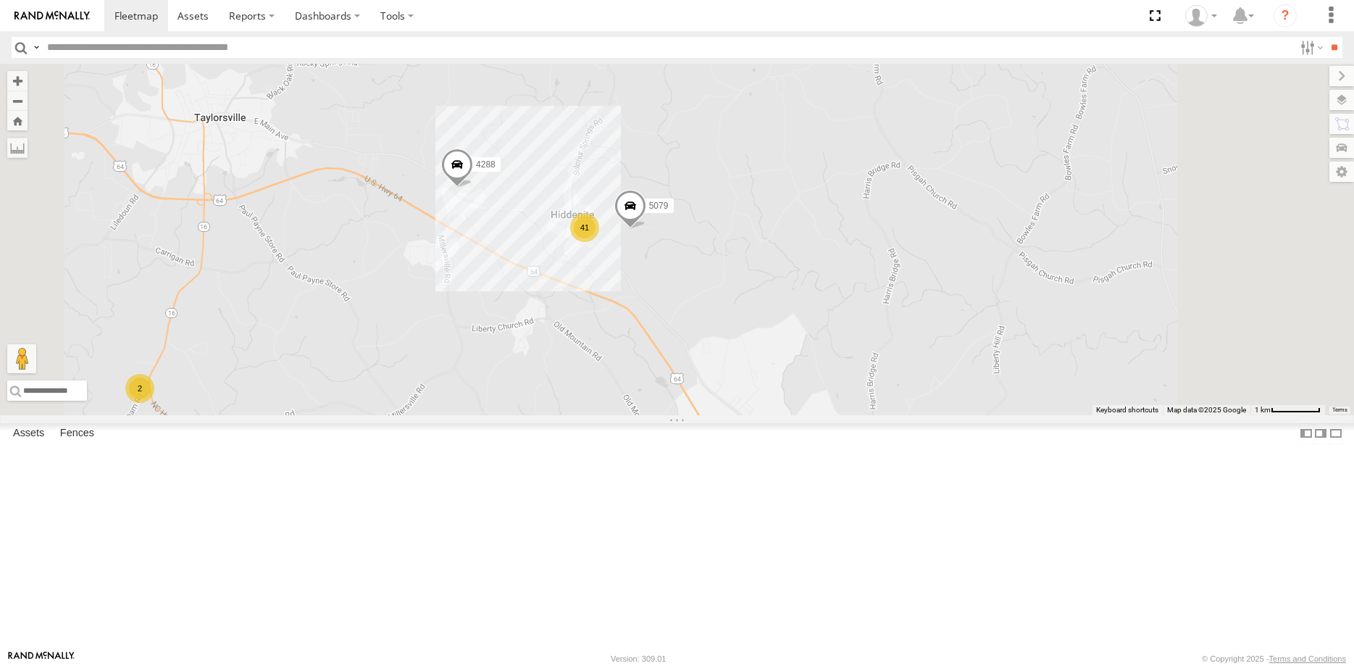
drag, startPoint x: 1004, startPoint y: 466, endPoint x: 781, endPoint y: 360, distance: 247.0
click at [805, 370] on div "5110 4555 5449 957 4286 4288 732 1701 5170 T3211 T3203 T1807 5430 5088 5079 41 2" at bounding box center [677, 239] width 1354 height 351
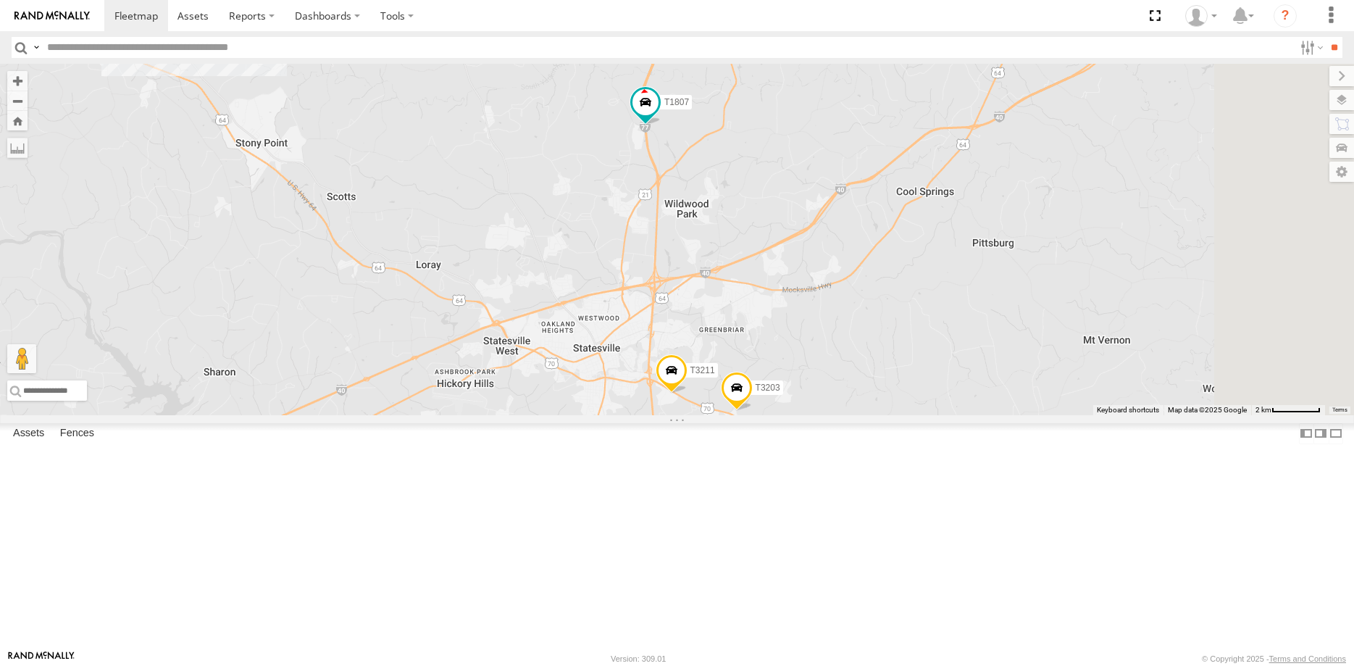
drag, startPoint x: 1186, startPoint y: 489, endPoint x: 846, endPoint y: 337, distance: 373.1
click at [904, 359] on div "5110 4555 5449 957 4286 4288 732 1701 5170 T3211 T3203 T1807 5430 5088 5079 41" at bounding box center [677, 239] width 1354 height 351
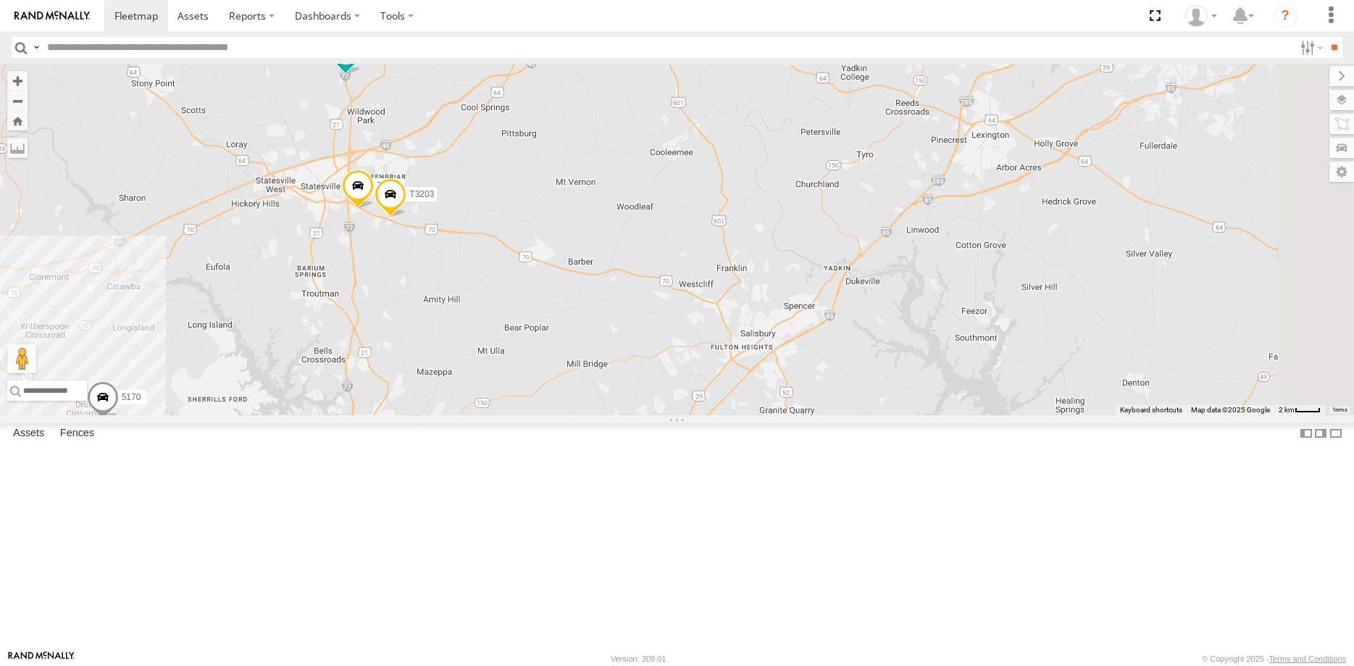
drag, startPoint x: 1113, startPoint y: 380, endPoint x: 775, endPoint y: 461, distance: 348.0
click at [772, 415] on div "5110 4555 5449 957 4286 4288 732 1701 5170 T3211 T3203 T1807 5430 5088 5079 13 2" at bounding box center [677, 239] width 1354 height 351
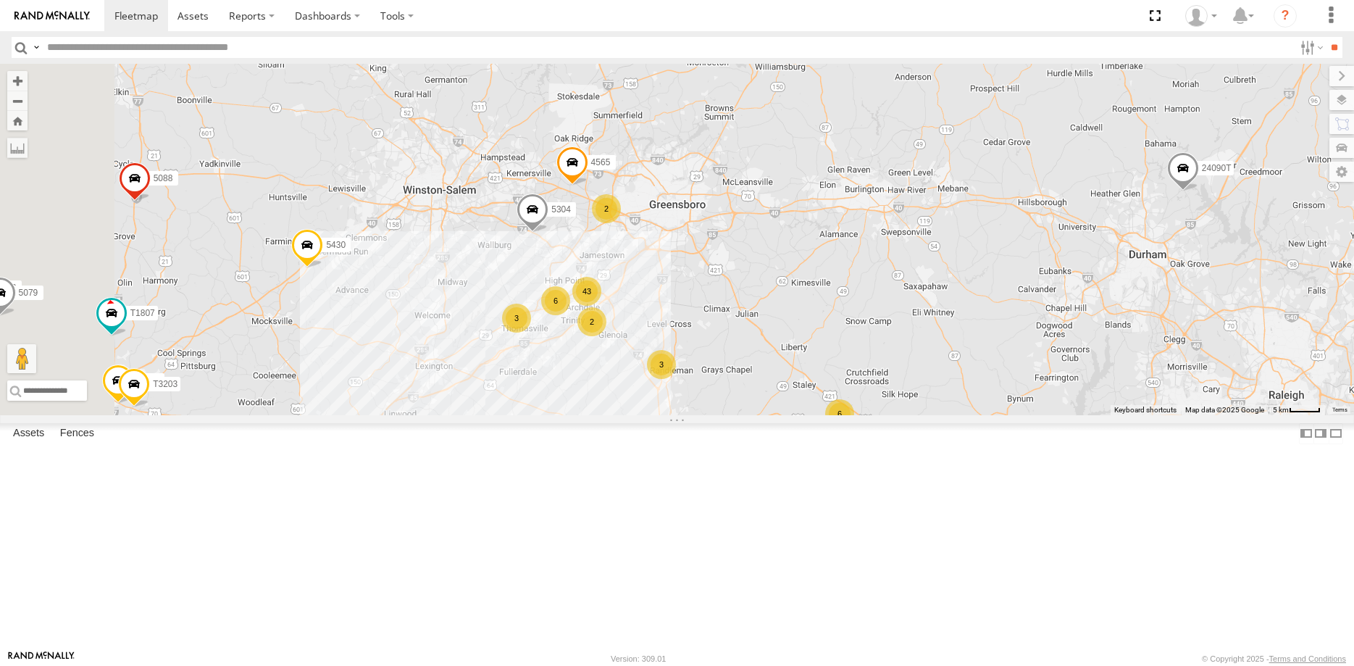
drag, startPoint x: 669, startPoint y: 345, endPoint x: 834, endPoint y: 375, distance: 168.0
click at [834, 372] on div "5110 4555 5449 957 4286 4288 732 1701 5170 T3211 T3203 T1807 5430 5088 5079 456…" at bounding box center [677, 239] width 1354 height 351
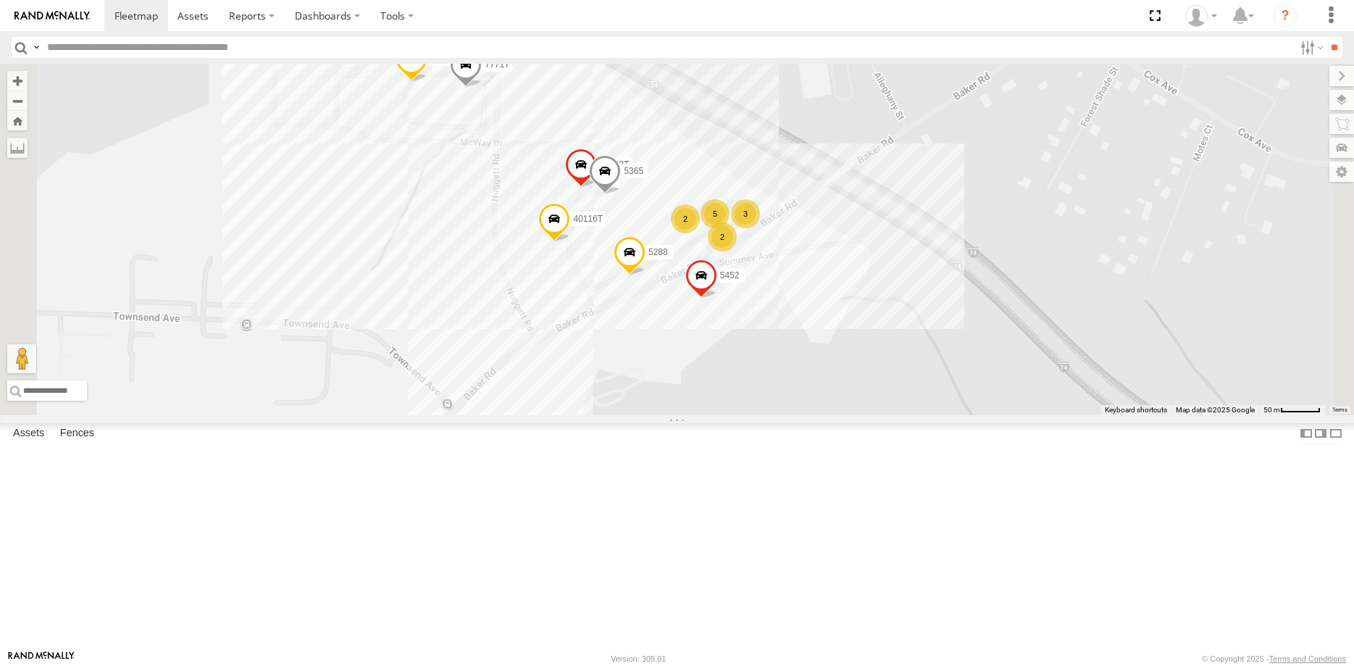
drag, startPoint x: 794, startPoint y: 404, endPoint x: 786, endPoint y: 466, distance: 62.1
click at [785, 415] on div "5110 4555 5449 957 4286 4288 732 1701 5170 T3211 T3203 T1807 5088 5079 4565 530…" at bounding box center [677, 239] width 1354 height 351
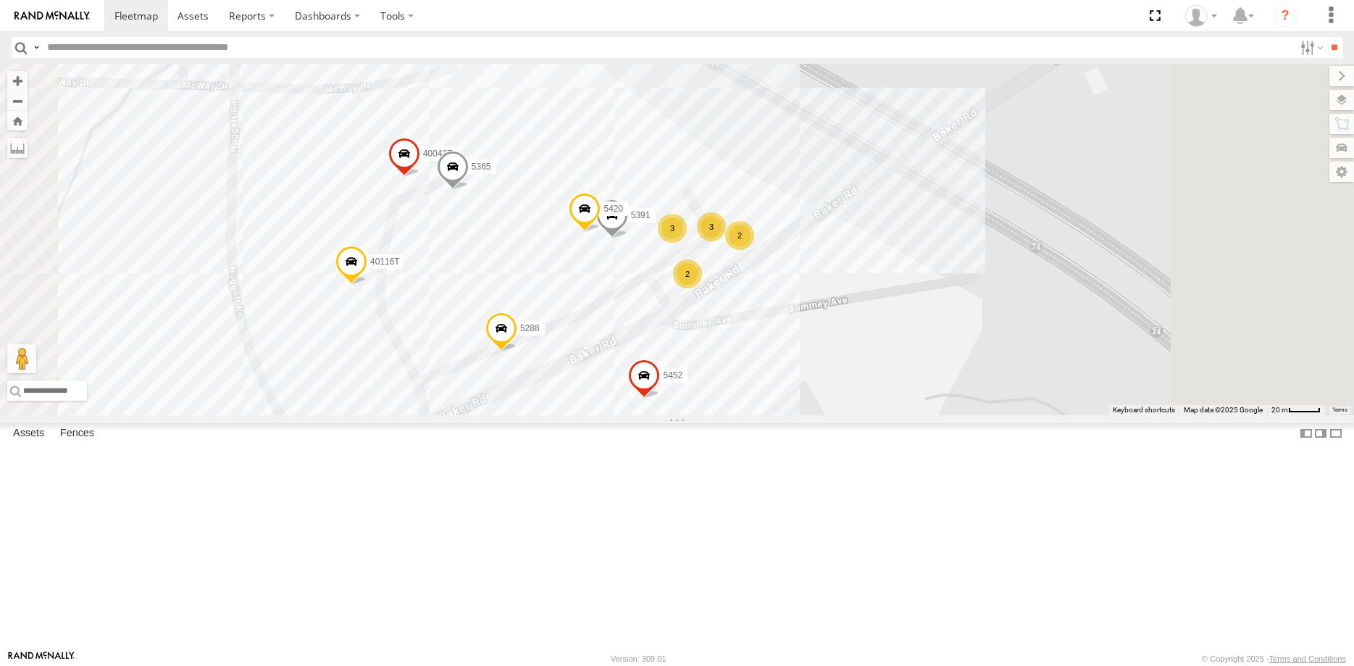
drag, startPoint x: 944, startPoint y: 386, endPoint x: 857, endPoint y: 433, distance: 98.9
click at [846, 415] on div "5110 4555 5449 957 4286 4288 732 1701 5170 T3211 T3203 T1807 5088 5079 4565 530…" at bounding box center [677, 239] width 1354 height 351
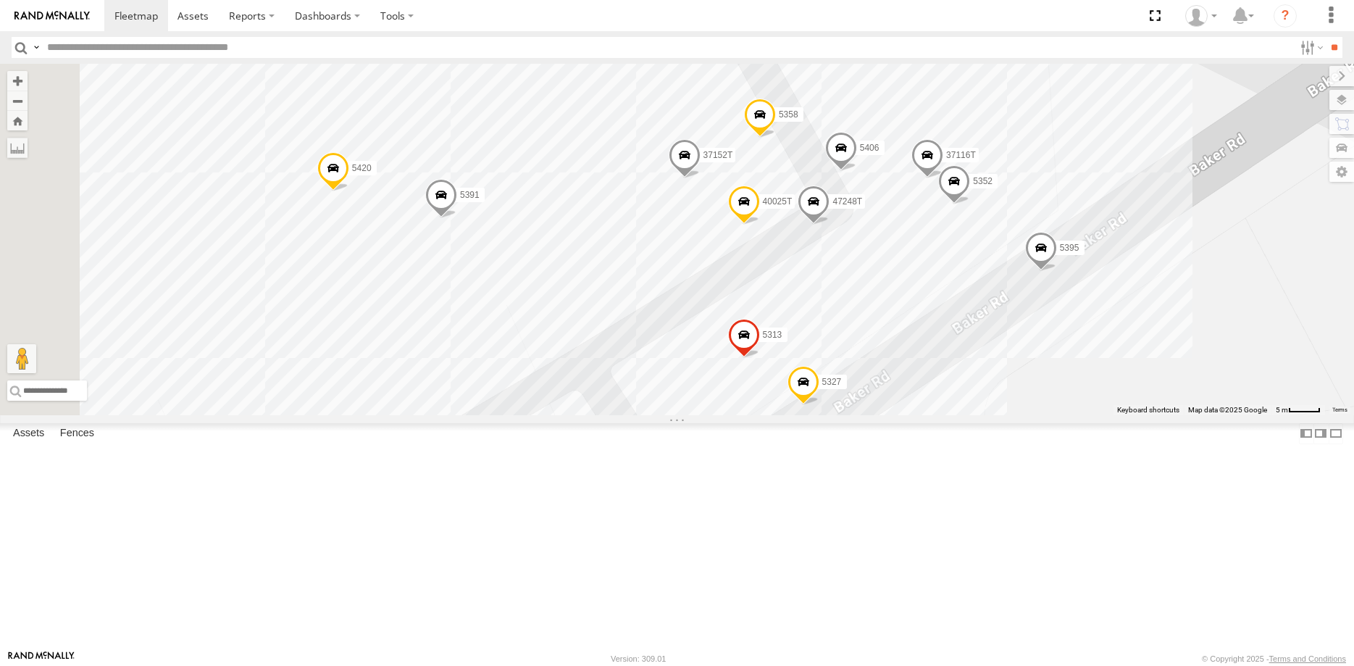
drag, startPoint x: 1065, startPoint y: 278, endPoint x: 1123, endPoint y: 410, distance: 145.0
click at [1120, 415] on div "5110 4555 5449 957 4286 4288 732 1701 5170 T3211 T3203 T1807 5088 5079 4565 530…" at bounding box center [677, 239] width 1354 height 351
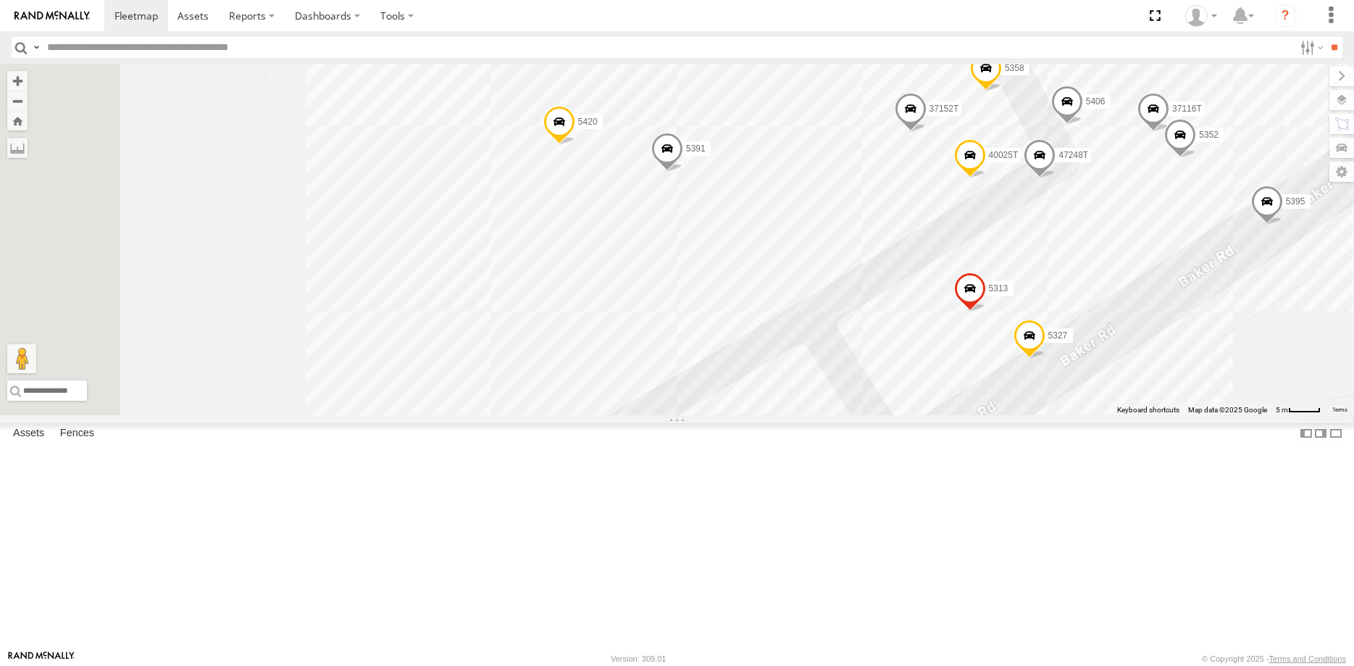
drag, startPoint x: 716, startPoint y: 415, endPoint x: 938, endPoint y: 399, distance: 223.1
click at [926, 400] on div "5110 4555 5449 957 4286 4288 732 1701 5170 T3211 T3203 T1807 5088 5079 4565 530…" at bounding box center [677, 239] width 1354 height 351
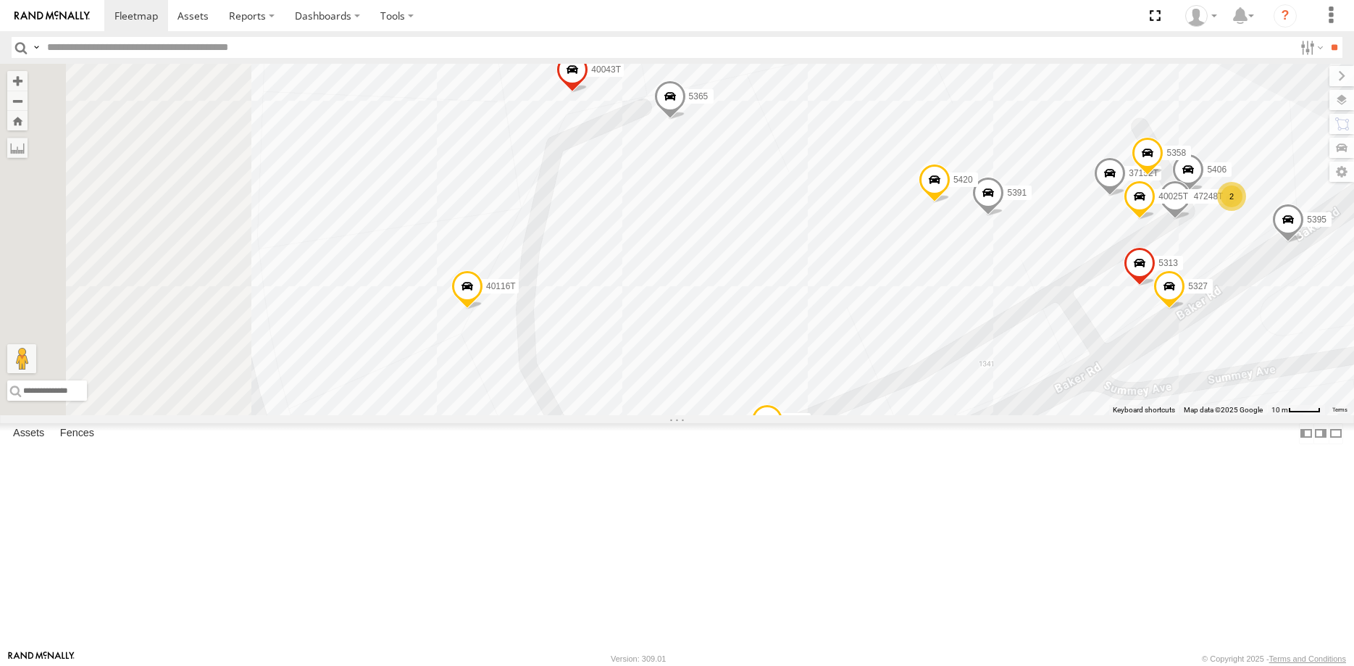
drag, startPoint x: 744, startPoint y: 366, endPoint x: 916, endPoint y: 367, distance: 172.5
click at [922, 364] on div "5110 4555 5449 957 4286 4288 732 1701 5170 T3211 T3203 T1807 5088 5079 4565 530…" at bounding box center [677, 239] width 1354 height 351
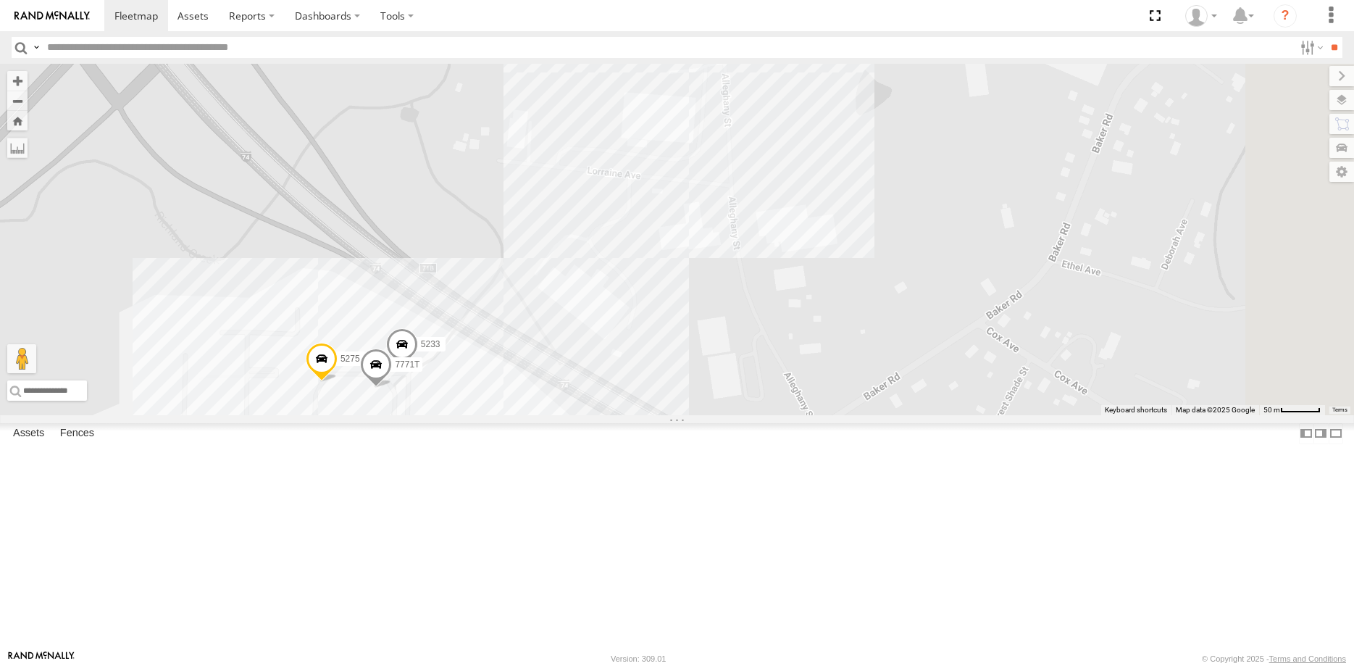
drag, startPoint x: 778, startPoint y: 256, endPoint x: 557, endPoint y: 532, distance: 353.7
click at [557, 415] on div "5110 4555 5449 957 4286 4288 732 1701 5170 T3211 T3203 T1807 5088 5079 4565 530…" at bounding box center [677, 239] width 1354 height 351
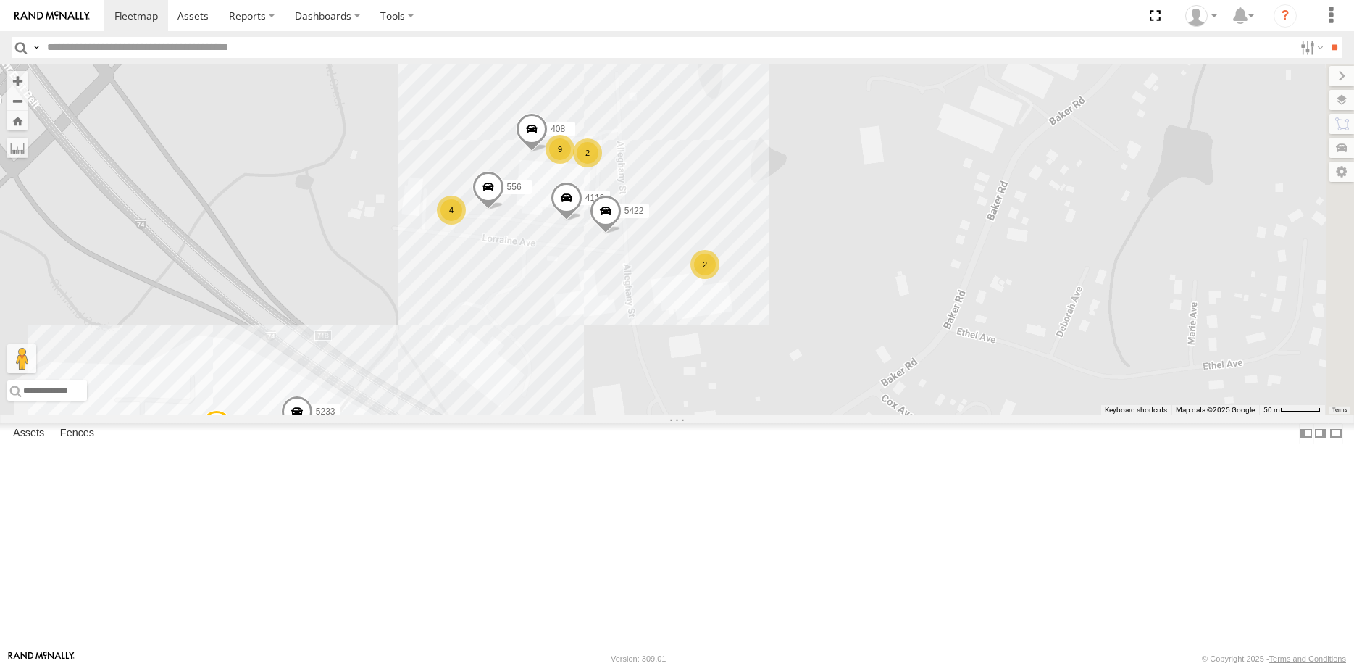
drag, startPoint x: 786, startPoint y: 378, endPoint x: 744, endPoint y: 398, distance: 46.4
click at [744, 398] on div "5110 4555 5449 957 4286 4288 732 1701 5170 T3211 T3203 T1807 5088 5079 4565 530…" at bounding box center [677, 239] width 1354 height 351
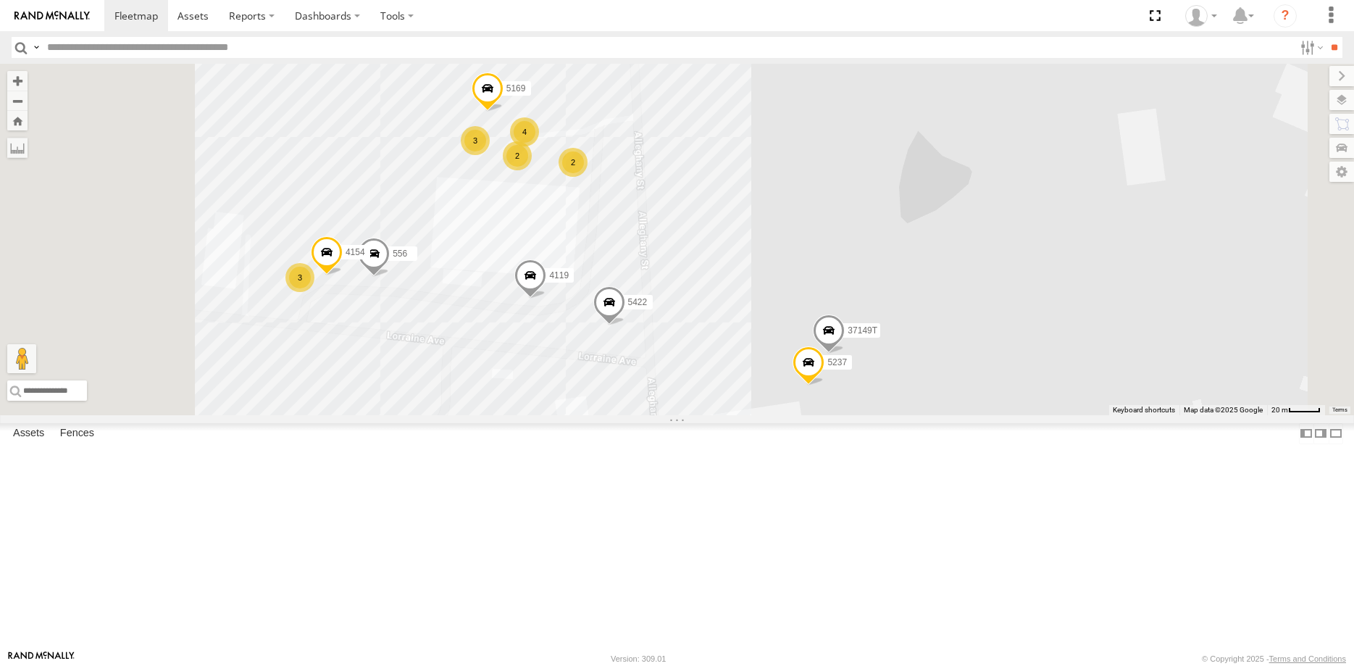
drag, startPoint x: 644, startPoint y: 346, endPoint x: 746, endPoint y: 483, distance: 171.3
click at [747, 415] on div "5110 4555 5449 957 4286 4288 732 1701 5170 T3211 T3203 T1807 5088 5079 4565 530…" at bounding box center [677, 239] width 1354 height 351
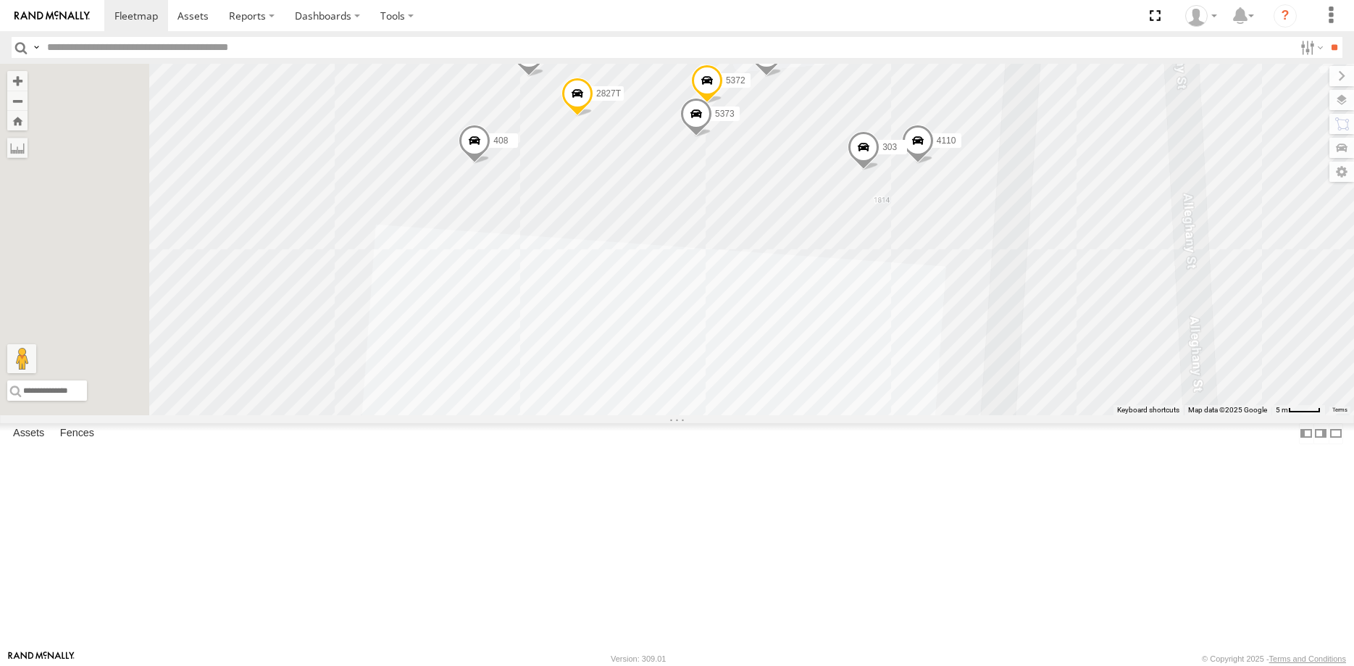
drag, startPoint x: 762, startPoint y: 328, endPoint x: 850, endPoint y: 298, distance: 92.8
click at [840, 304] on div "5110 4555 5449 957 4286 4288 732 1701 5170 T3211 T3203 T1807 5088 5079 4565 530…" at bounding box center [677, 239] width 1354 height 351
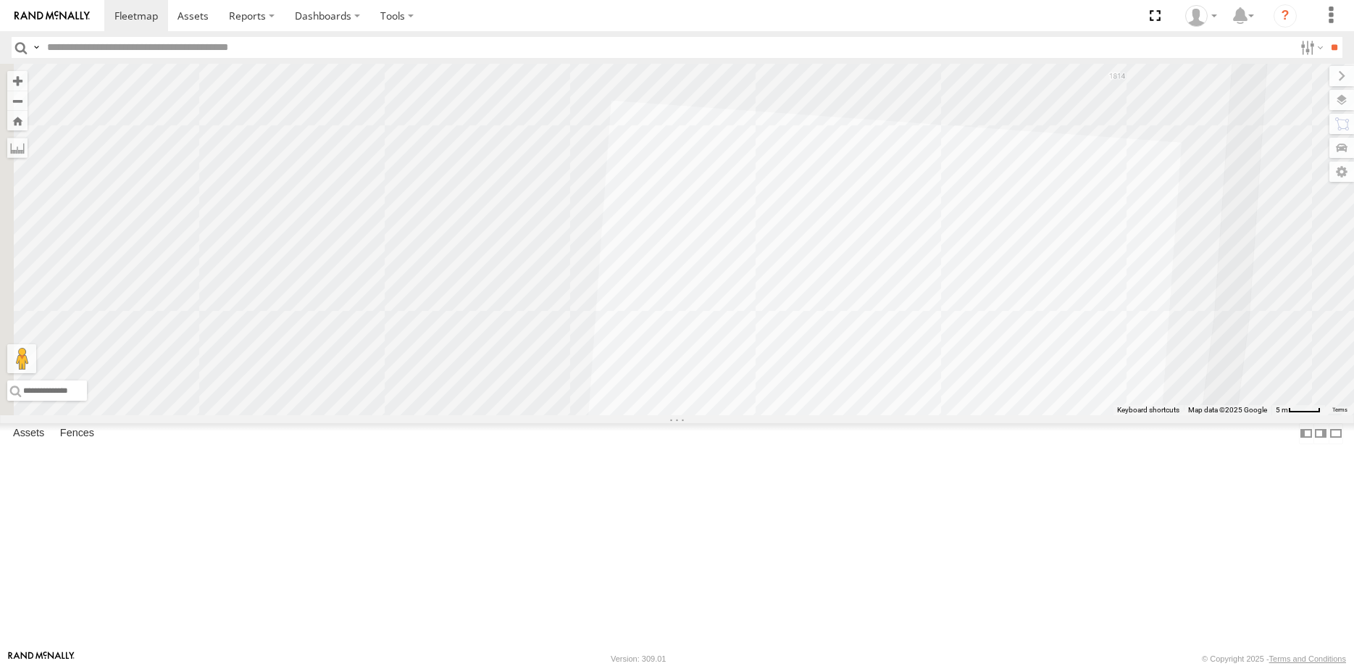
drag, startPoint x: 746, startPoint y: 483, endPoint x: 770, endPoint y: 355, distance: 129.9
click at [770, 355] on div "5110 4555 5449 957 4286 4288 732 1701 5170 T3211 T3203 T1807 5088 5079 4565 530…" at bounding box center [677, 239] width 1354 height 351
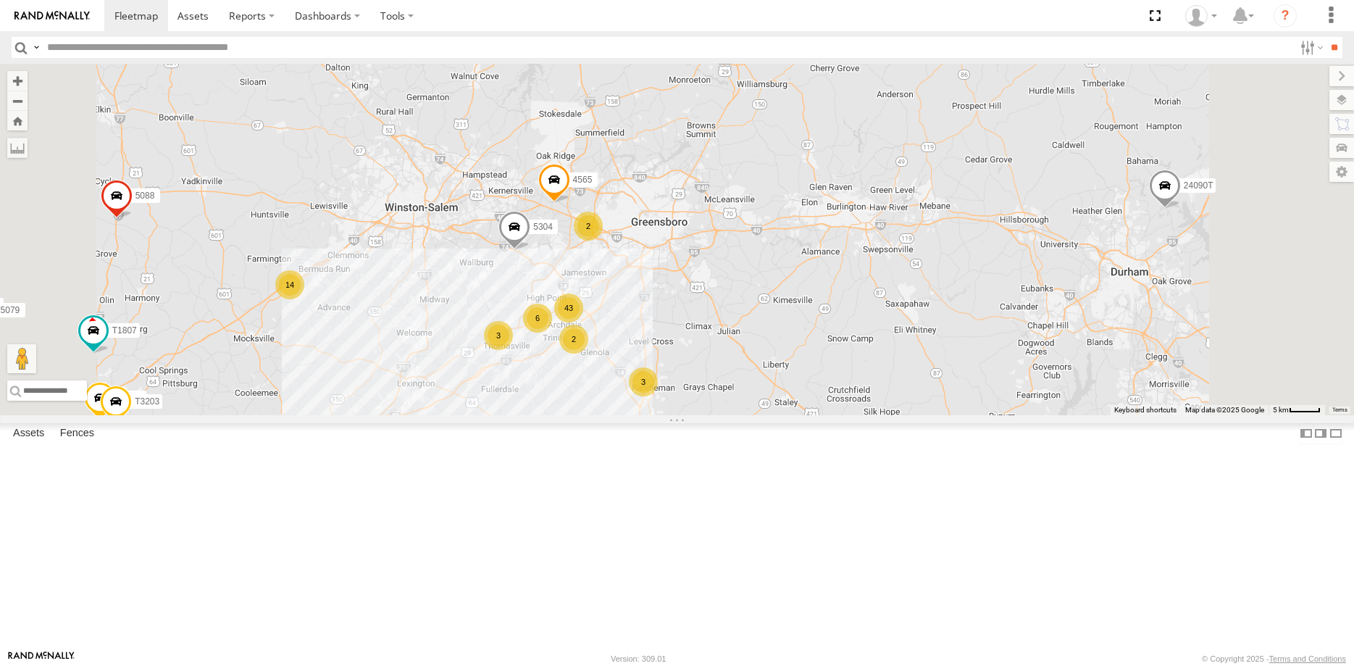
drag, startPoint x: 769, startPoint y: 457, endPoint x: 770, endPoint y: 439, distance: 18.1
click at [770, 415] on div "5110 4555 5449 957 4286 4288 732 1701 5170 T3211 T3203 T1807 5088 5079 4565 530…" at bounding box center [677, 239] width 1354 height 351
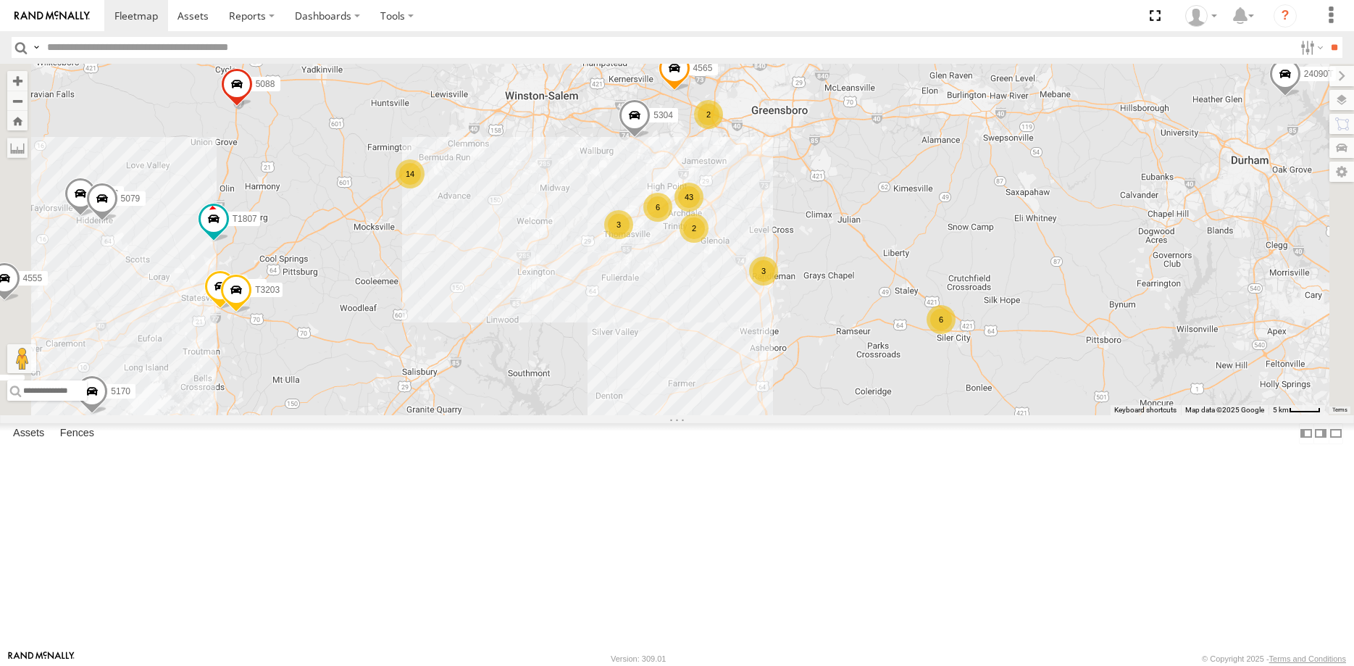
drag, startPoint x: 559, startPoint y: 312, endPoint x: 609, endPoint y: 341, distance: 57.2
click at [609, 341] on div "5110 4555 5449 957 4286 4288 732 1701 5170 T3211 T3203 T1807 5088 5079 4565 530…" at bounding box center [677, 239] width 1354 height 351
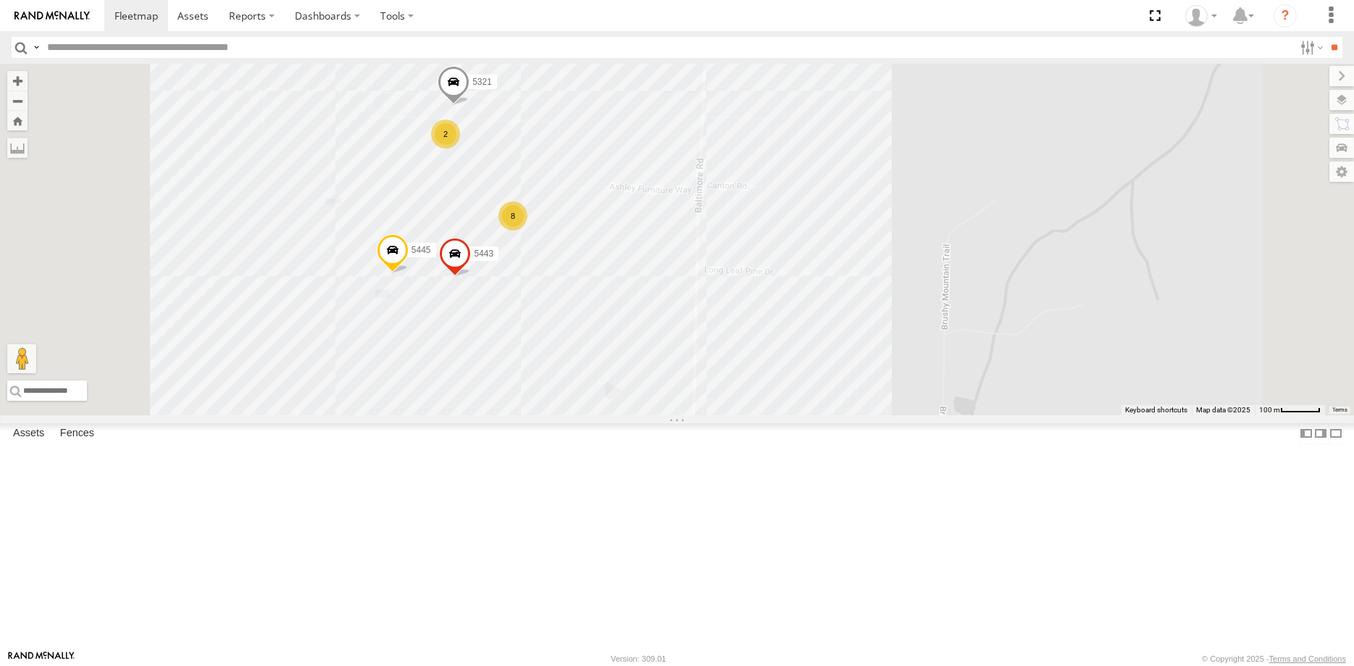
drag, startPoint x: 646, startPoint y: 309, endPoint x: 662, endPoint y: 478, distance: 170.4
click at [662, 415] on div "5110 4555 5449 957 4286 4288 732 1701 5170 T1807 5088 5079 4565 5304 24090T 517…" at bounding box center [677, 239] width 1354 height 351
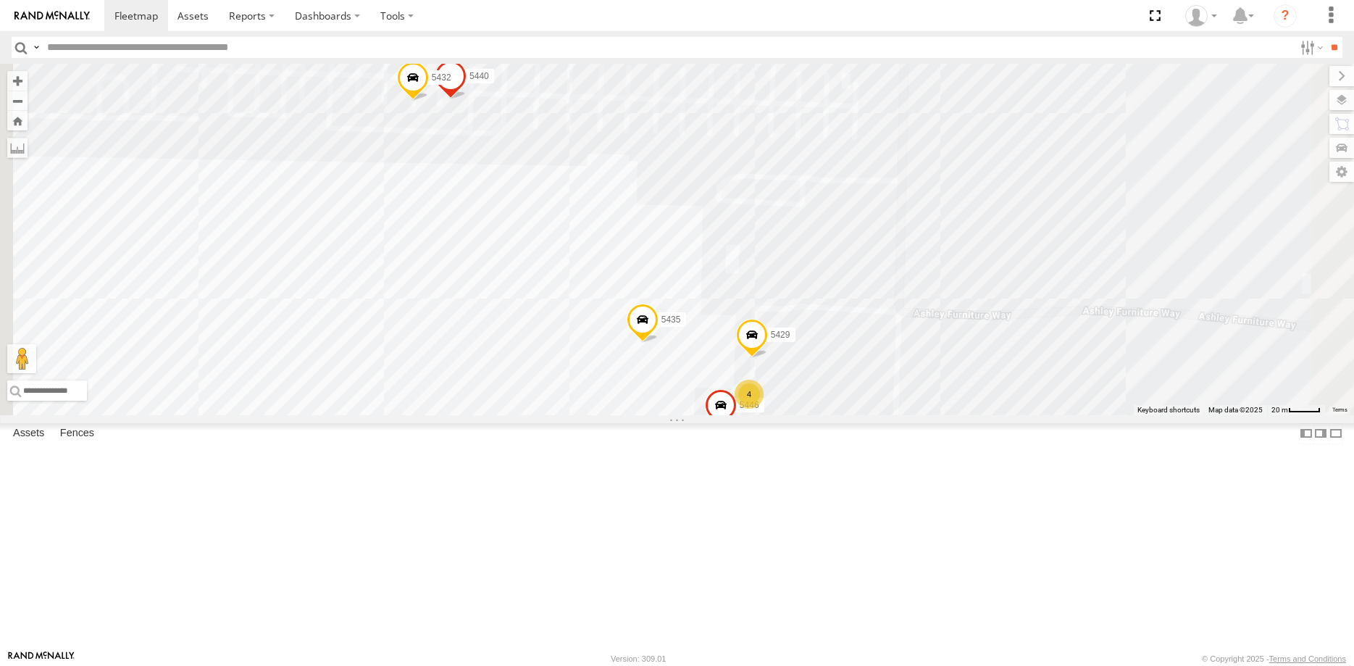
drag, startPoint x: 767, startPoint y: 530, endPoint x: 728, endPoint y: 449, distance: 90.1
click at [728, 415] on div "5110 4555 5449 957 4286 4288 732 1701 5170 T1807 5088 5079 4565 5304 24090T 517…" at bounding box center [677, 239] width 1354 height 351
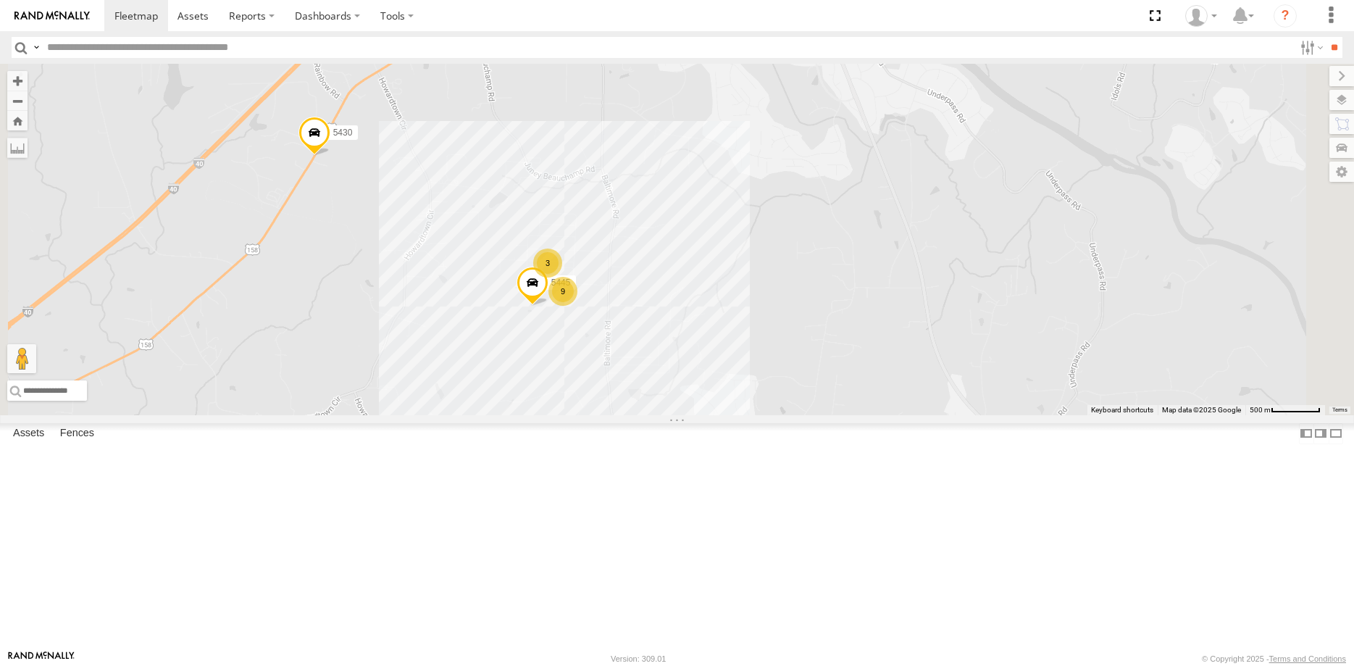
click at [685, 380] on div "5110 4555 5449 957 4286 4288 732 1701 5170 T1807 5088 5079 4565 5304 24090T 517…" at bounding box center [677, 239] width 1354 height 351
click at [618, 415] on div "5110 4555 5449 957 4286 4288 732 1701 5170 T1807 5088 5079 4565 5304 24090T 517…" at bounding box center [677, 239] width 1354 height 351
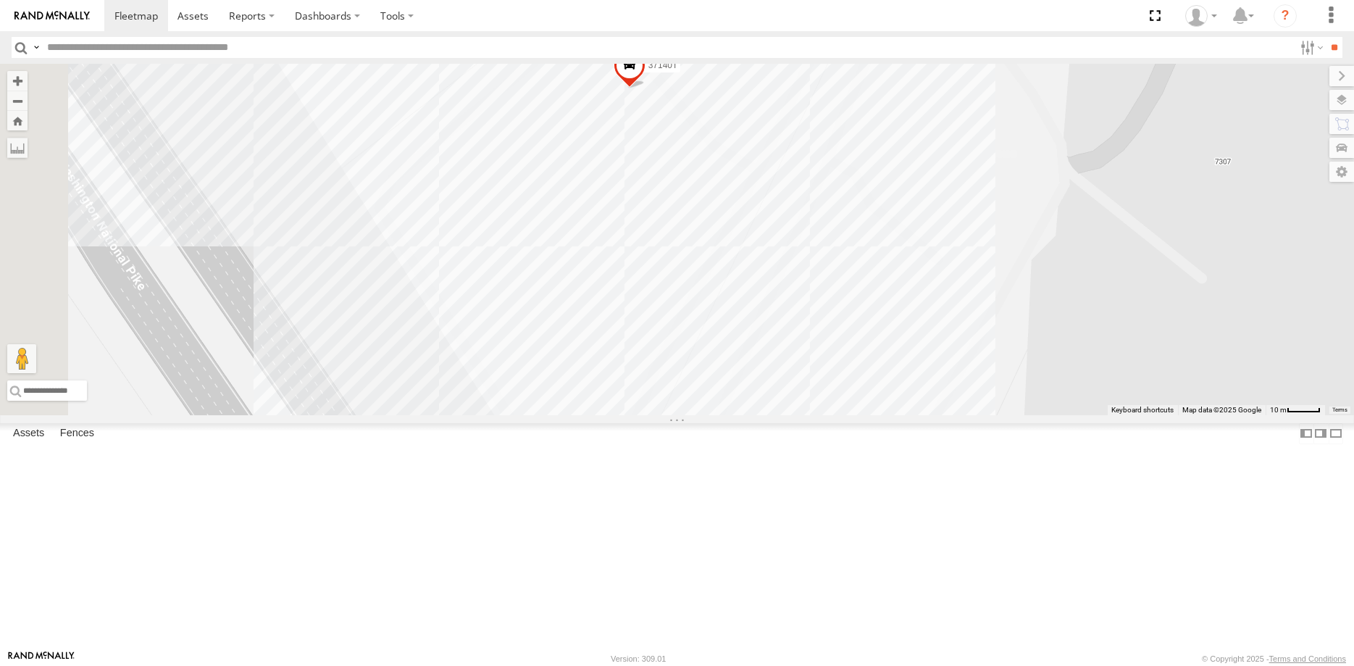
drag, startPoint x: 755, startPoint y: 410, endPoint x: 782, endPoint y: 536, distance: 128.9
click at [782, 415] on div "40082T 1831 37123T 57468T T3208 37144T 37134T 40020T 5306 T1816 37131T 5381-Sol…" at bounding box center [677, 239] width 1354 height 351
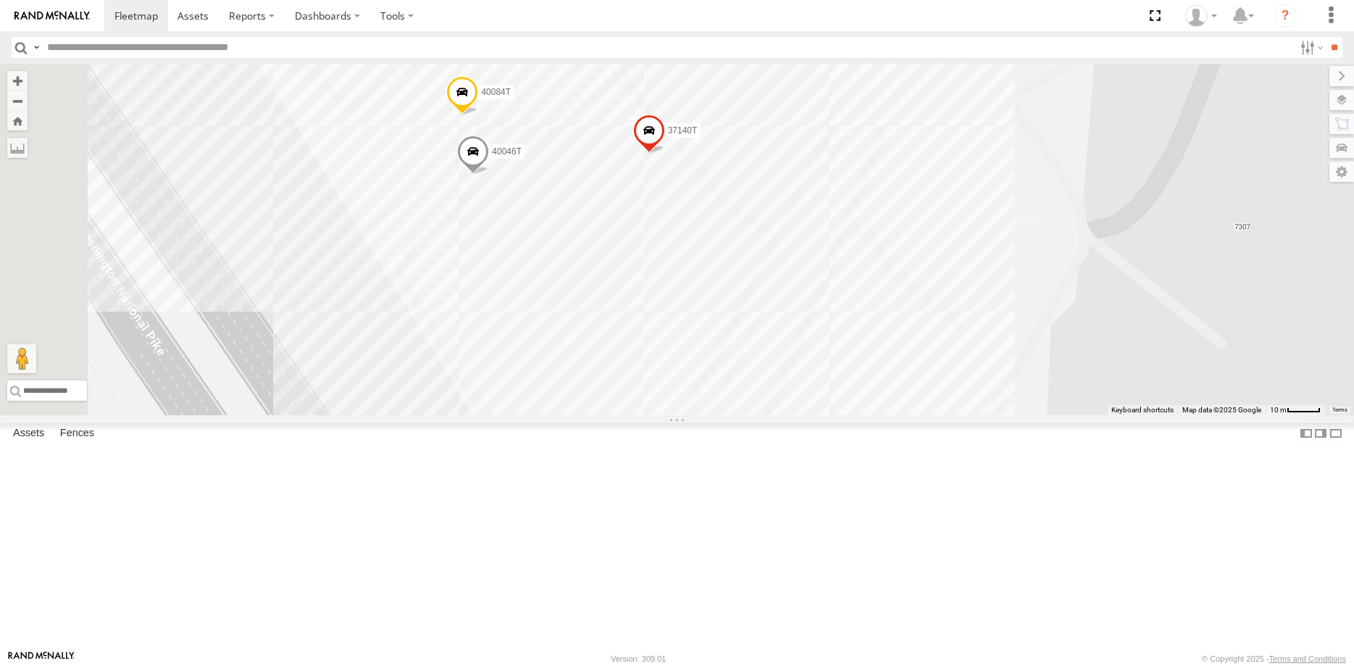
click at [771, 415] on div "40082T 1831 37123T 57468T T3208 37144T 37134T 40020T 5306 T1816 37131T 5381-Sol…" at bounding box center [677, 239] width 1354 height 351
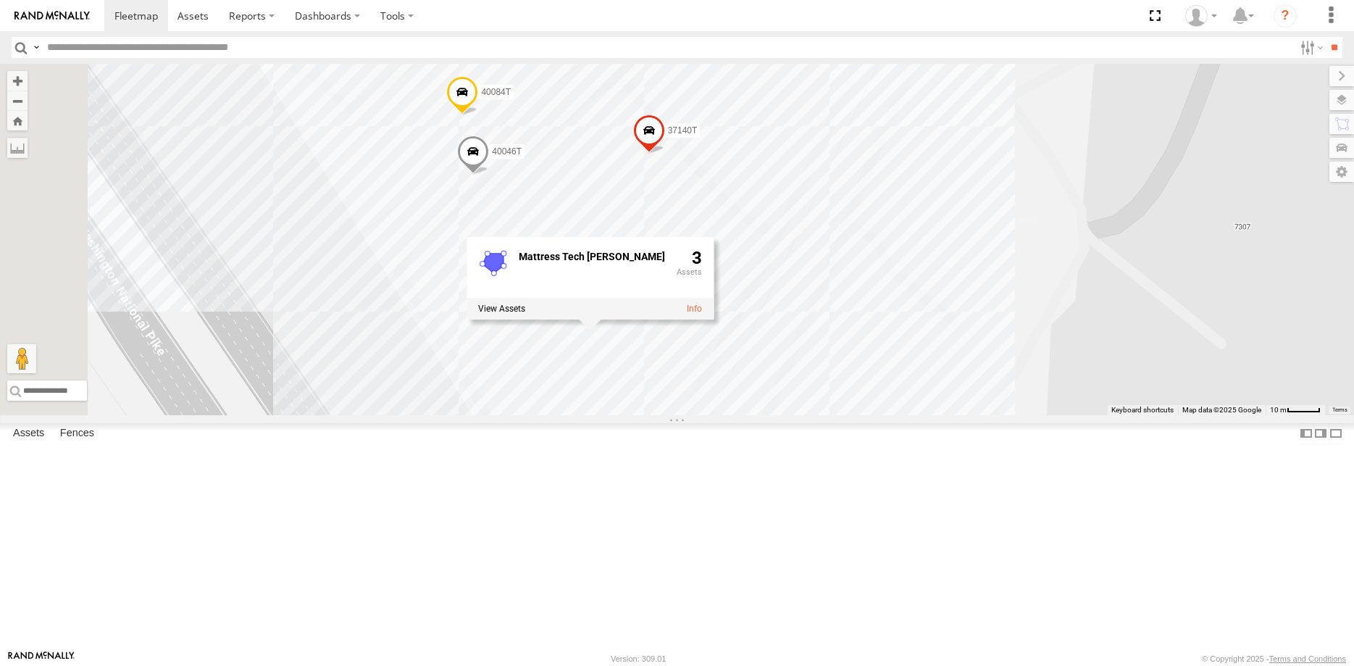
click at [1166, 415] on div "40082T 1831 37123T 57468T T3208 37144T 37134T 40020T 5306 T1816 37131T 5381-Sol…" at bounding box center [677, 239] width 1354 height 351
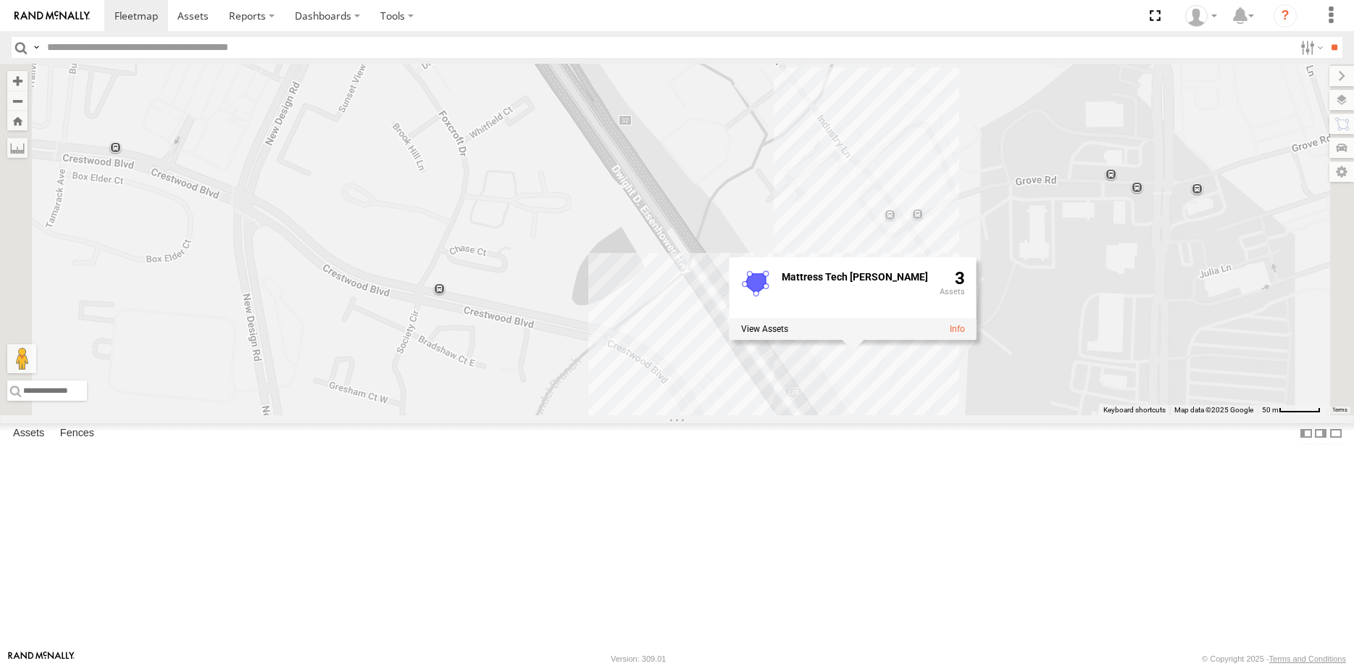
click at [912, 415] on div "40082T 1831 37123T 57468T T3208 37144T 37134T 40020T 5306 T1816 37131T 5381-Sol…" at bounding box center [677, 239] width 1354 height 351
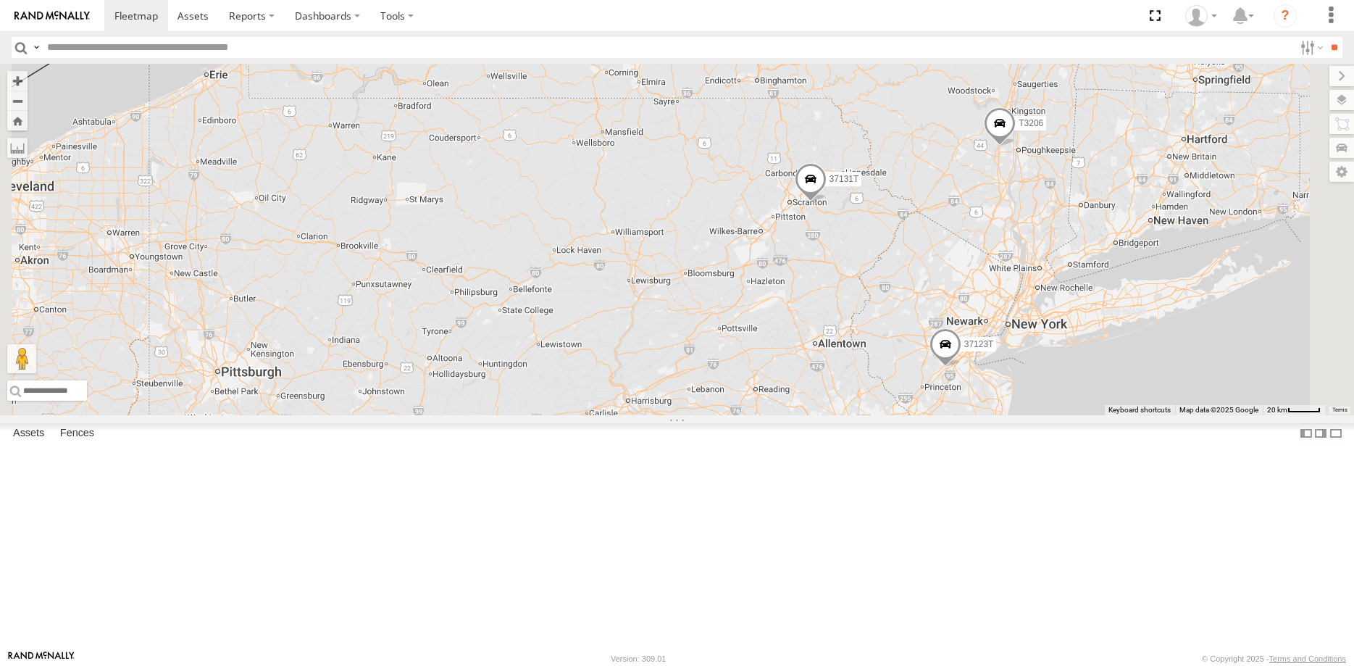
drag, startPoint x: 756, startPoint y: 389, endPoint x: 695, endPoint y: 559, distance: 180.9
click at [695, 415] on div "40082T 1831 37123T 57468T T3208 37144T 37134T 40020T 5306 T1816 37131T 5381-Sol…" at bounding box center [677, 239] width 1354 height 351
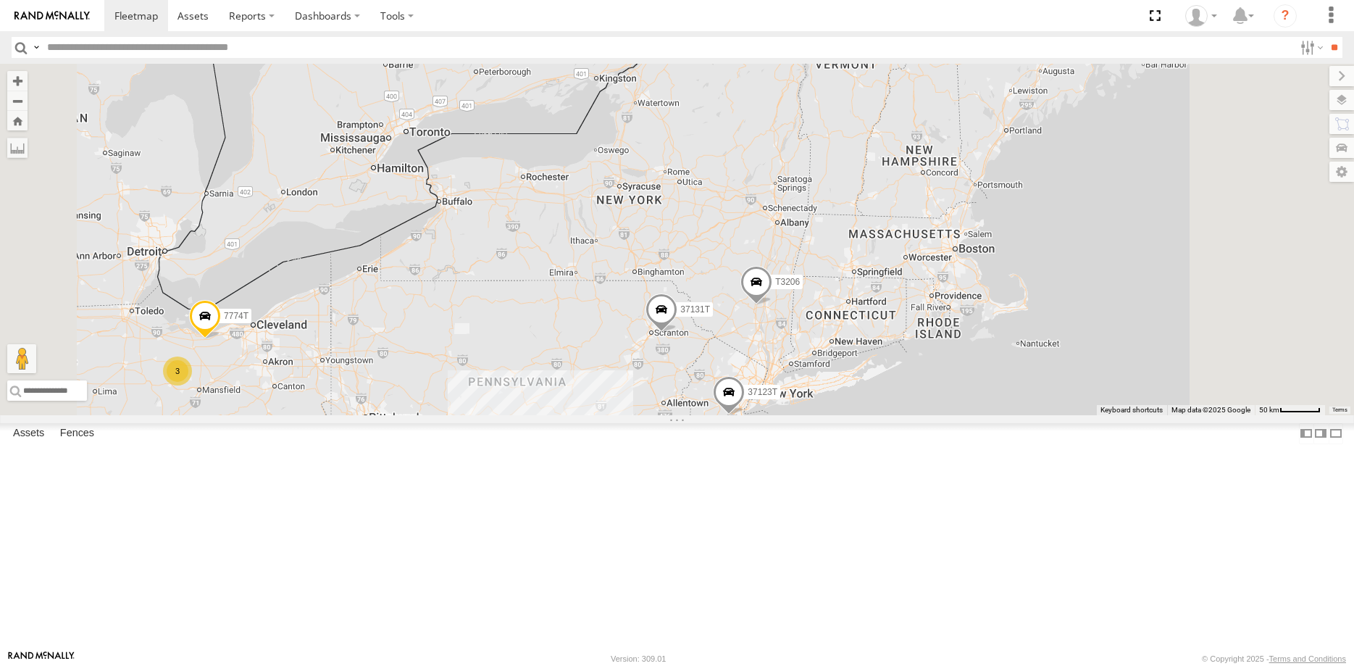
drag, startPoint x: 539, startPoint y: 599, endPoint x: 732, endPoint y: 483, distance: 225.0
click at [699, 415] on div "40082T 1831 37123T 57468T T3208 37144T 37134T 40020T 5306 T1816 37131T 5381-Sol…" at bounding box center [677, 239] width 1354 height 351
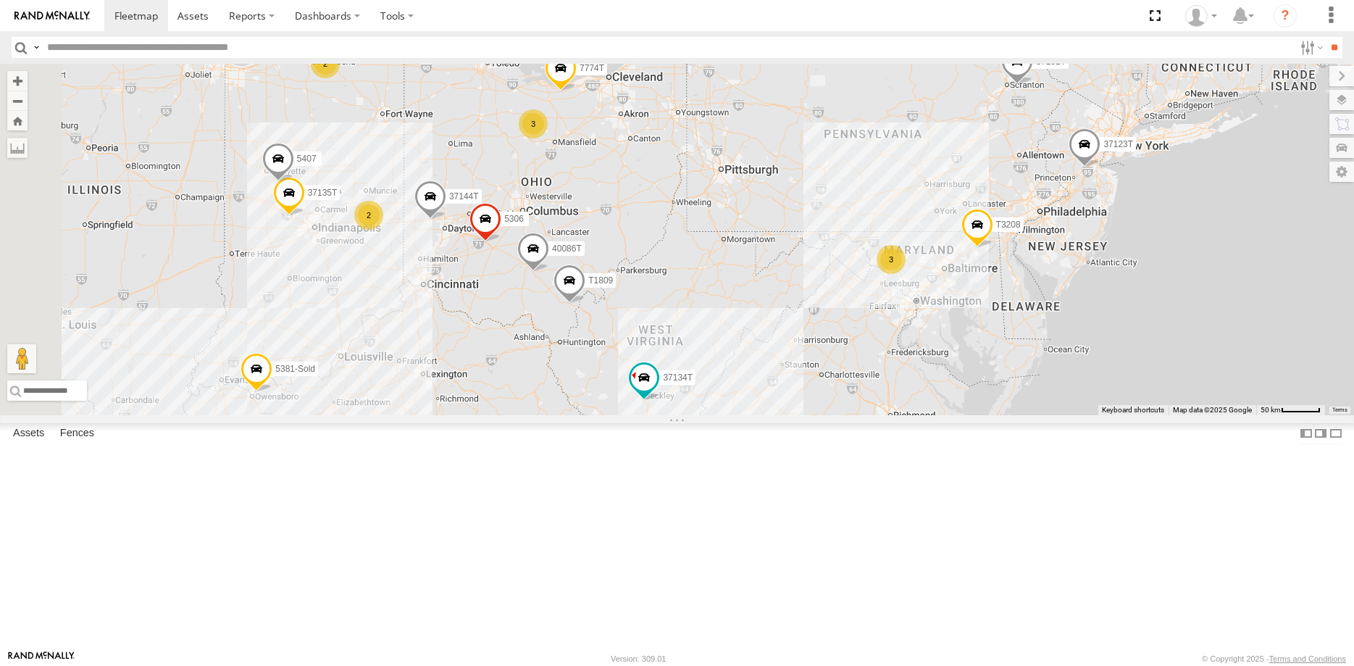
drag, startPoint x: 736, startPoint y: 515, endPoint x: 696, endPoint y: 475, distance: 55.9
click at [696, 415] on div "40082T 1831 37123T 57468T T3208 37144T 37134T 40020T 5306 T1816 37131T 5381-Sol…" at bounding box center [677, 239] width 1354 height 351
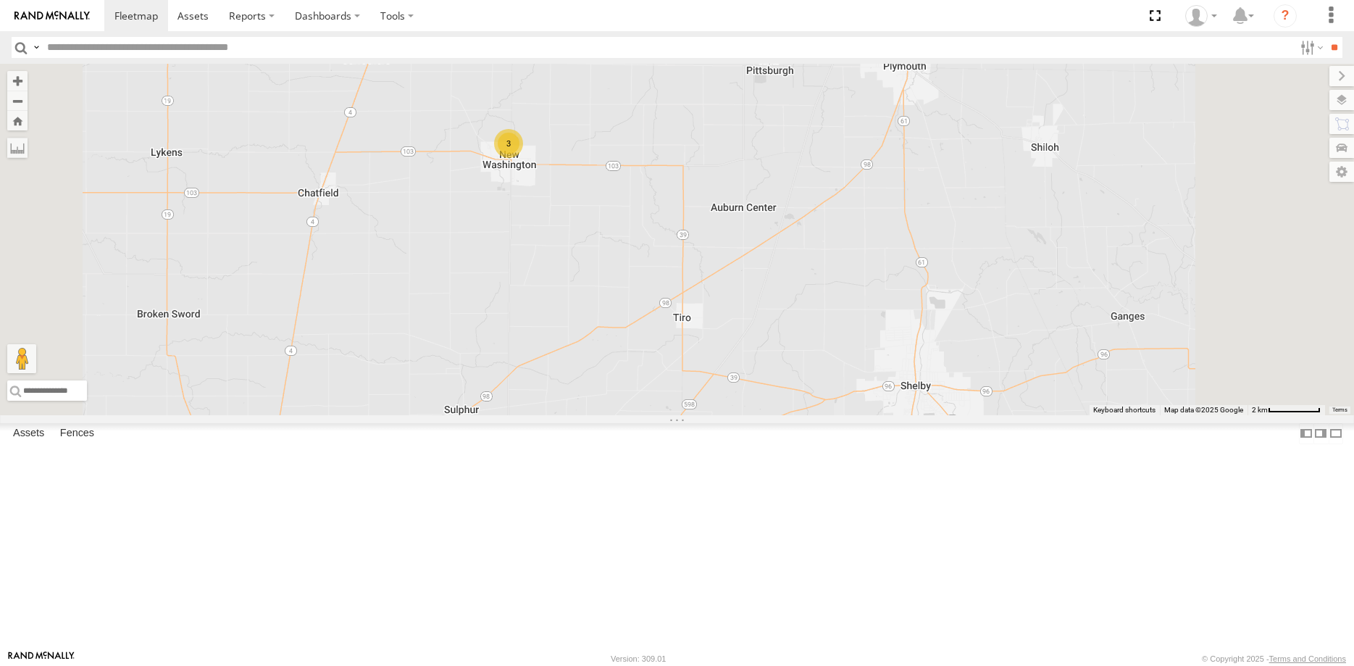
drag, startPoint x: 699, startPoint y: 343, endPoint x: 701, endPoint y: 423, distance: 80.5
click at [701, 415] on div "40082T 1831 37123T 57468T T3208 37144T 37134T 40020T 5306 T1816 37131T 5381-Sol…" at bounding box center [677, 239] width 1354 height 351
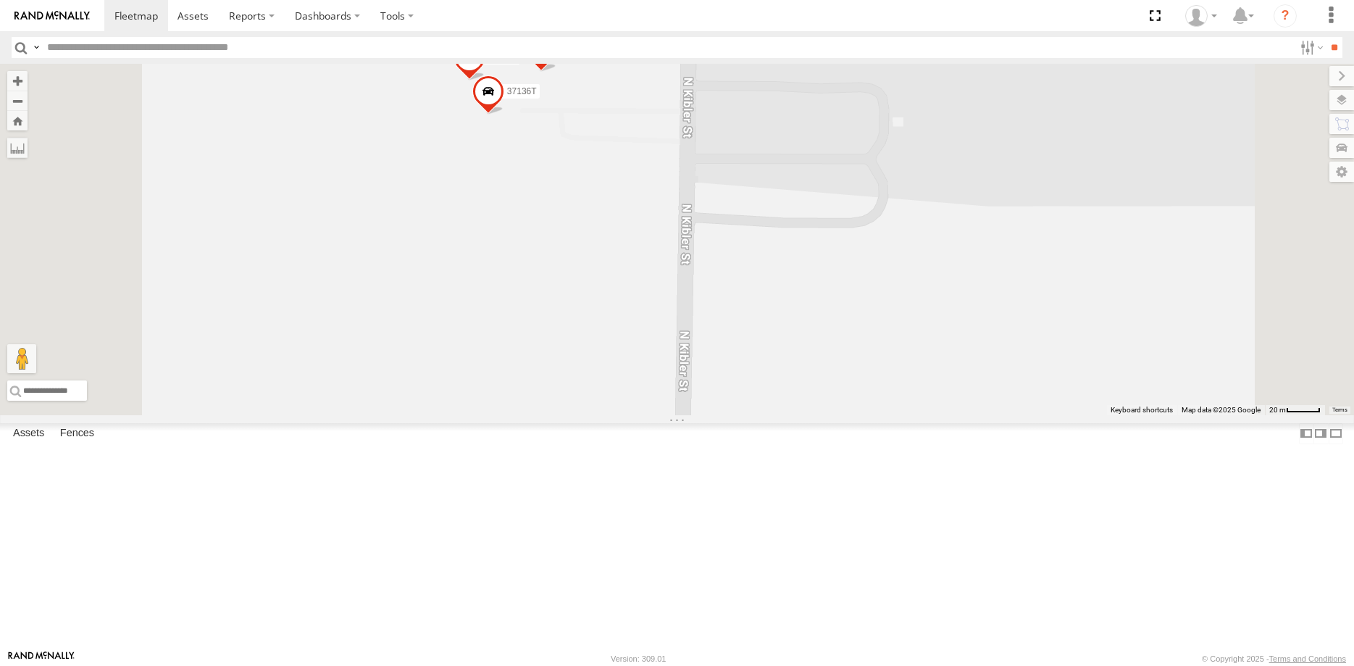
drag, startPoint x: 648, startPoint y: 328, endPoint x: 720, endPoint y: 333, distance: 72.6
click at [713, 347] on div "40082T 1831 37123T 57468T T3208 37144T 37134T 40020T 5306 T1816 37131T 5381-Sol…" at bounding box center [677, 239] width 1354 height 351
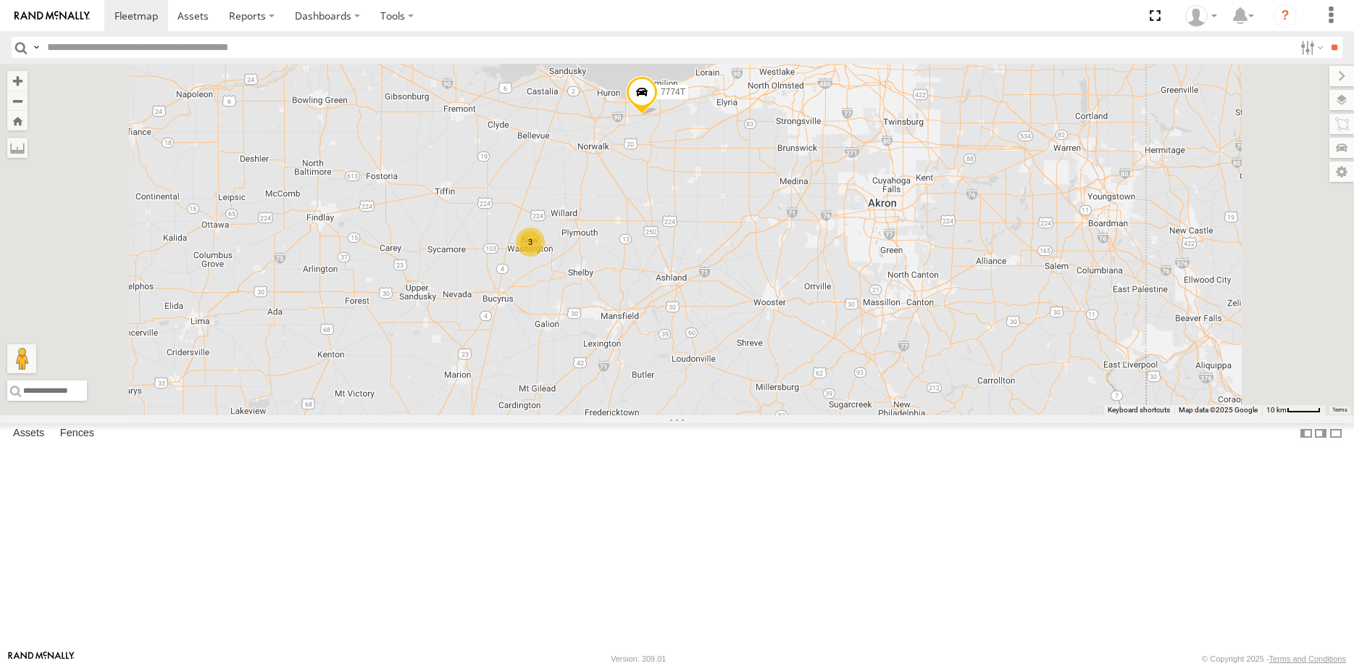
drag, startPoint x: 867, startPoint y: 568, endPoint x: 844, endPoint y: 451, distance: 119.0
click at [845, 415] on div "40082T 1831 37123T 57468T T3208 37144T 37134T 40020T 5306 T1816 37131T 5381-Sol…" at bounding box center [677, 239] width 1354 height 351
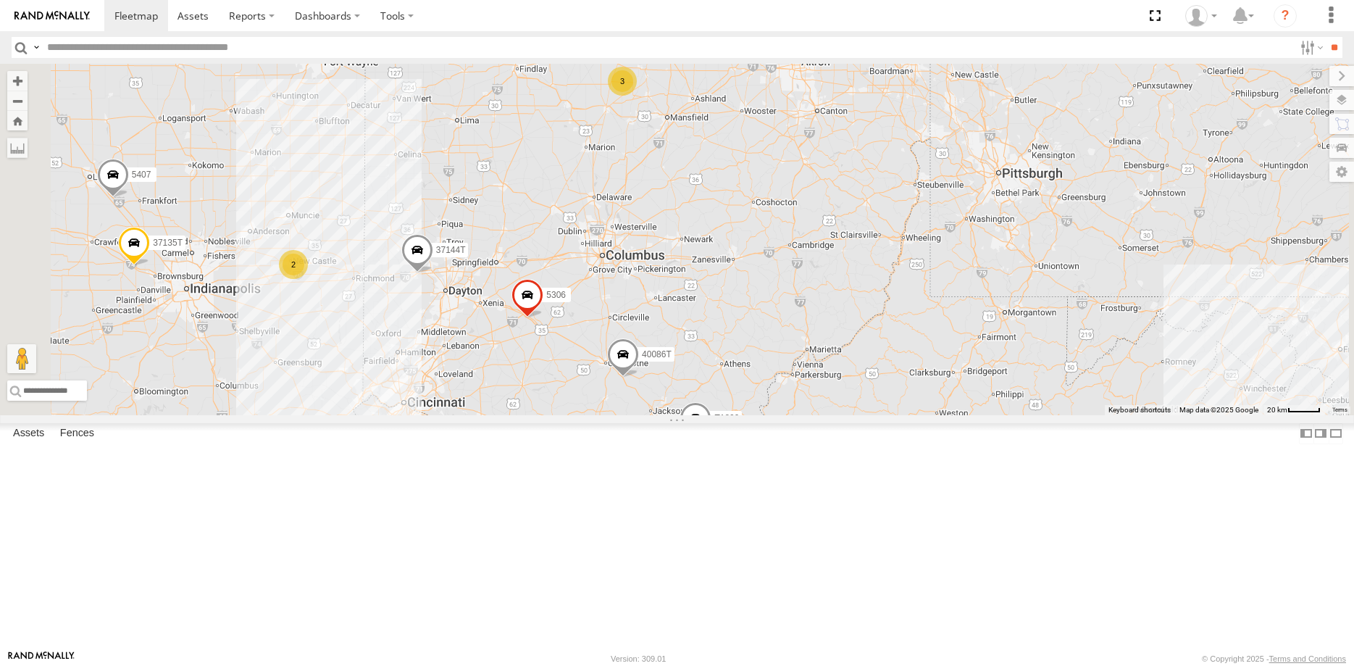
drag, startPoint x: 823, startPoint y: 554, endPoint x: 870, endPoint y: 409, distance: 153.1
click at [871, 409] on div "40082T 1831 37123T 57468T T3208 37144T 37134T 40020T 5306 T1816 37131T 5381-Sol…" at bounding box center [677, 239] width 1354 height 351
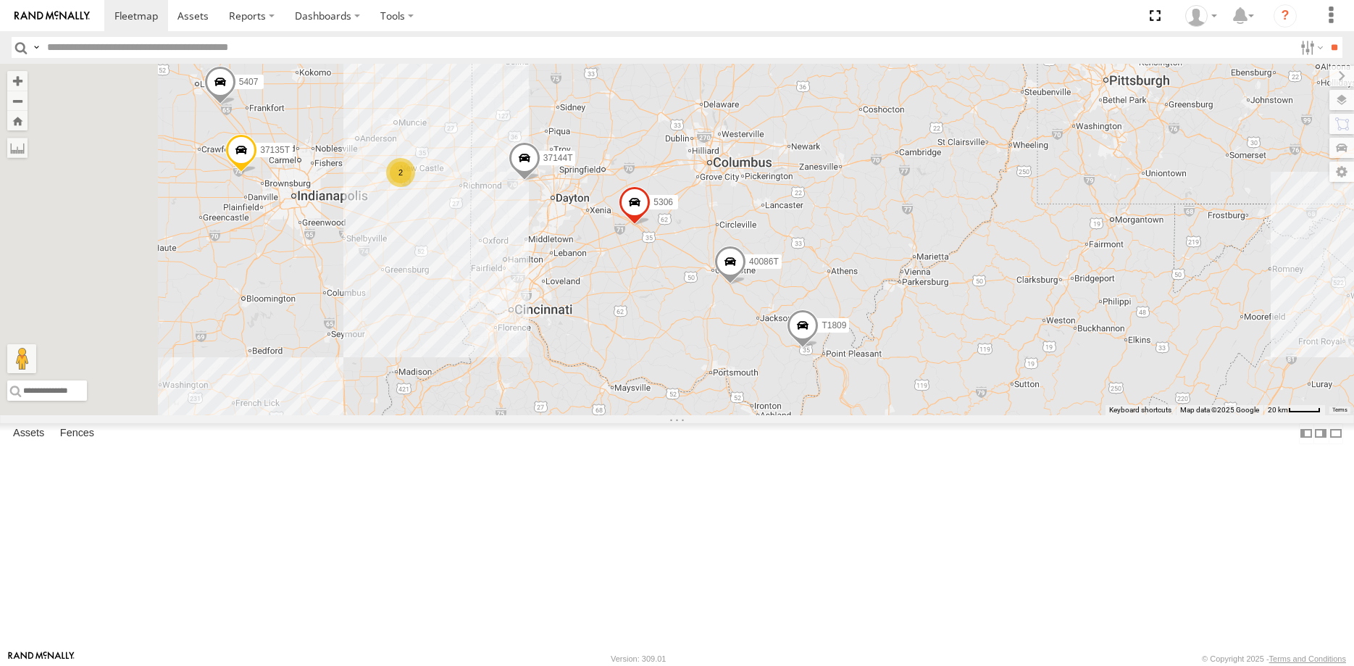
drag, startPoint x: 775, startPoint y: 495, endPoint x: 868, endPoint y: 459, distance: 100.3
click at [868, 415] on div "40082T 1831 37123T 57468T T3208 37144T 37134T 40020T 5306 T1816 37131T 5381-Sol…" at bounding box center [677, 239] width 1354 height 351
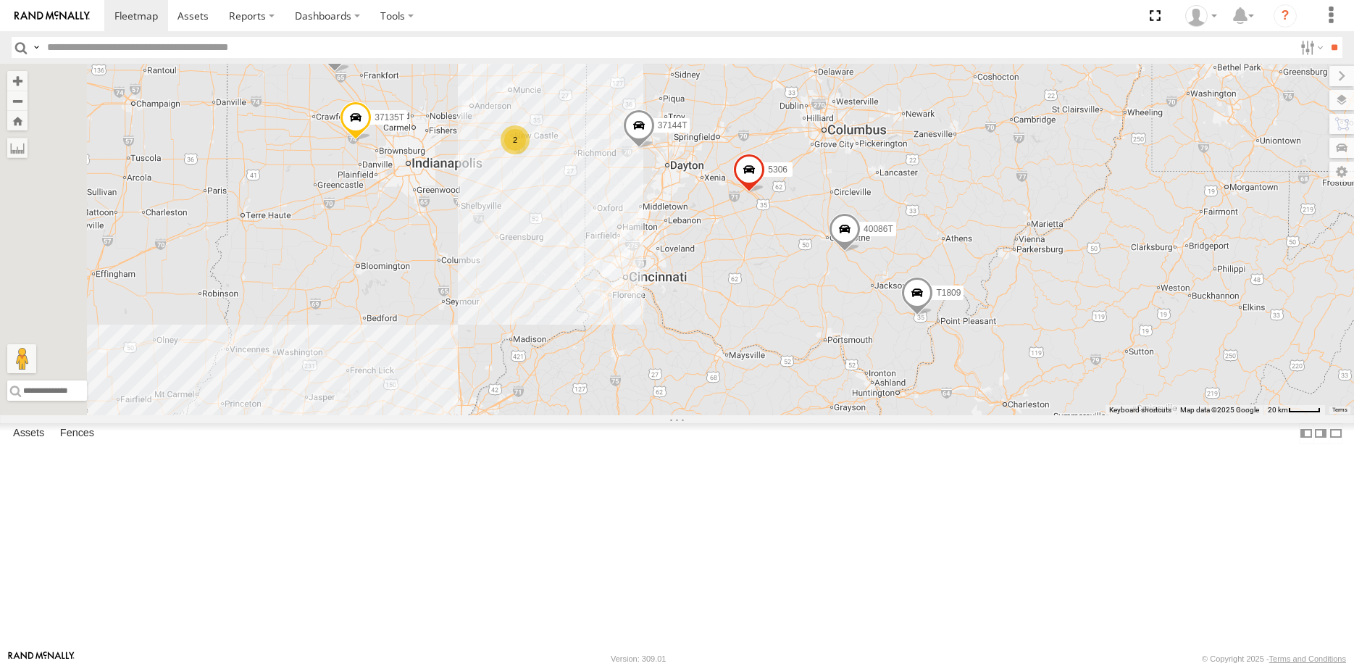
drag, startPoint x: 817, startPoint y: 430, endPoint x: 806, endPoint y: 352, distance: 79.0
click at [818, 365] on div "40082T 1831 37123T 57468T T3208 37144T 37134T 40020T 5306 T1816 37131T 5381-Sol…" at bounding box center [677, 239] width 1354 height 351
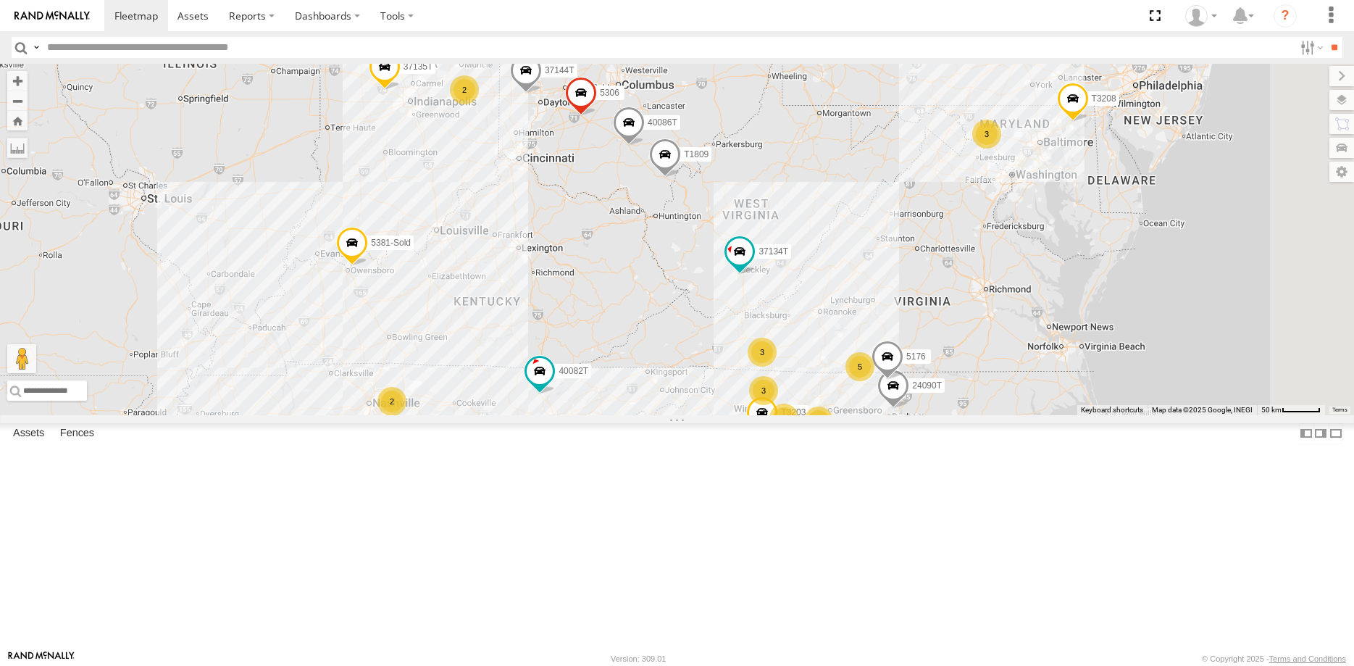
drag, startPoint x: 955, startPoint y: 488, endPoint x: 838, endPoint y: 401, distance: 145.1
click at [845, 403] on div "40082T 1831 37123T 57468T T3208 37144T 37134T 40020T 5306 T1816 37131T 5381-Sol…" at bounding box center [677, 239] width 1354 height 351
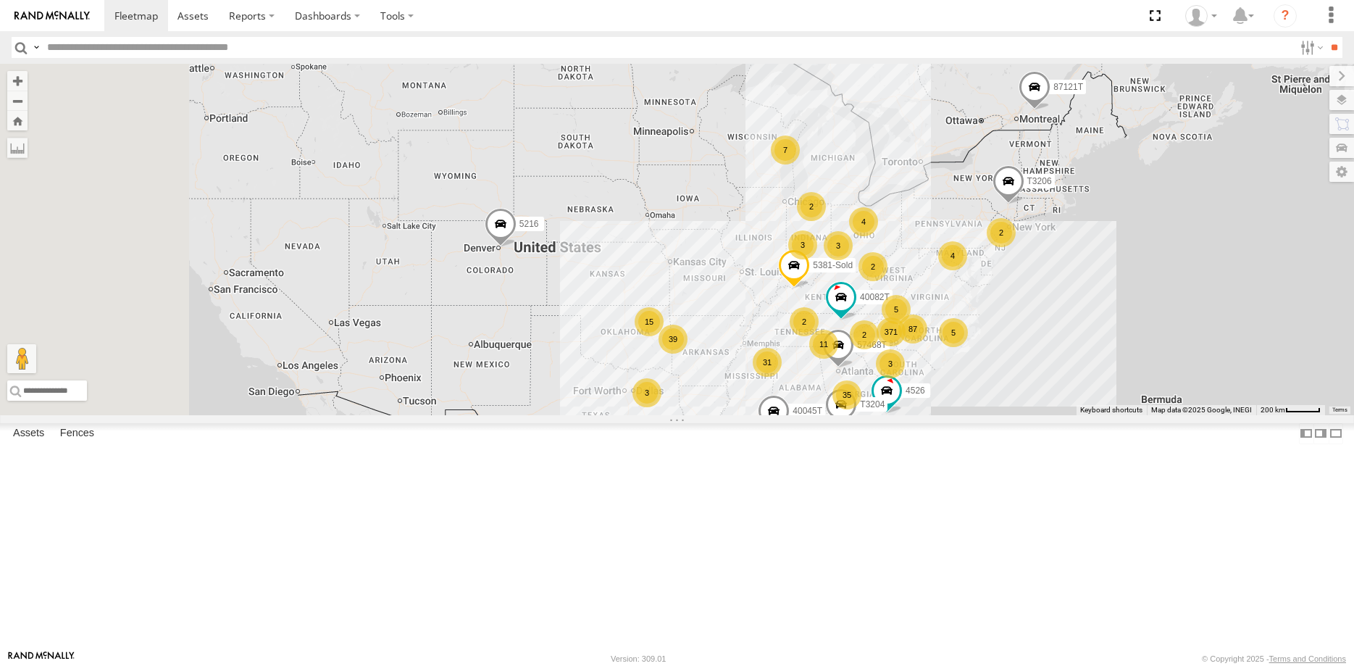
drag, startPoint x: 546, startPoint y: 443, endPoint x: 736, endPoint y: 462, distance: 190.9
click at [736, 415] on div "40082T 57468T 87121T 4526 5381-Sold T3206 T3204 40045T 371 35 31 39 11 87 7 521…" at bounding box center [677, 239] width 1354 height 351
